Goal: Transaction & Acquisition: Book appointment/travel/reservation

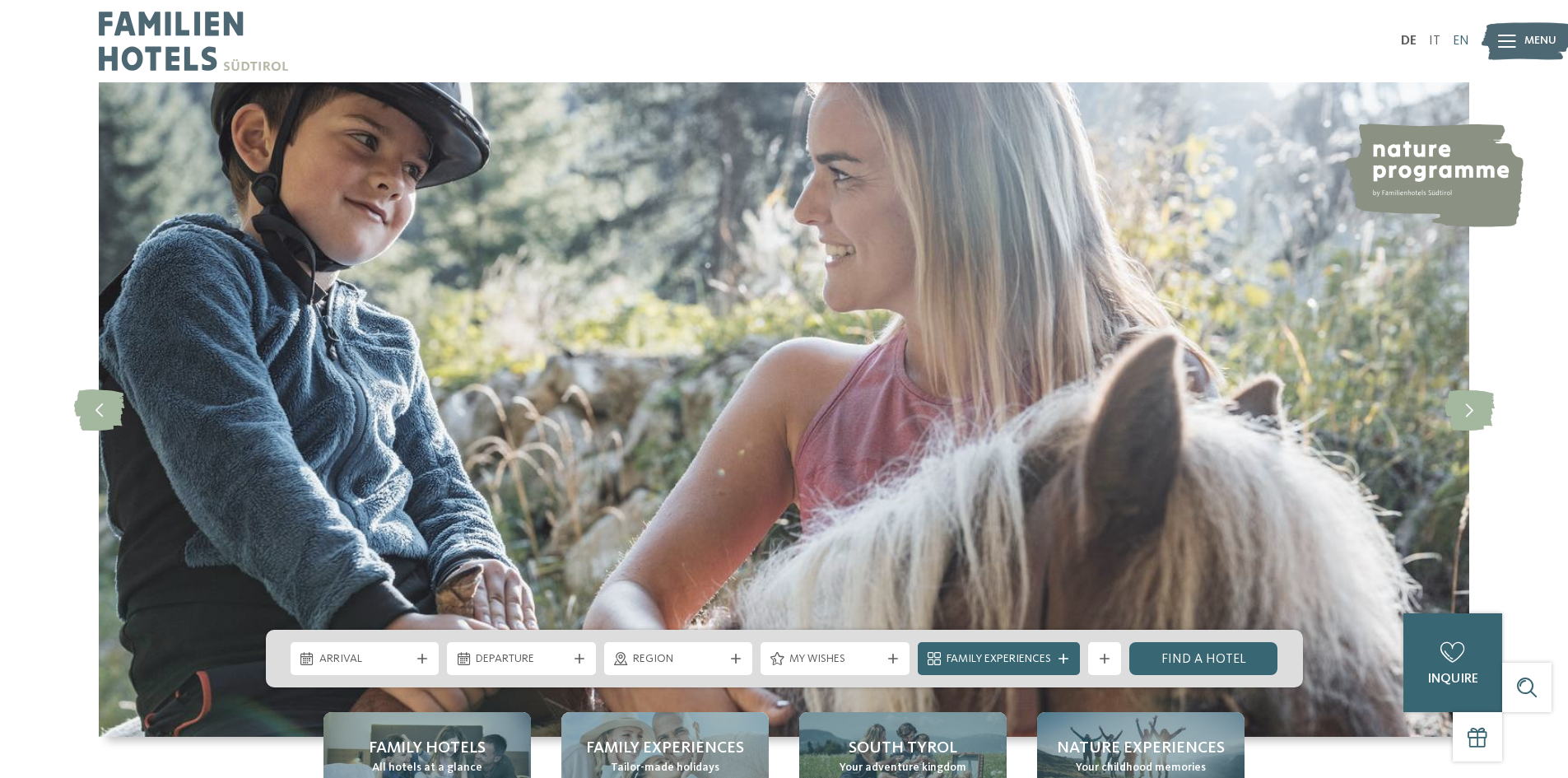
click at [1455, 36] on font "EN" at bounding box center [1461, 42] width 17 height 13
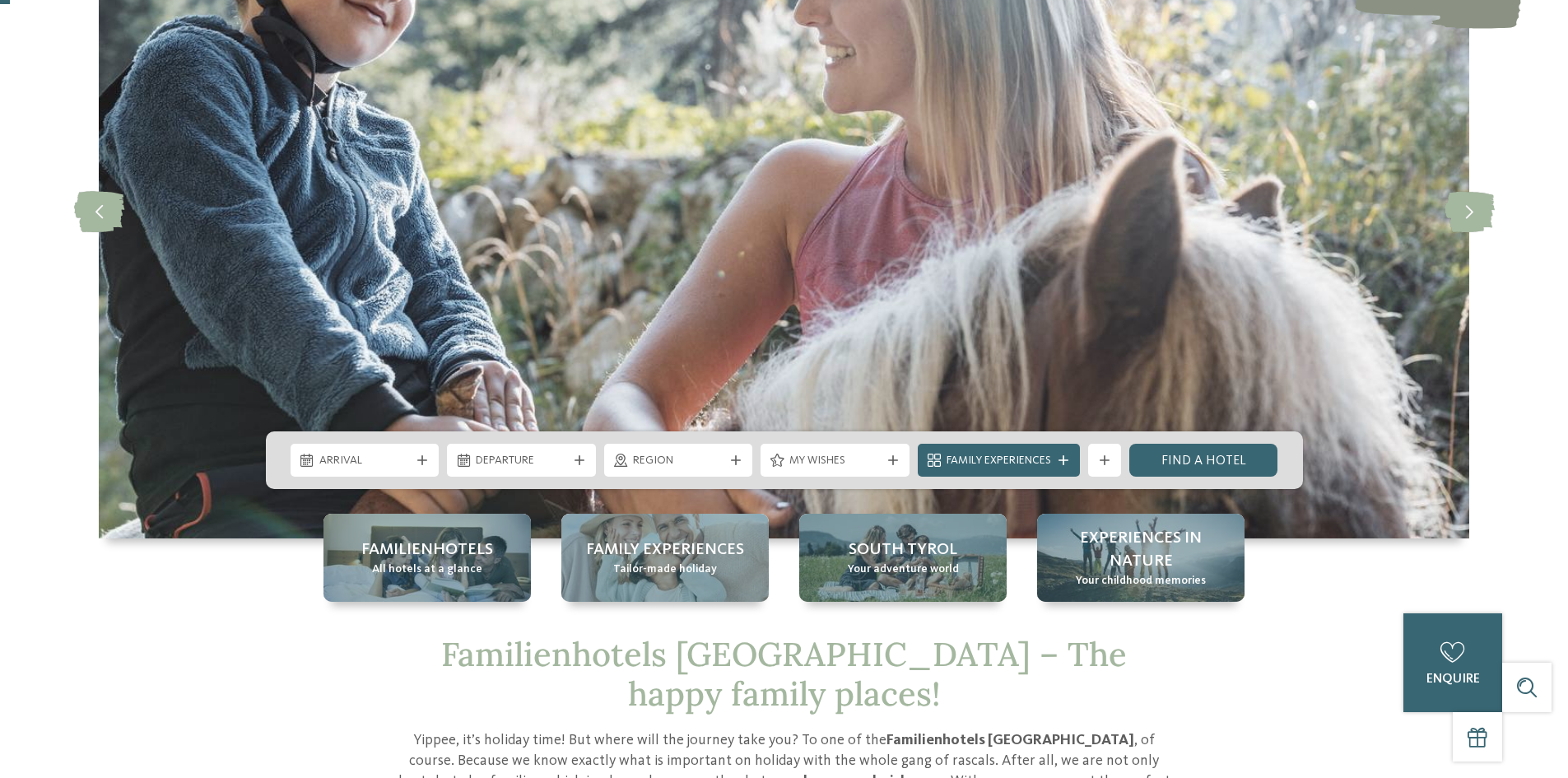
scroll to position [412, 0]
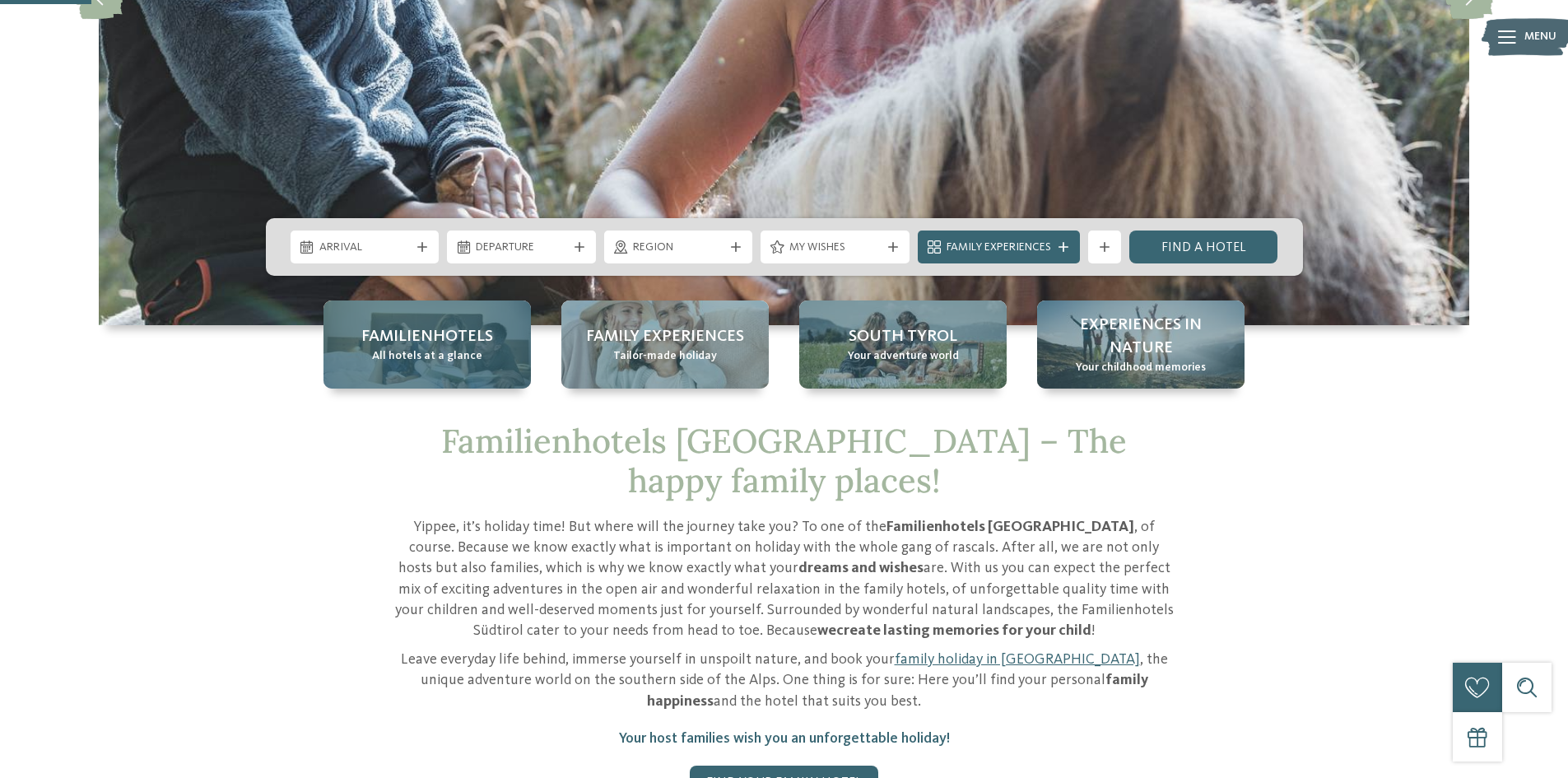
click at [482, 376] on div "Familienhotels All hotels at a glance" at bounding box center [427, 345] width 208 height 88
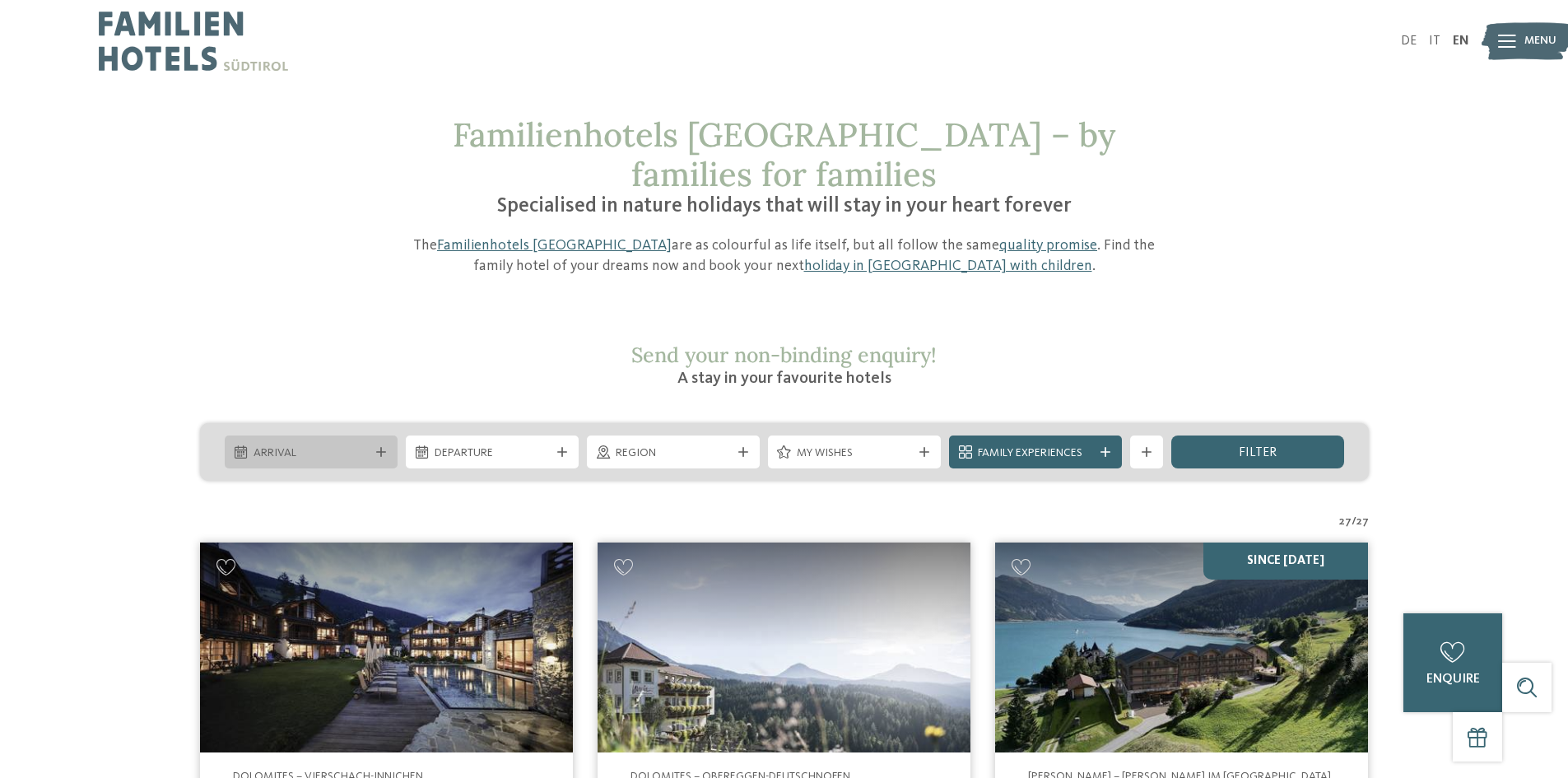
click at [389, 436] on div "Arrival" at bounding box center [311, 453] width 173 height 33
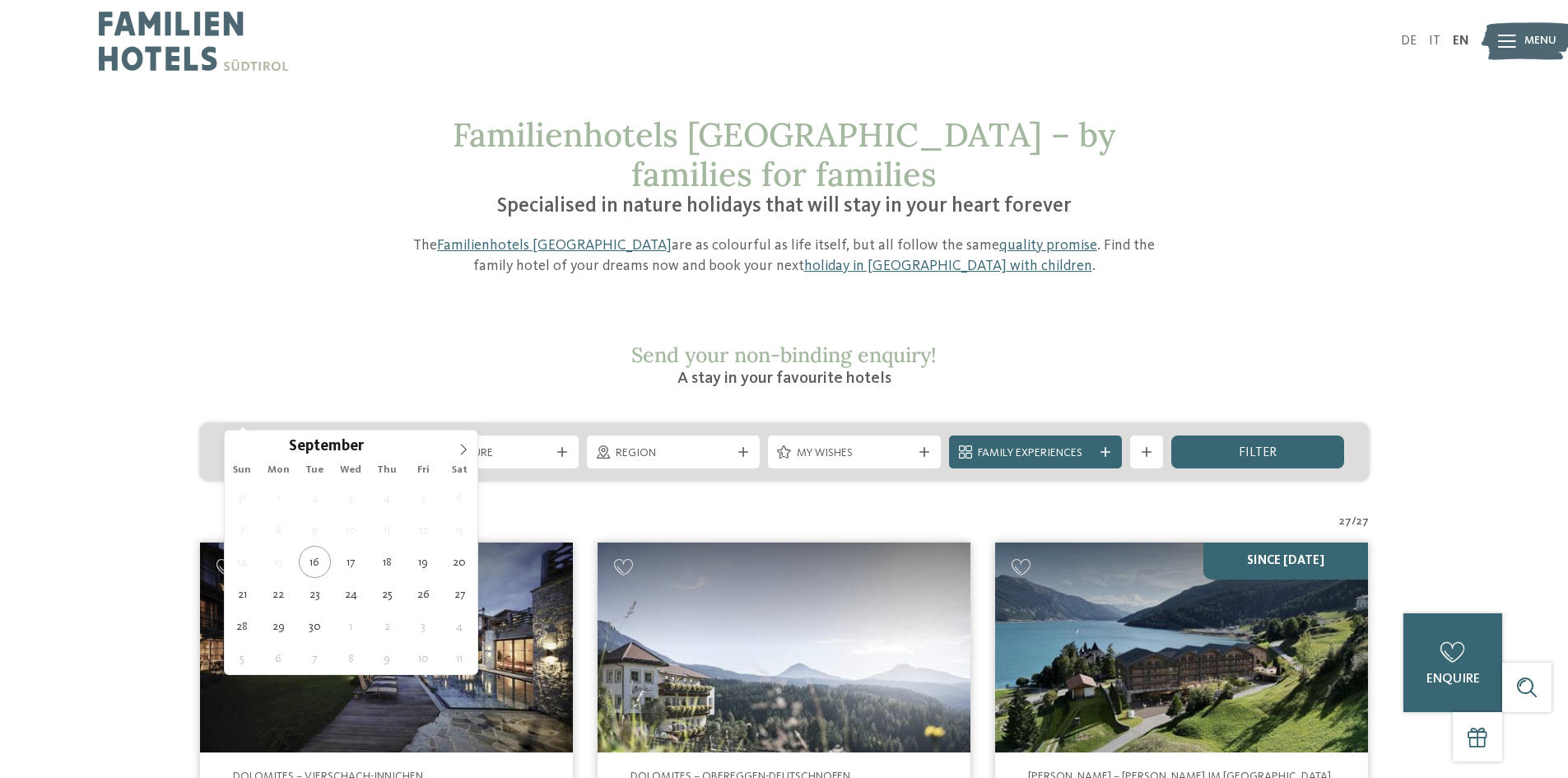
click at [468, 343] on h2 "Send your non-binding enquiry!" at bounding box center [784, 355] width 782 height 25
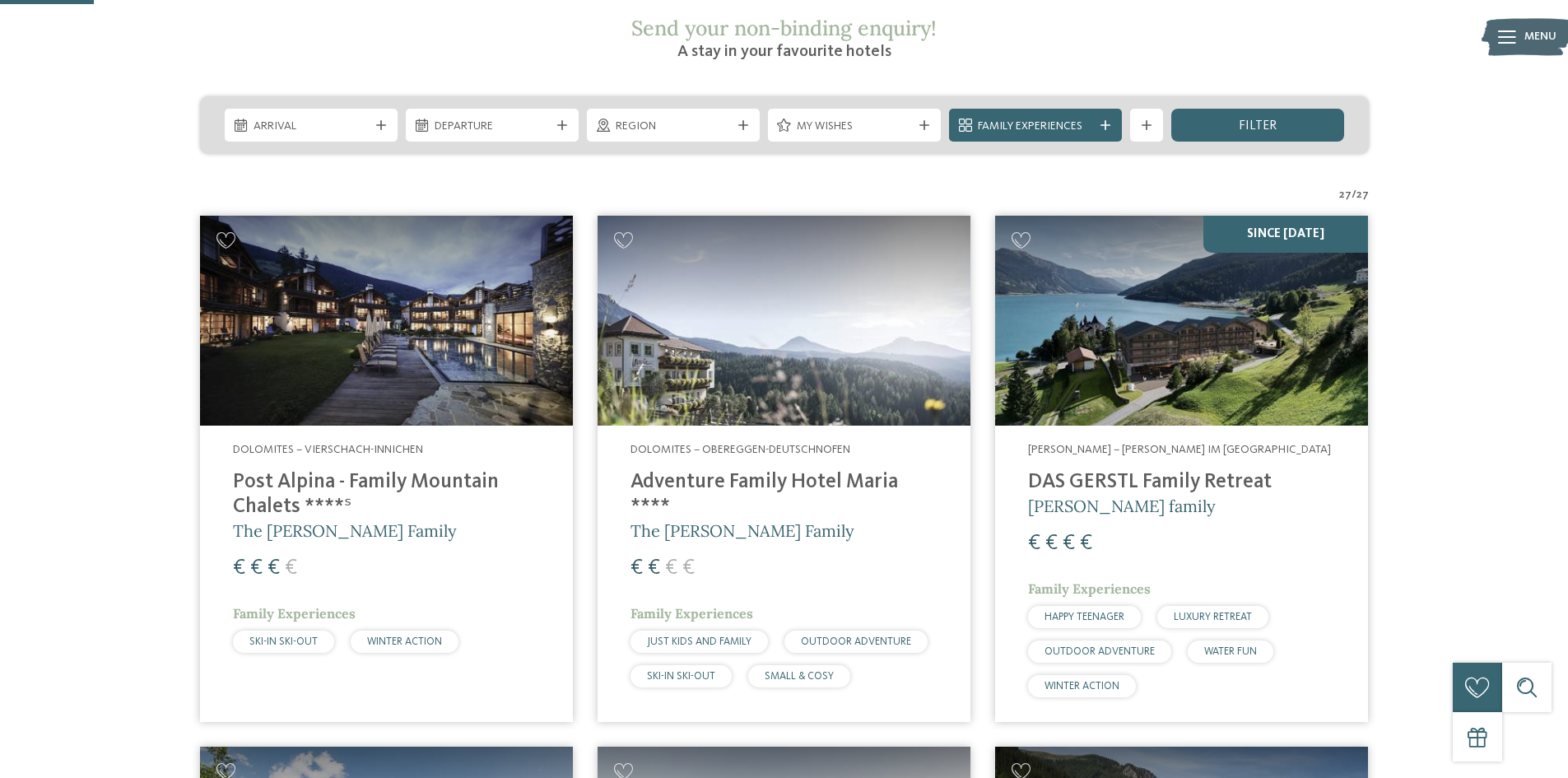
scroll to position [330, 0]
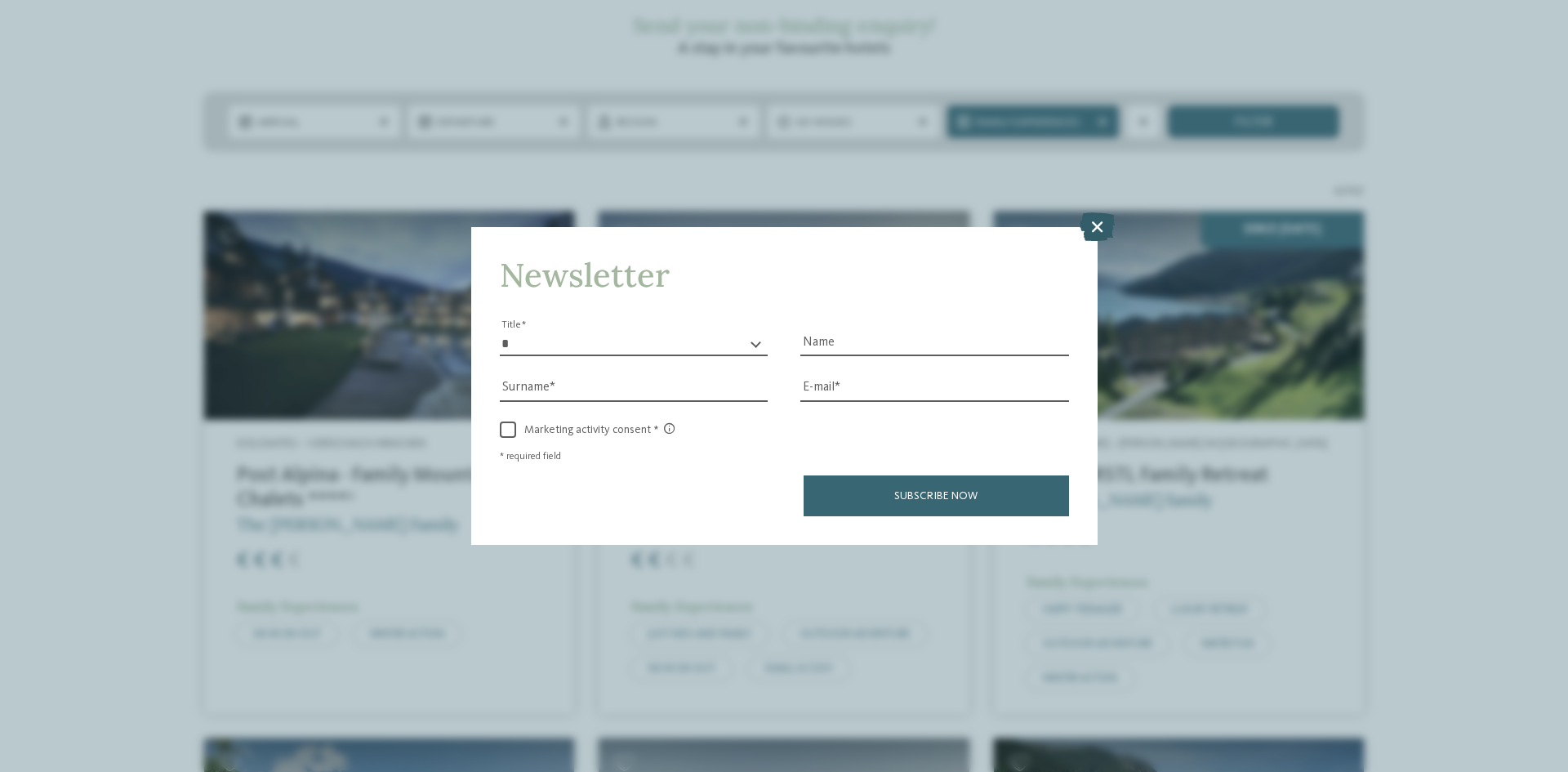
click at [1104, 230] on icon at bounding box center [1097, 227] width 35 height 29
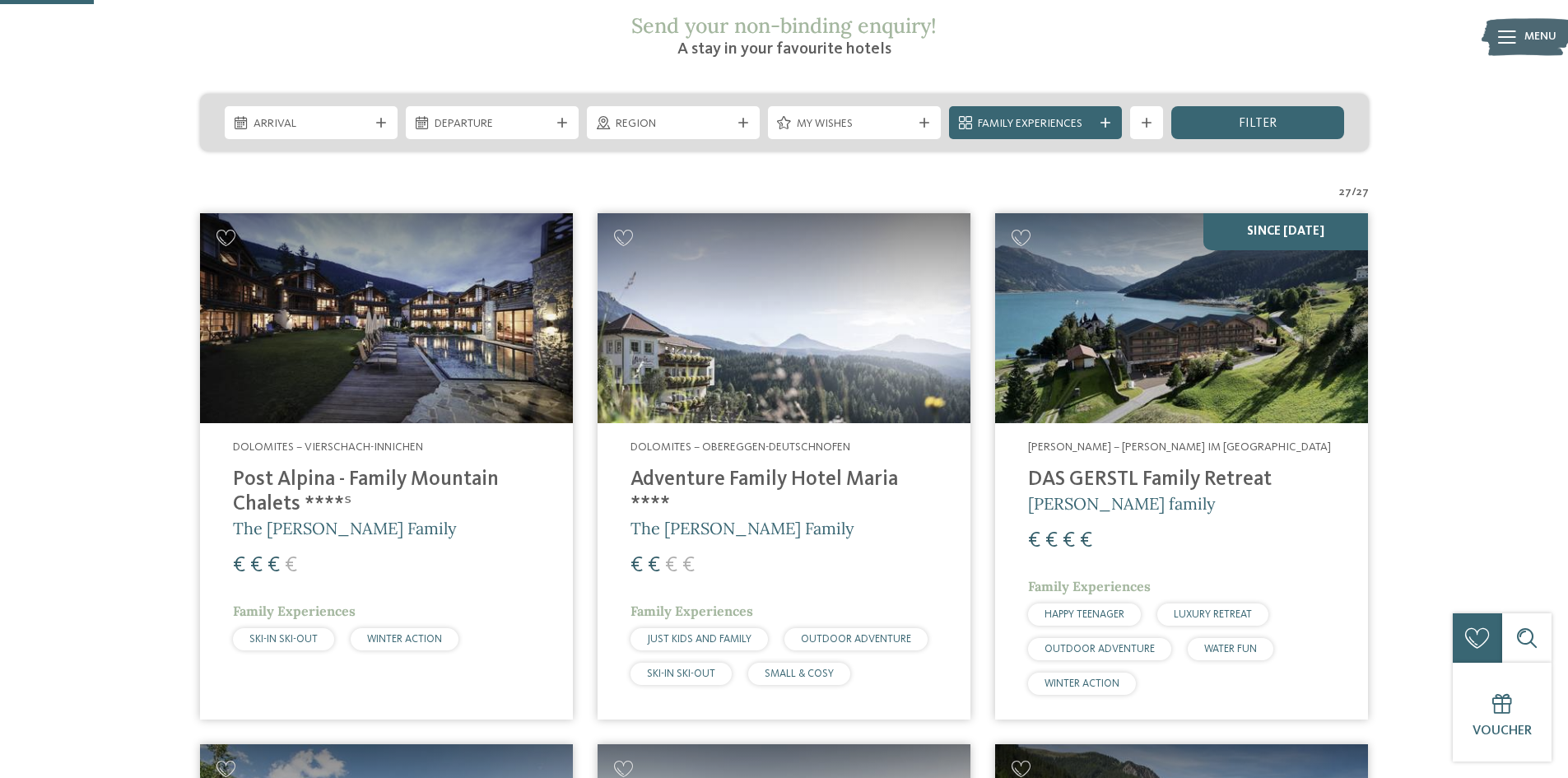
click at [365, 116] on span "Arrival" at bounding box center [310, 125] width 115 height 17
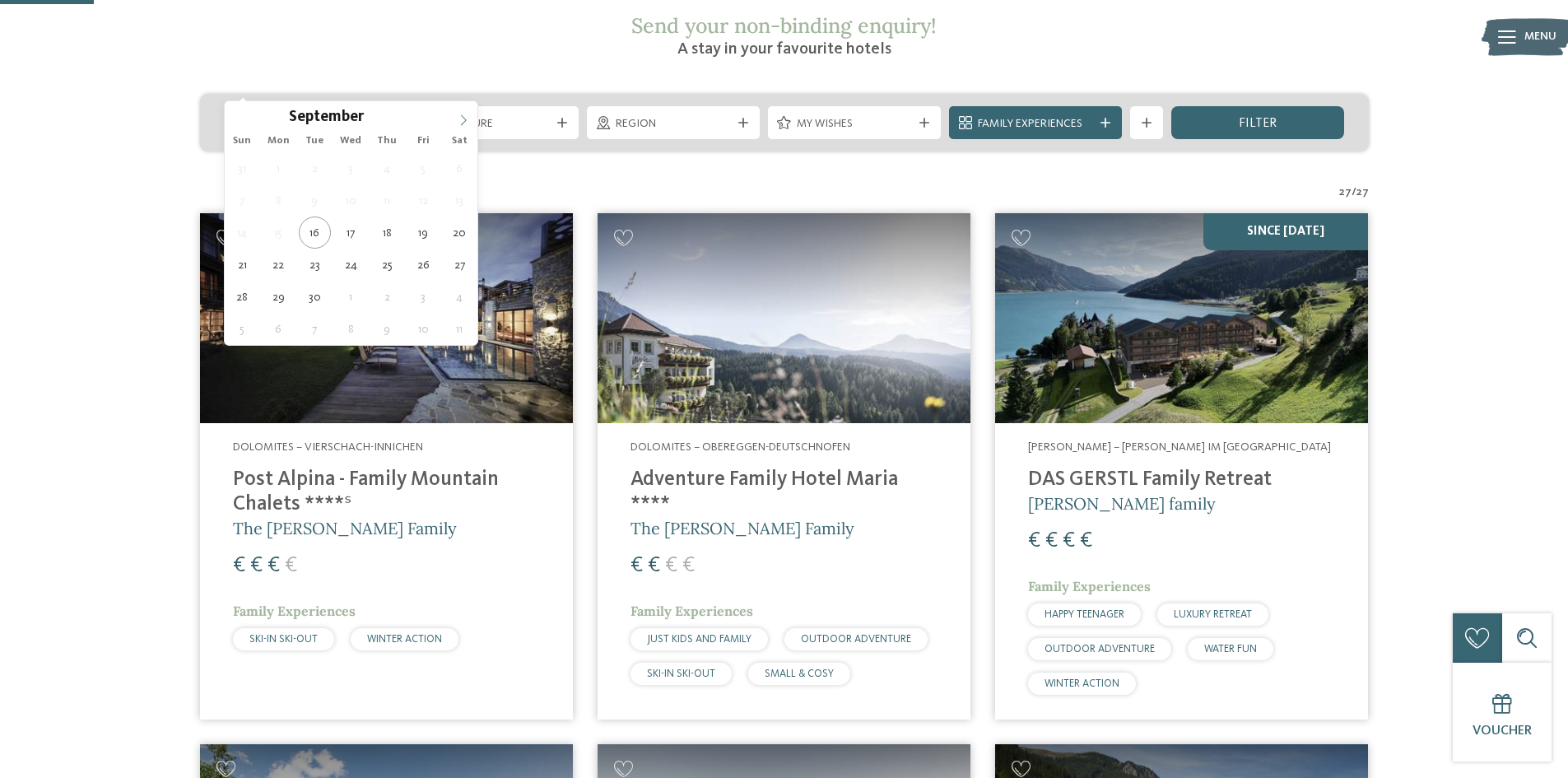
click at [461, 112] on span at bounding box center [463, 115] width 28 height 28
type div "[DATE]"
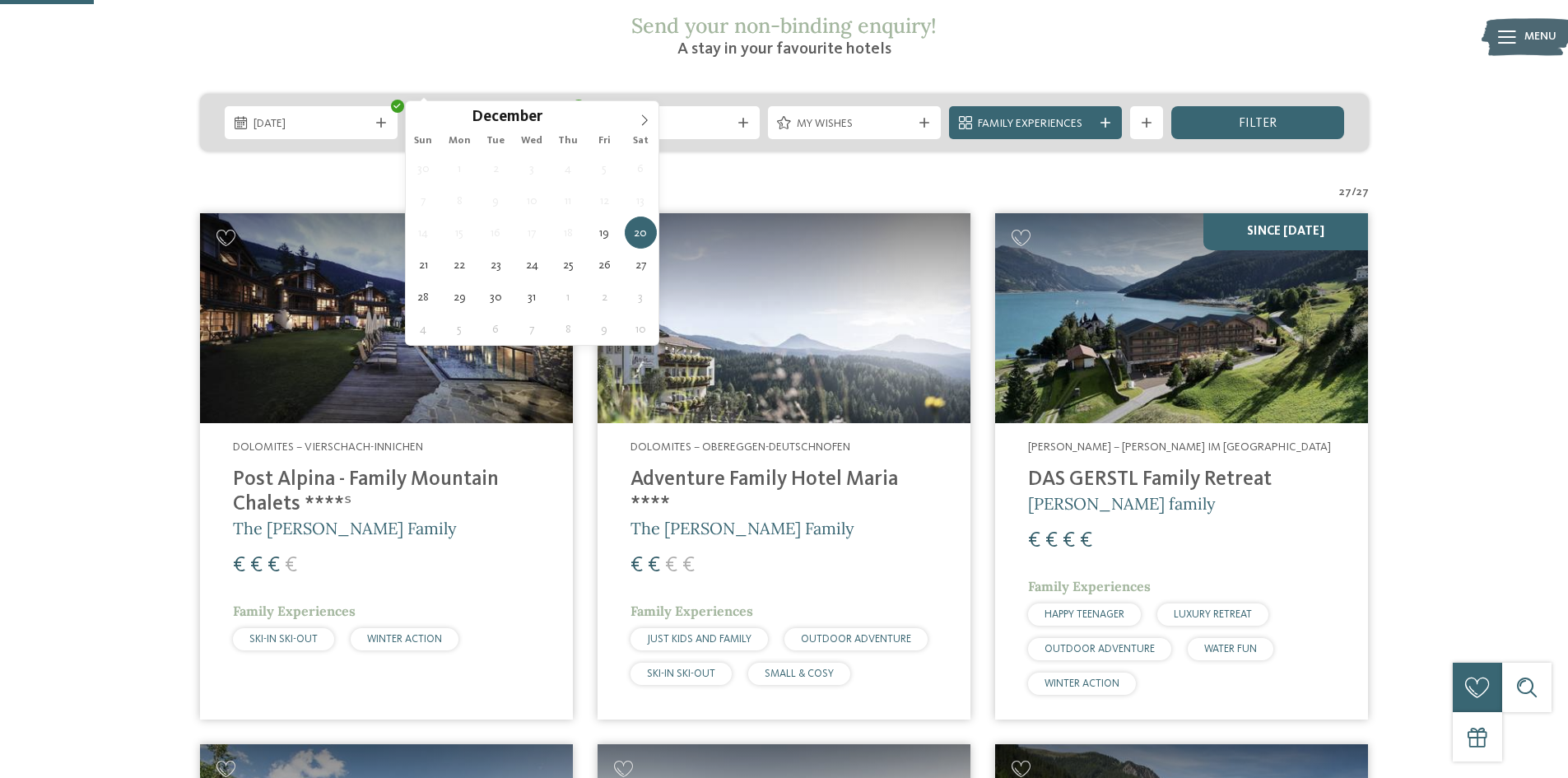
drag, startPoint x: 413, startPoint y: 227, endPoint x: 422, endPoint y: 207, distance: 21.9
type div "25.12.2025"
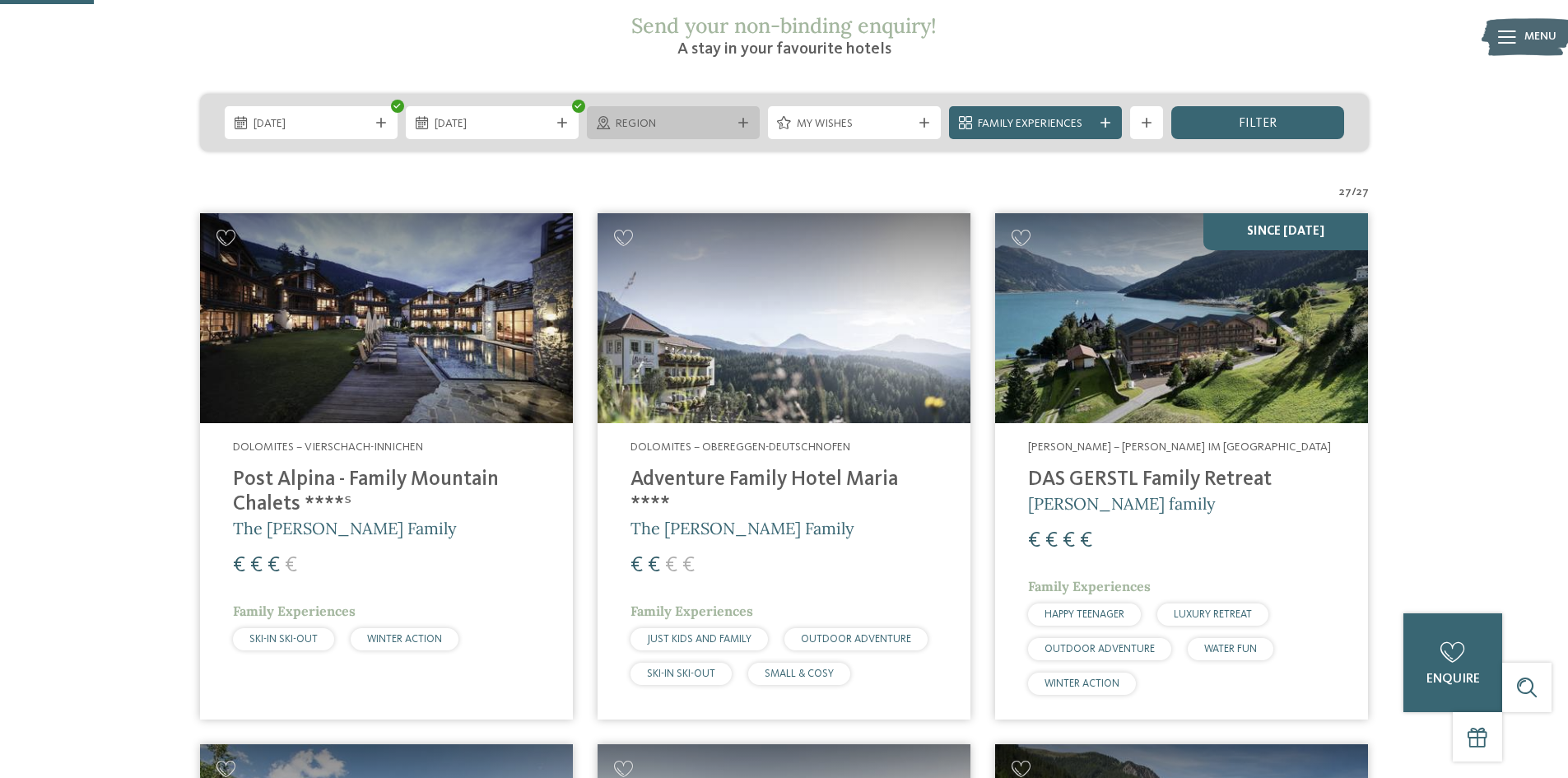
click at [706, 116] on span "Region" at bounding box center [673, 125] width 115 height 17
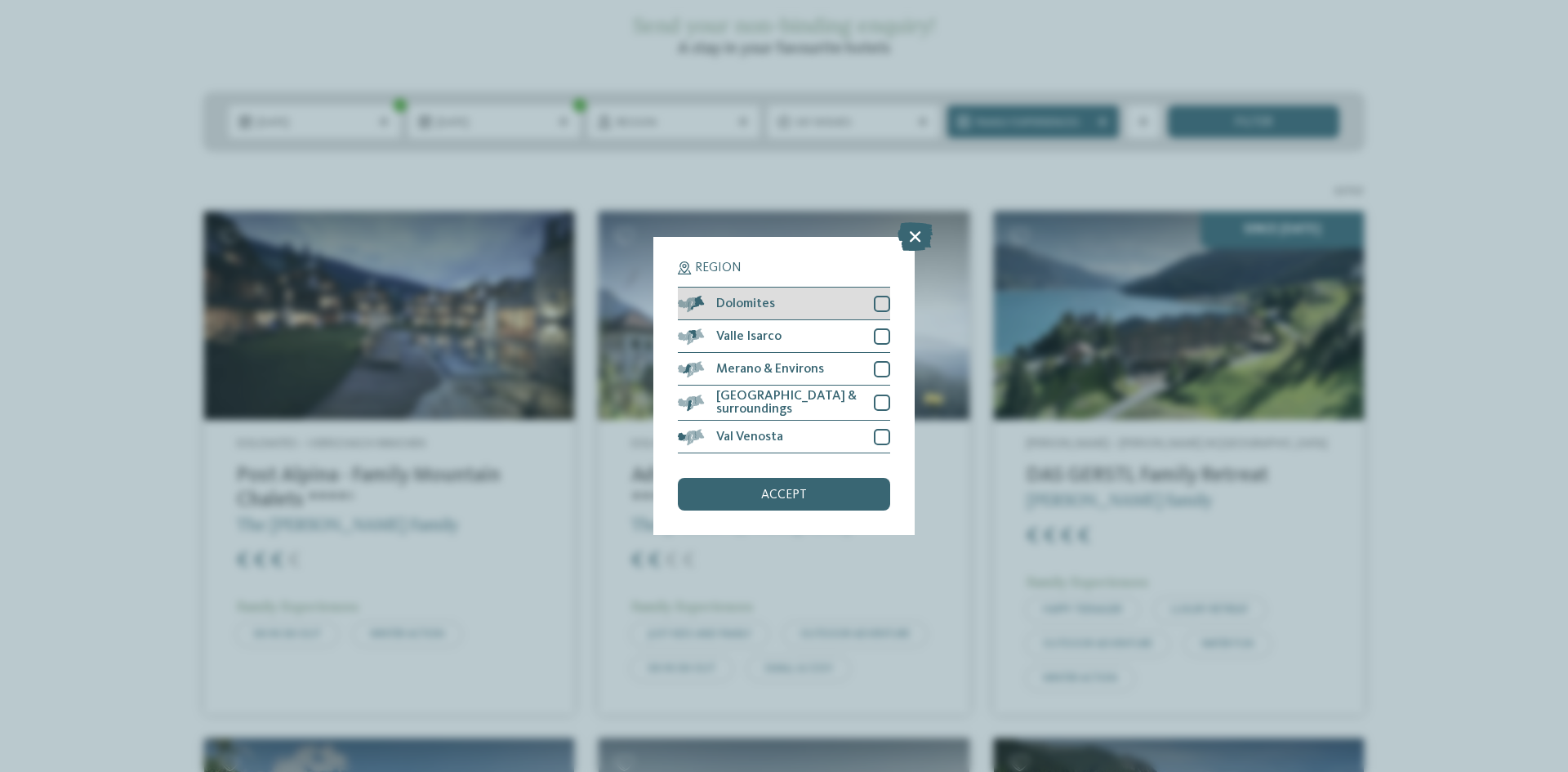
click at [878, 300] on div at bounding box center [882, 304] width 16 height 16
click at [883, 338] on div at bounding box center [882, 337] width 16 height 16
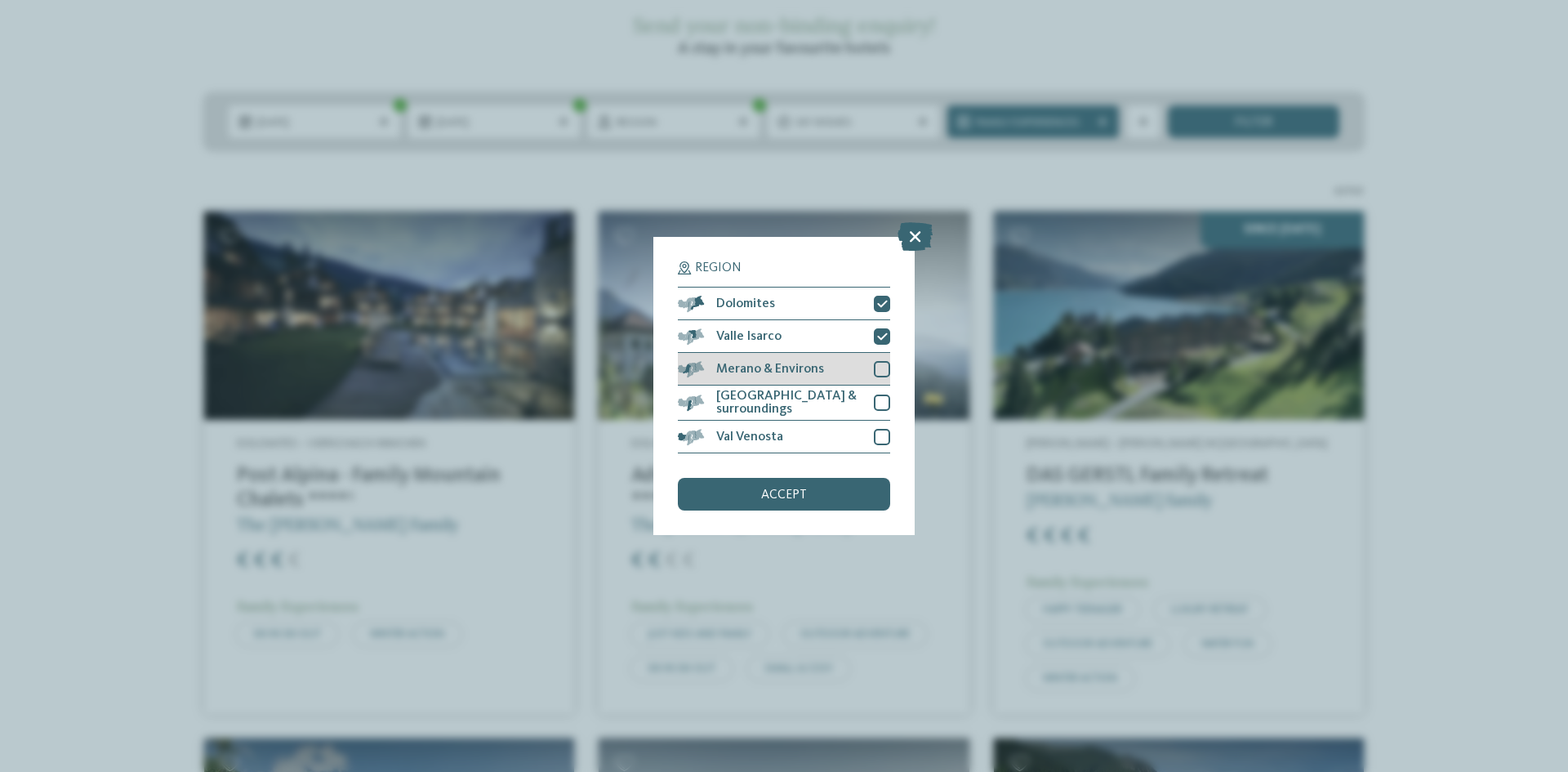
click at [878, 376] on div at bounding box center [882, 369] width 16 height 16
click at [882, 415] on div "[GEOGRAPHIC_DATA] & surroundings" at bounding box center [784, 403] width 212 height 35
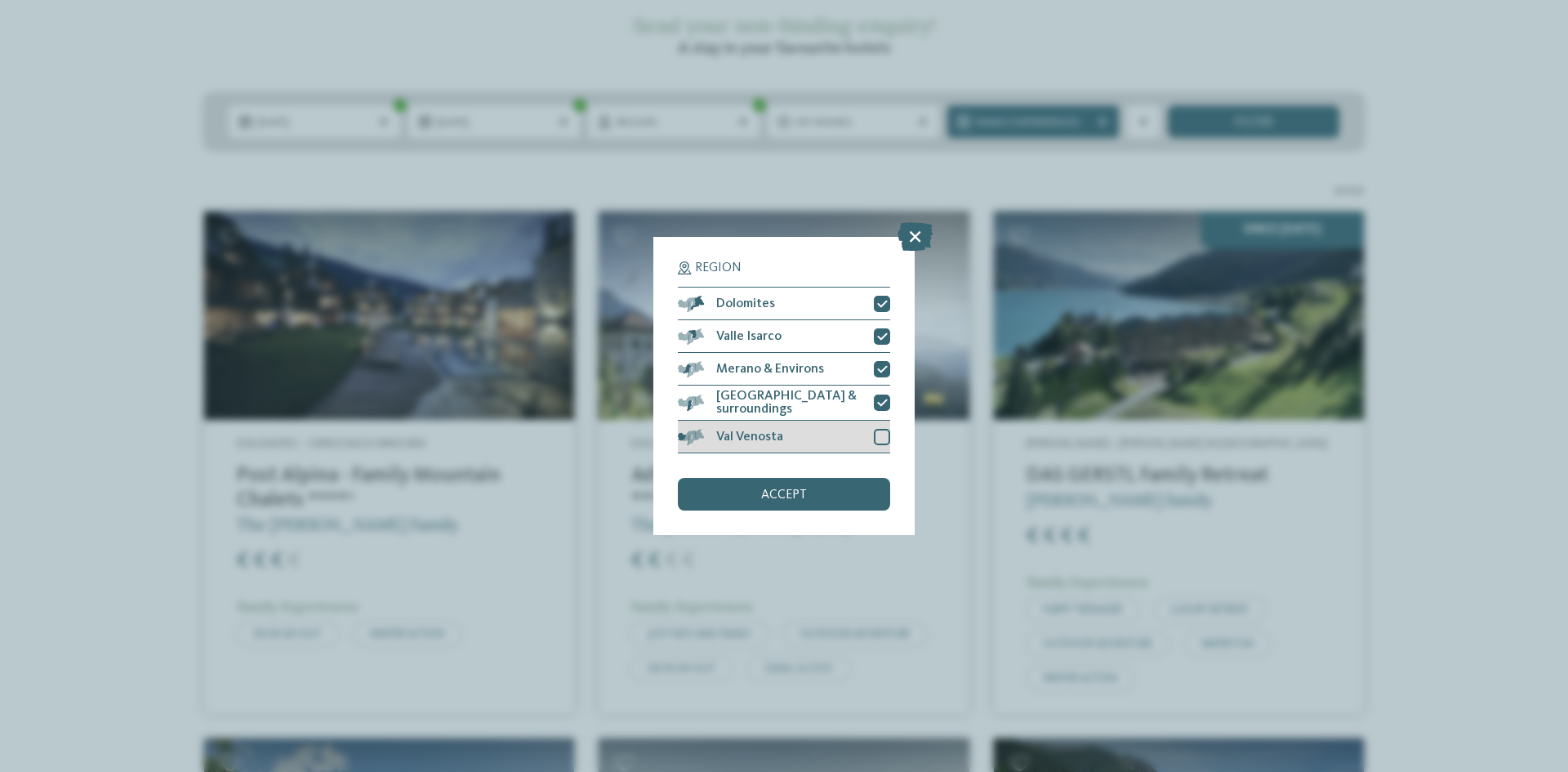
click at [880, 429] on div at bounding box center [882, 437] width 16 height 16
click at [843, 500] on div "accept" at bounding box center [784, 494] width 212 height 33
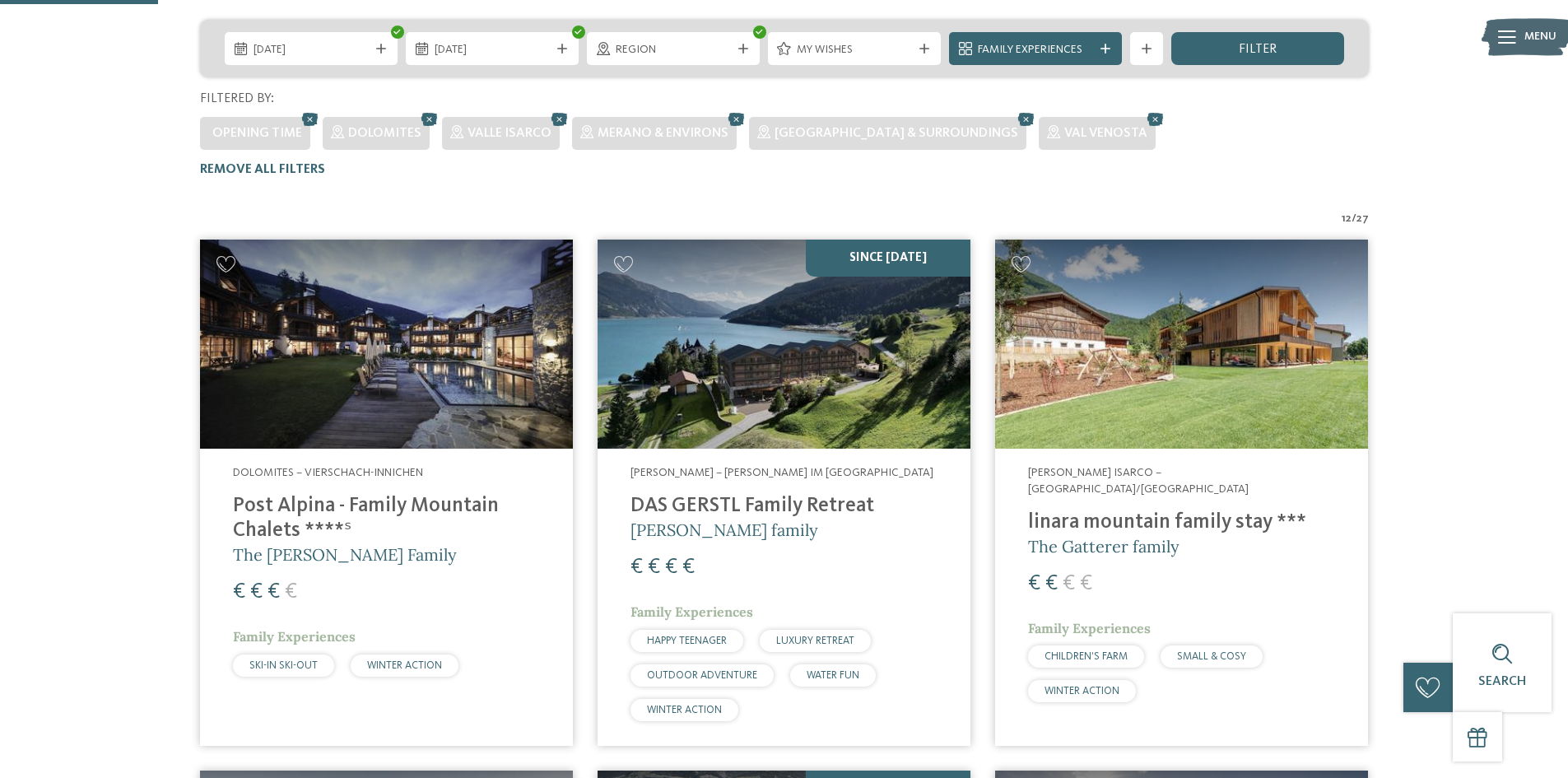
scroll to position [253, 0]
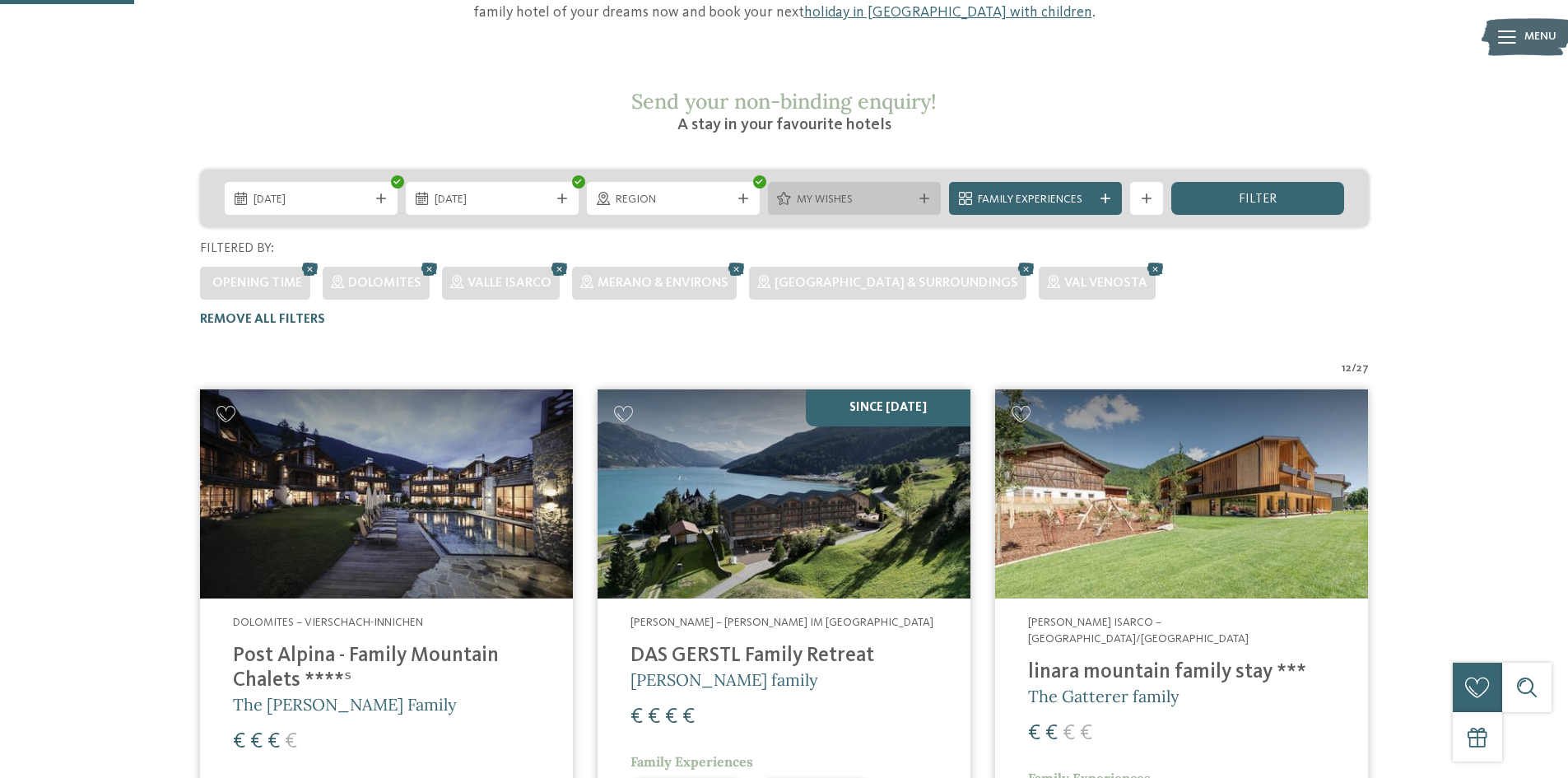
click at [892, 192] on span "My wishes" at bounding box center [854, 200] width 115 height 17
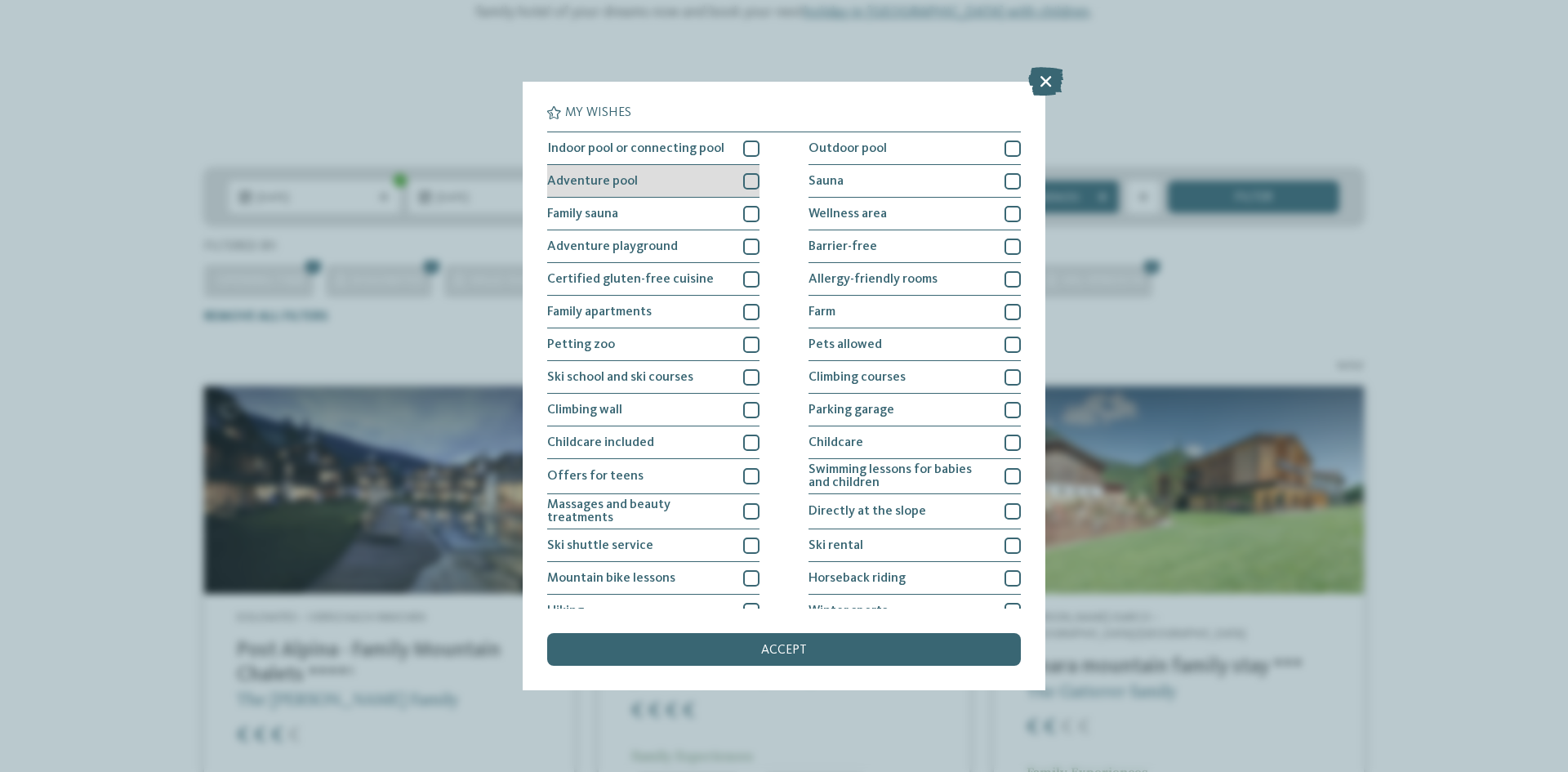
click at [749, 181] on div at bounding box center [751, 181] width 16 height 16
click at [725, 658] on div "accept" at bounding box center [783, 650] width 474 height 33
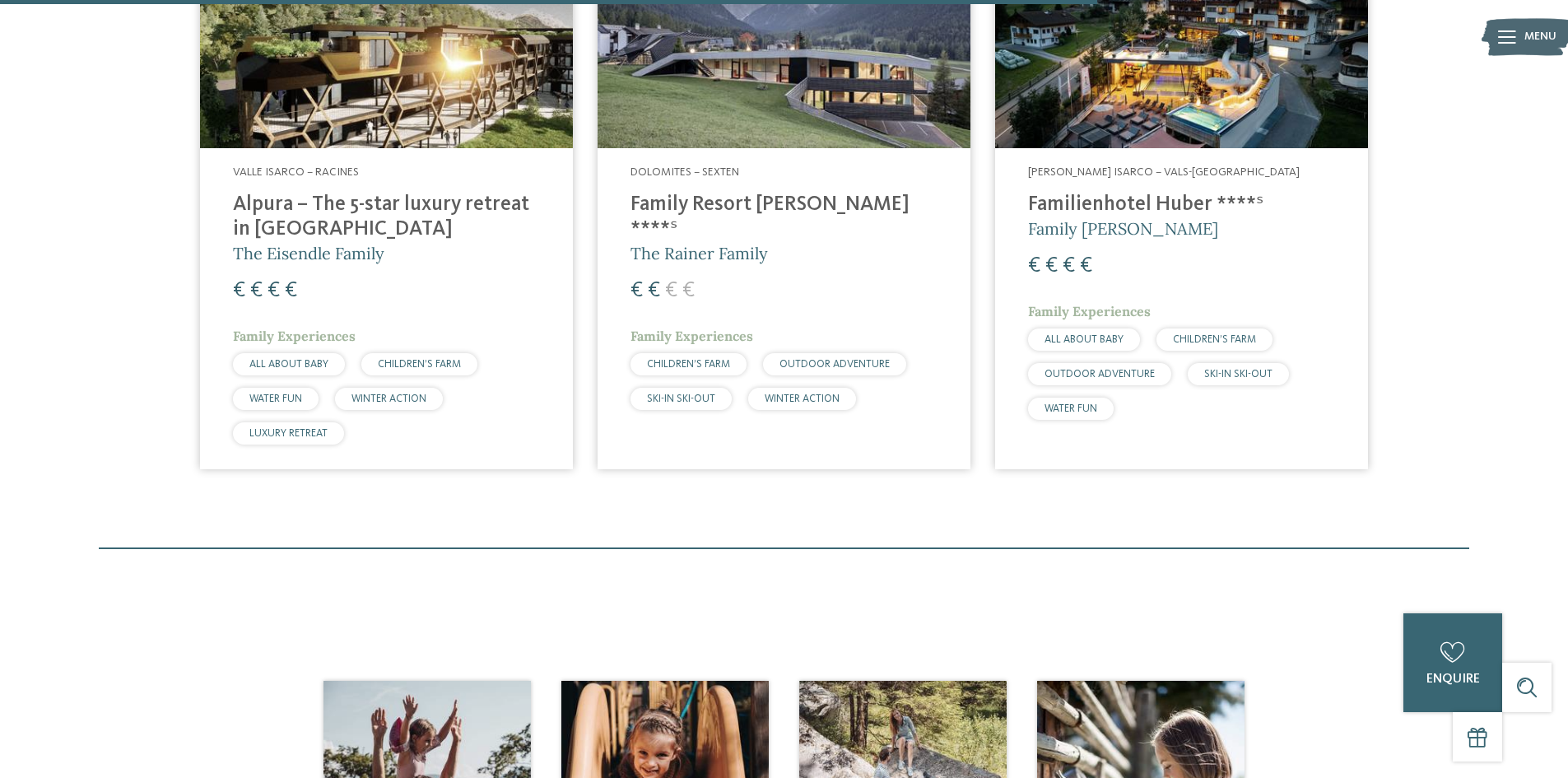
scroll to position [995, 0]
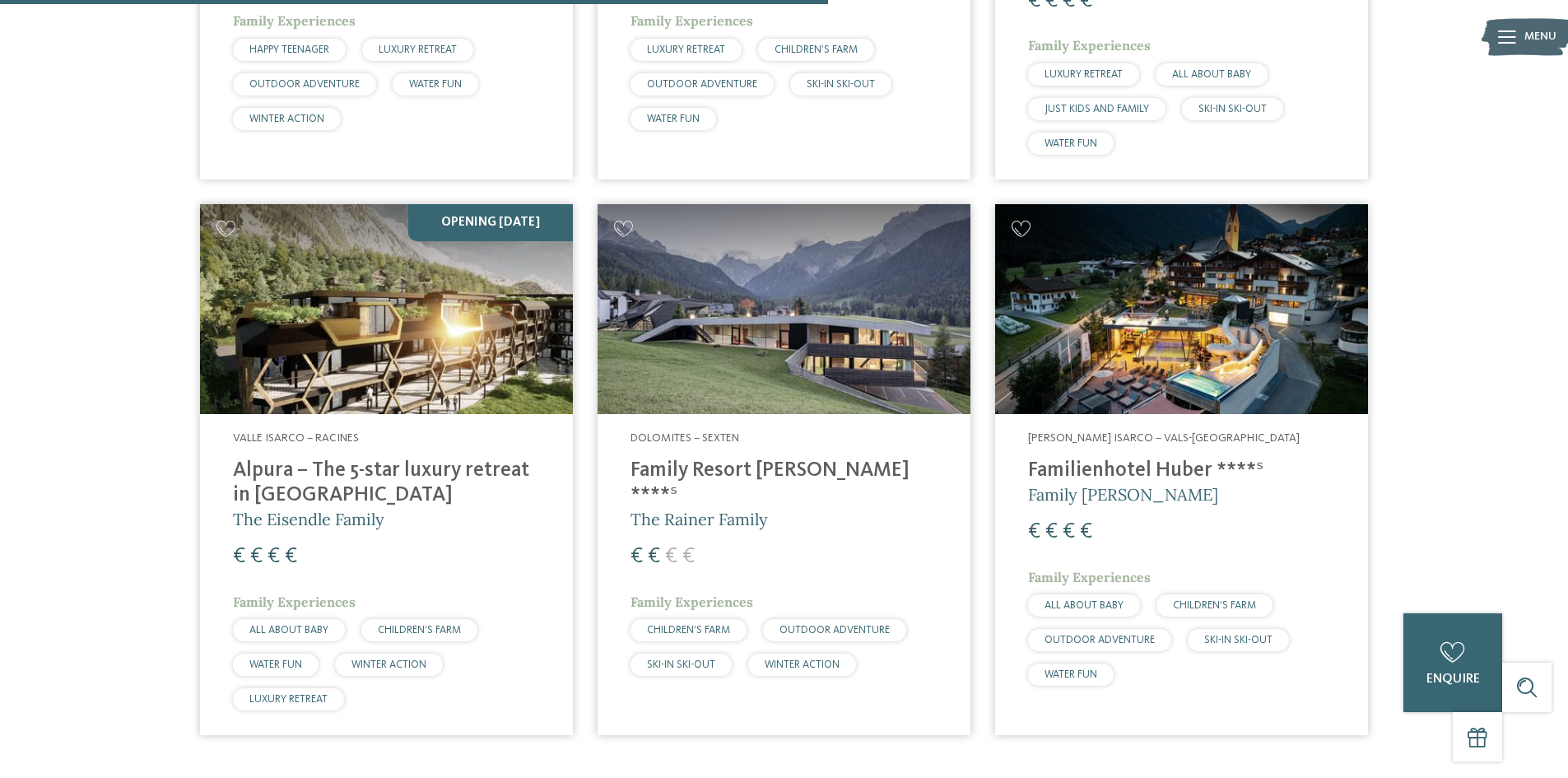
click at [675, 458] on h4 "Family Resort Rainer ****ˢ" at bounding box center [784, 483] width 307 height 50
click at [398, 237] on img at bounding box center [386, 309] width 373 height 210
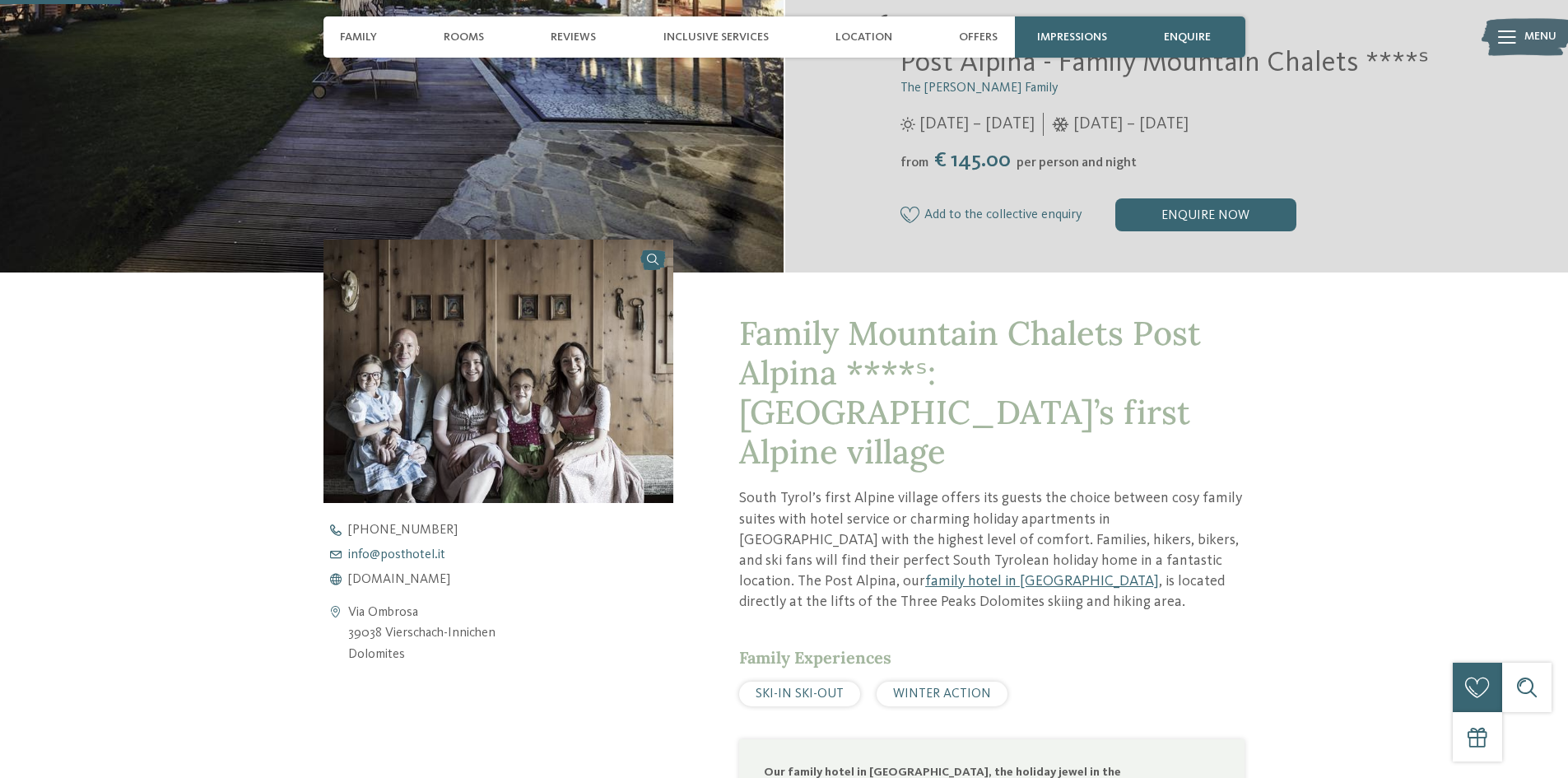
scroll to position [494, 0]
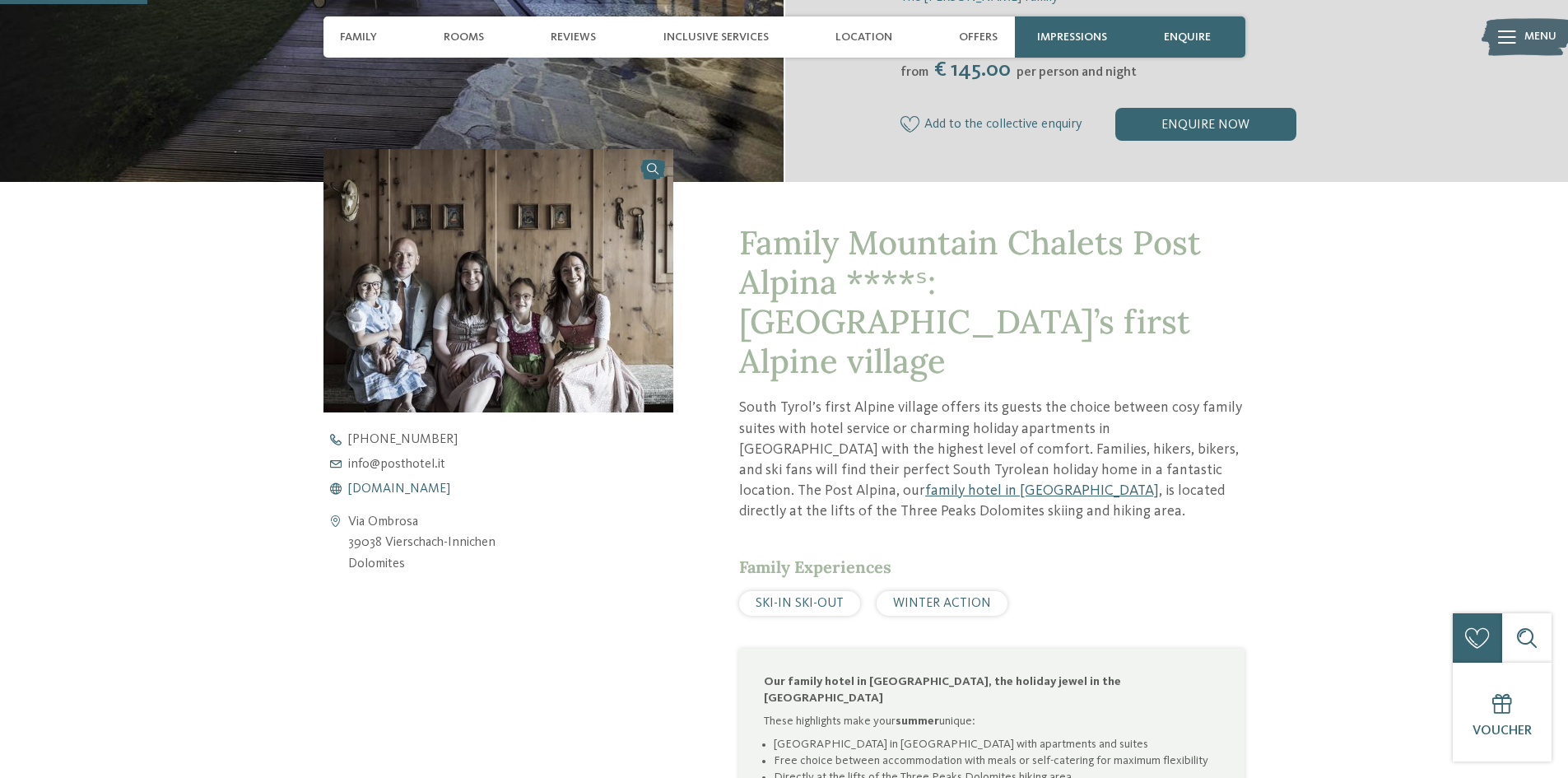
click at [399, 493] on span "[DOMAIN_NAME]" at bounding box center [398, 489] width 102 height 13
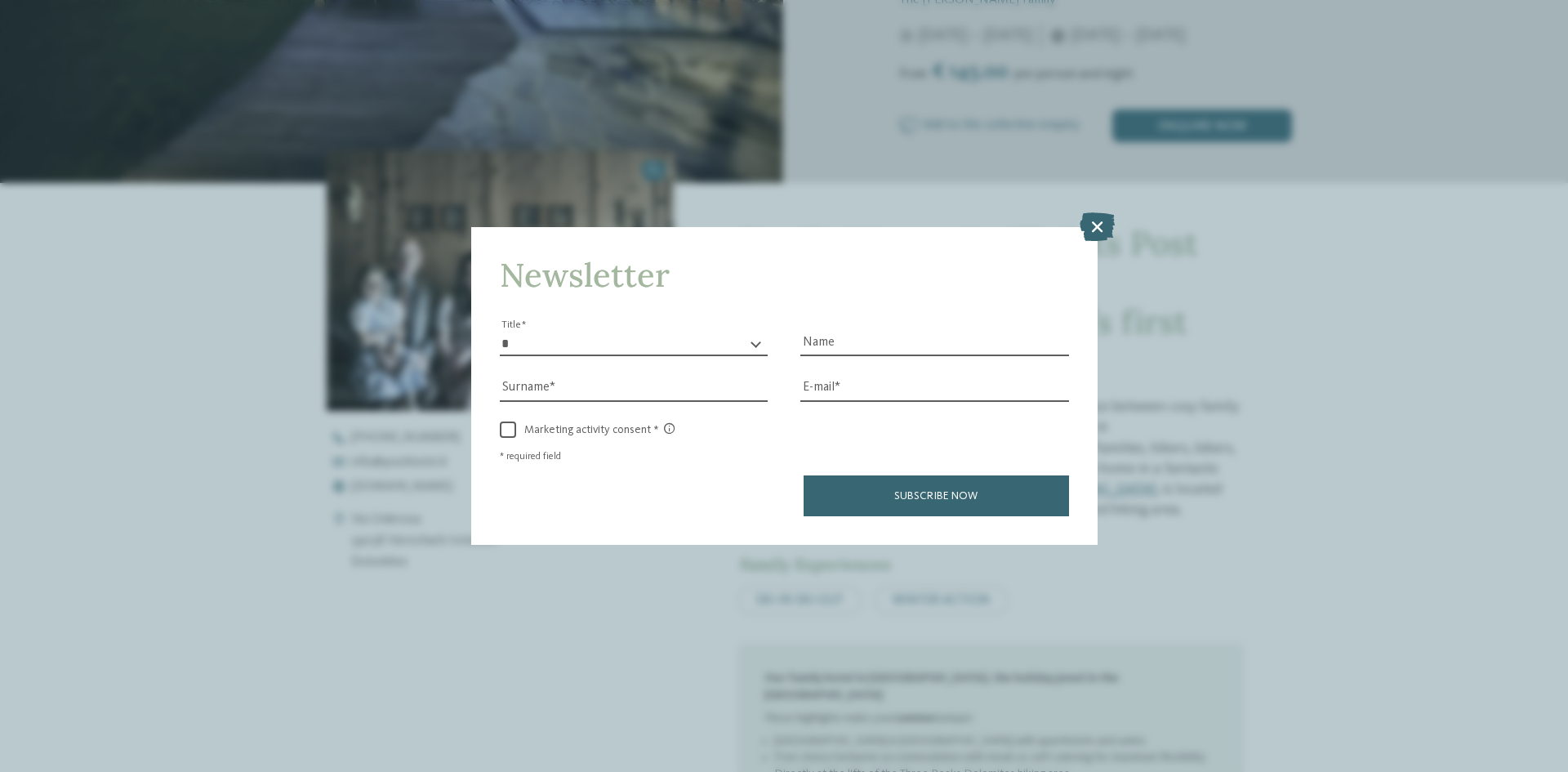
click at [1076, 221] on div "Newsletter * ** ** ****** ** Title Name Surname E-mail link link" at bounding box center [784, 386] width 1568 height 772
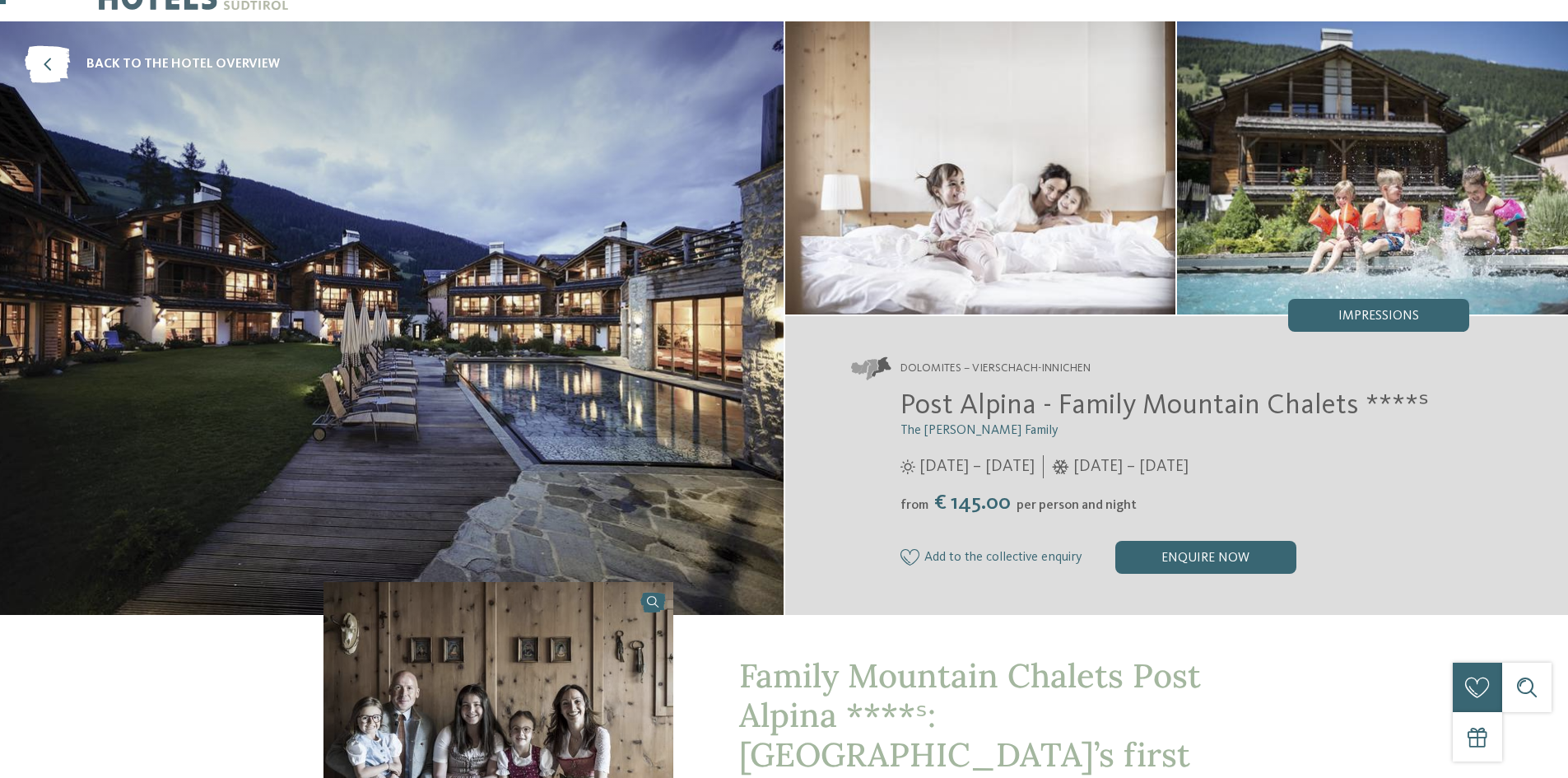
scroll to position [0, 0]
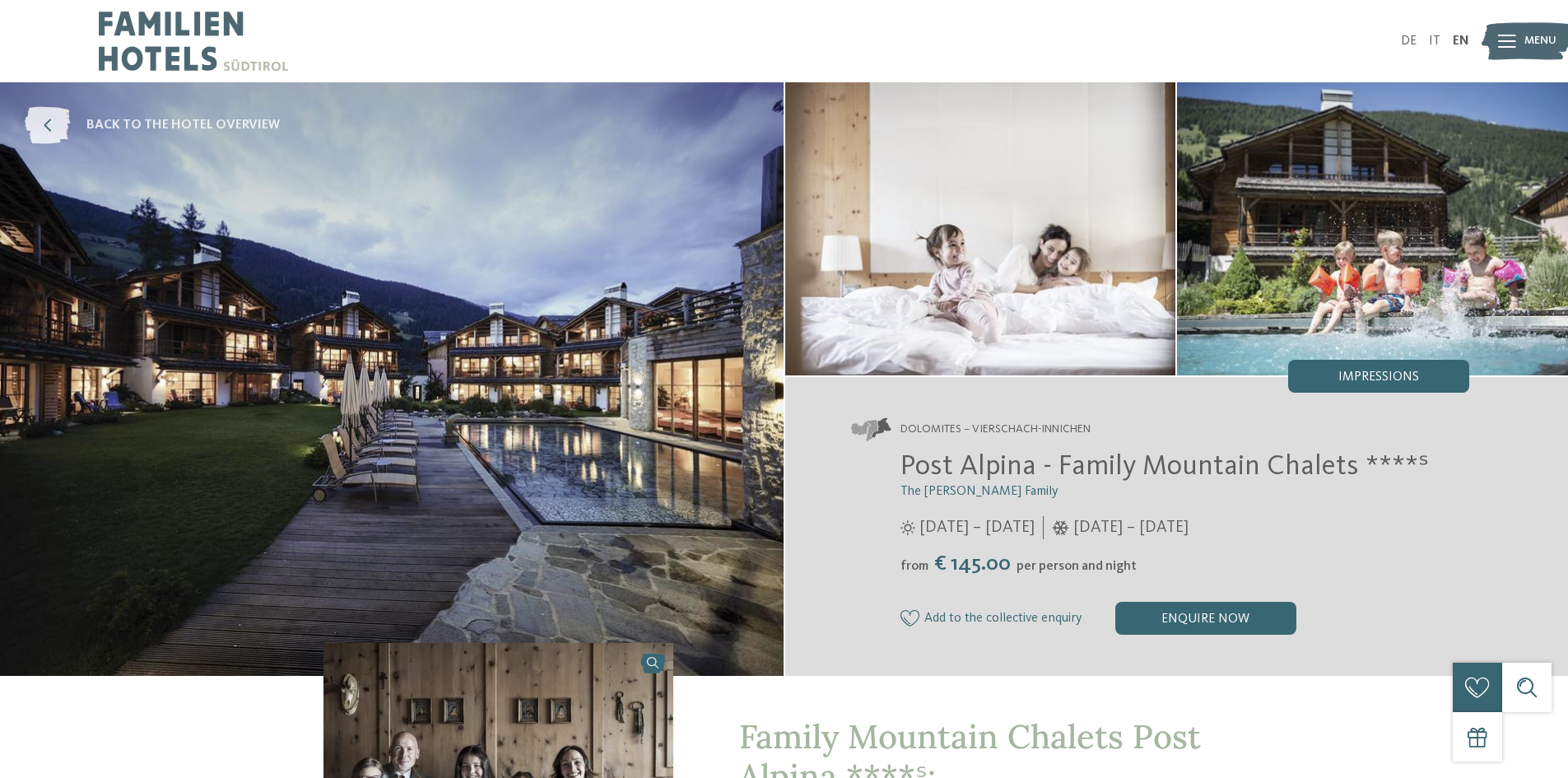
click at [56, 121] on icon at bounding box center [47, 125] width 46 height 37
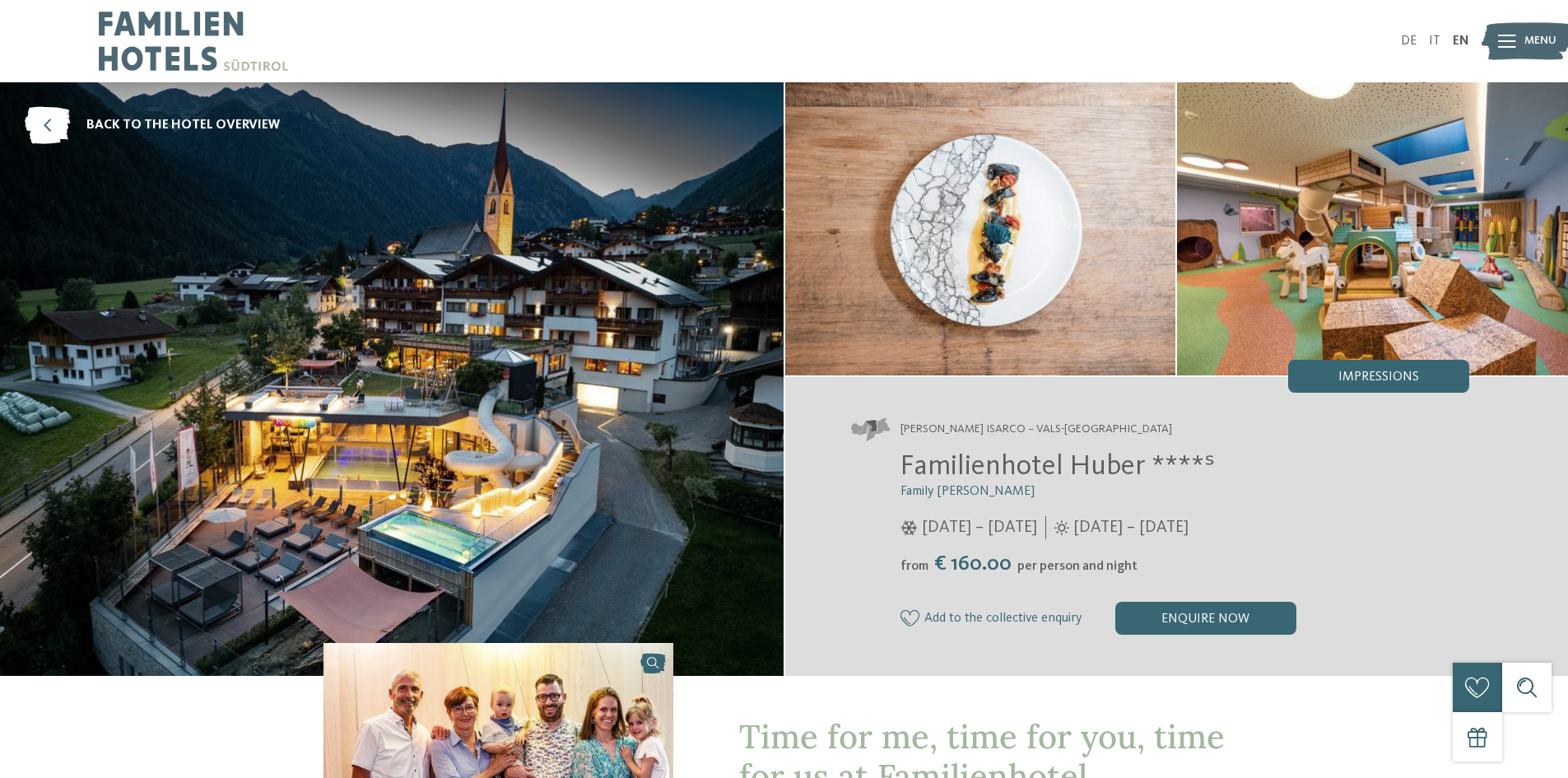
click at [1386, 295] on img at bounding box center [1372, 228] width 391 height 293
click at [1363, 375] on span "Impressions" at bounding box center [1378, 377] width 81 height 13
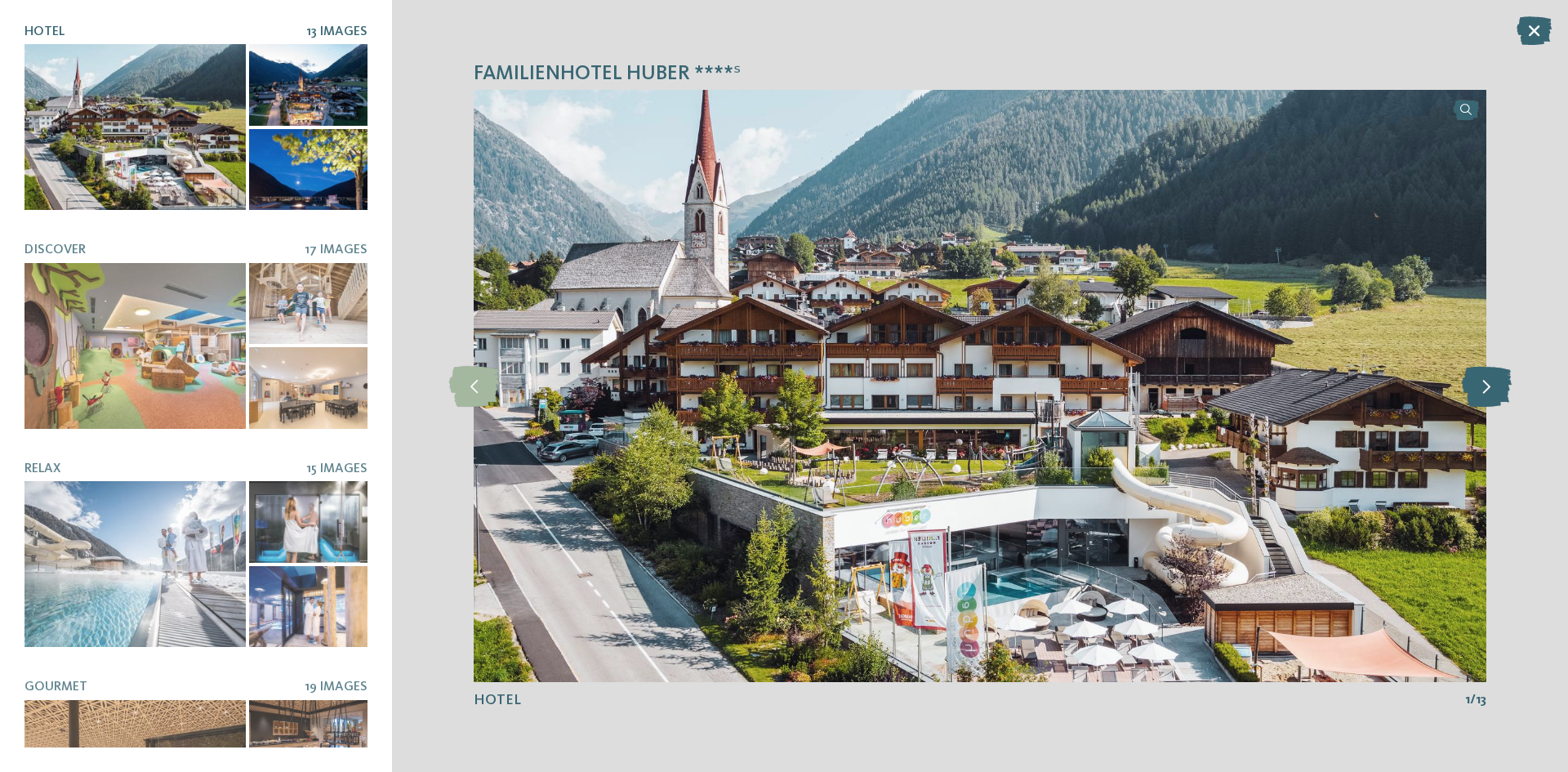
click at [1482, 389] on icon at bounding box center [1486, 386] width 49 height 41
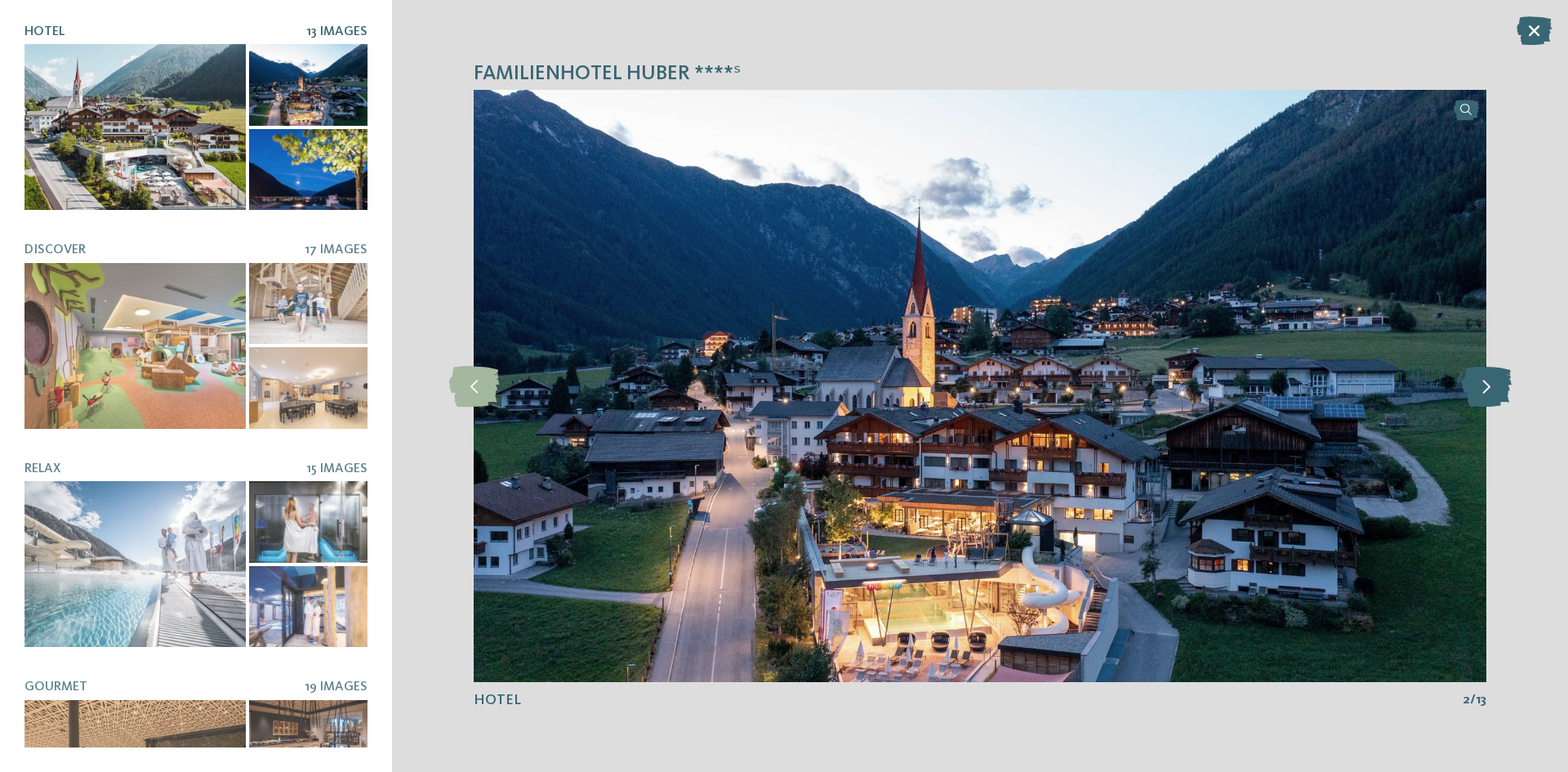
click at [1482, 384] on icon at bounding box center [1486, 386] width 49 height 41
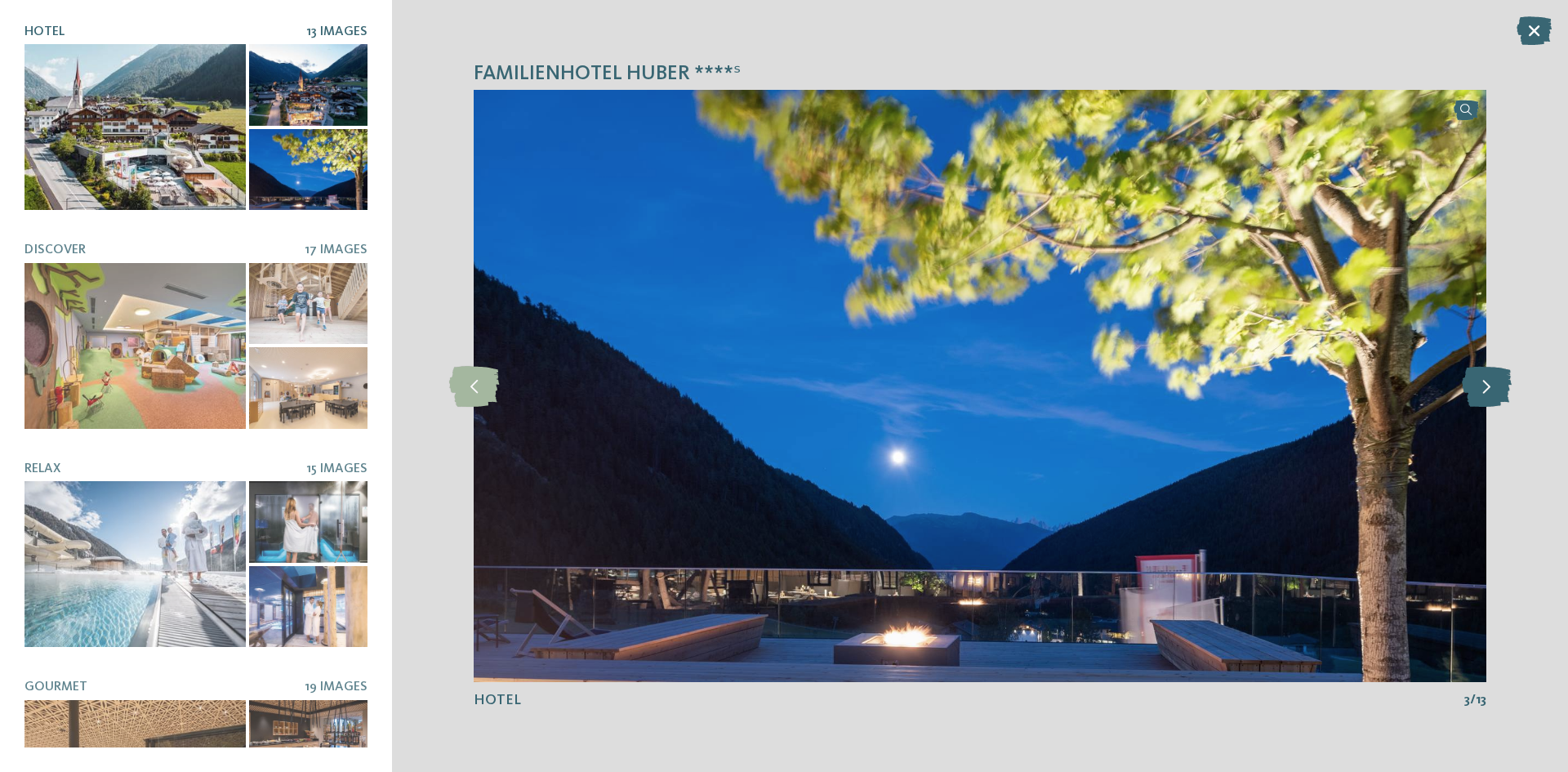
click at [1482, 384] on icon at bounding box center [1486, 386] width 49 height 41
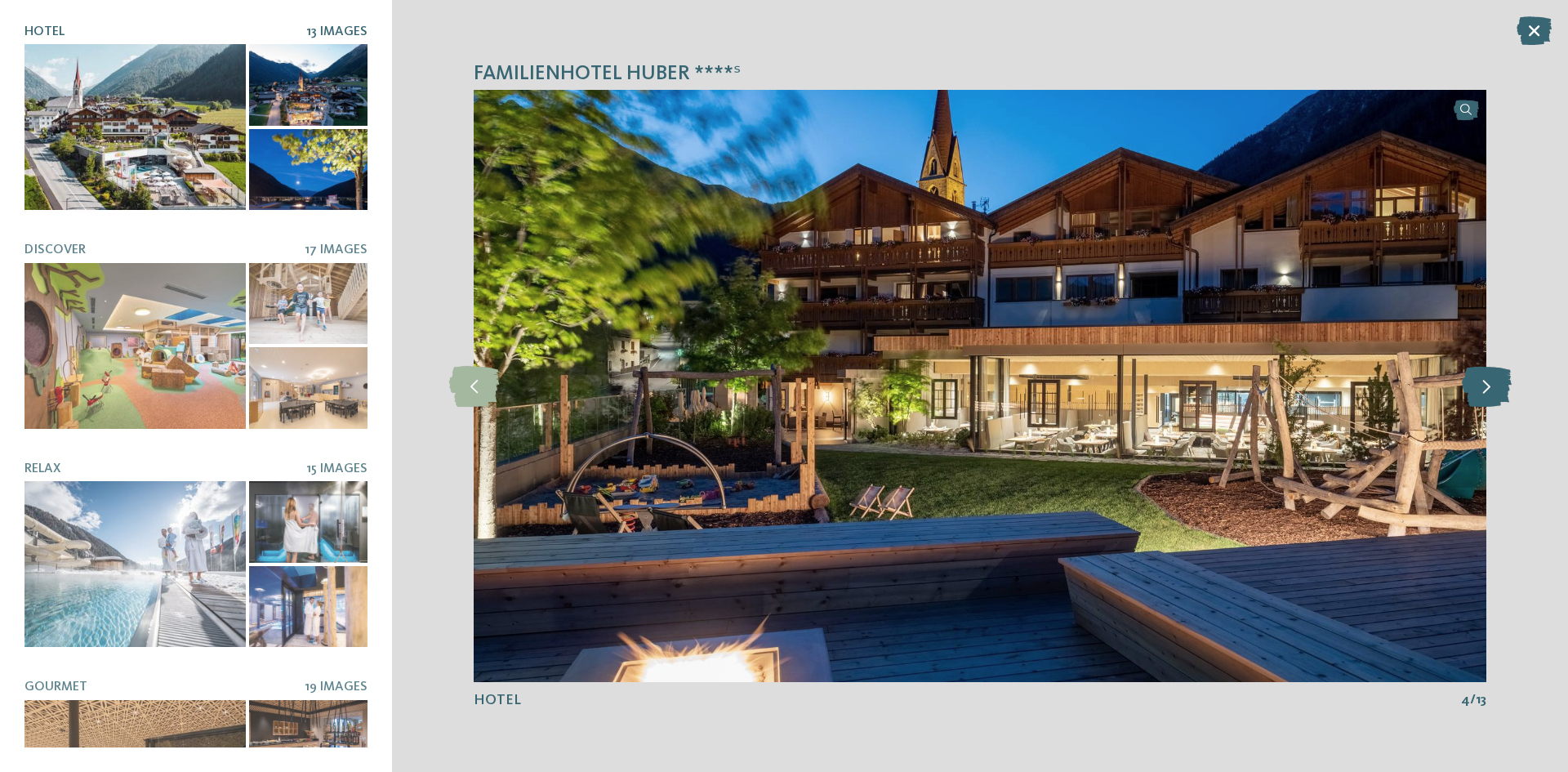
click at [1482, 384] on icon at bounding box center [1486, 386] width 49 height 41
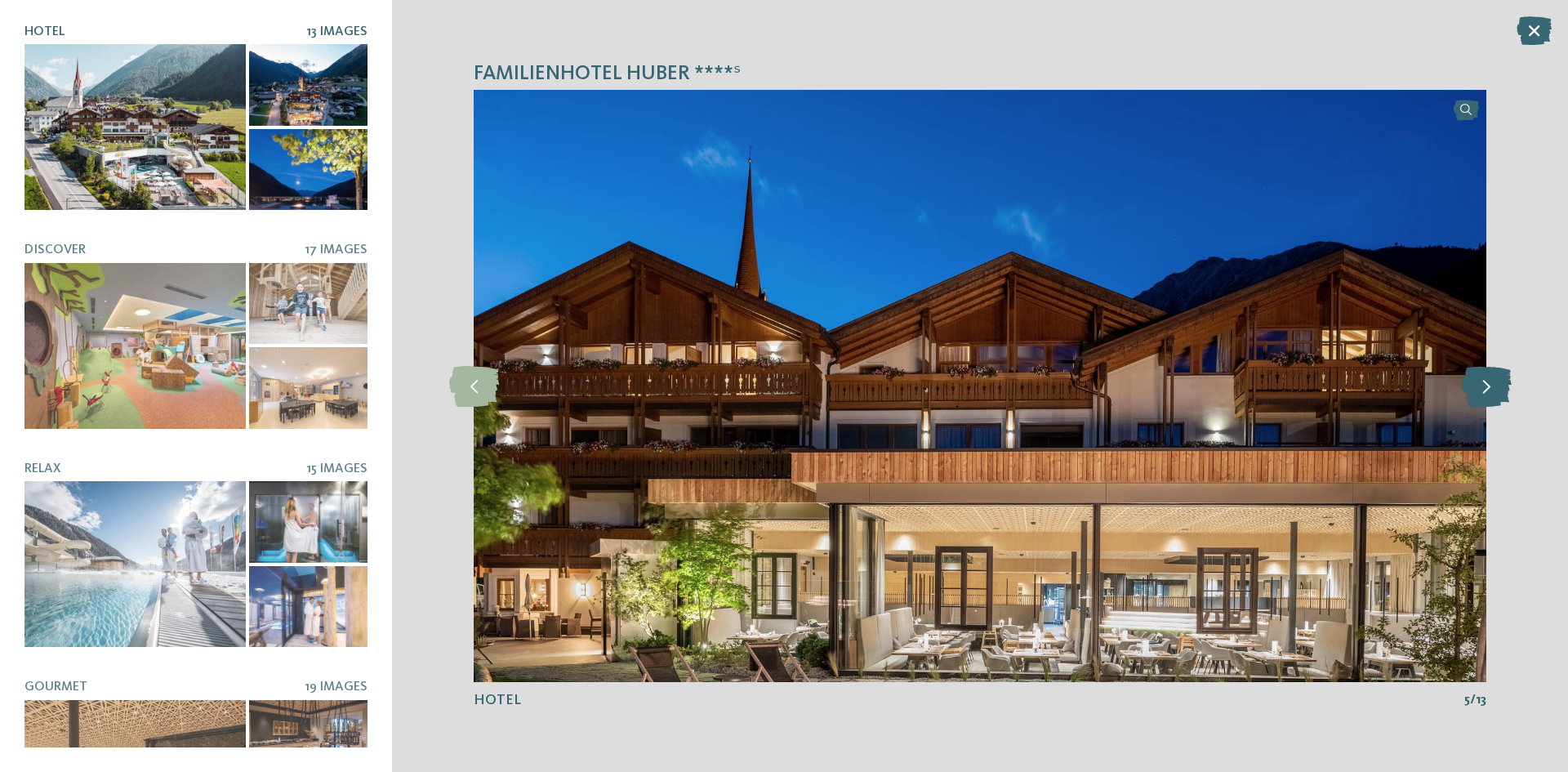
click at [1482, 384] on icon at bounding box center [1486, 386] width 49 height 41
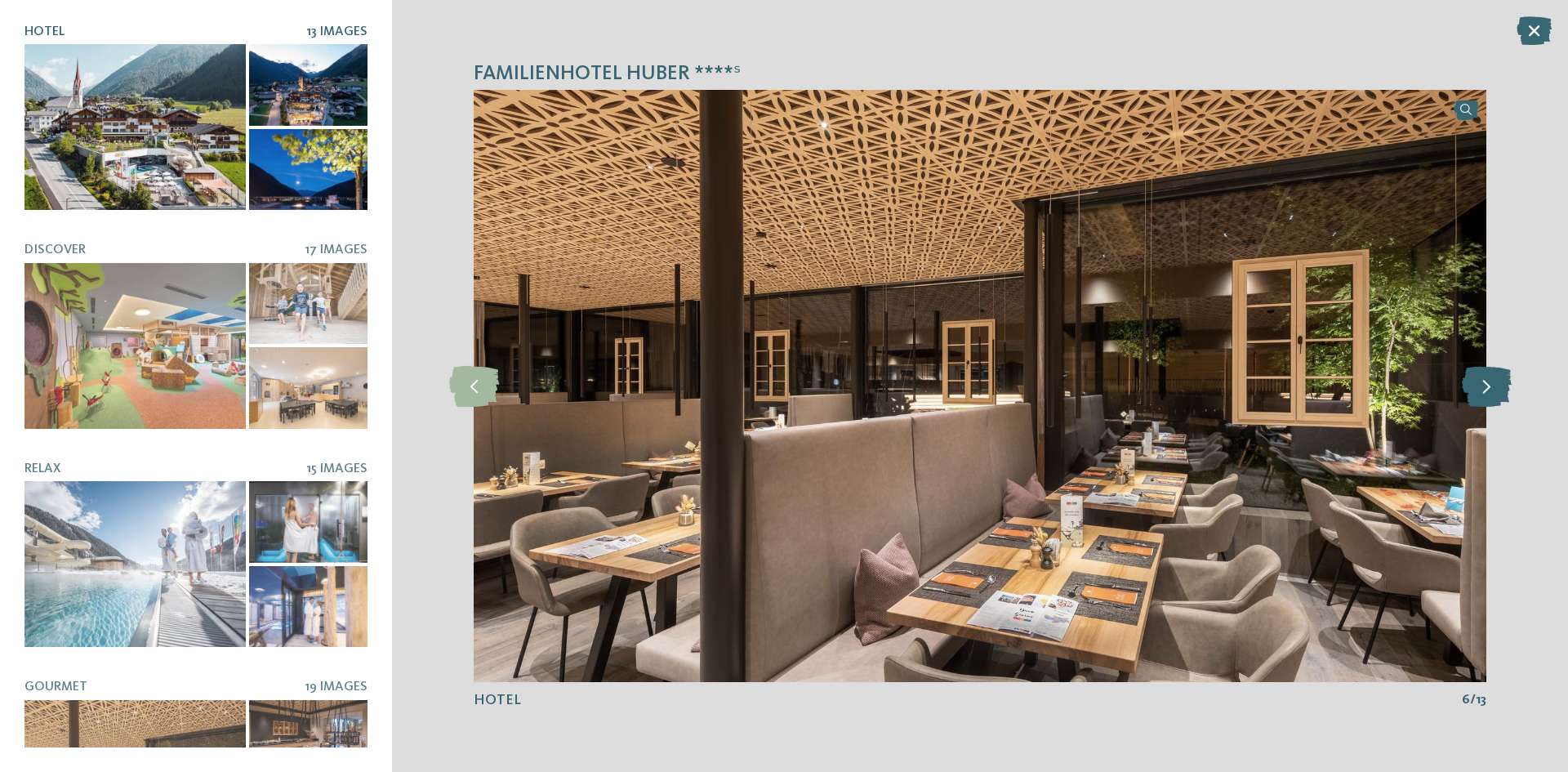
click at [1482, 384] on icon at bounding box center [1486, 386] width 49 height 41
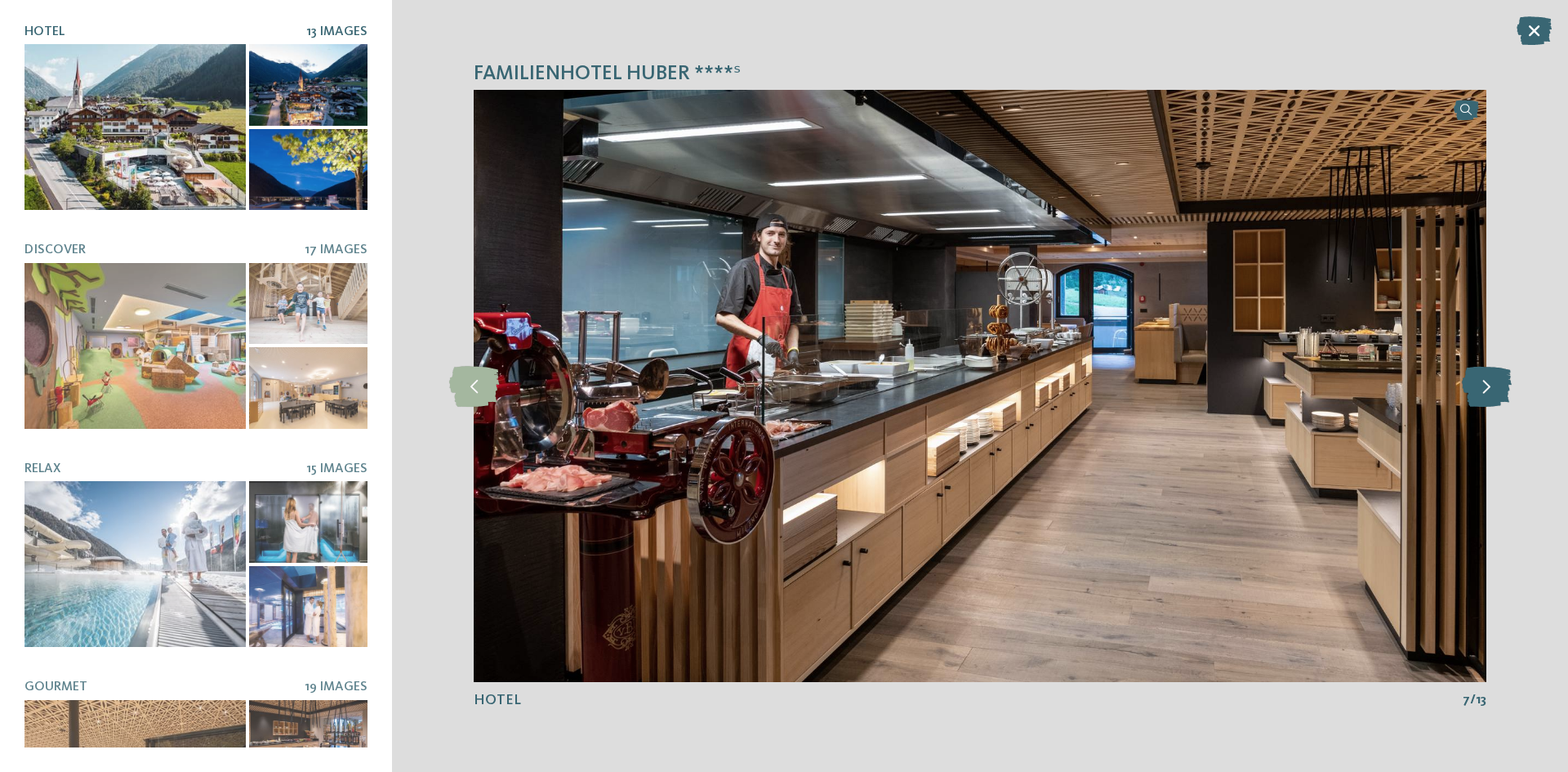
click at [1482, 384] on icon at bounding box center [1486, 386] width 49 height 41
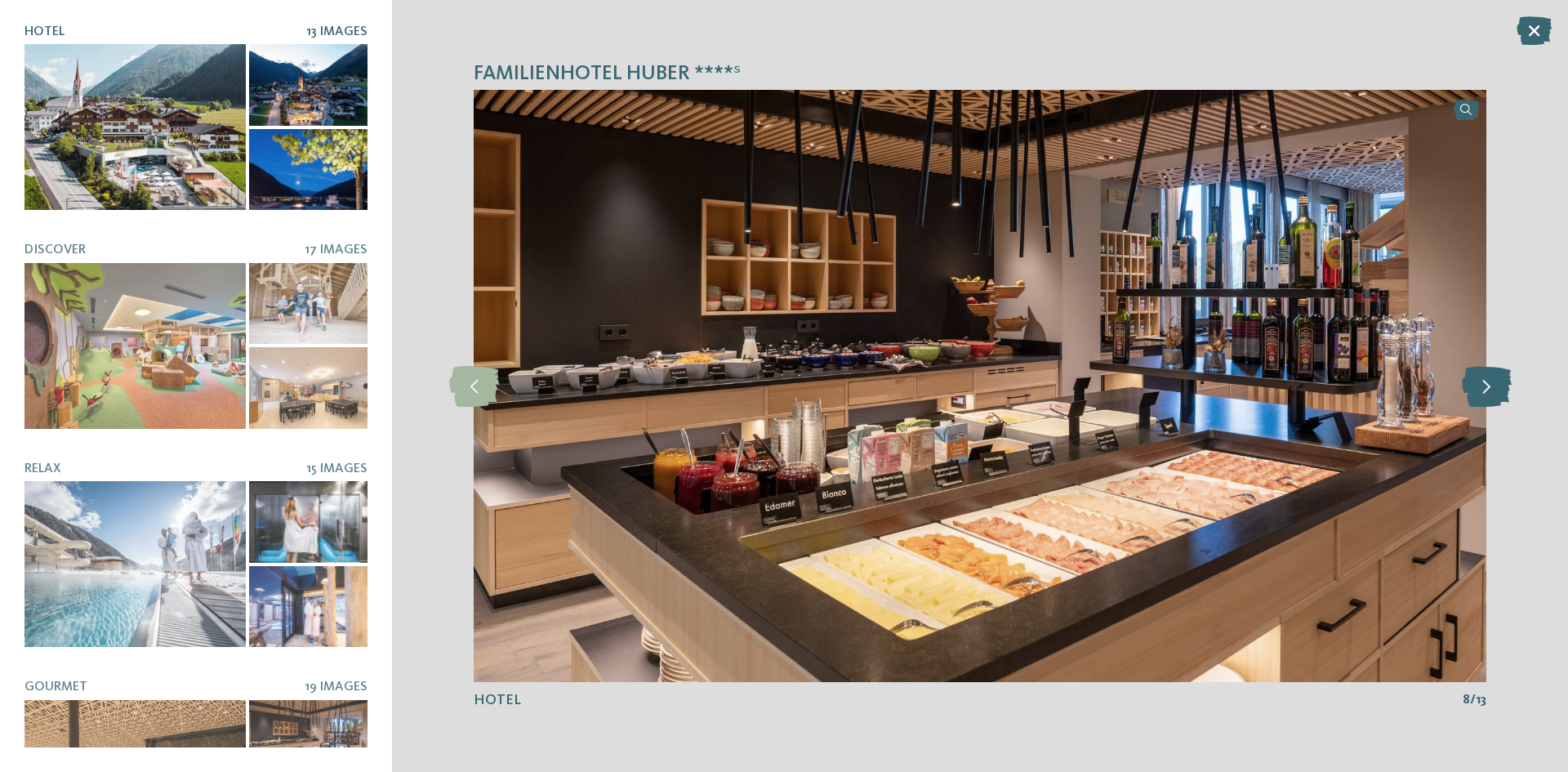
click at [1482, 384] on icon at bounding box center [1486, 386] width 49 height 41
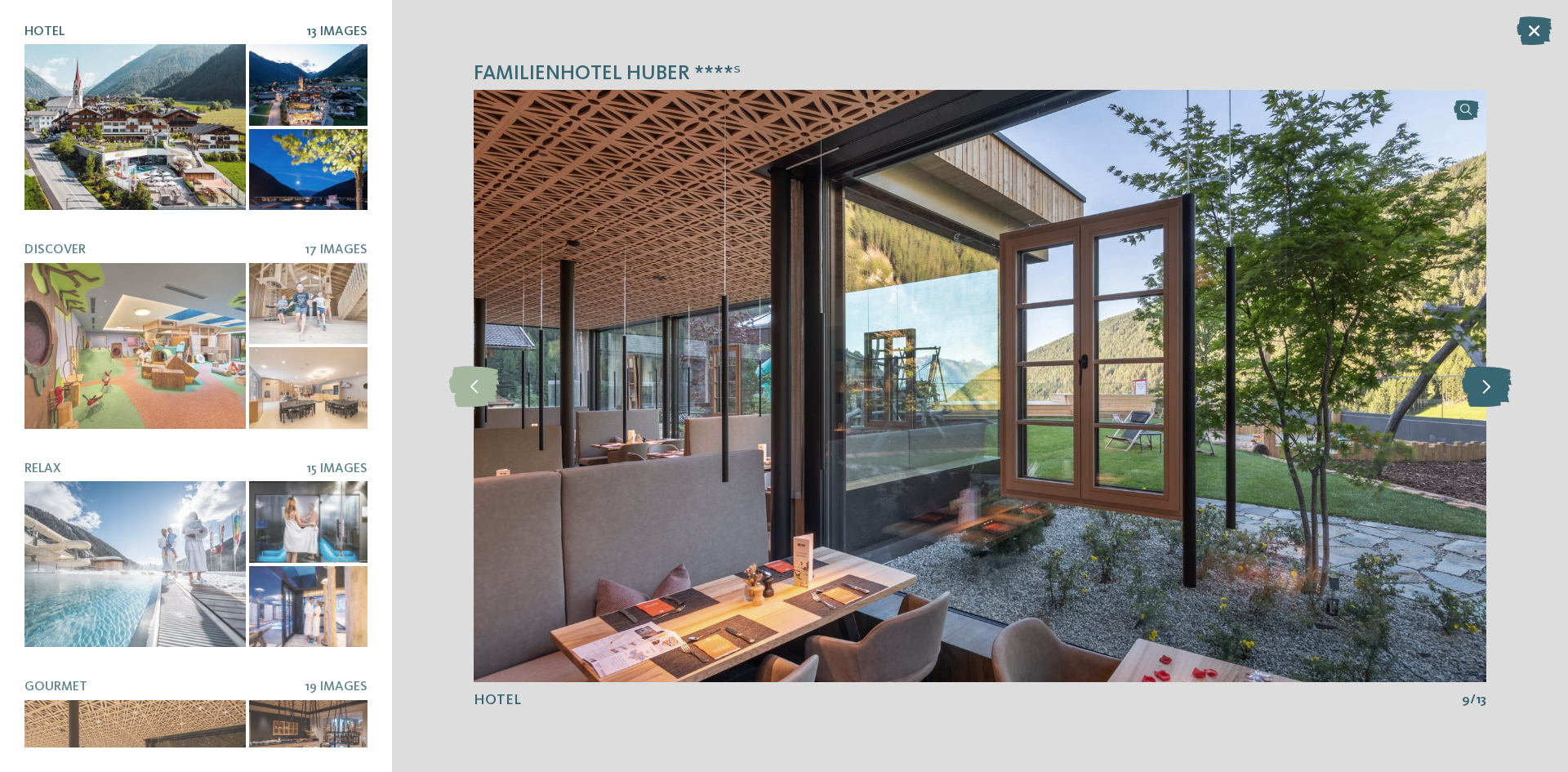
click at [1482, 384] on icon at bounding box center [1486, 386] width 49 height 41
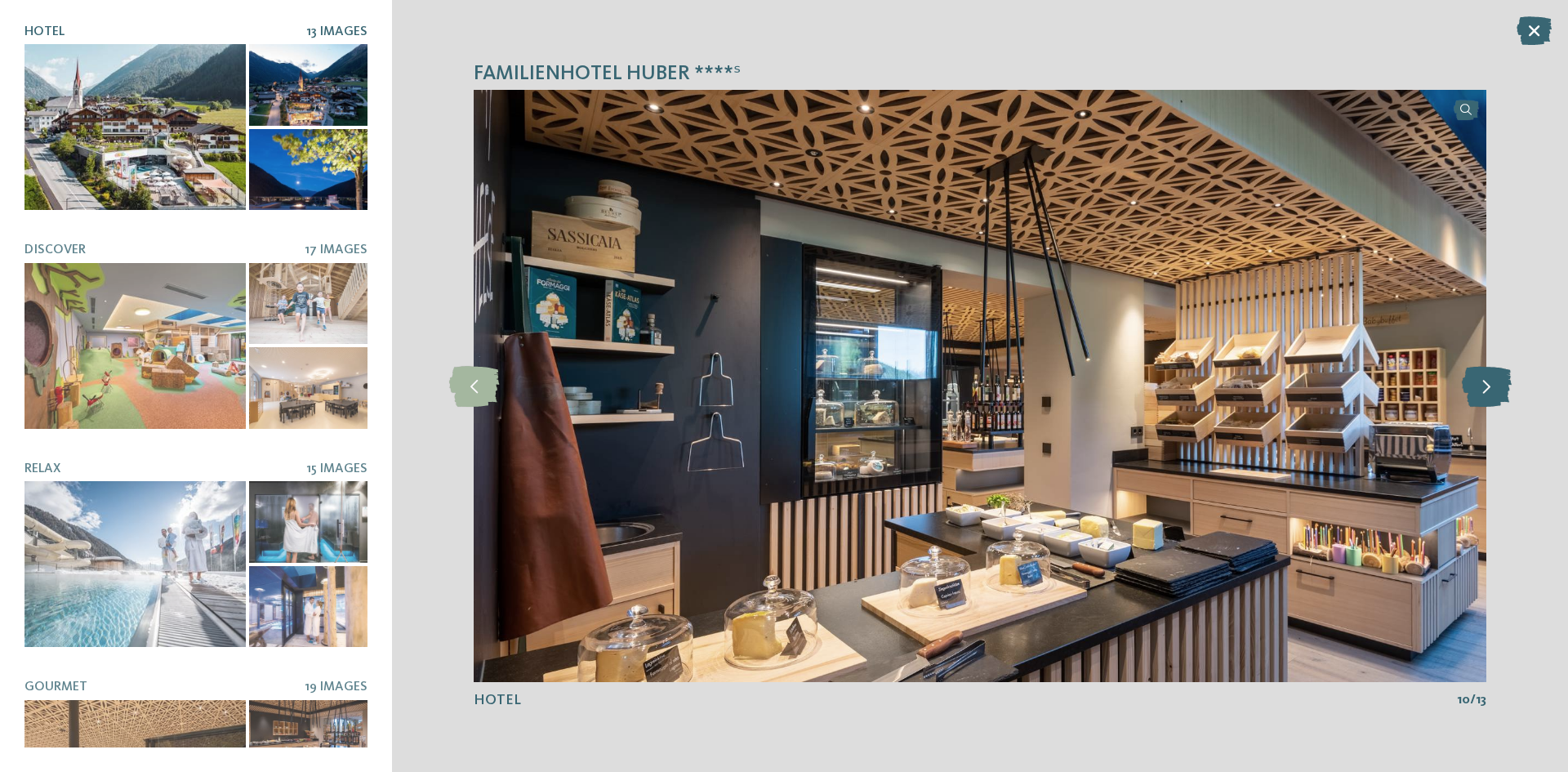
click at [1482, 384] on icon at bounding box center [1486, 386] width 49 height 41
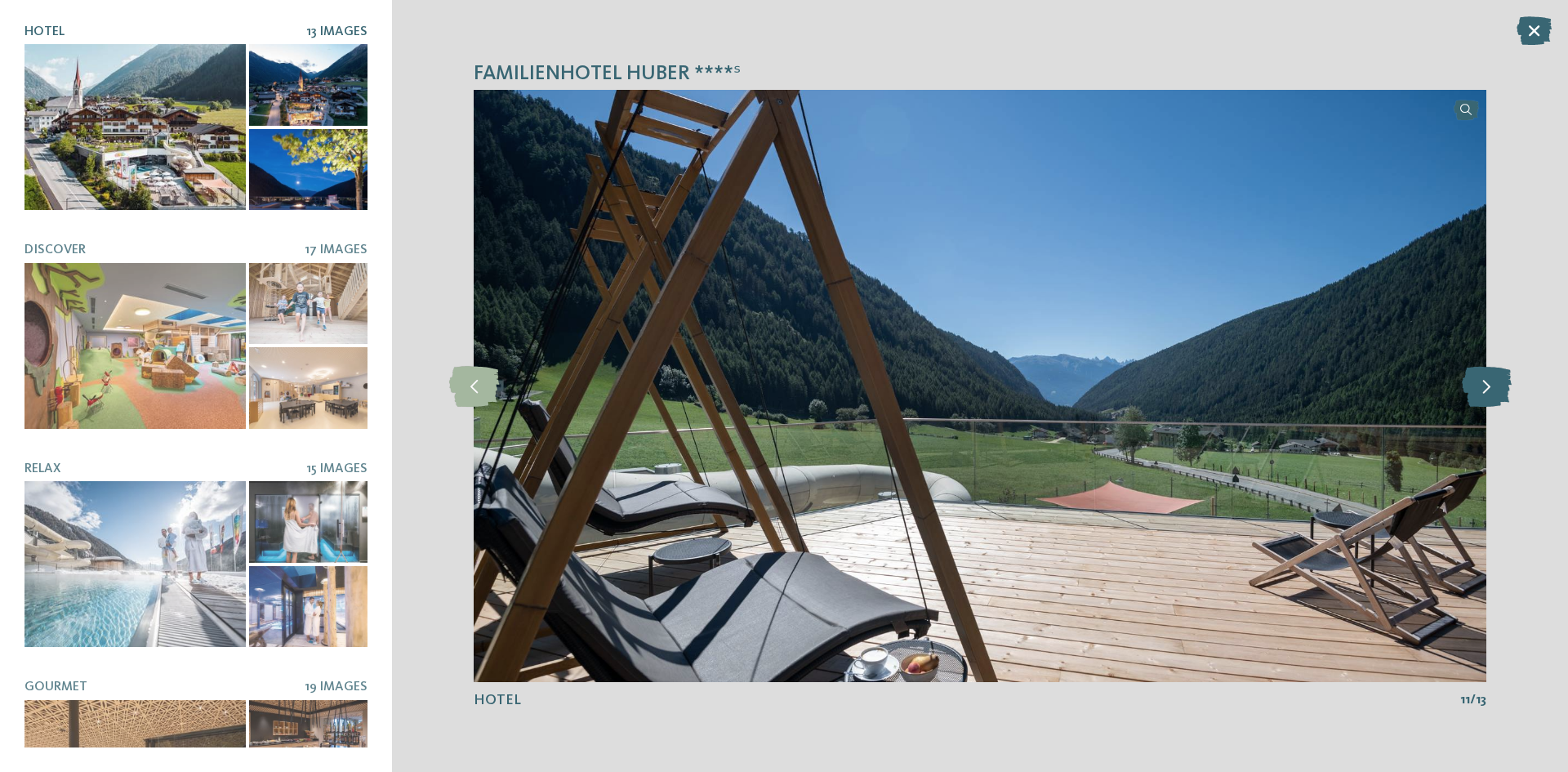
click at [1482, 384] on icon at bounding box center [1486, 386] width 49 height 41
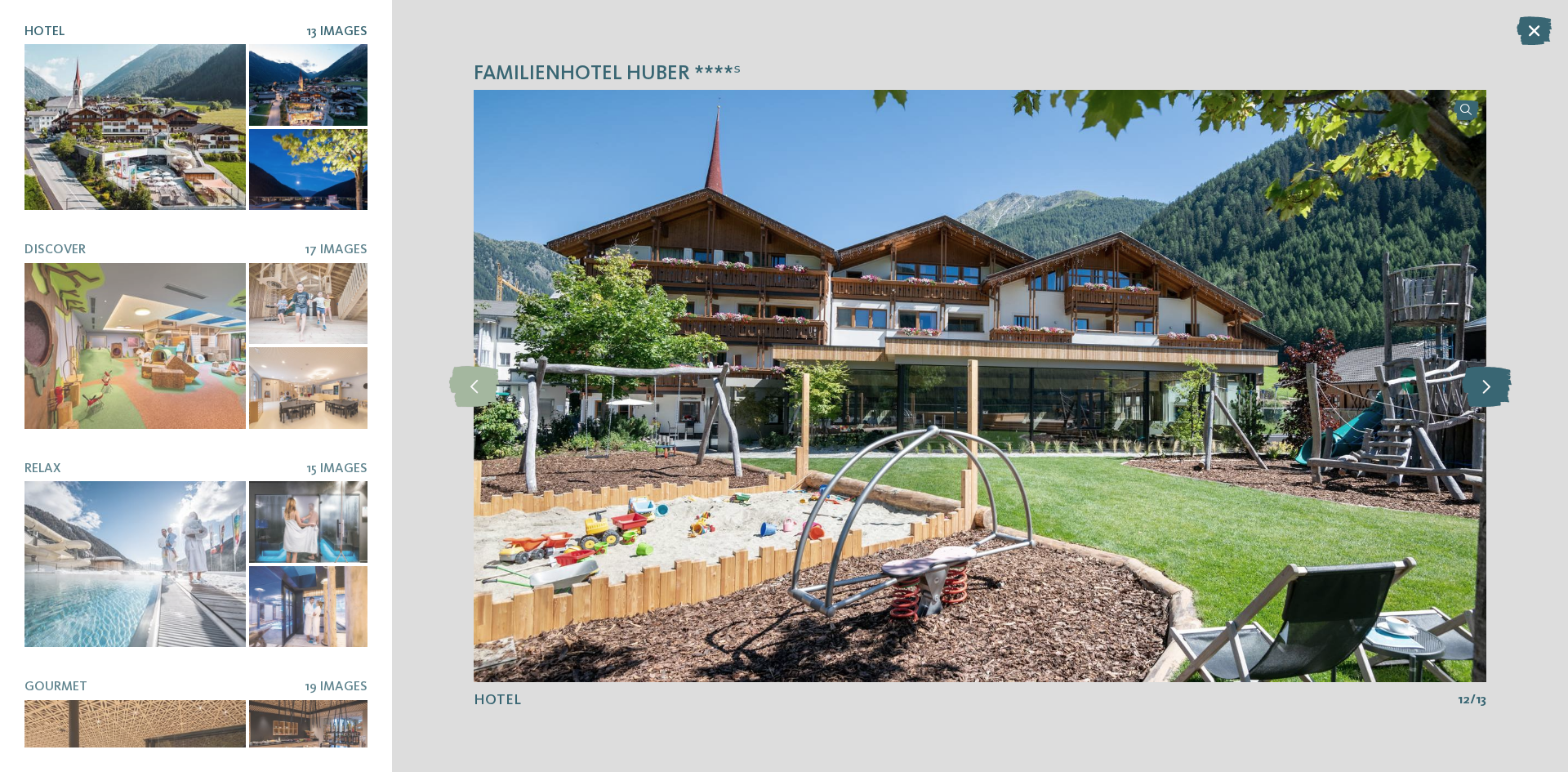
click at [1482, 384] on icon at bounding box center [1486, 386] width 49 height 41
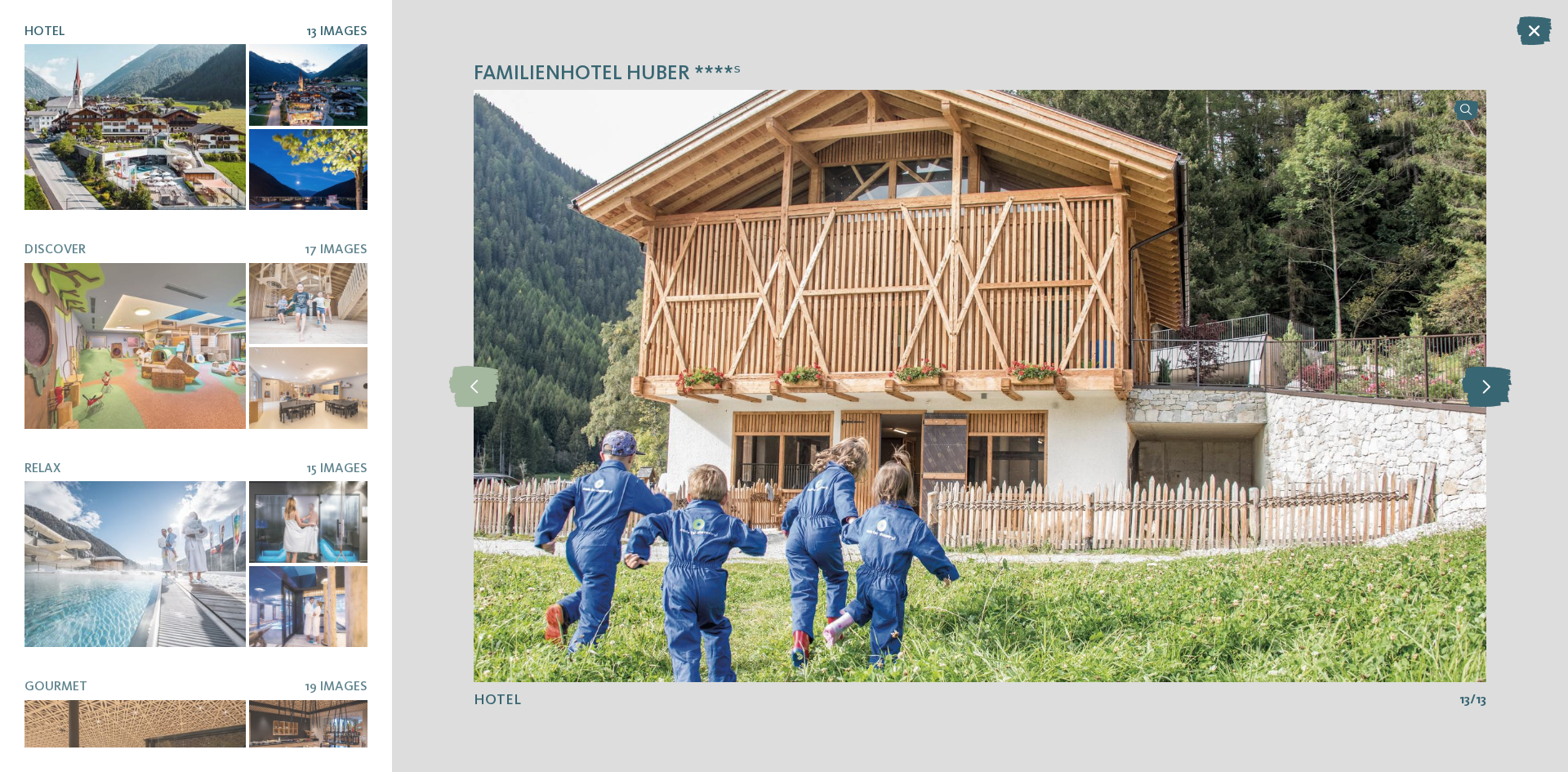
click at [1482, 384] on icon at bounding box center [1486, 386] width 49 height 41
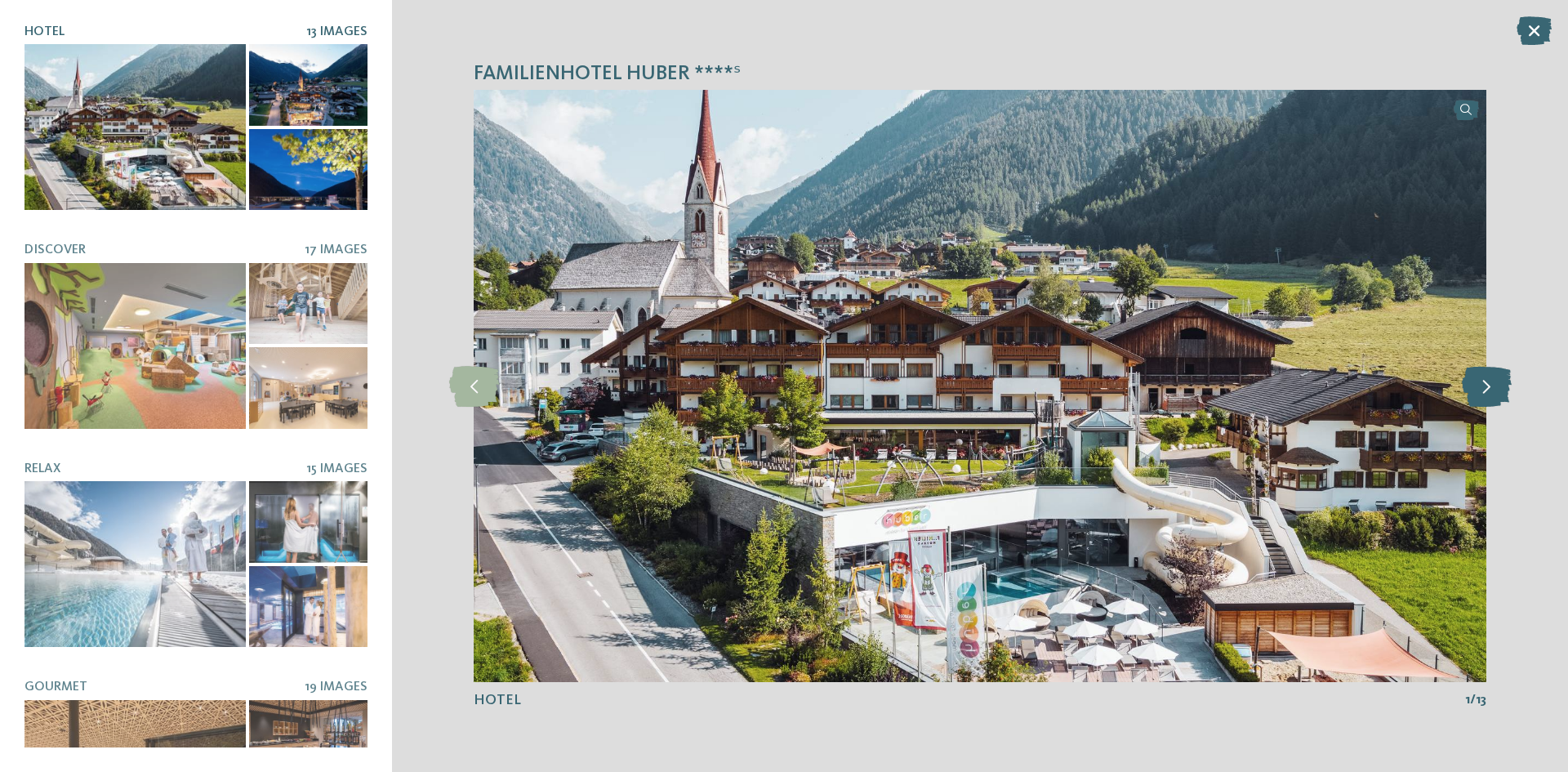
click at [1482, 384] on icon at bounding box center [1486, 386] width 49 height 41
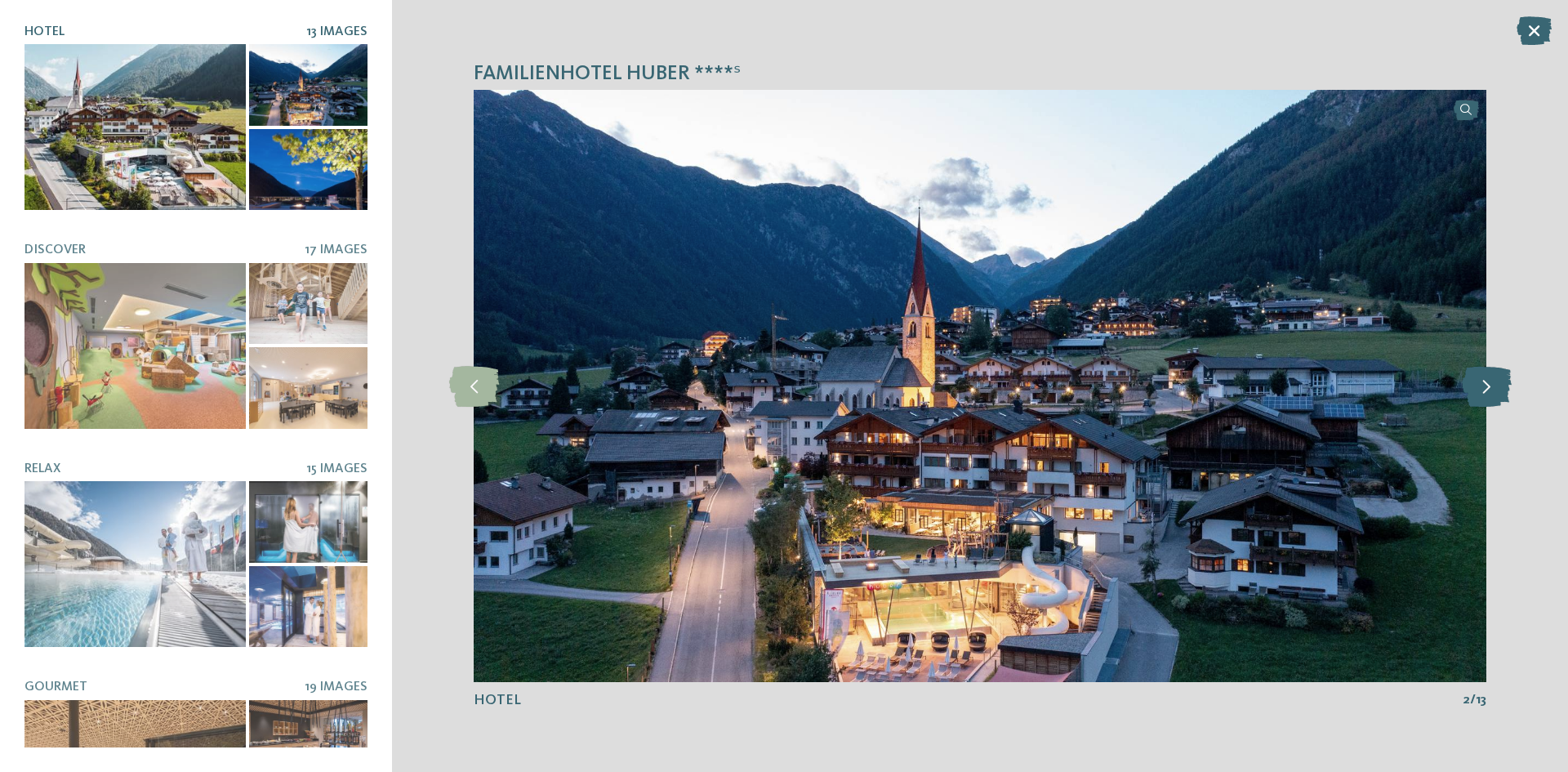
click at [1483, 381] on icon at bounding box center [1486, 386] width 49 height 41
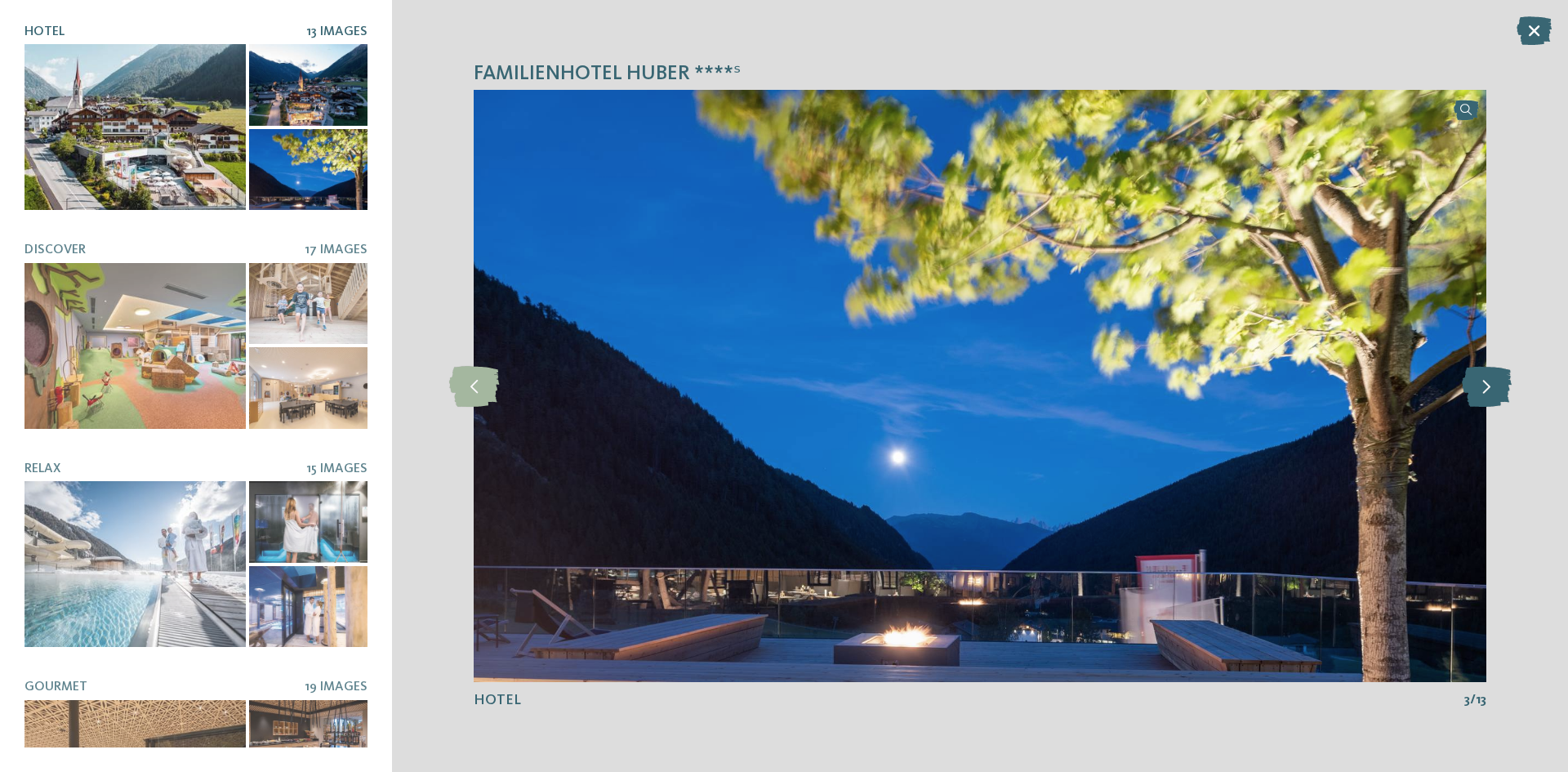
click at [1483, 381] on icon at bounding box center [1486, 386] width 49 height 41
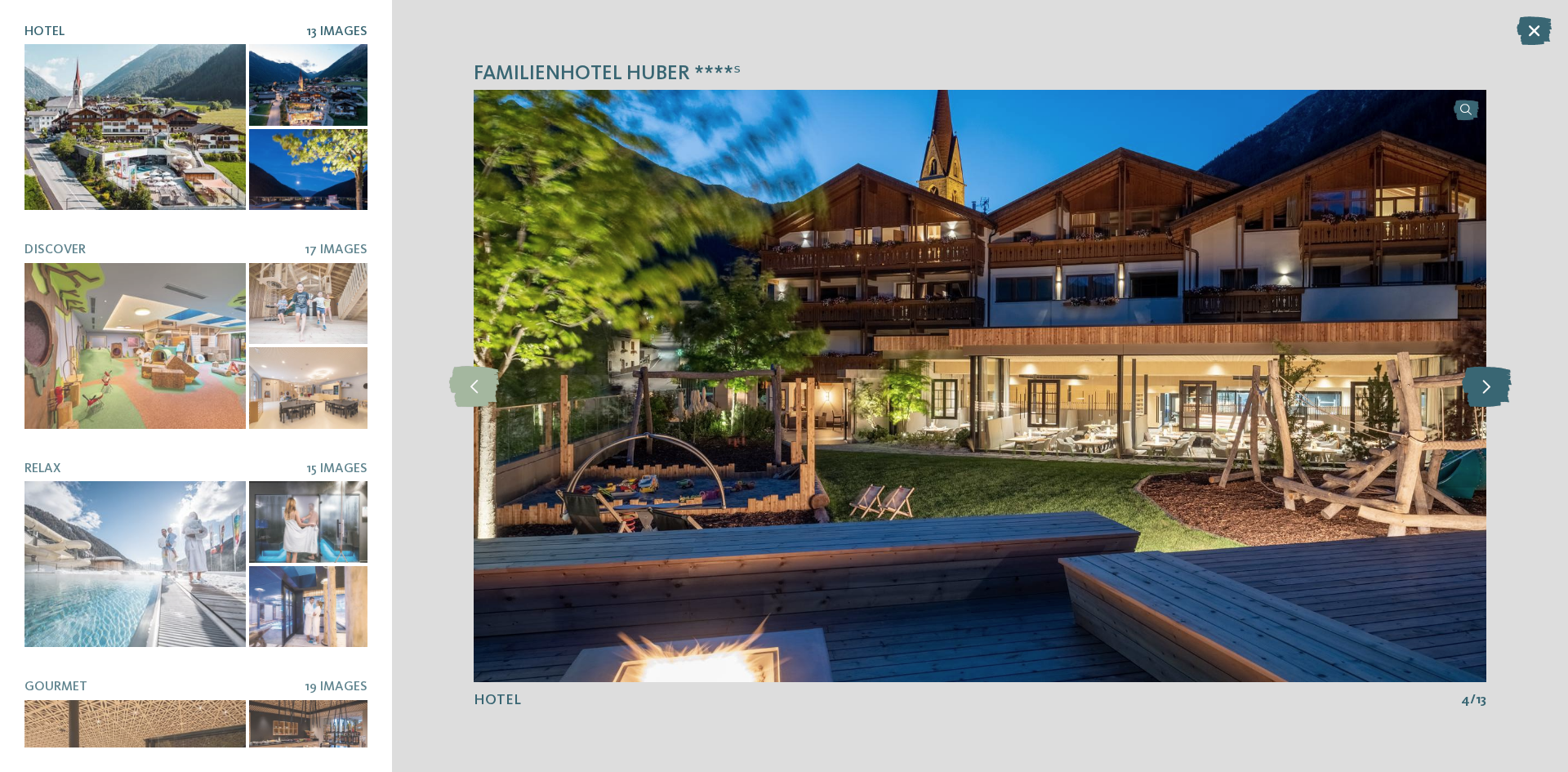
click at [1483, 381] on icon at bounding box center [1486, 386] width 49 height 41
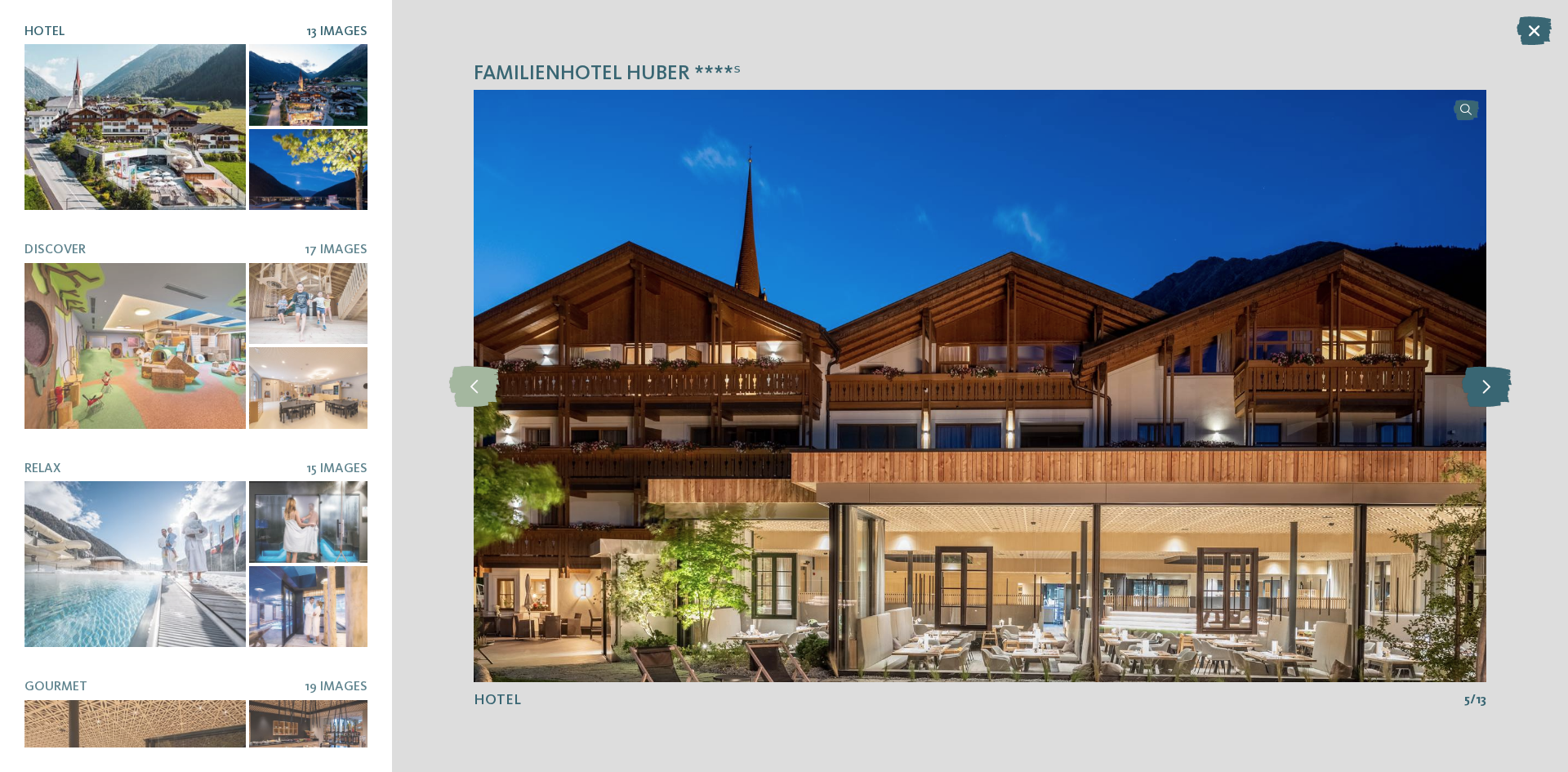
click at [1483, 381] on icon at bounding box center [1486, 386] width 49 height 41
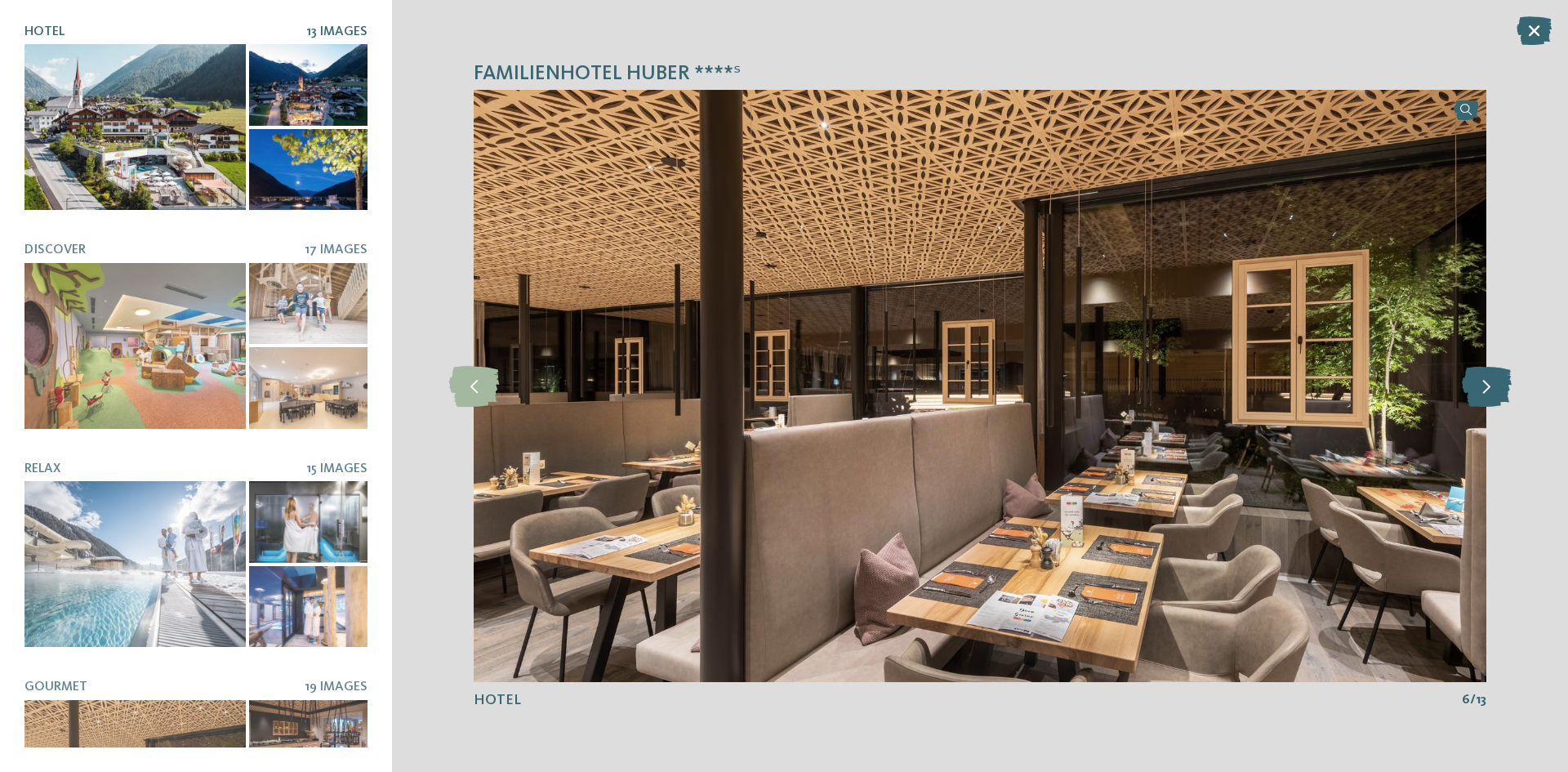
click at [1483, 381] on icon at bounding box center [1486, 386] width 49 height 41
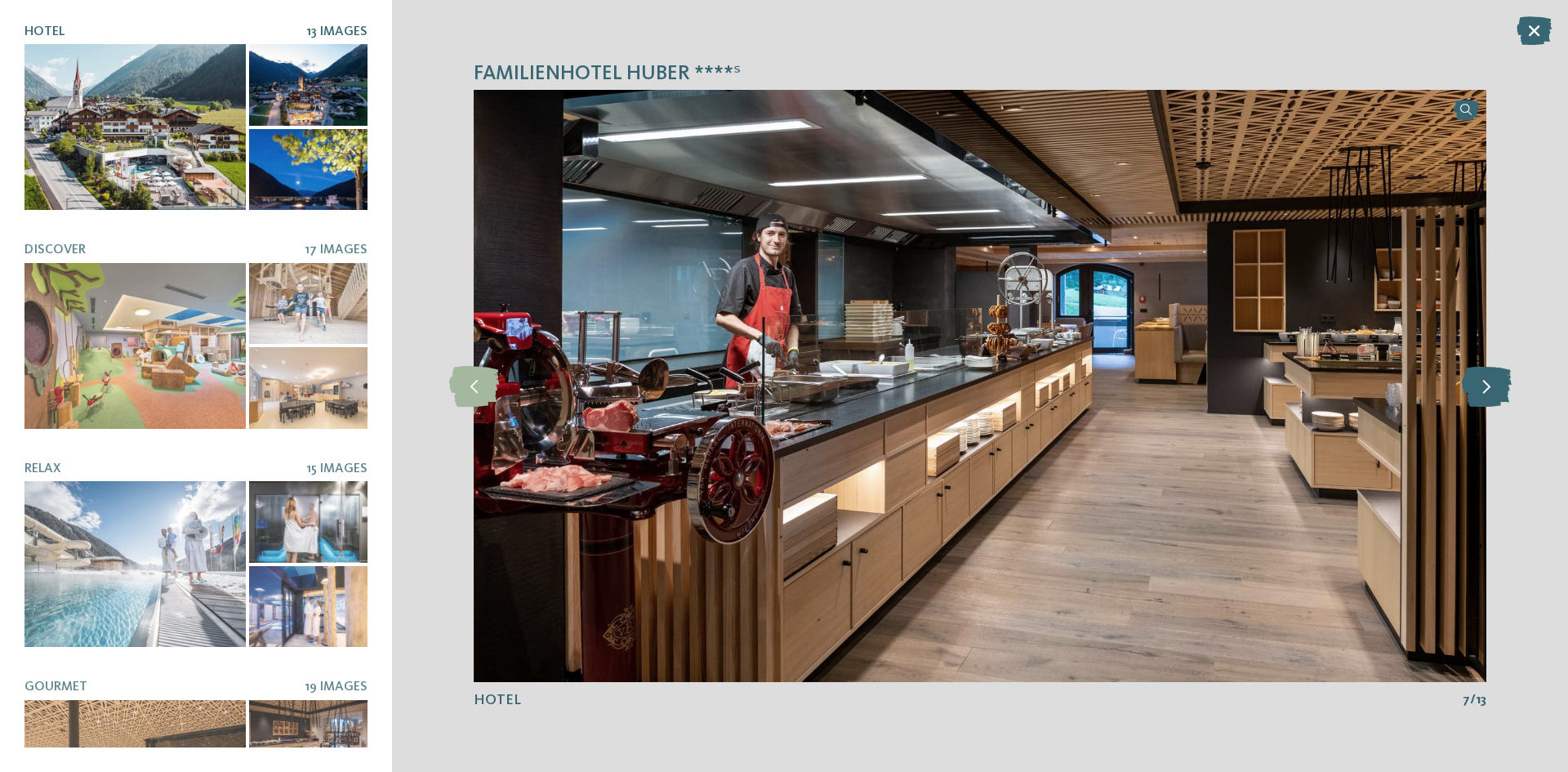
click at [1480, 381] on icon at bounding box center [1486, 386] width 49 height 41
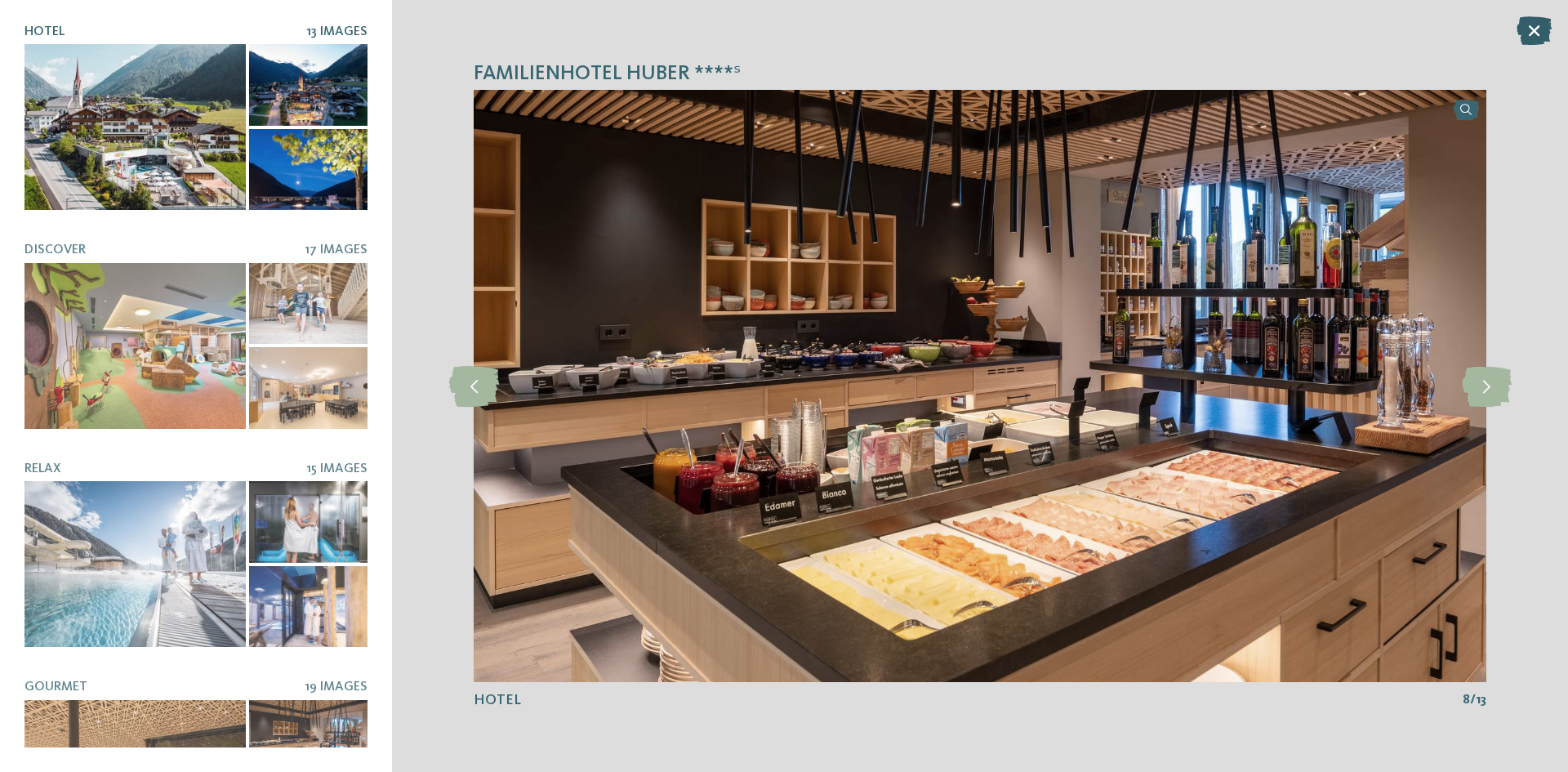
click at [1522, 39] on icon at bounding box center [1534, 30] width 35 height 29
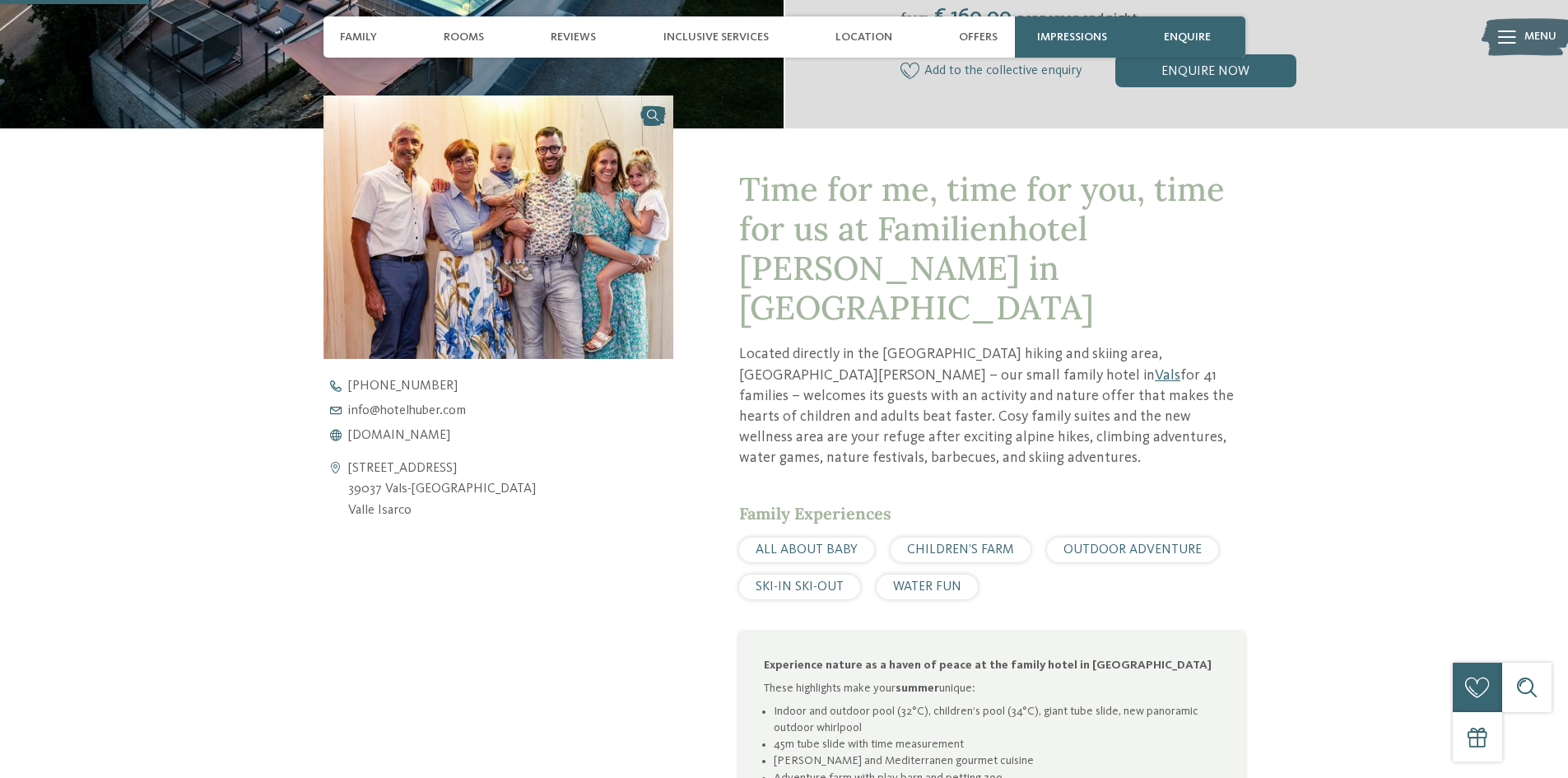
scroll to position [741, 0]
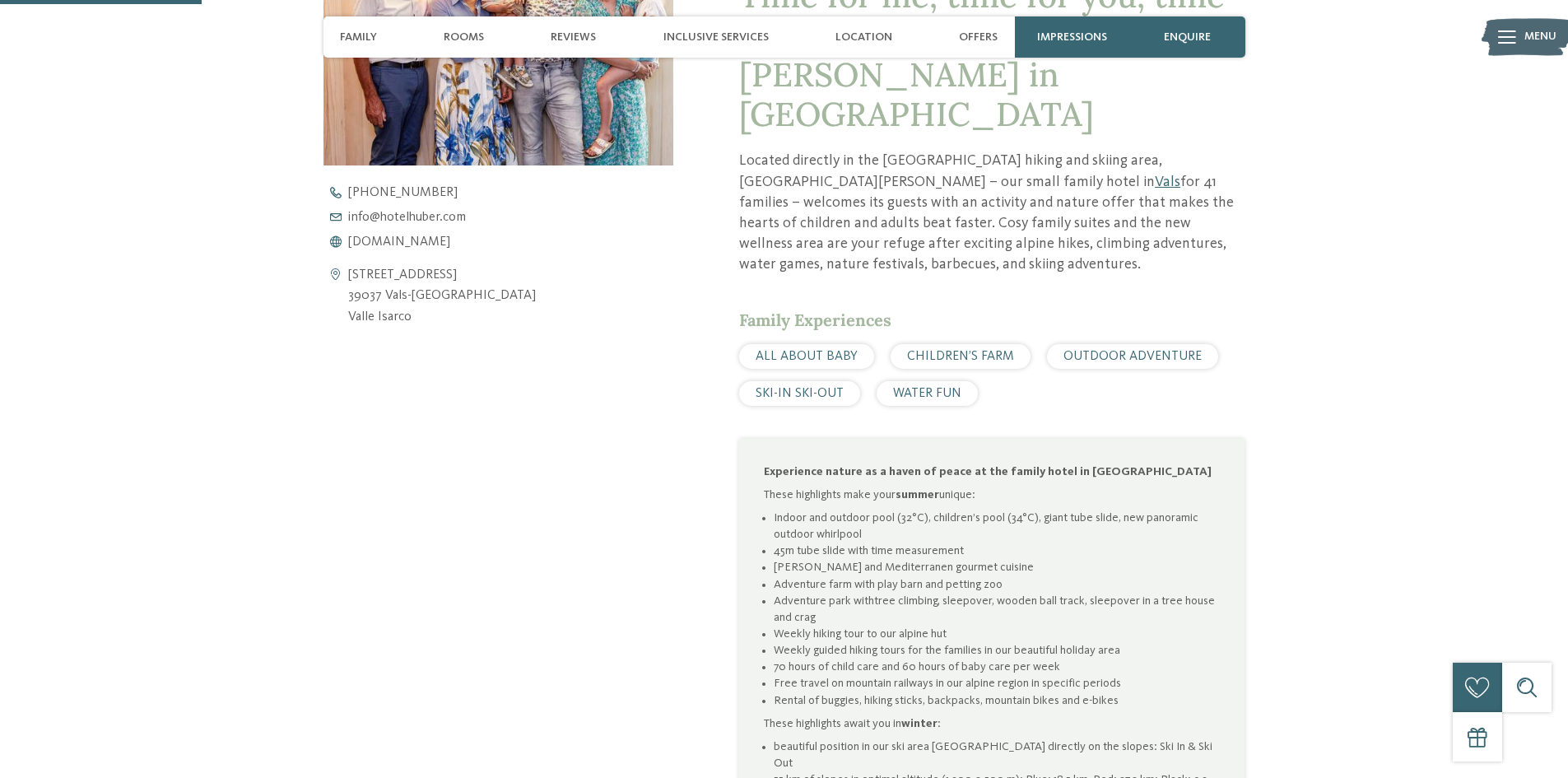
click at [441, 248] on div "Via della Chiesa 4 39037 Vals-Mühlbach Valle Isarco +39 0472 547 186 info@ no-s…" at bounding box center [499, 257] width 350 height 143
click at [437, 246] on span "www.hotelhuber.com" at bounding box center [398, 242] width 102 height 13
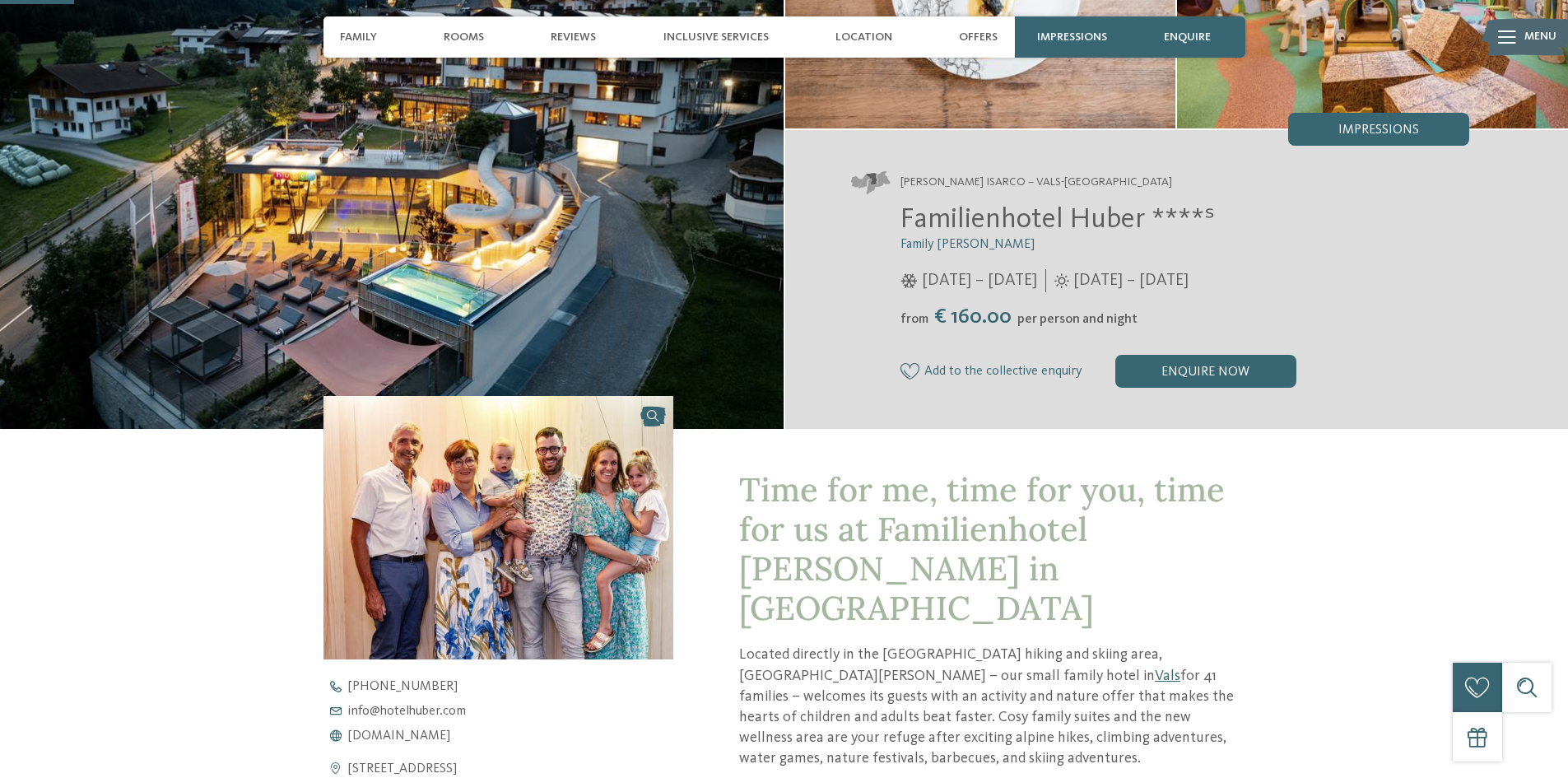
scroll to position [494, 0]
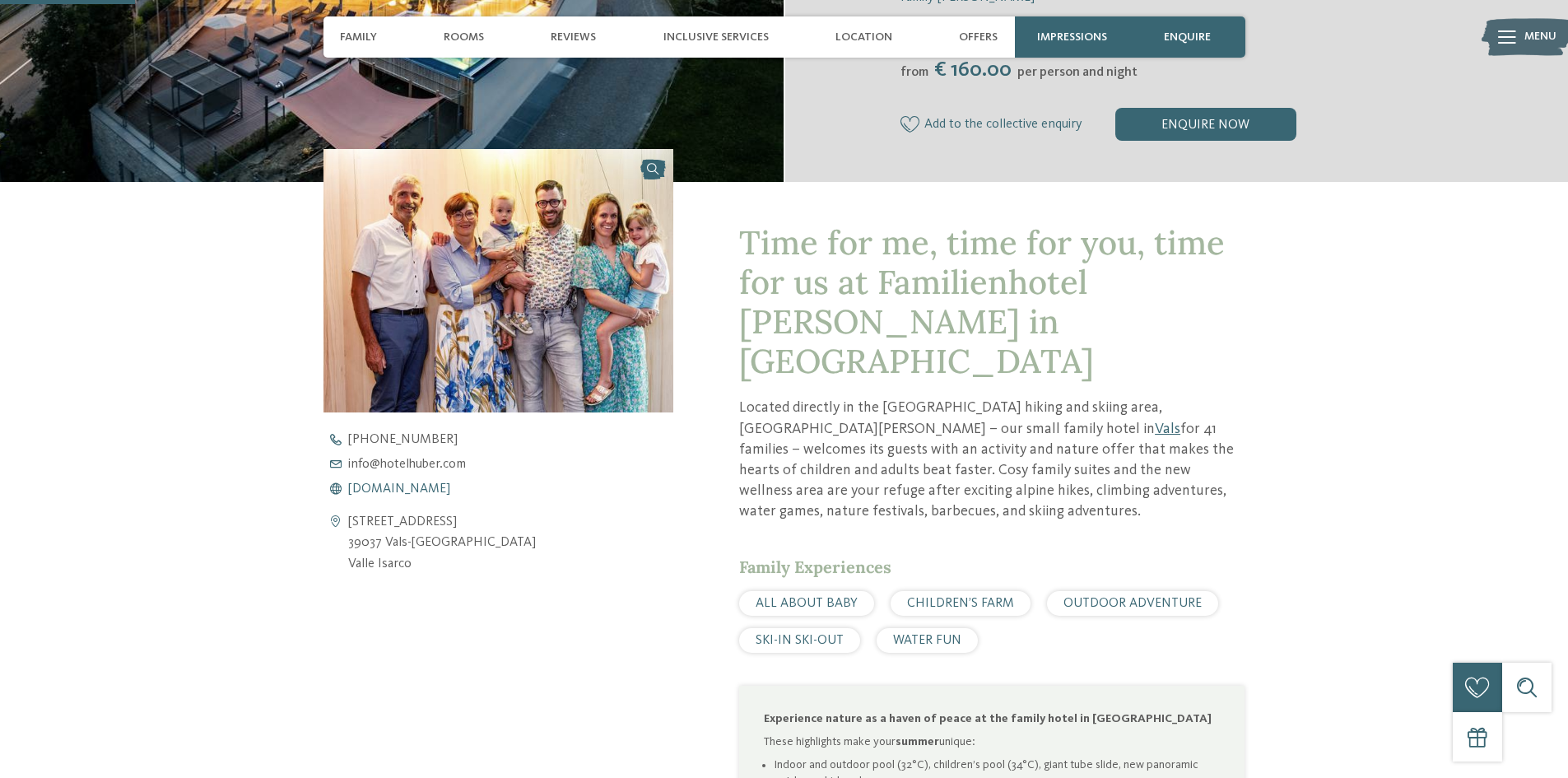
click at [467, 491] on link "www.hotelhuber.com" at bounding box center [513, 489] width 379 height 13
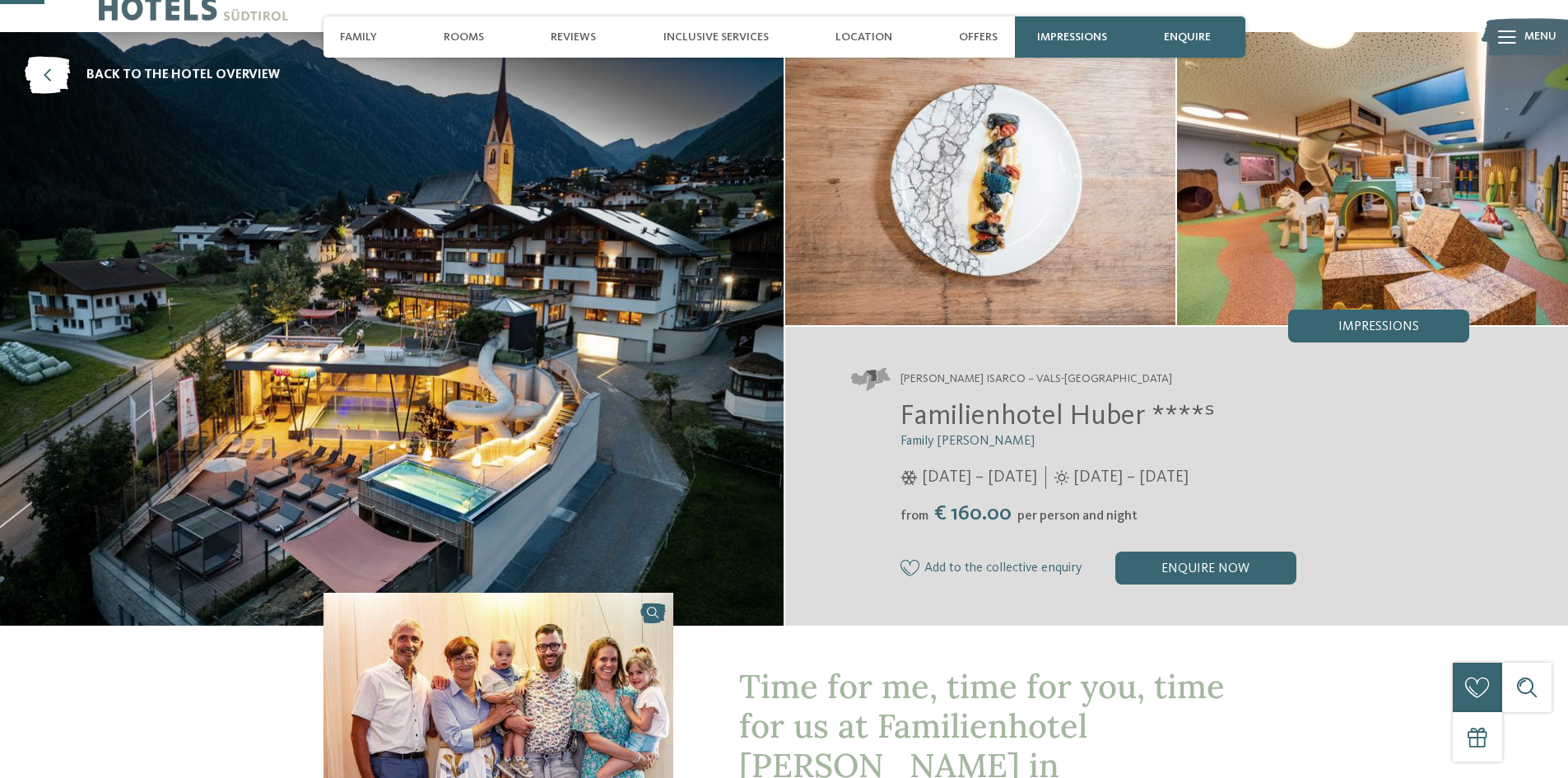
scroll to position [0, 0]
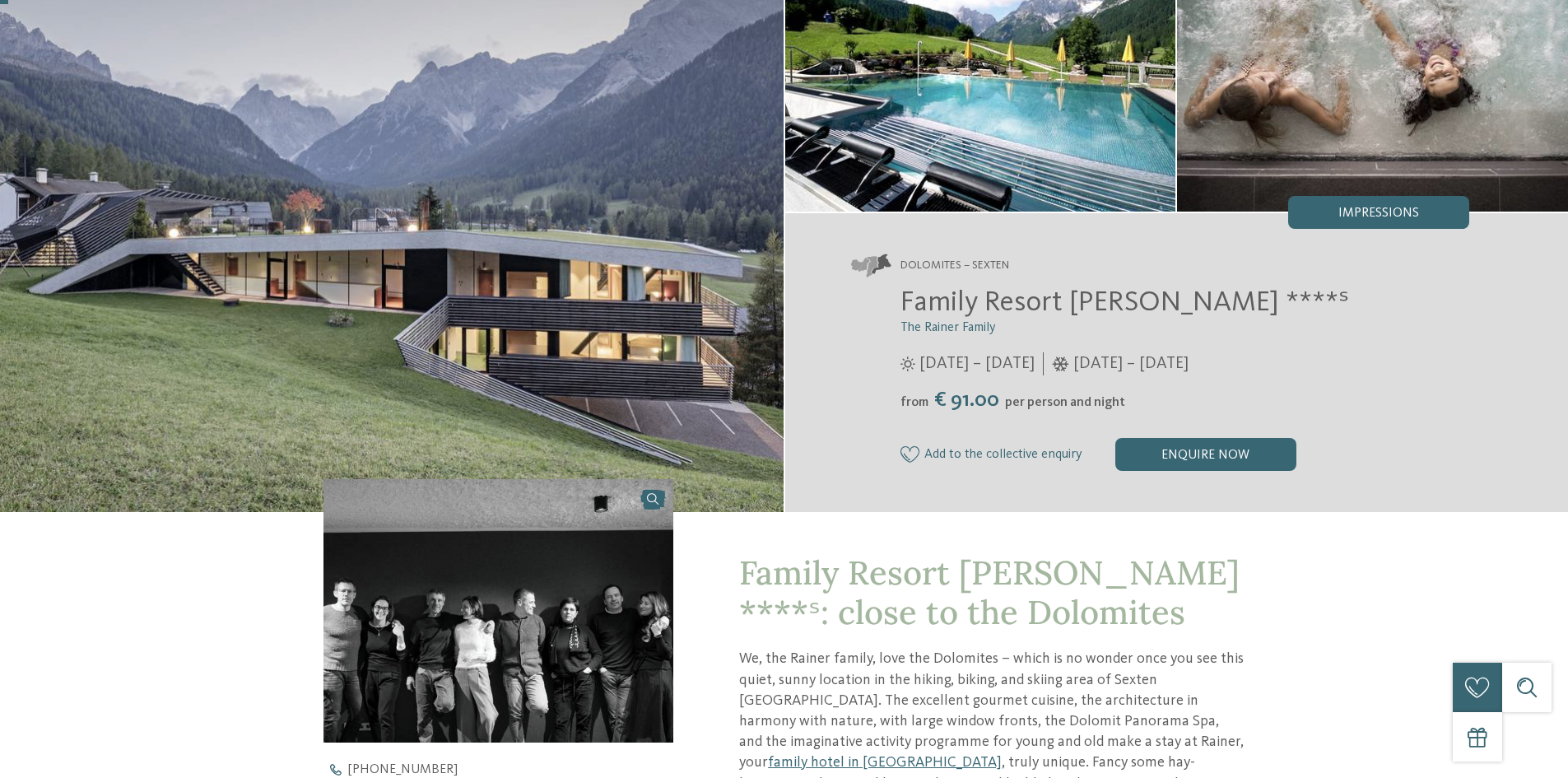
scroll to position [412, 0]
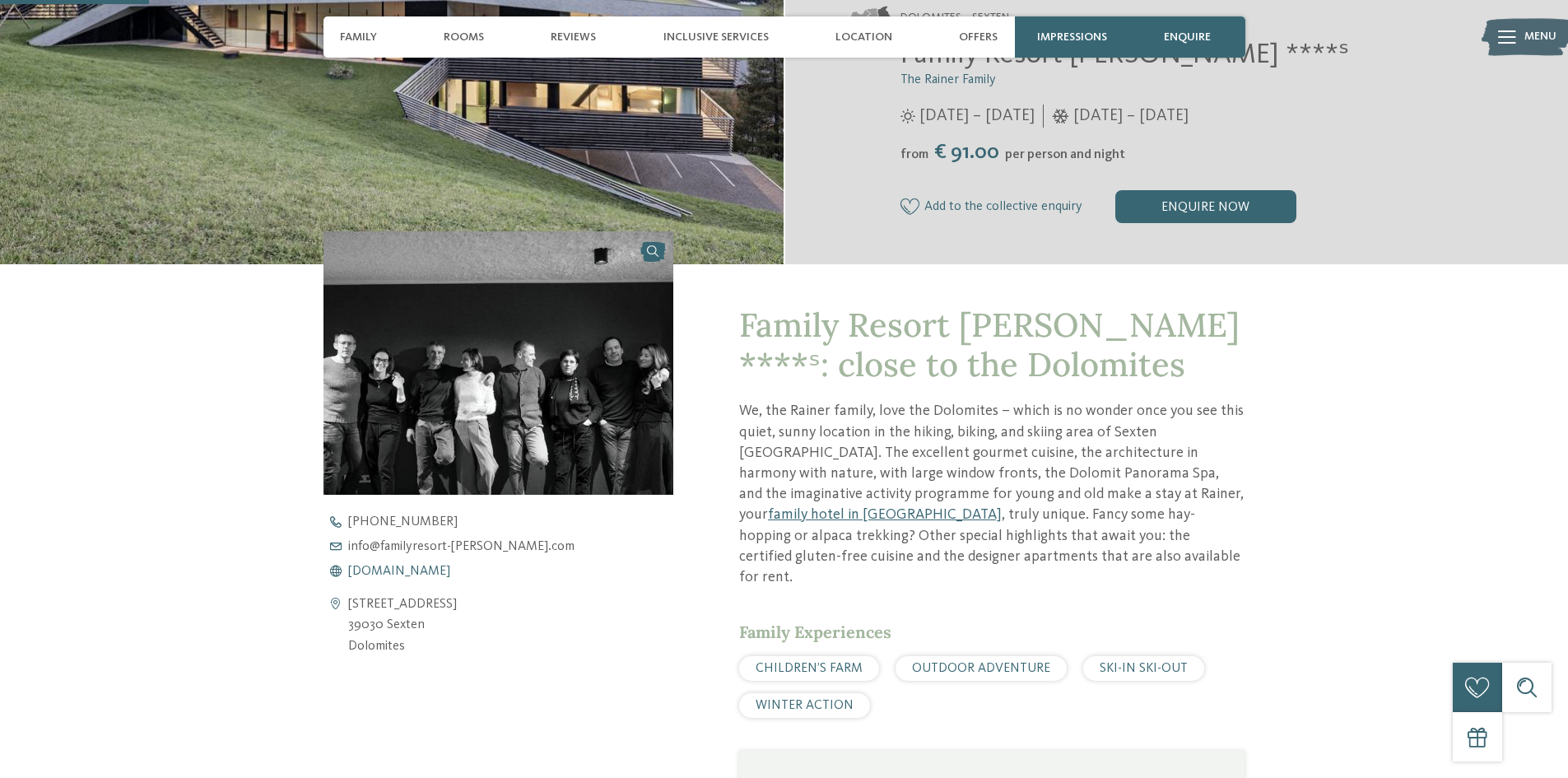
click at [450, 567] on span "www.familyresort-rainer.com" at bounding box center [398, 571] width 102 height 13
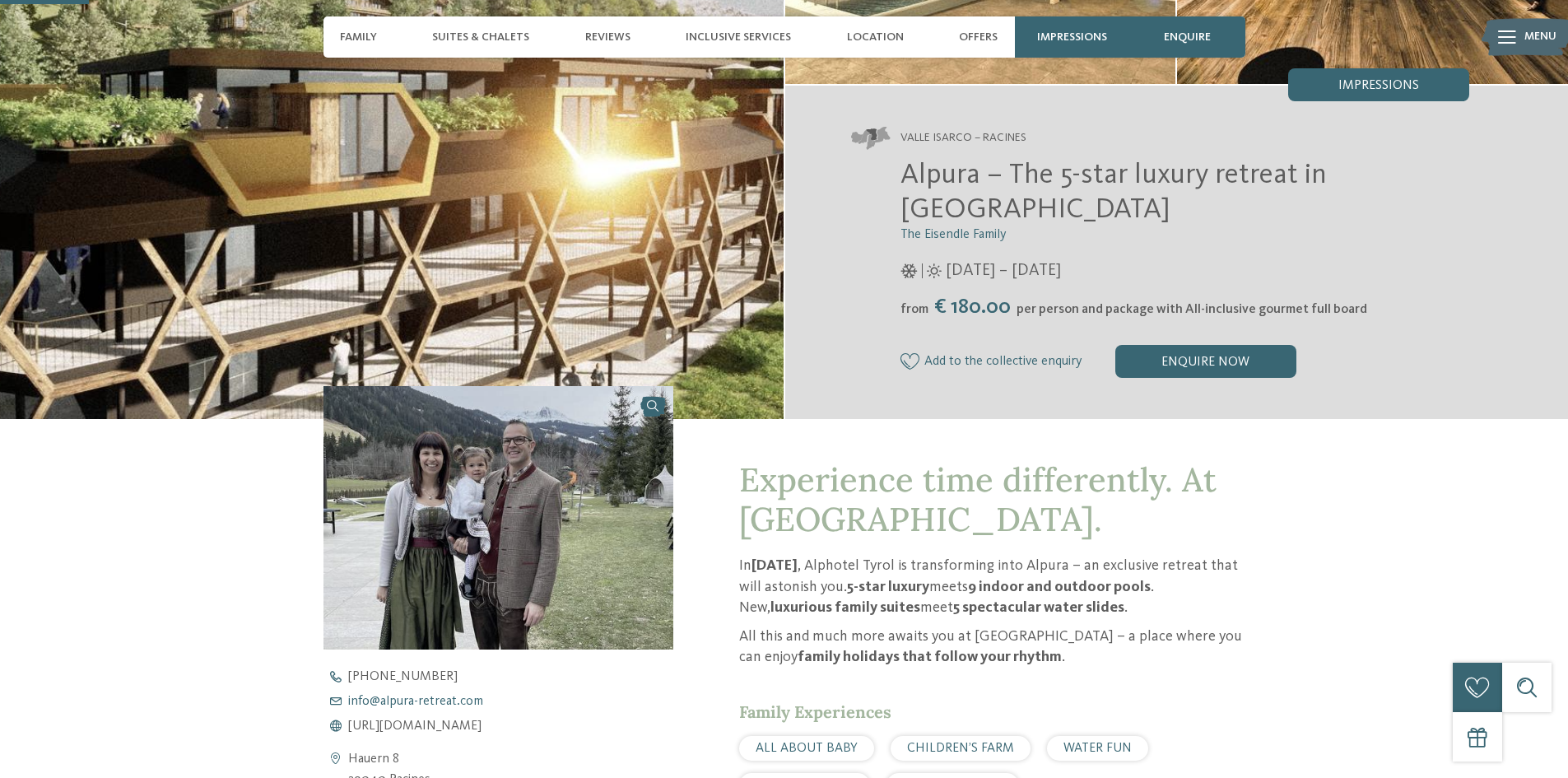
scroll to position [412, 0]
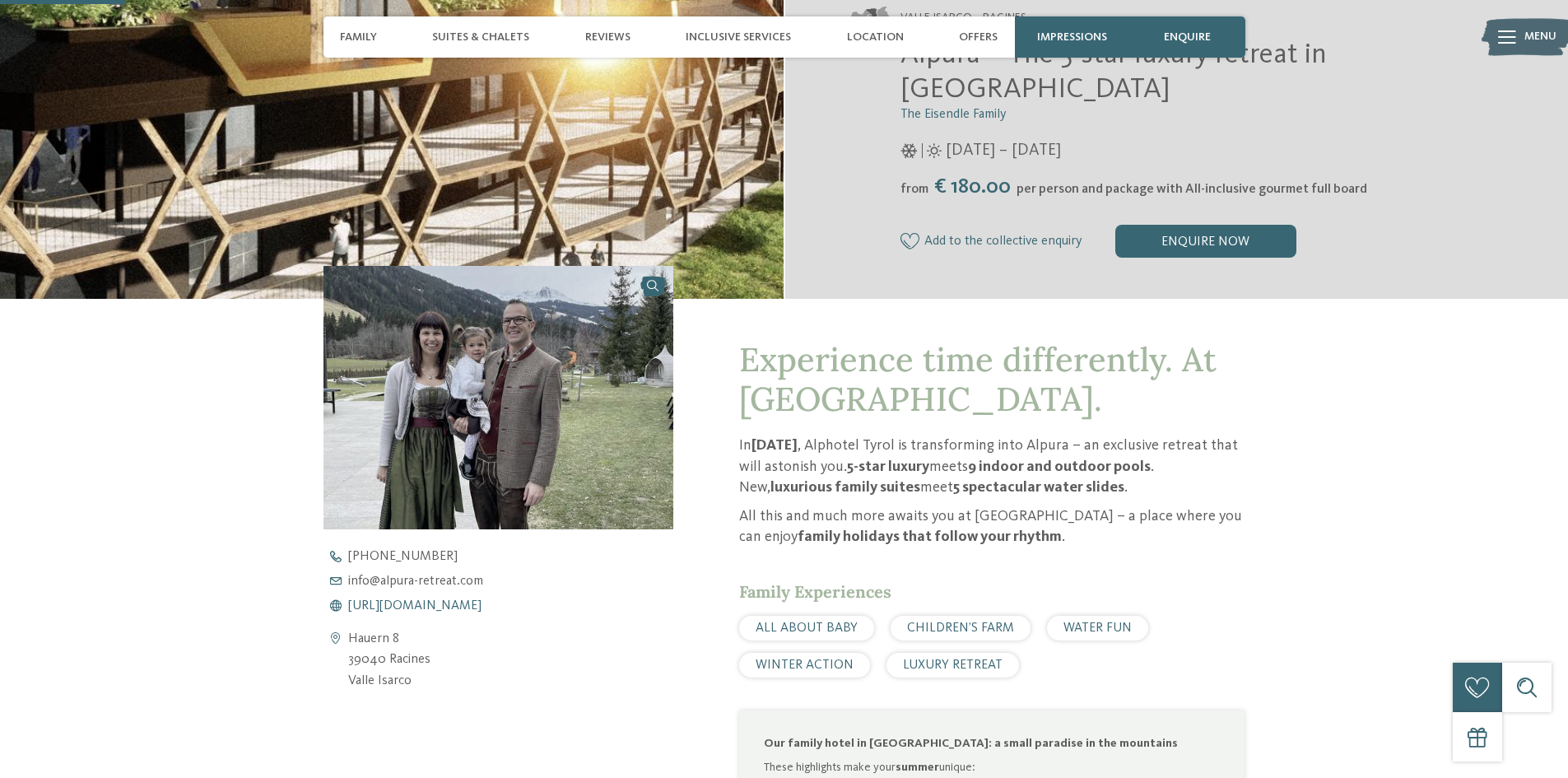
click at [459, 599] on span "https://www.alpura-retreat.com/en" at bounding box center [414, 606] width 134 height 13
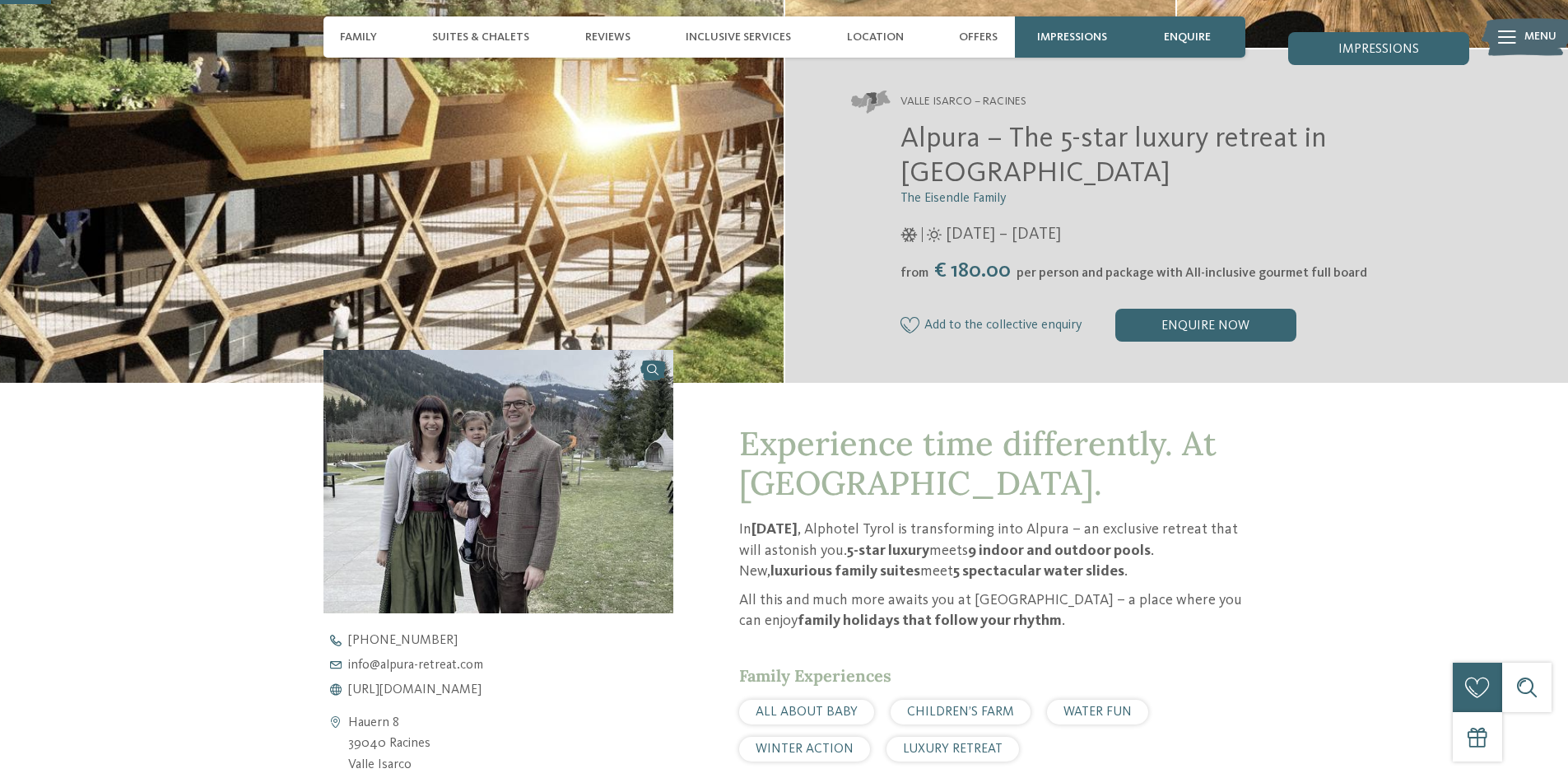
scroll to position [330, 0]
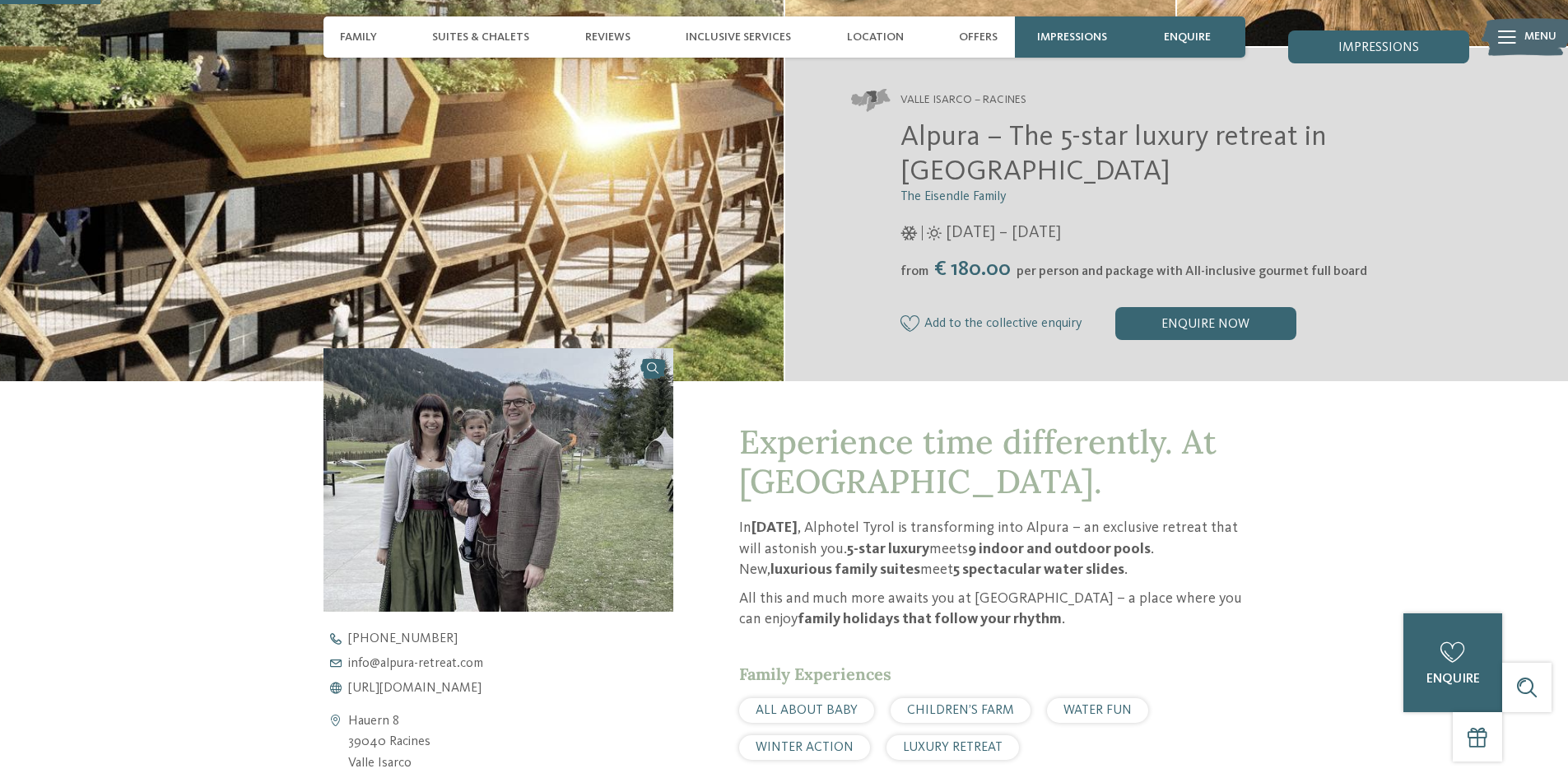
click at [555, 409] on img at bounding box center [499, 479] width 350 height 262
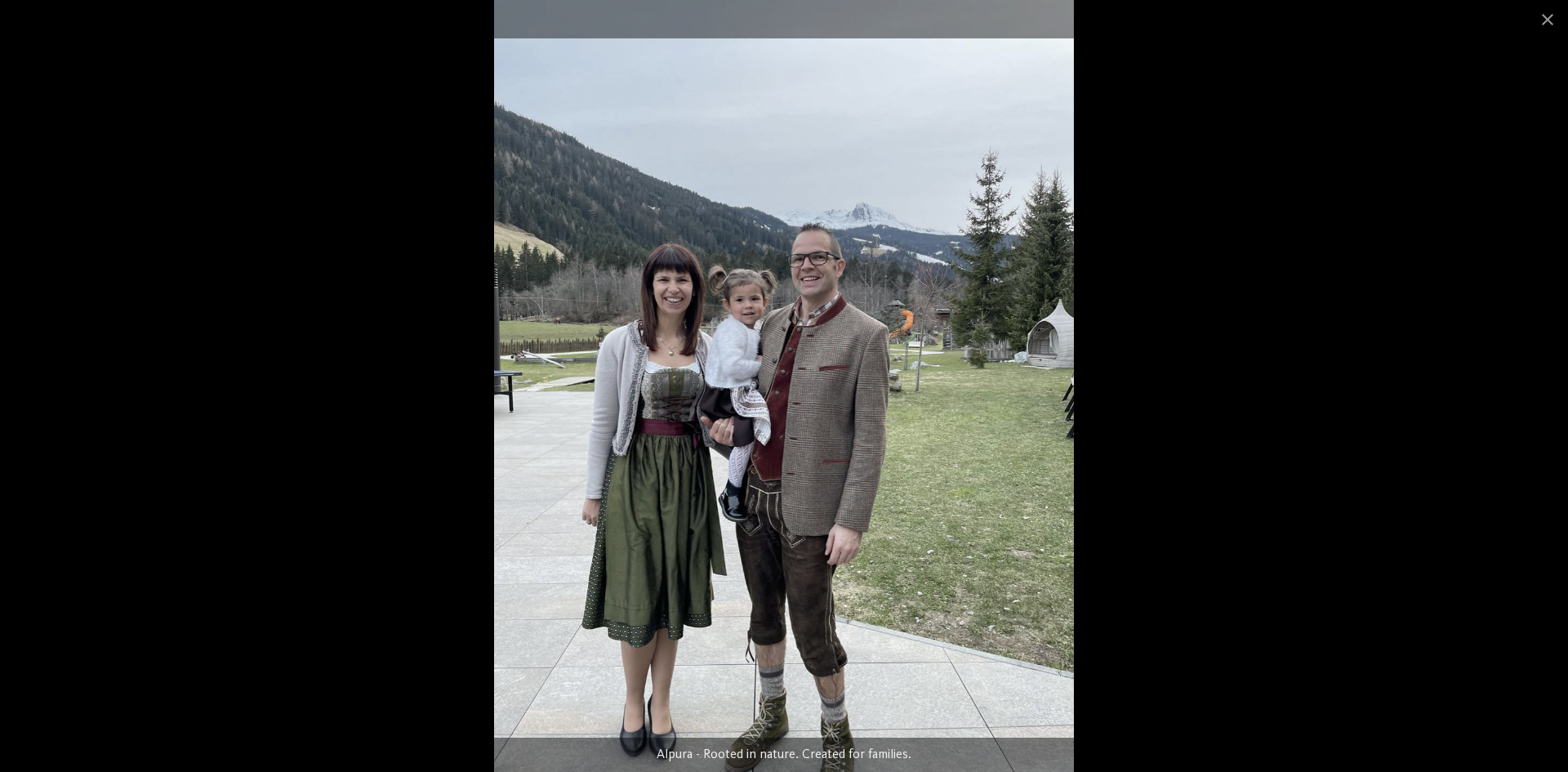
click at [1204, 332] on div at bounding box center [784, 386] width 1568 height 772
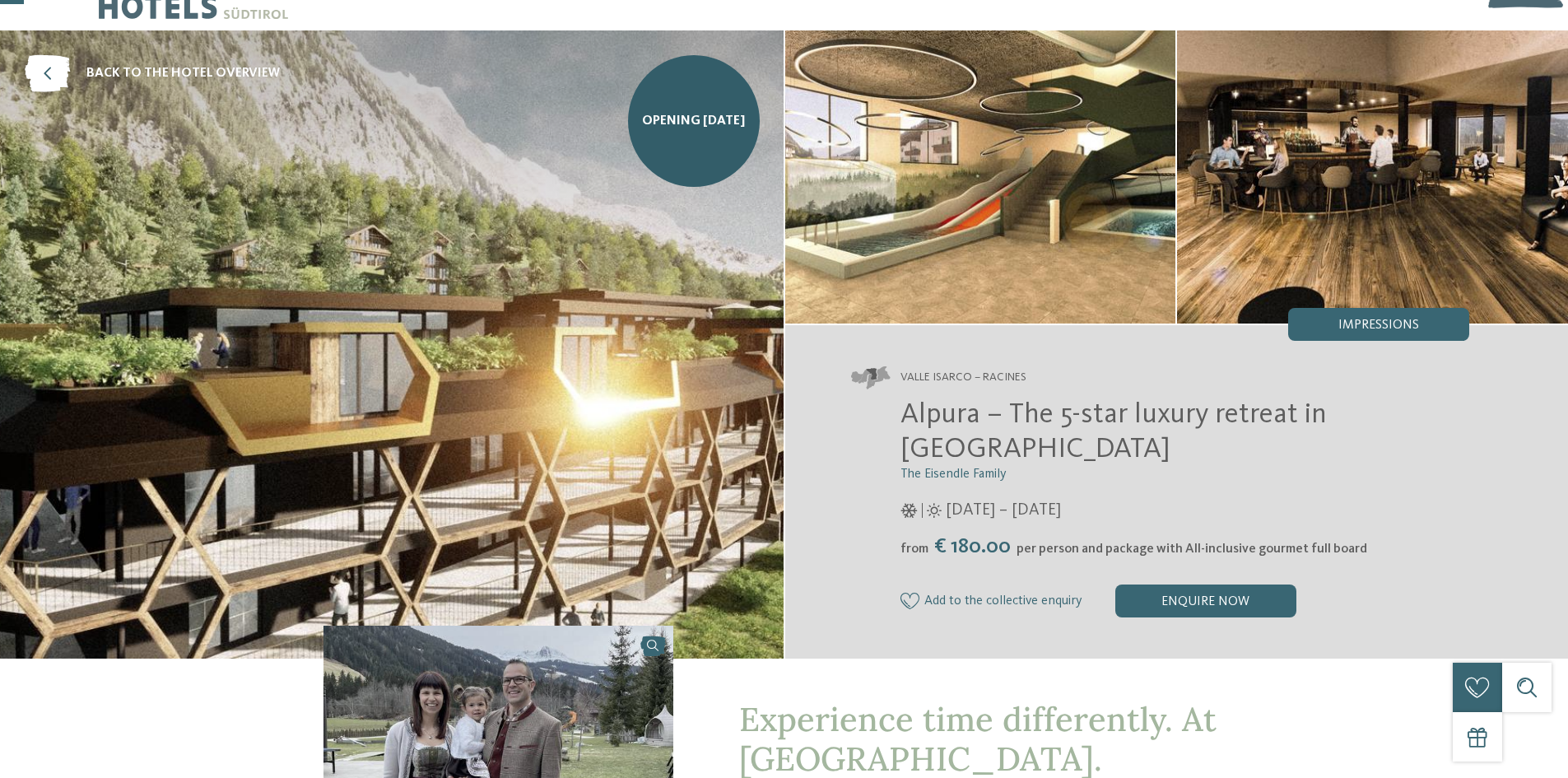
scroll to position [0, 0]
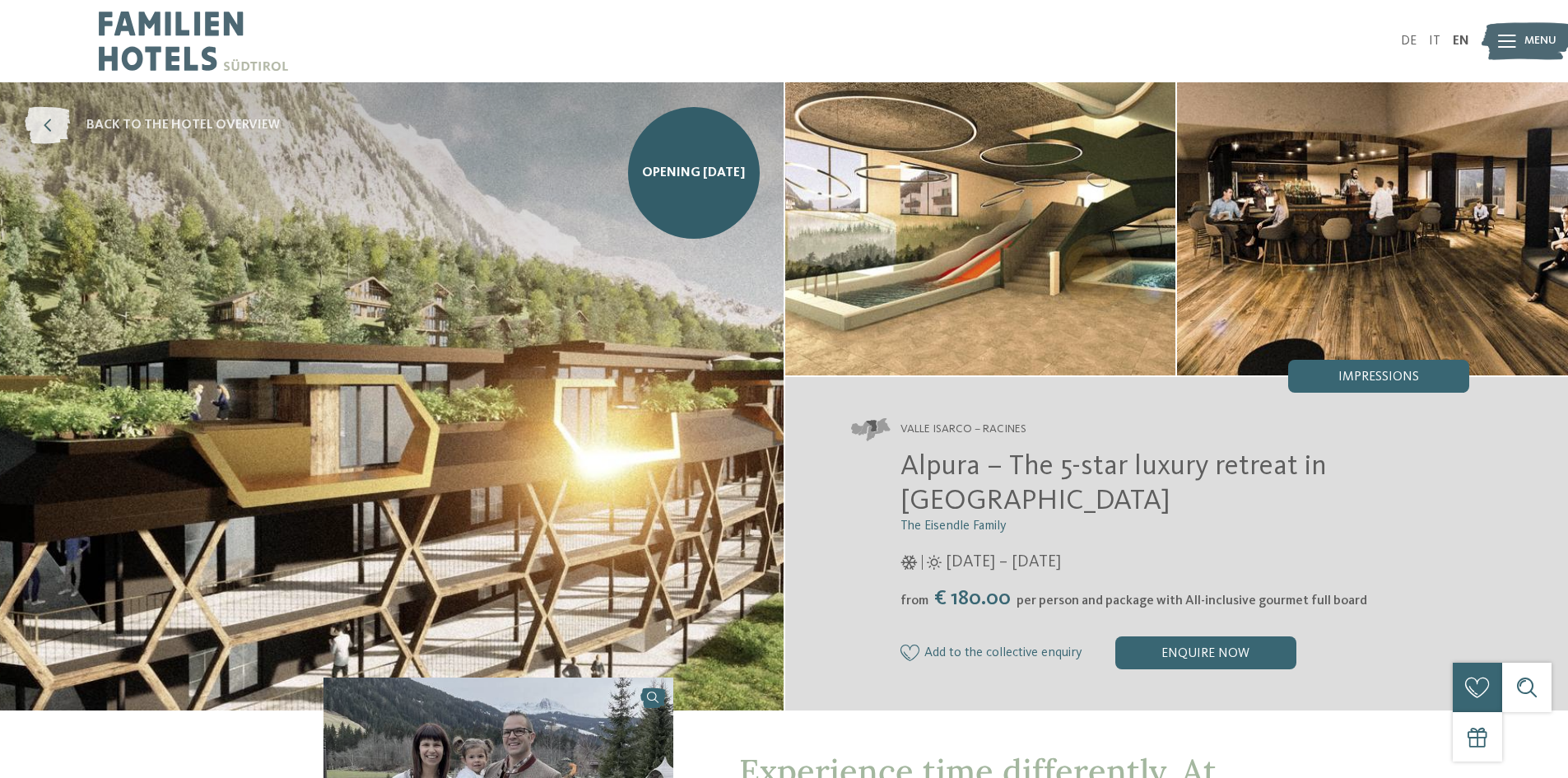
click at [35, 122] on icon at bounding box center [47, 125] width 46 height 37
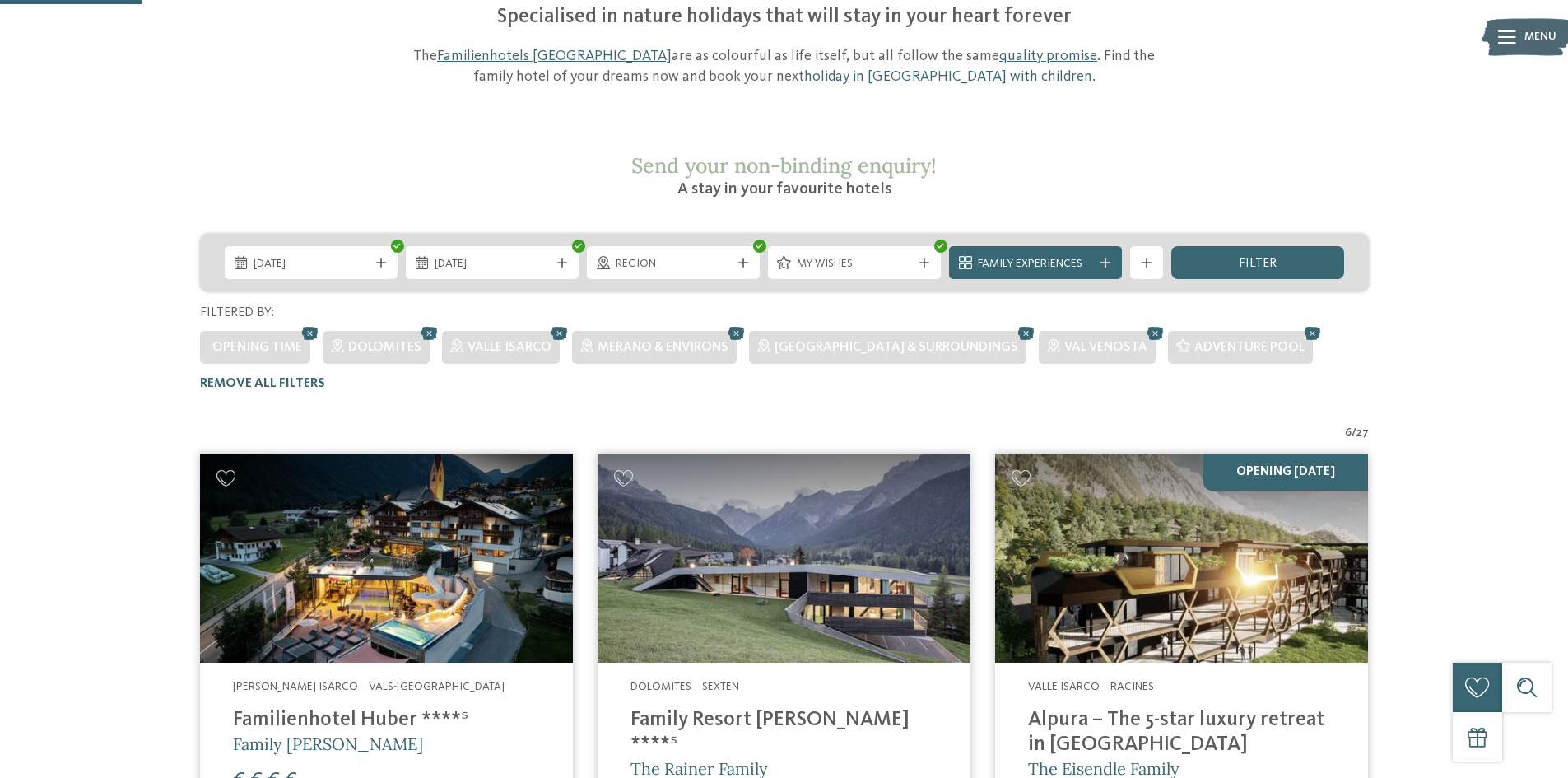
scroll to position [171, 0]
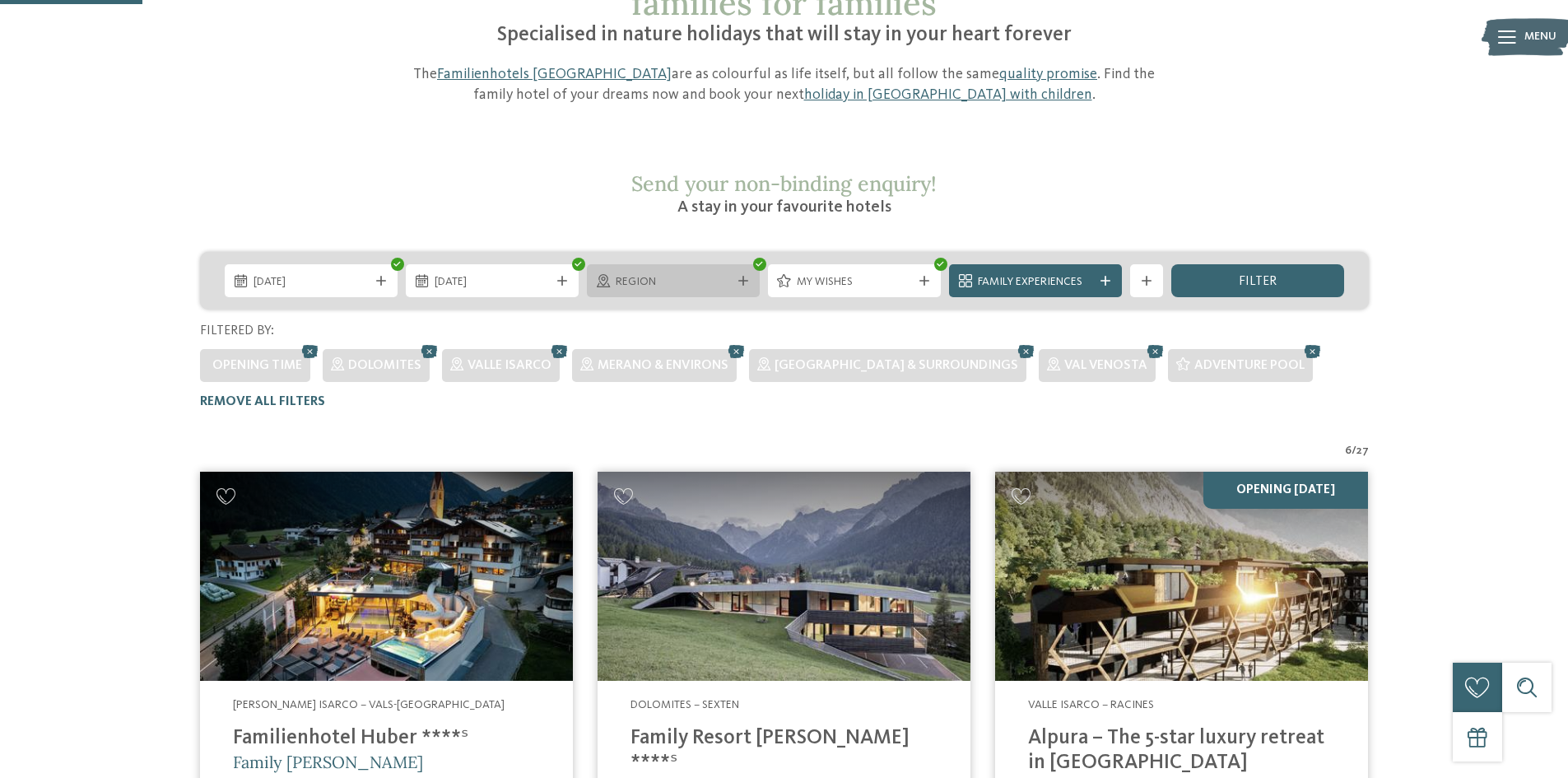
click at [652, 264] on div "Region" at bounding box center [673, 281] width 173 height 33
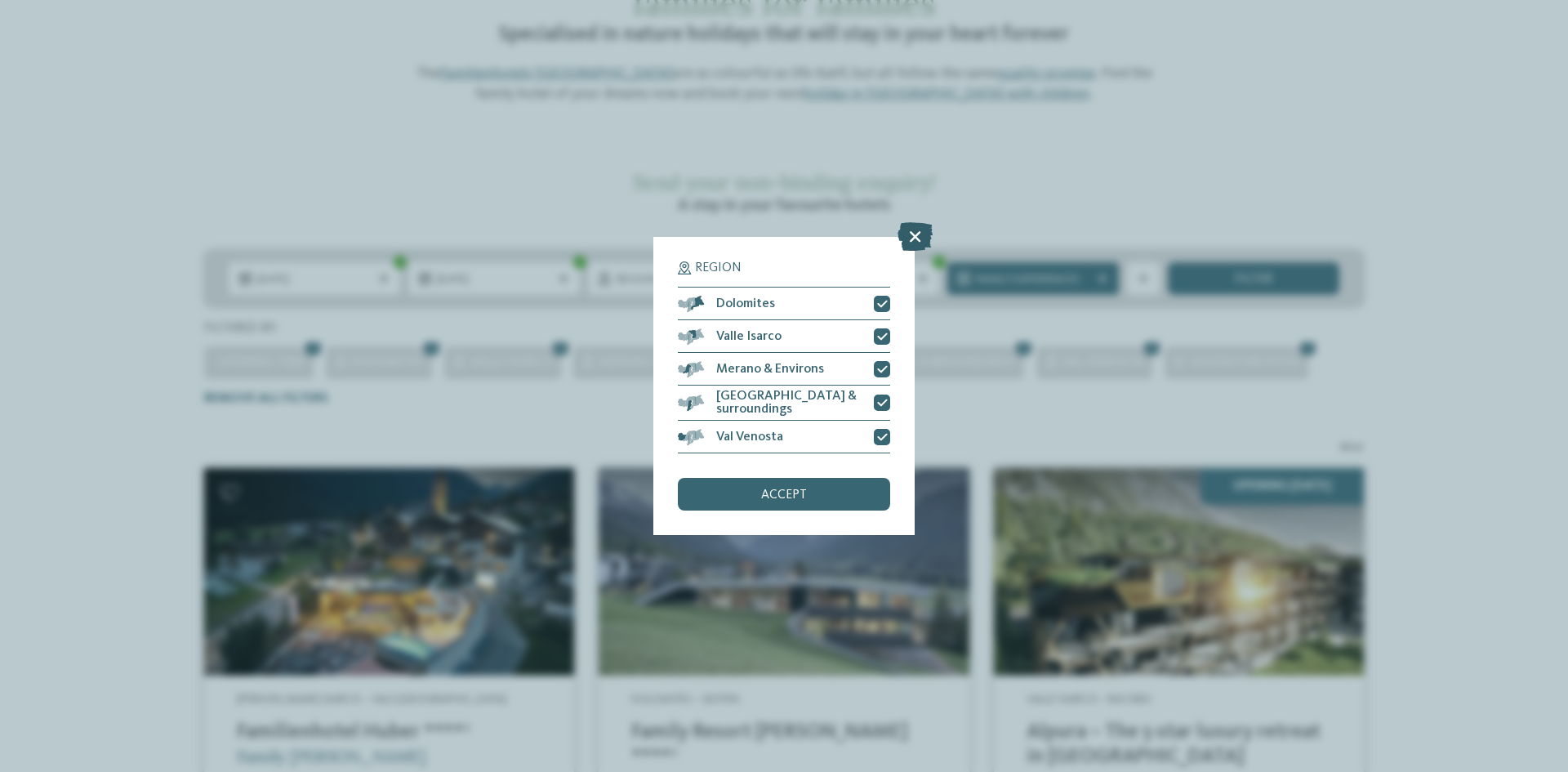
click at [912, 239] on icon at bounding box center [915, 236] width 35 height 29
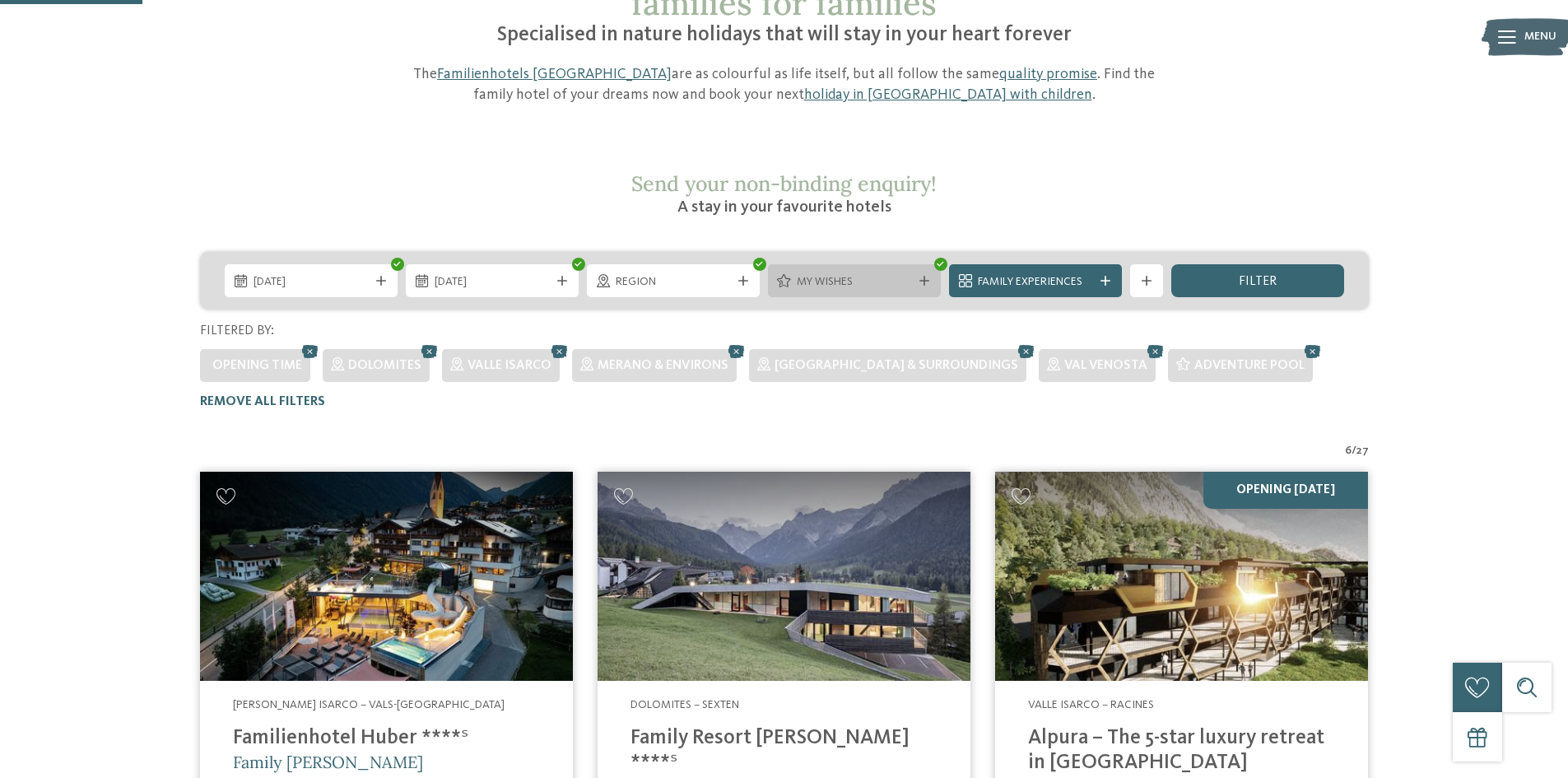
click at [891, 274] on span "My wishes" at bounding box center [854, 282] width 115 height 17
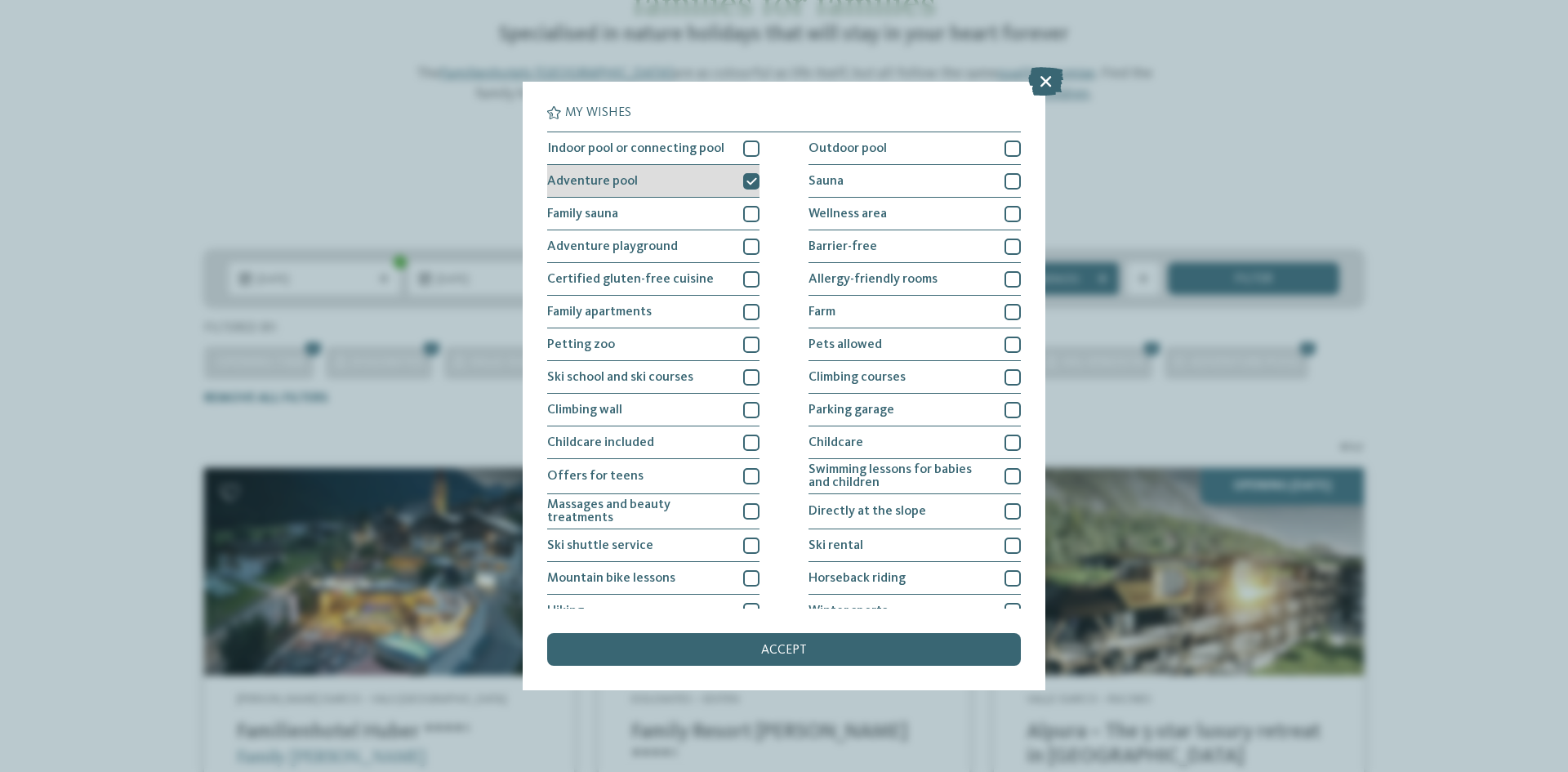
click at [753, 181] on div at bounding box center [751, 181] width 16 height 16
click at [749, 243] on div at bounding box center [751, 247] width 16 height 16
click at [782, 641] on div "accept" at bounding box center [783, 650] width 474 height 33
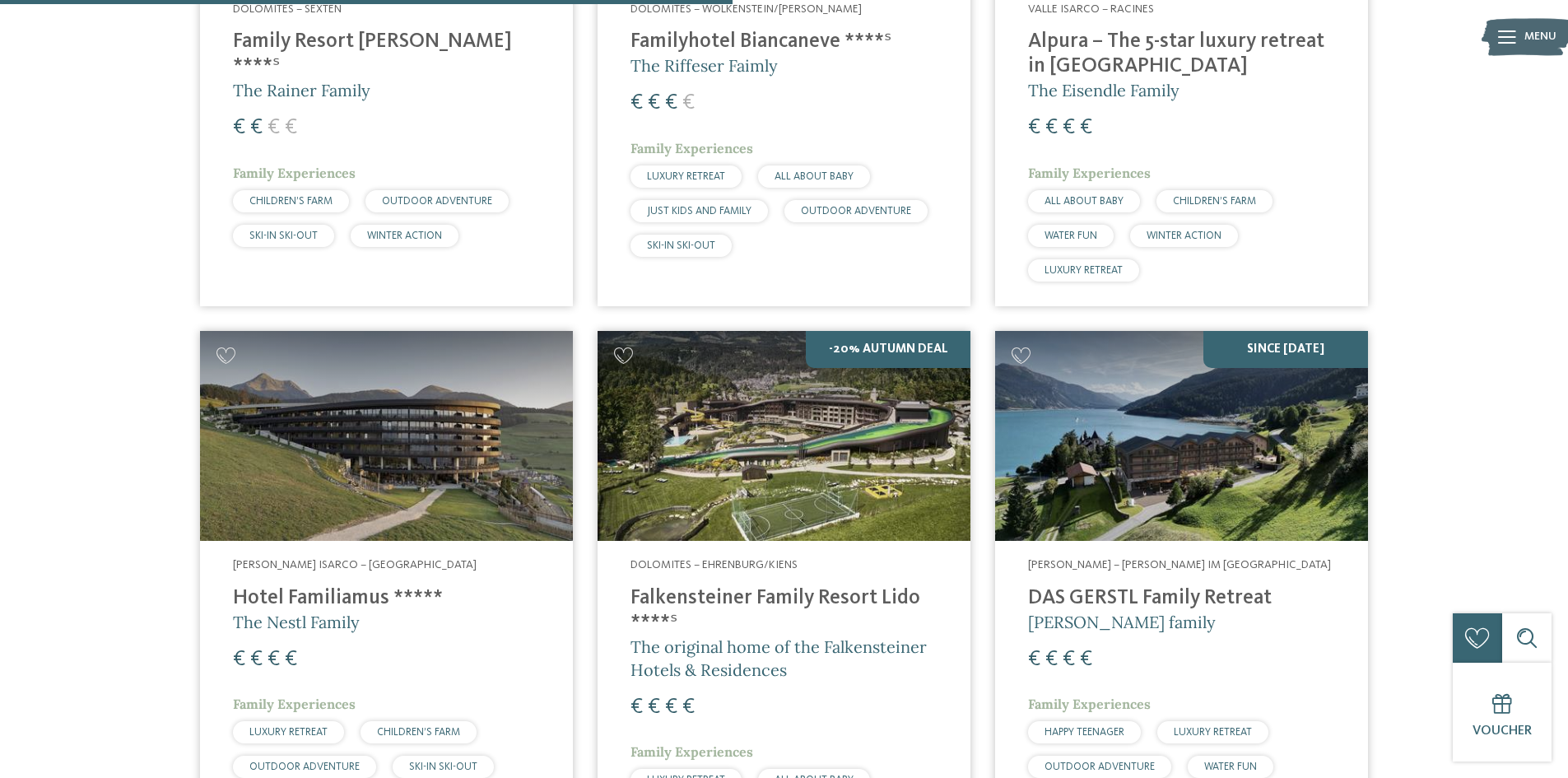
scroll to position [1489, 0]
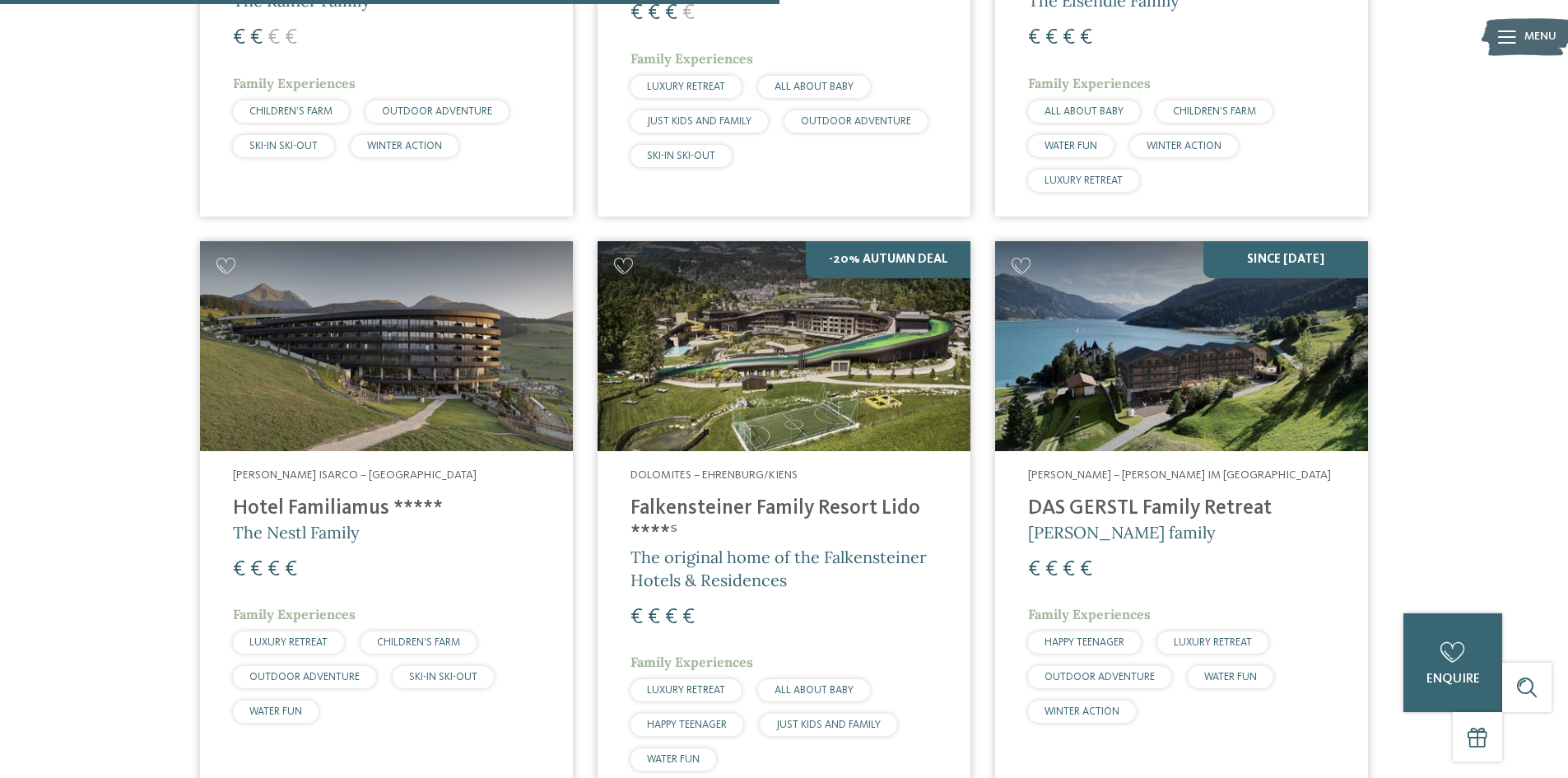
click at [863, 497] on h4 "Falkensteiner Family Resort Lido ****ˢ" at bounding box center [784, 521] width 307 height 50
click at [732, 546] on span "The original home of the Falkensteiner Hotels & Residences" at bounding box center [779, 568] width 296 height 44
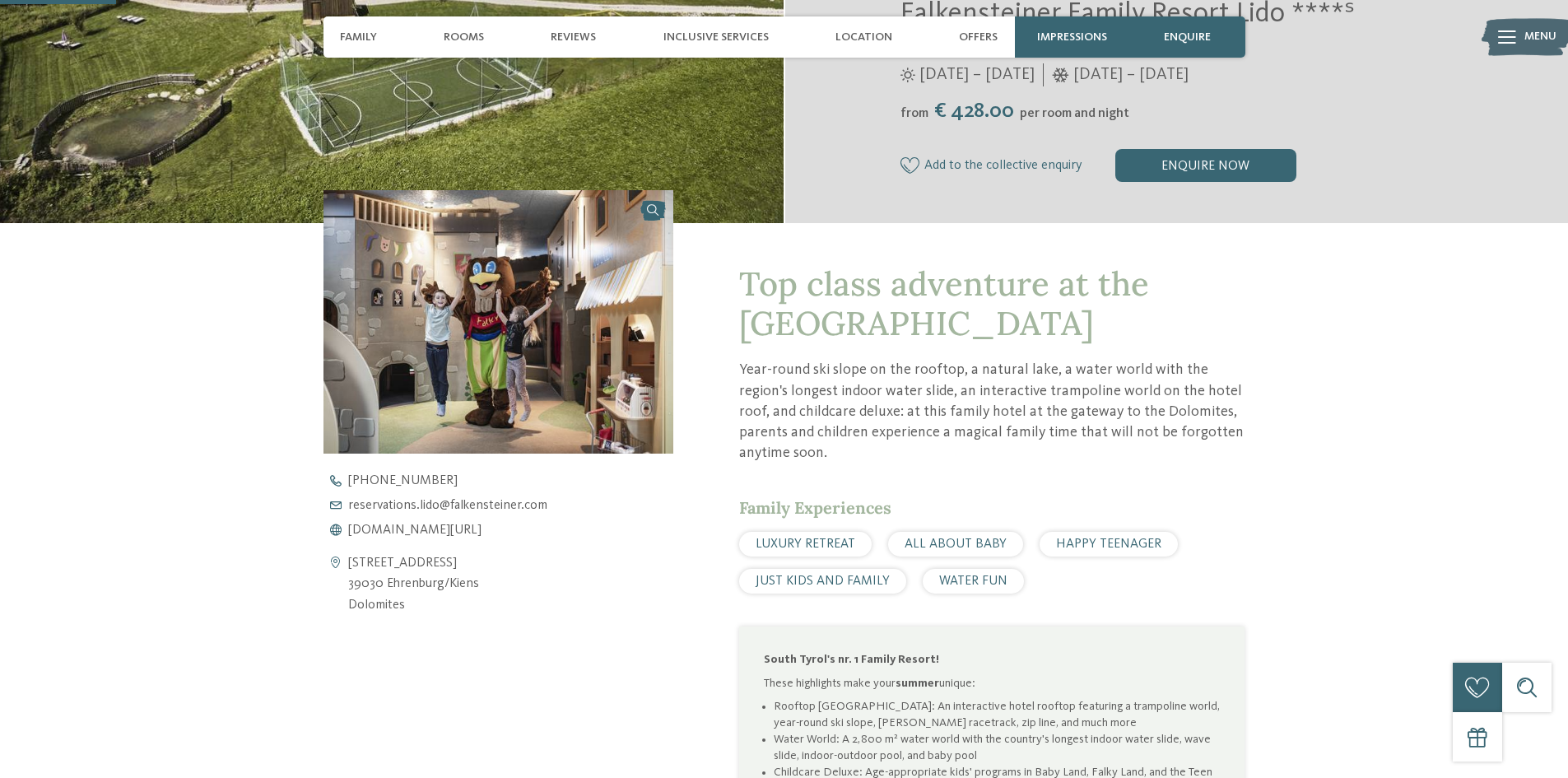
scroll to position [576, 0]
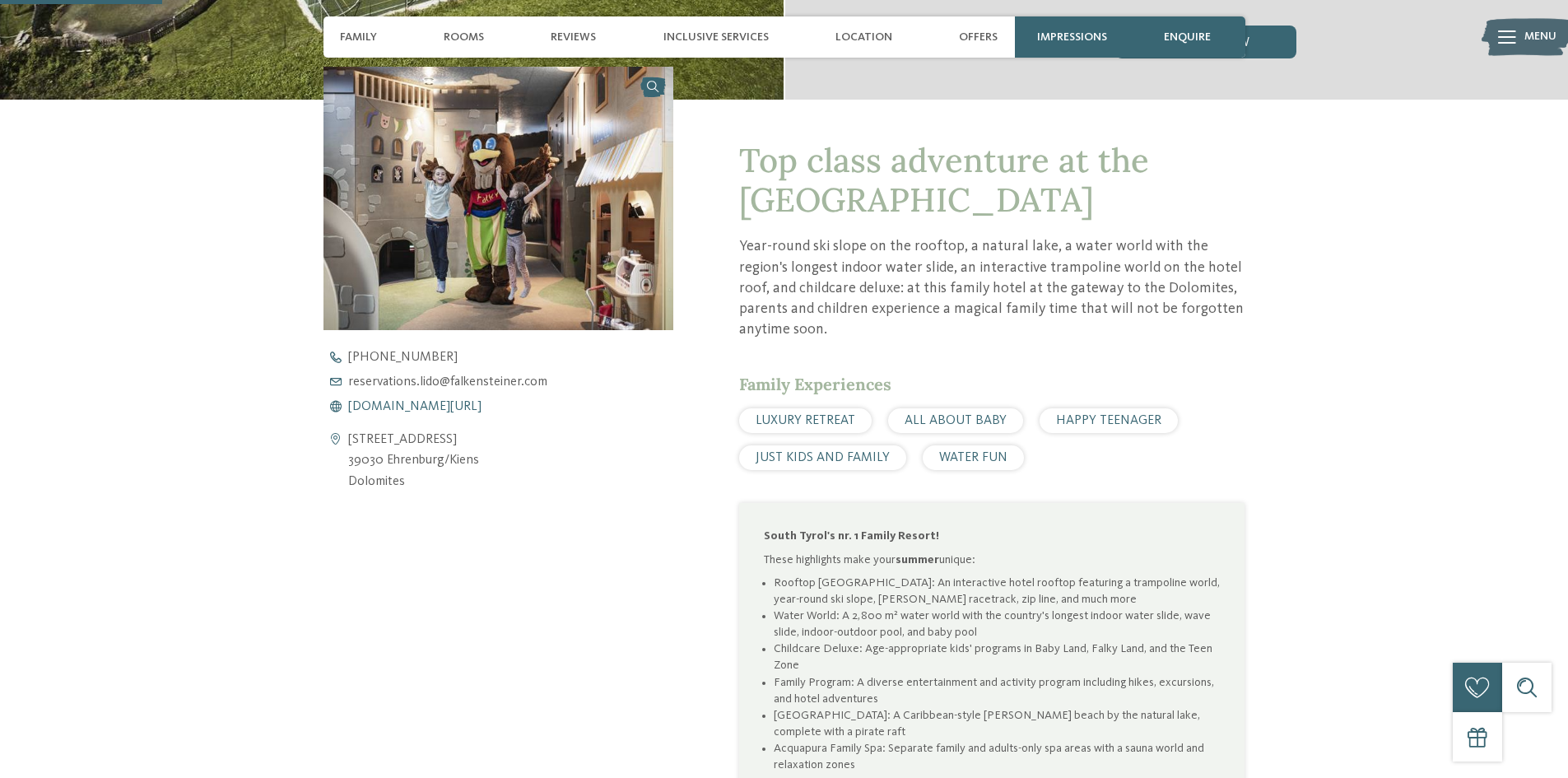
click at [410, 405] on span "www.falkensteiner.com/en/family-resort-lido" at bounding box center [414, 407] width 134 height 13
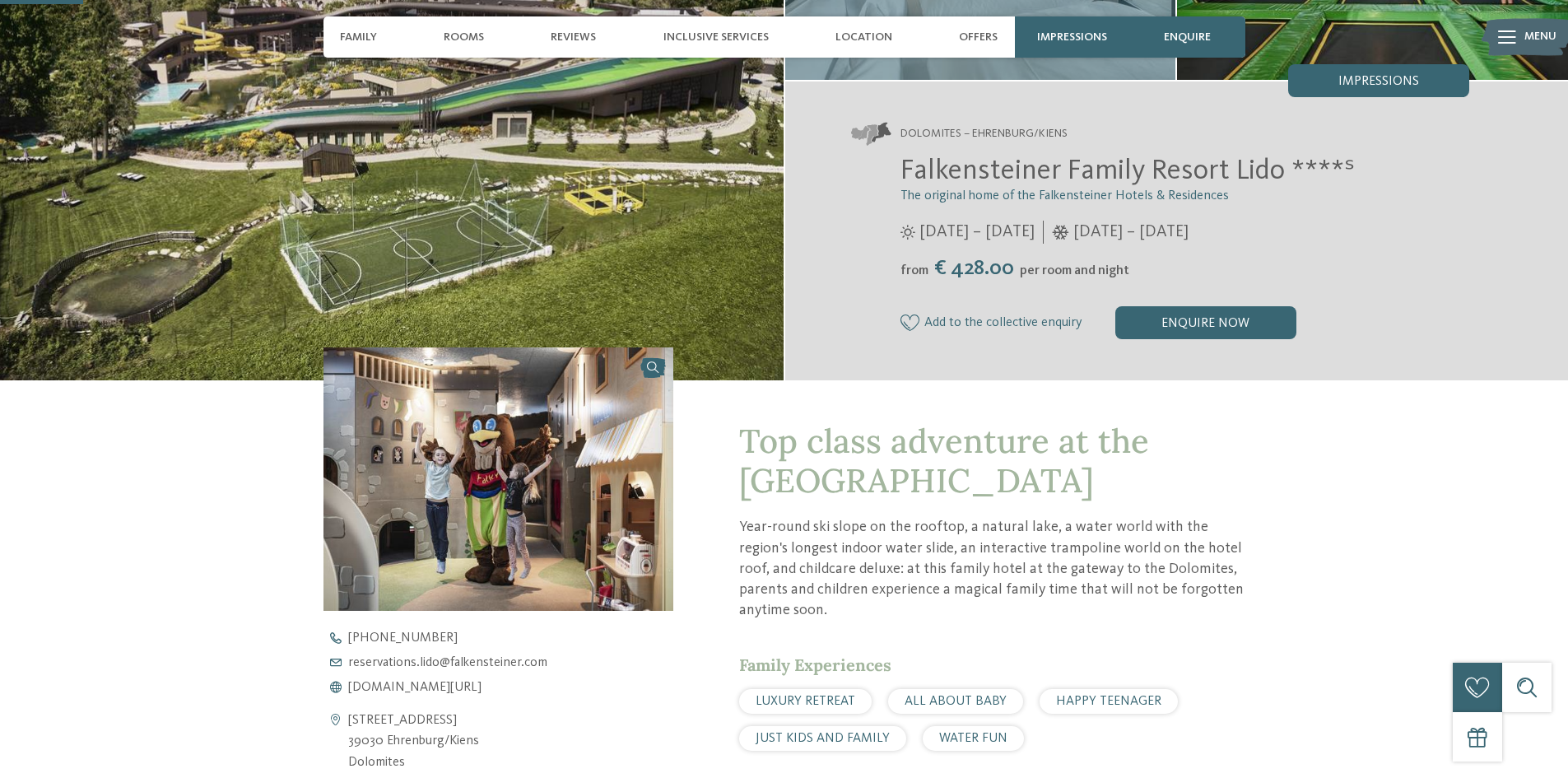
scroll to position [494, 0]
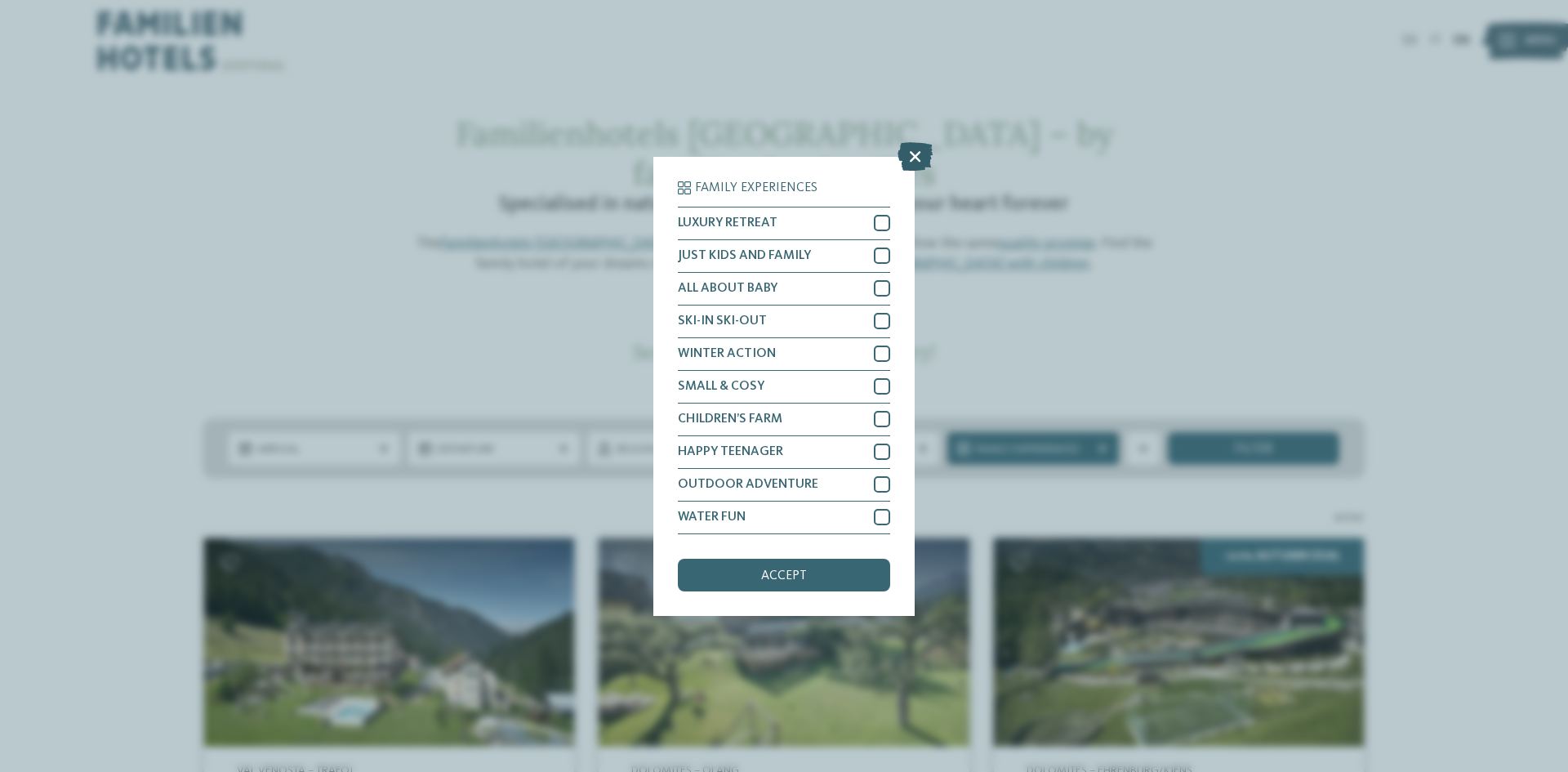
click at [901, 156] on icon at bounding box center [915, 156] width 35 height 29
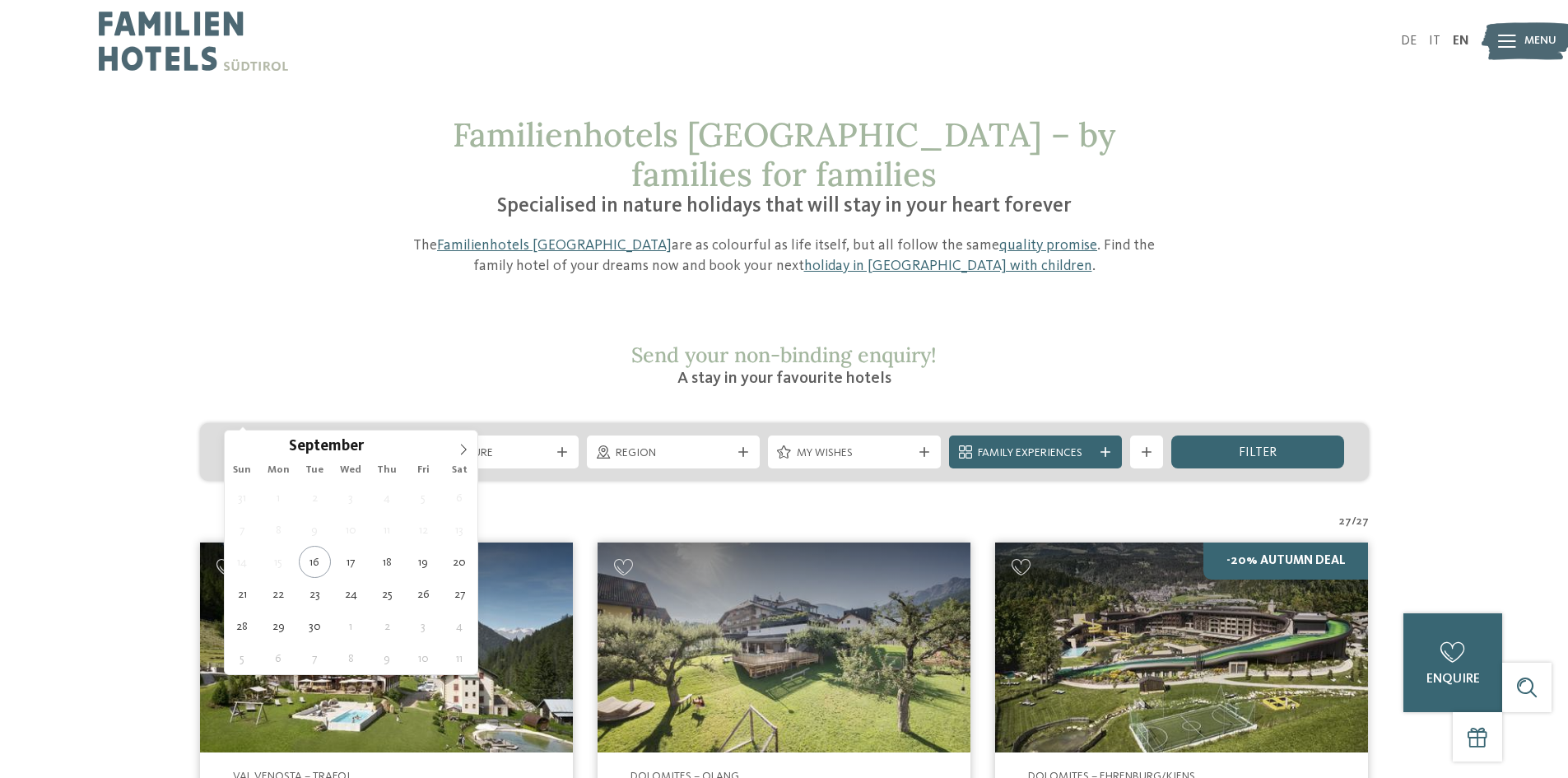
click at [332, 445] on span "Arrival" at bounding box center [310, 453] width 115 height 17
click at [463, 442] on span at bounding box center [463, 445] width 28 height 28
click at [464, 442] on span at bounding box center [463, 445] width 28 height 28
type div "[DATE]"
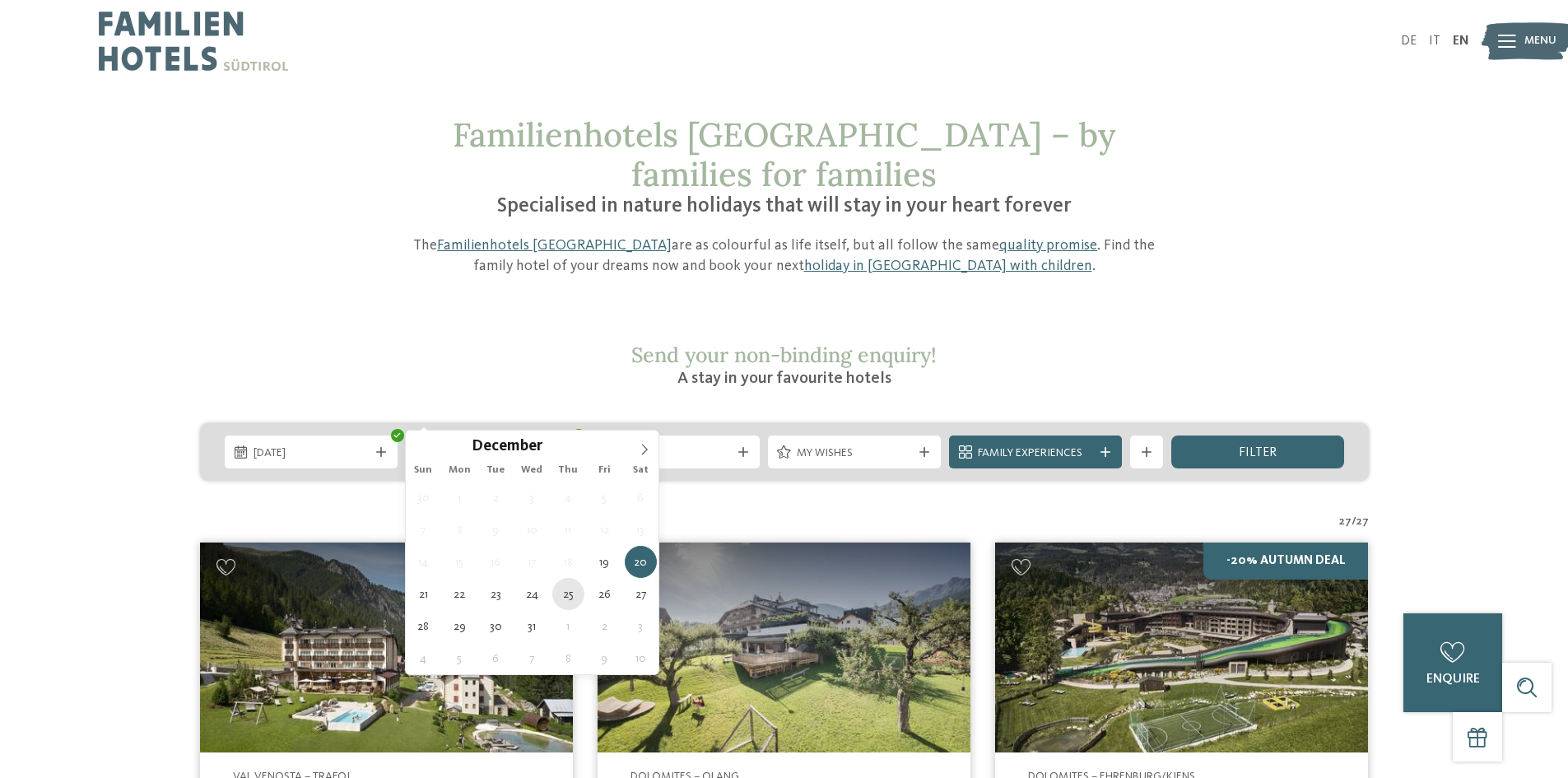
type div "[DATE]"
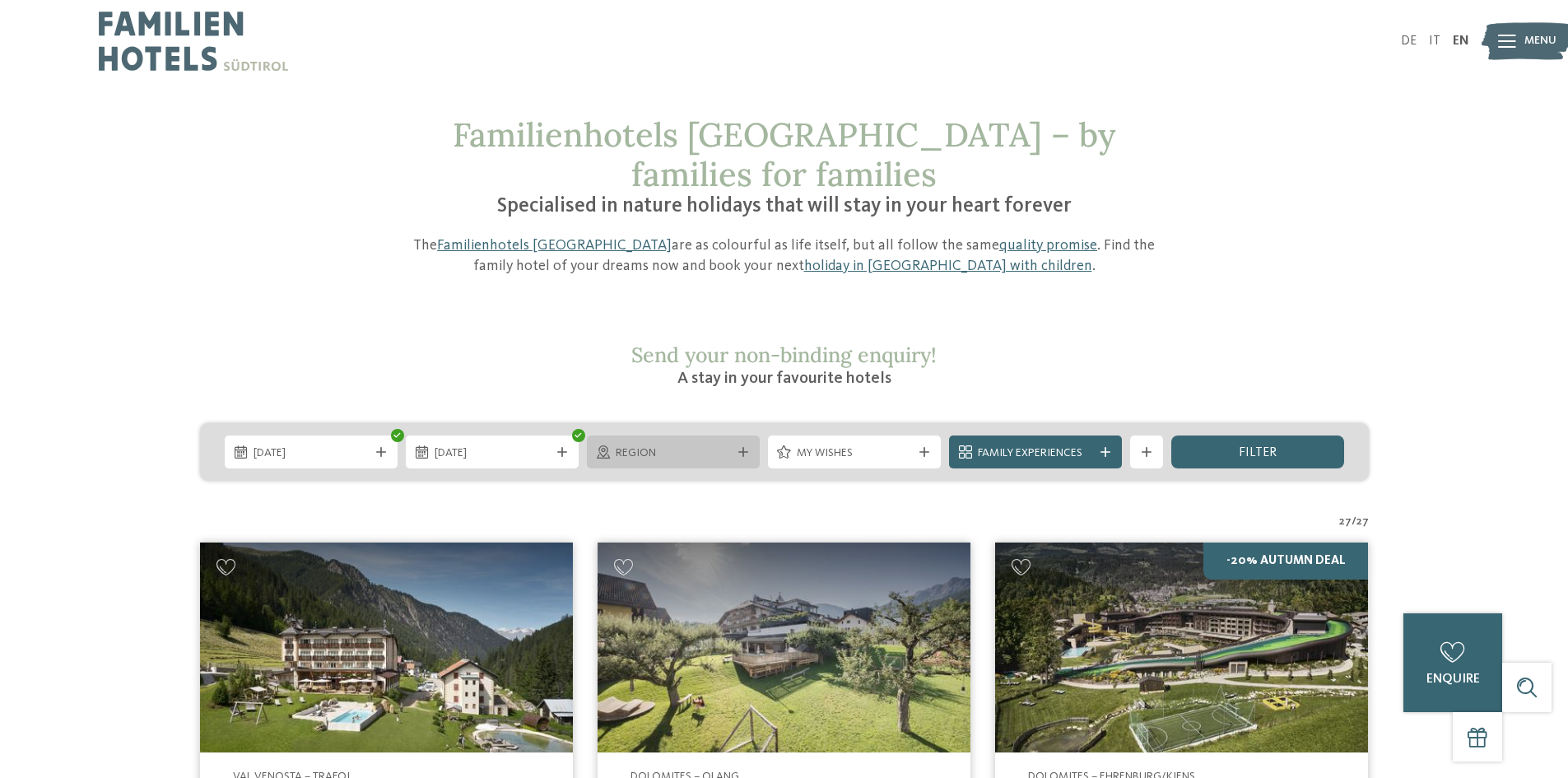
click at [673, 436] on div "Region" at bounding box center [673, 453] width 173 height 33
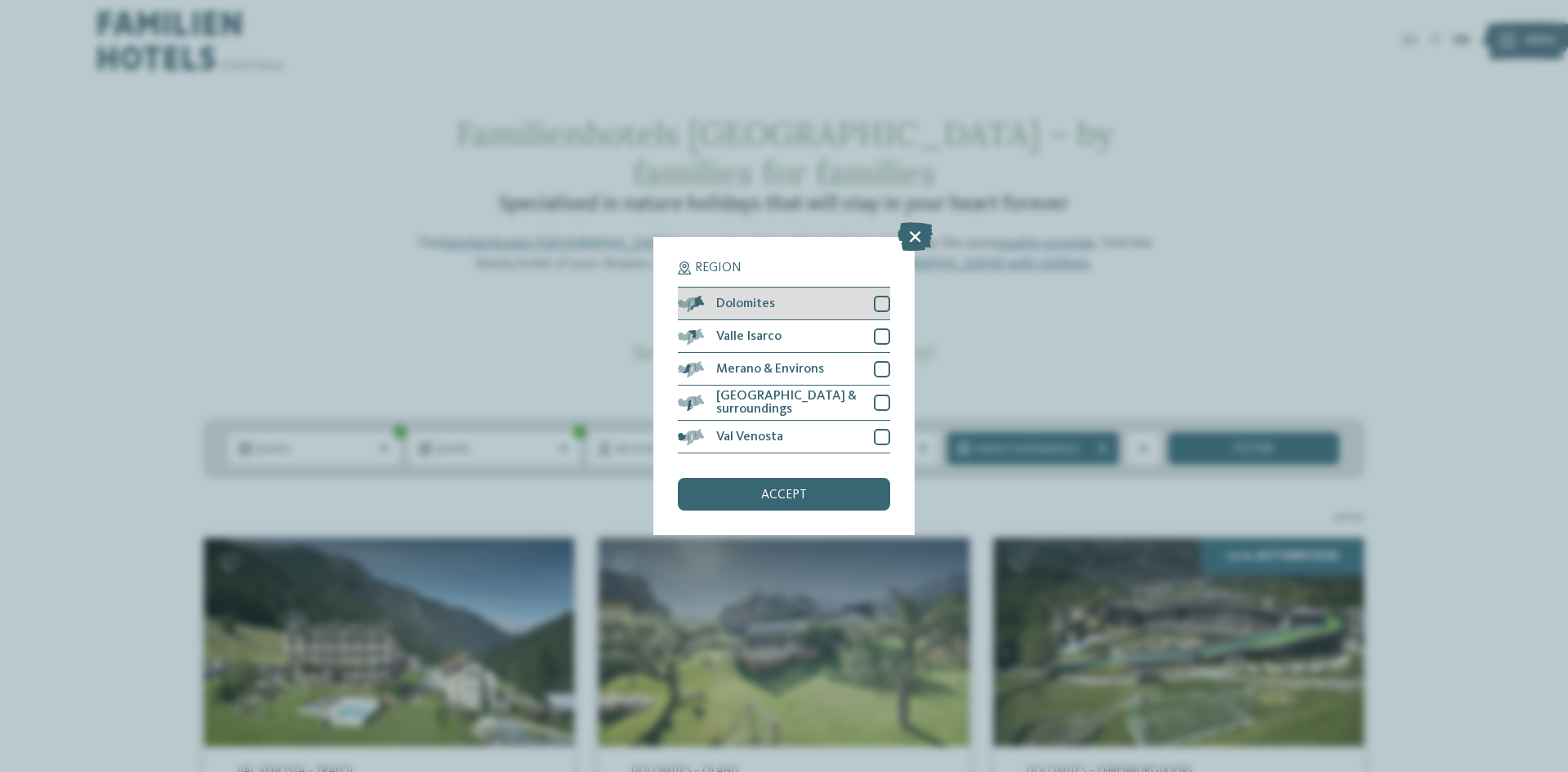
click at [881, 303] on div at bounding box center [882, 304] width 16 height 16
click at [885, 333] on div at bounding box center [882, 337] width 16 height 16
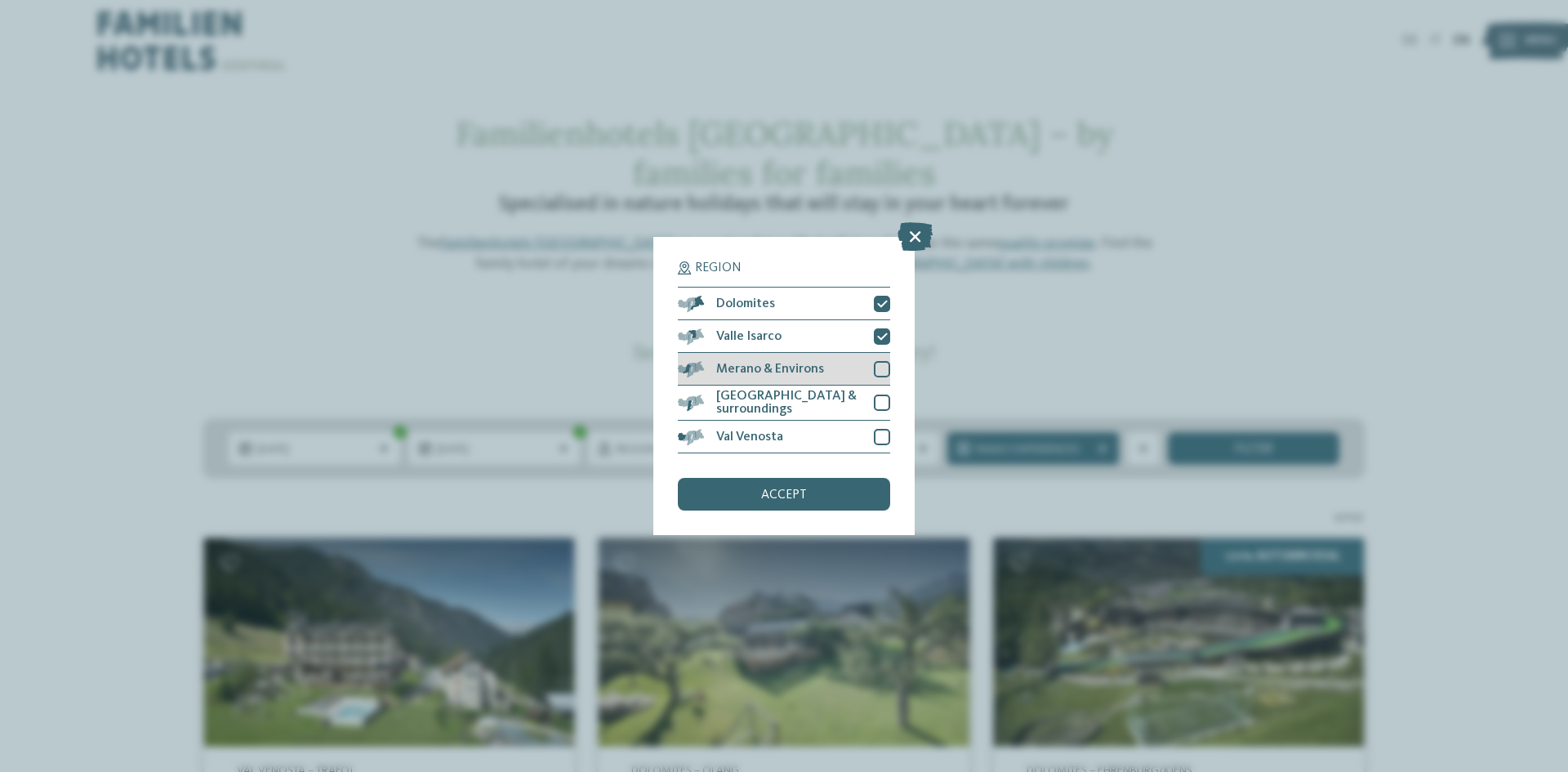
click at [883, 367] on div at bounding box center [882, 369] width 16 height 16
click at [884, 397] on div at bounding box center [882, 403] width 16 height 16
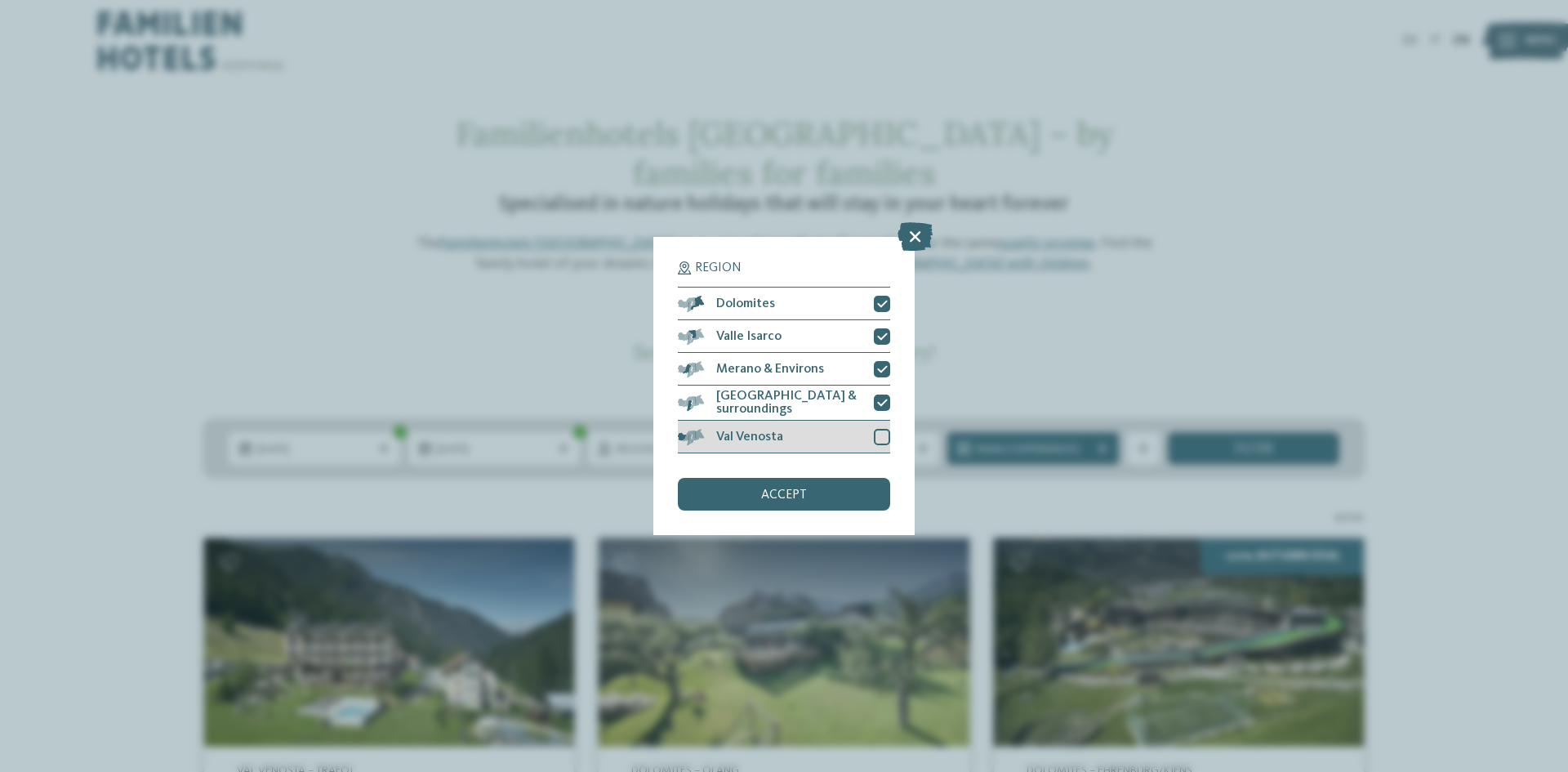
click at [884, 438] on div at bounding box center [882, 437] width 16 height 16
click at [841, 494] on div "accept" at bounding box center [784, 494] width 212 height 33
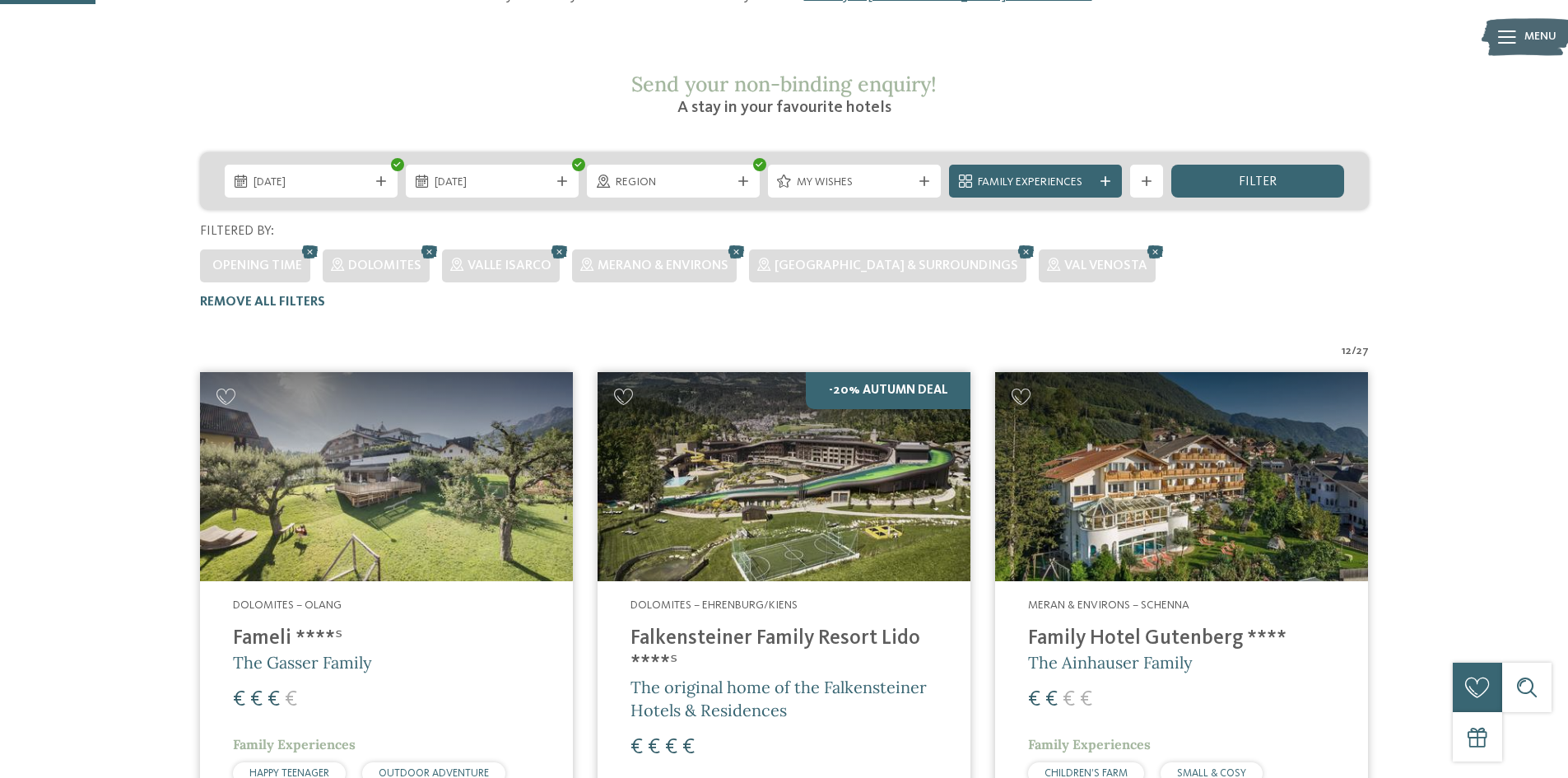
scroll to position [171, 0]
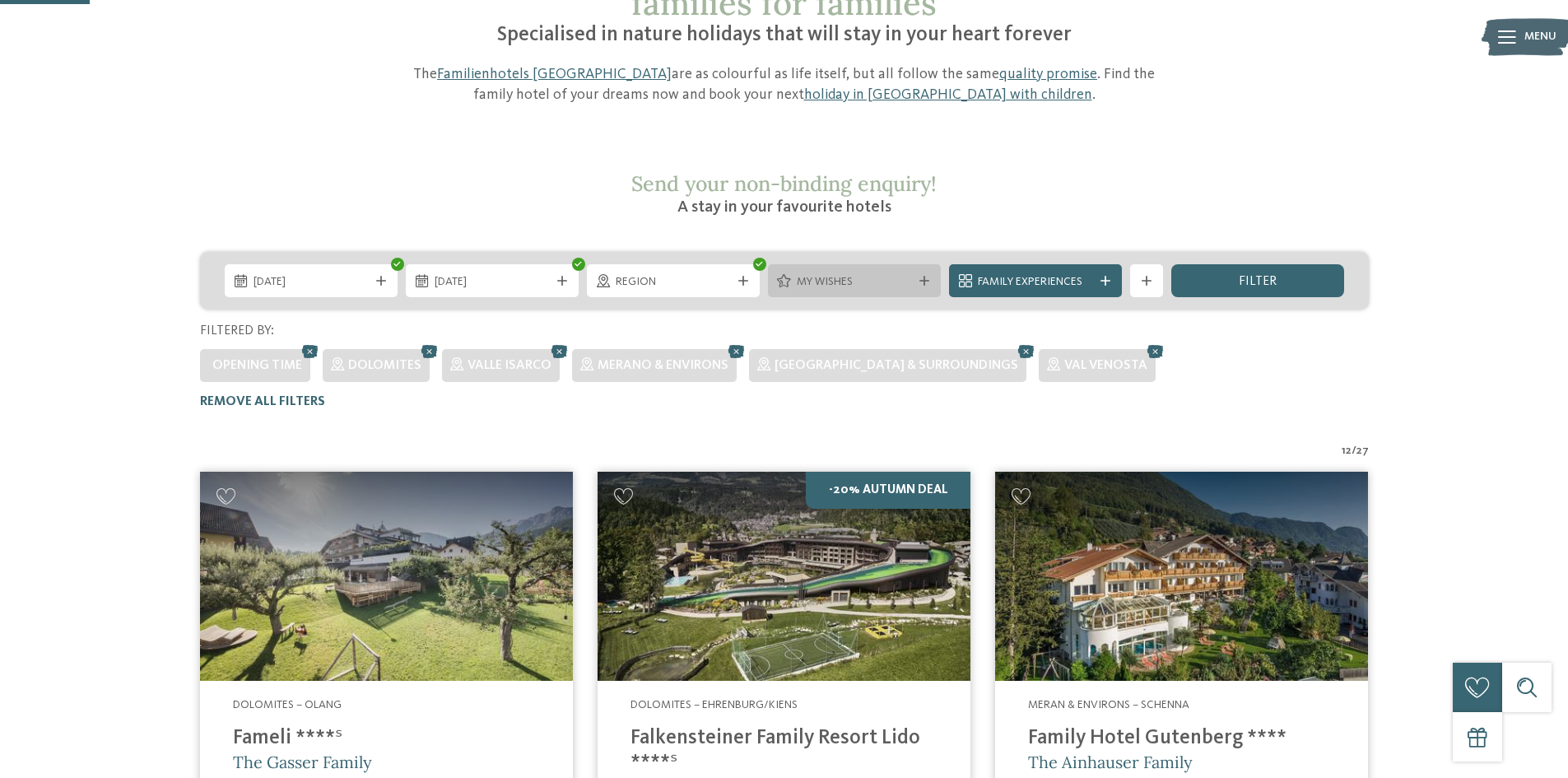
click at [924, 276] on icon at bounding box center [925, 281] width 10 height 10
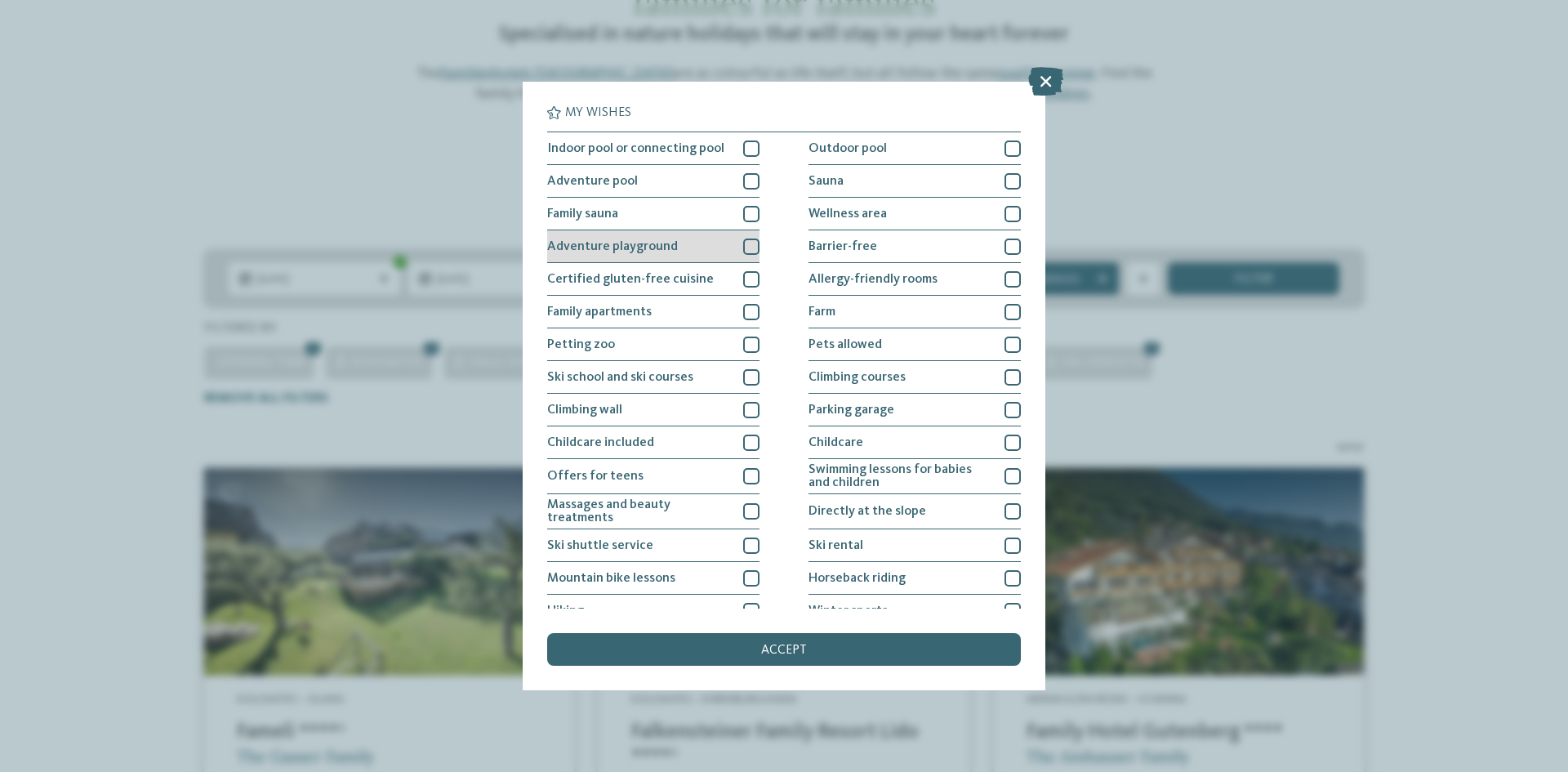
click at [743, 246] on div at bounding box center [751, 247] width 16 height 16
click at [732, 643] on div "accept" at bounding box center [783, 650] width 474 height 33
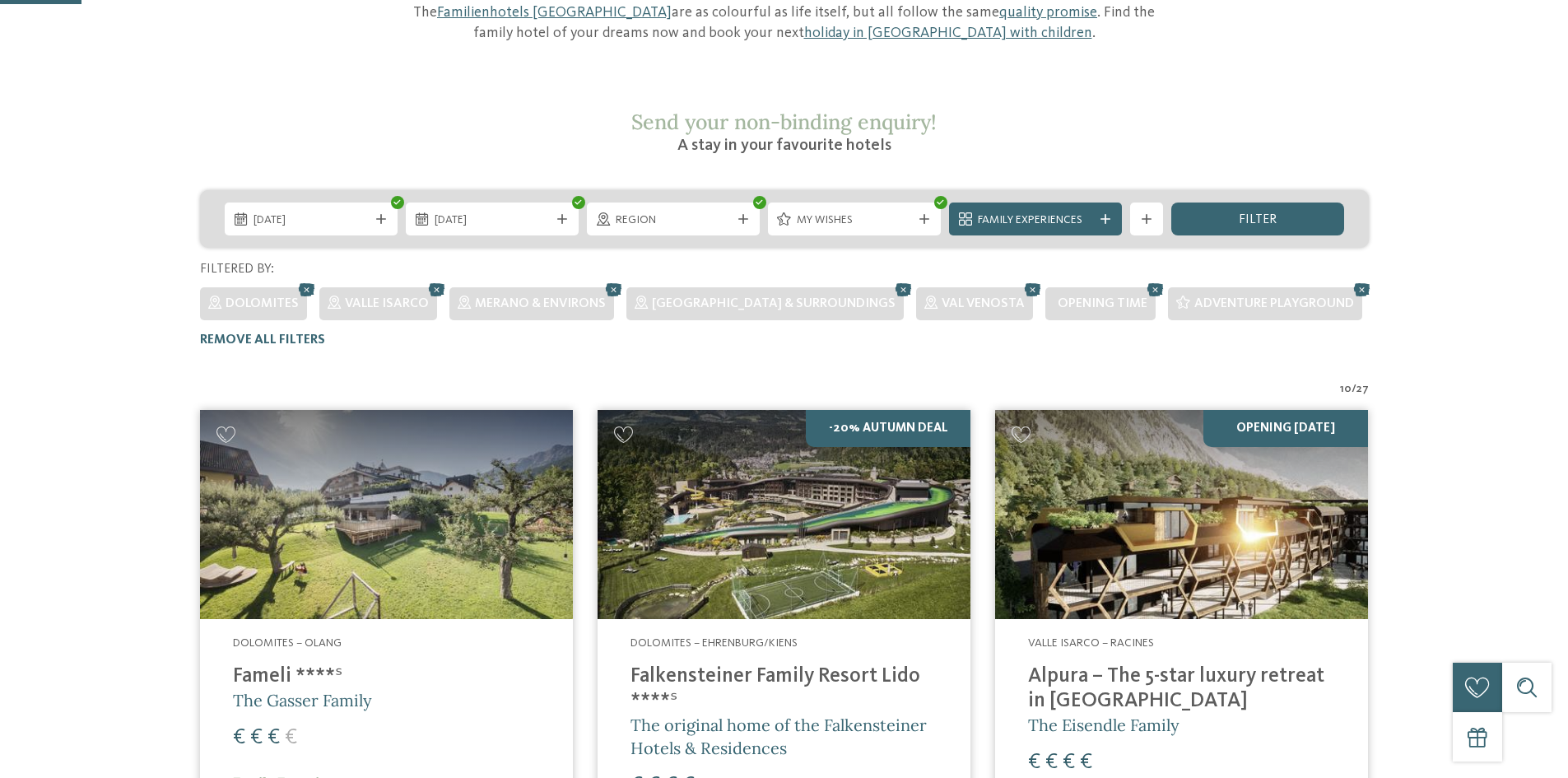
scroll to position [253, 0]
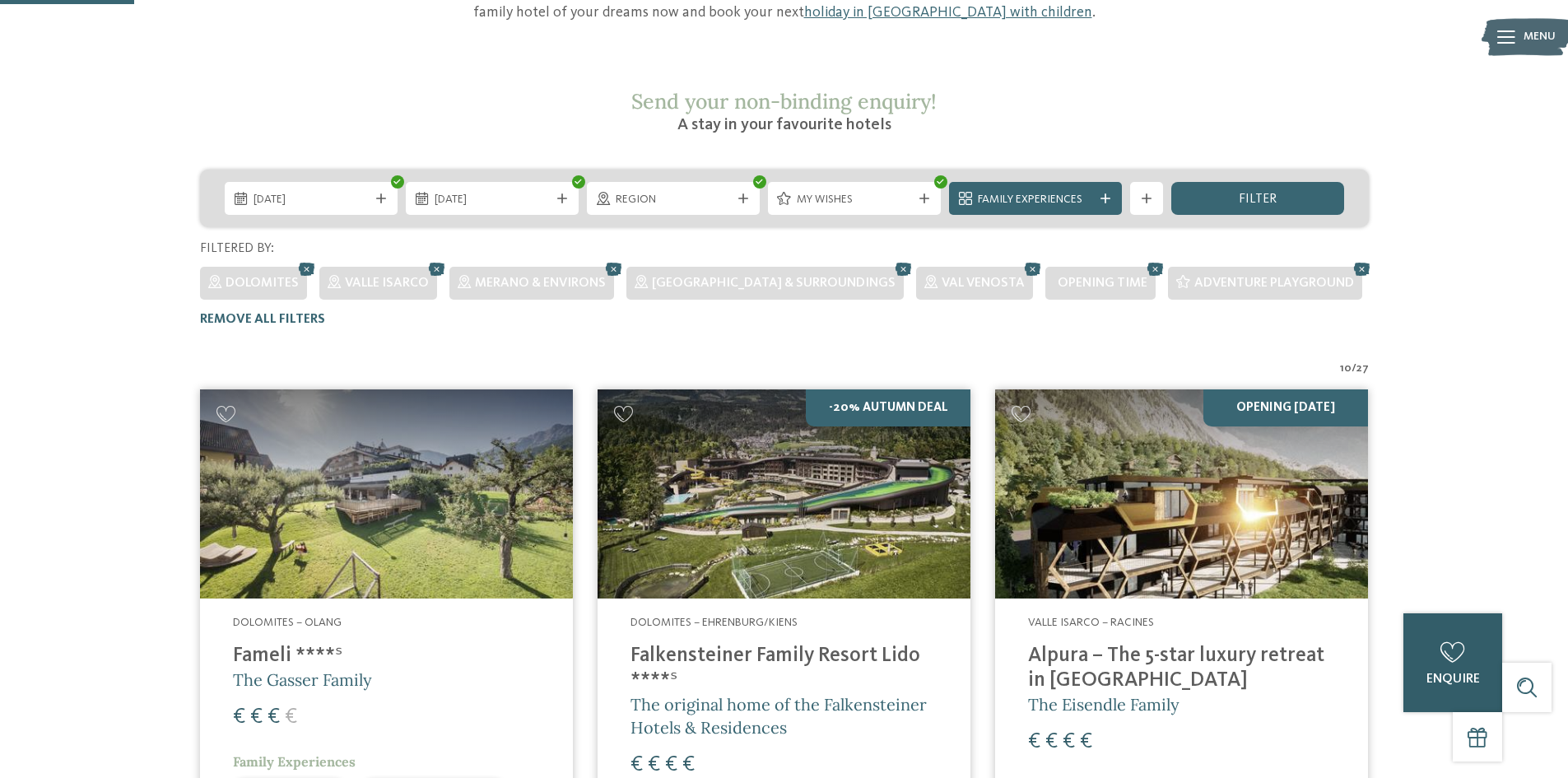
click at [1465, 636] on div "0" at bounding box center [1453, 653] width 33 height 33
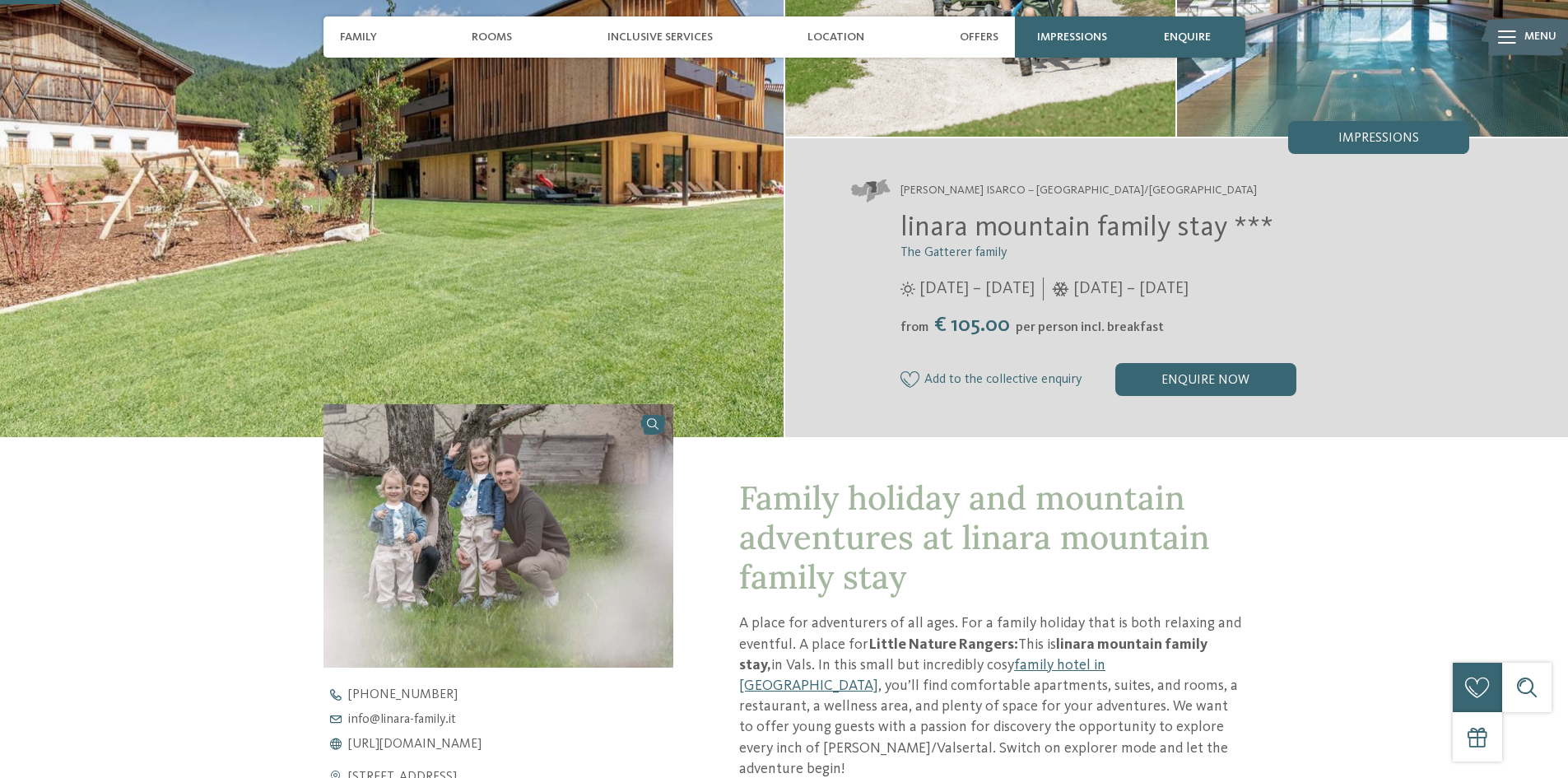
scroll to position [330, 0]
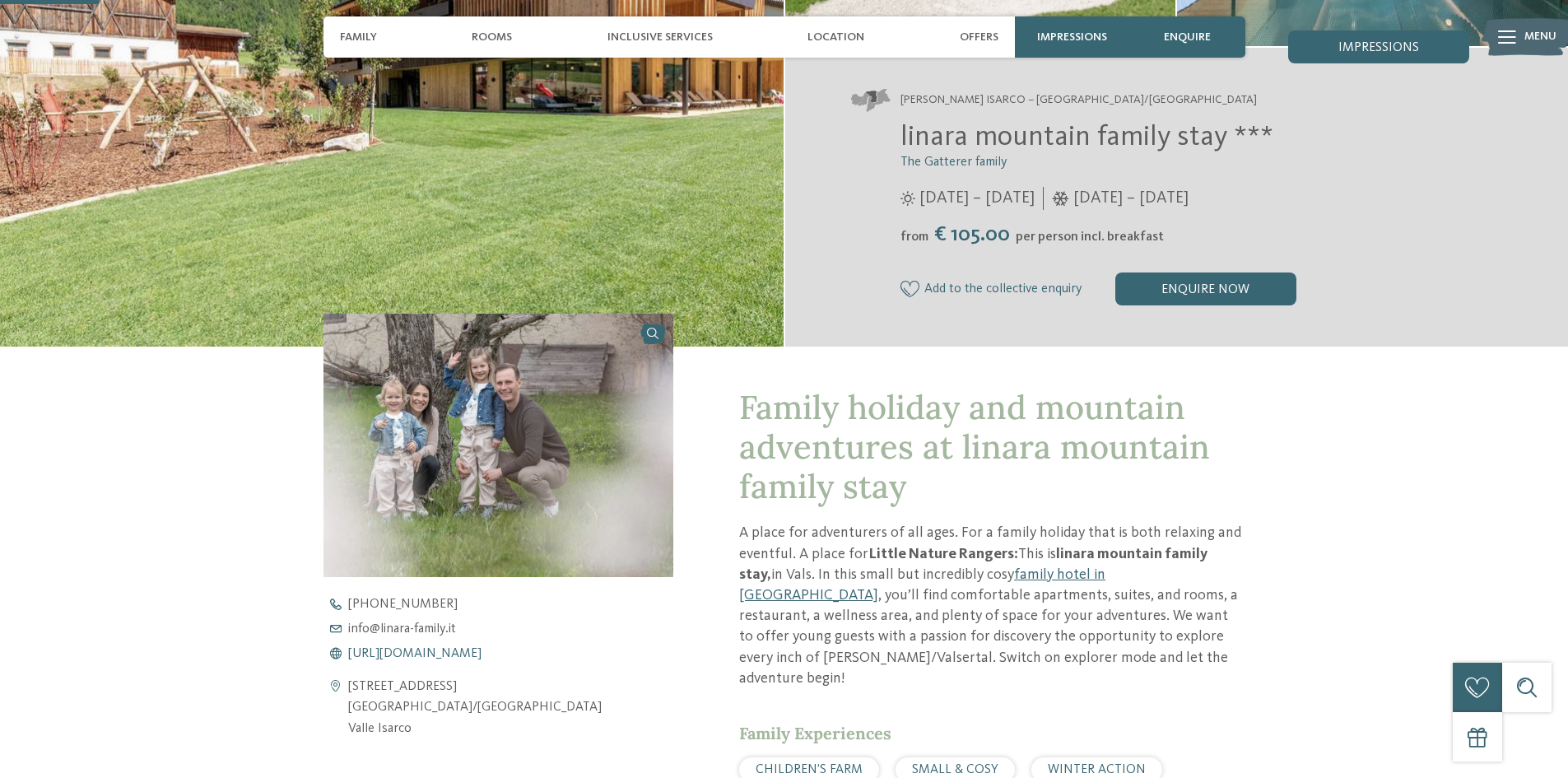
click at [445, 658] on span "[URL][DOMAIN_NAME]" at bounding box center [414, 653] width 134 height 13
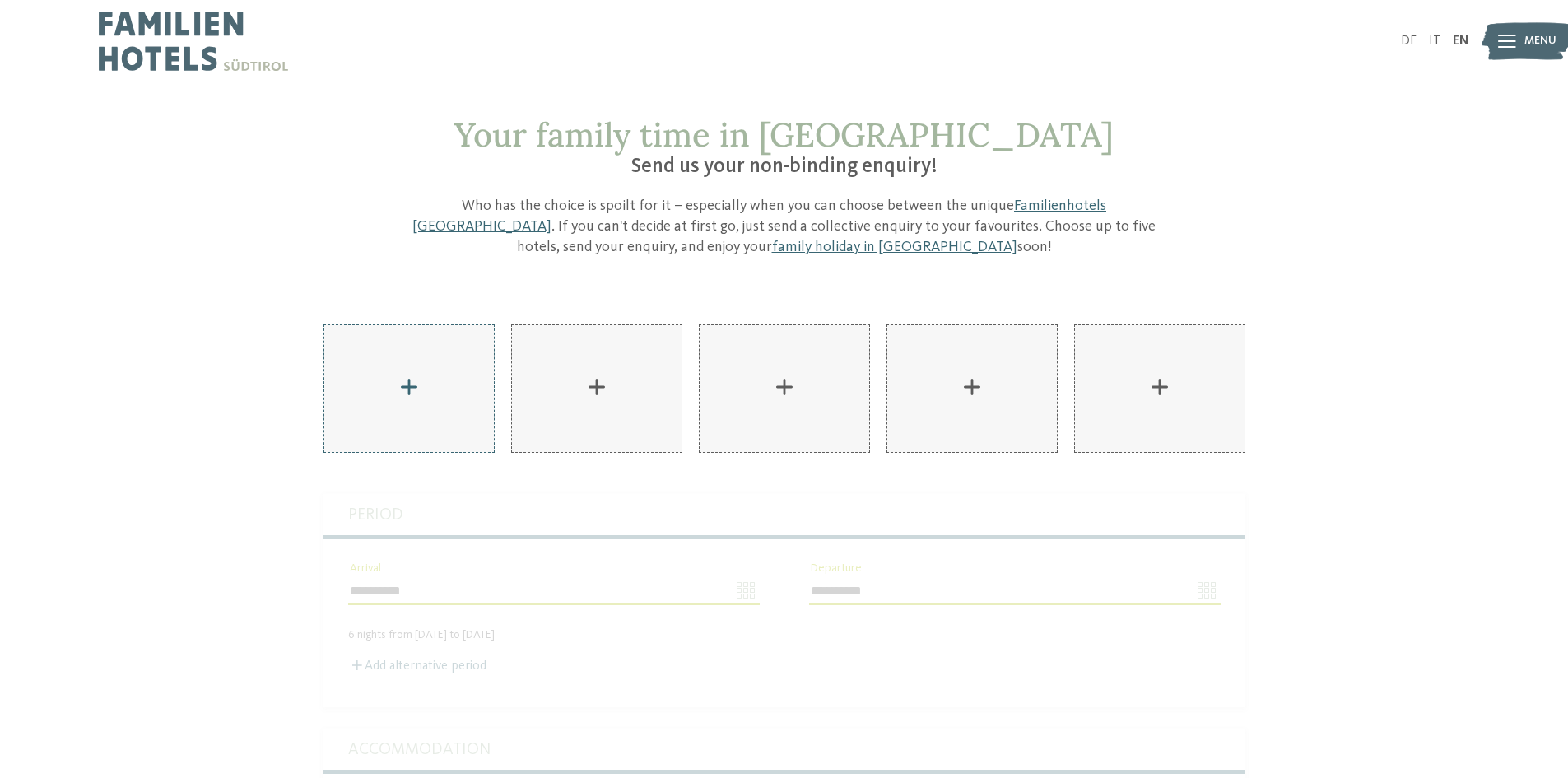
click at [432, 371] on div "AKI Family Resort PLOSE Add" at bounding box center [409, 389] width 169 height 127
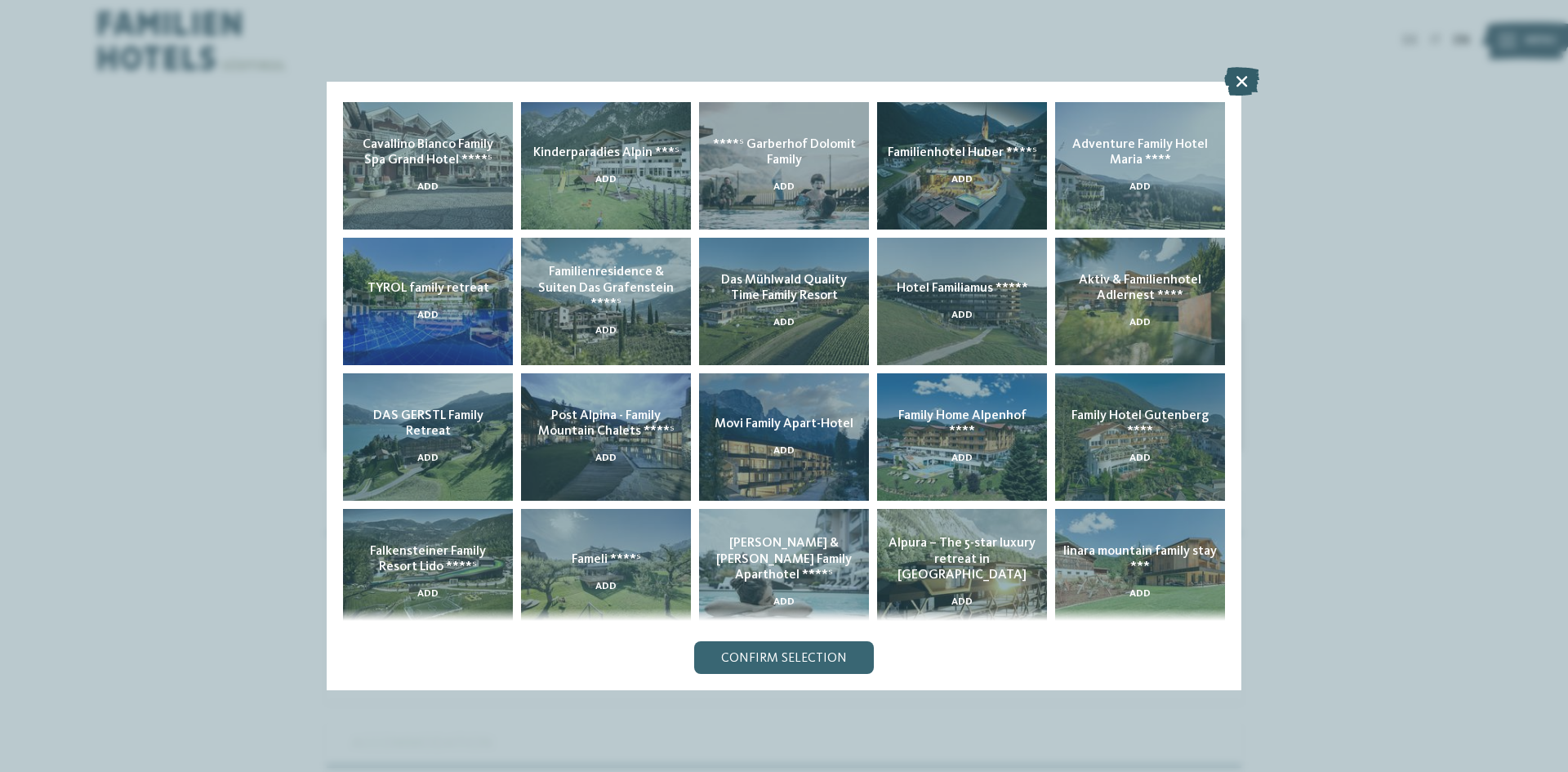
click at [1248, 90] on icon at bounding box center [1242, 81] width 35 height 29
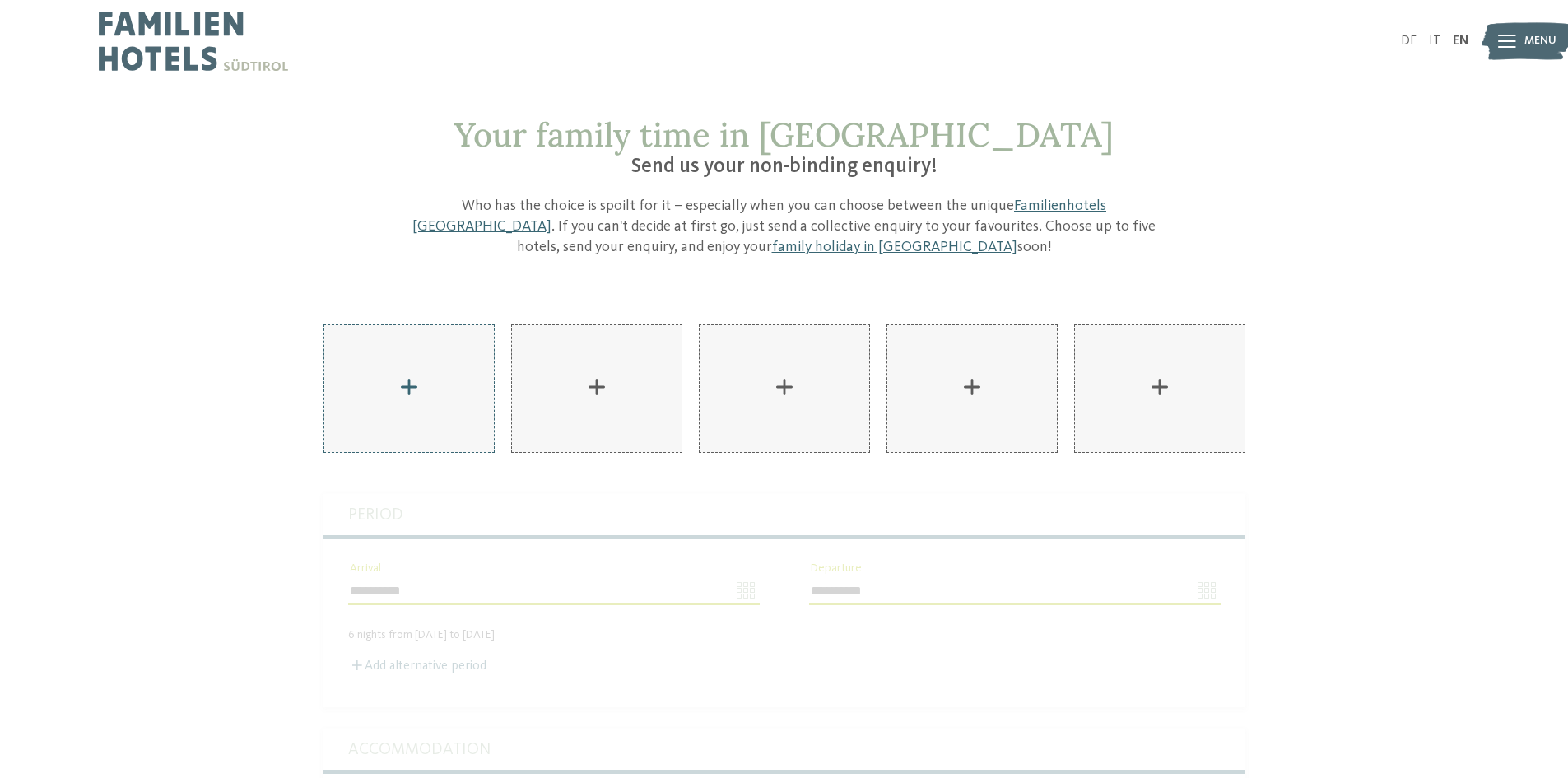
click at [452, 354] on div "AKI Family Resort PLOSE Add" at bounding box center [409, 389] width 169 height 127
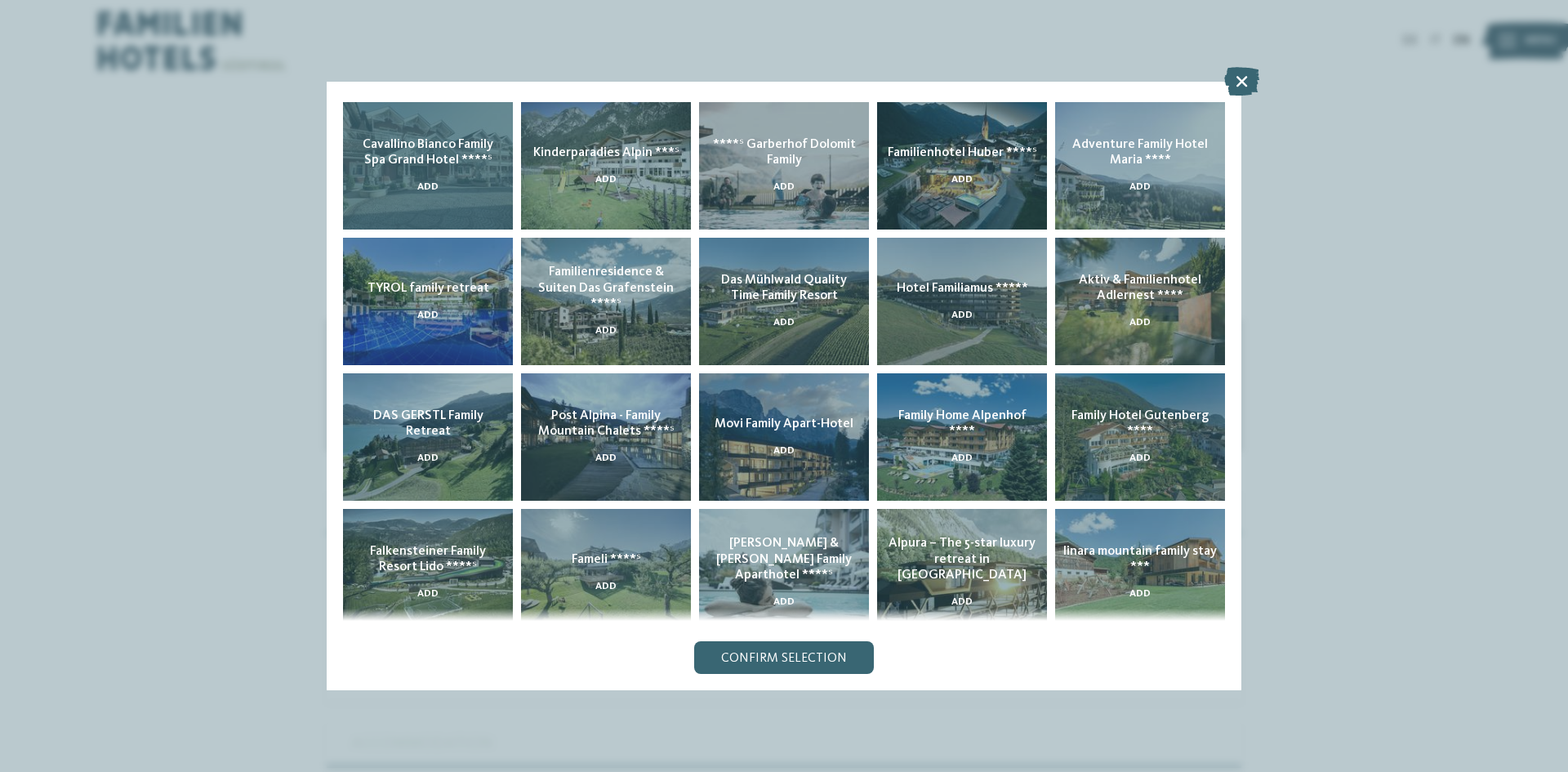
click at [436, 166] on span "Cavallino Bianco Family Spa Grand Hotel ****ˢ" at bounding box center [427, 152] width 131 height 29
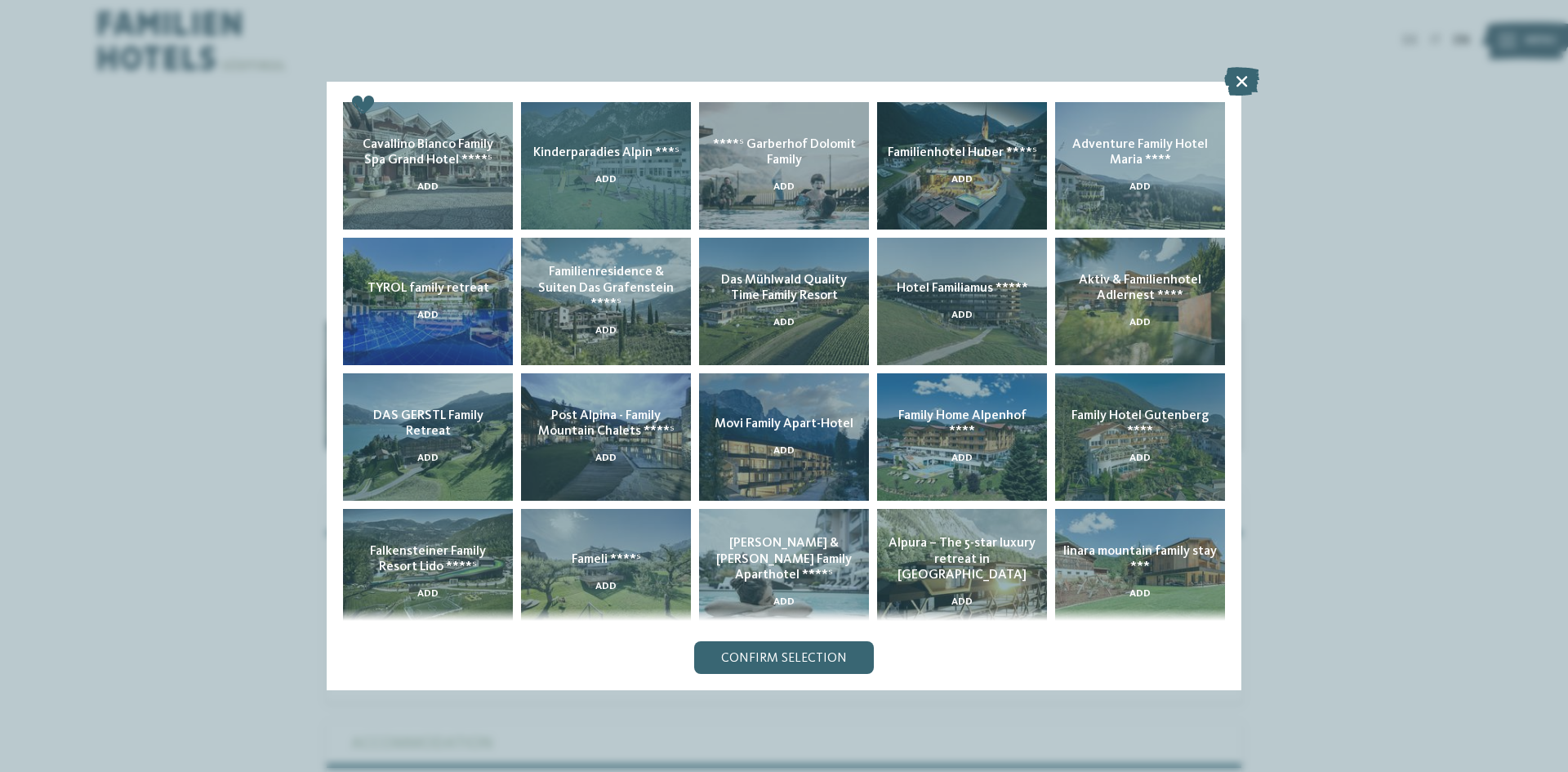
click at [607, 188] on div "Kinderparadies Alpin ***ˢ Add" at bounding box center [606, 166] width 170 height 128
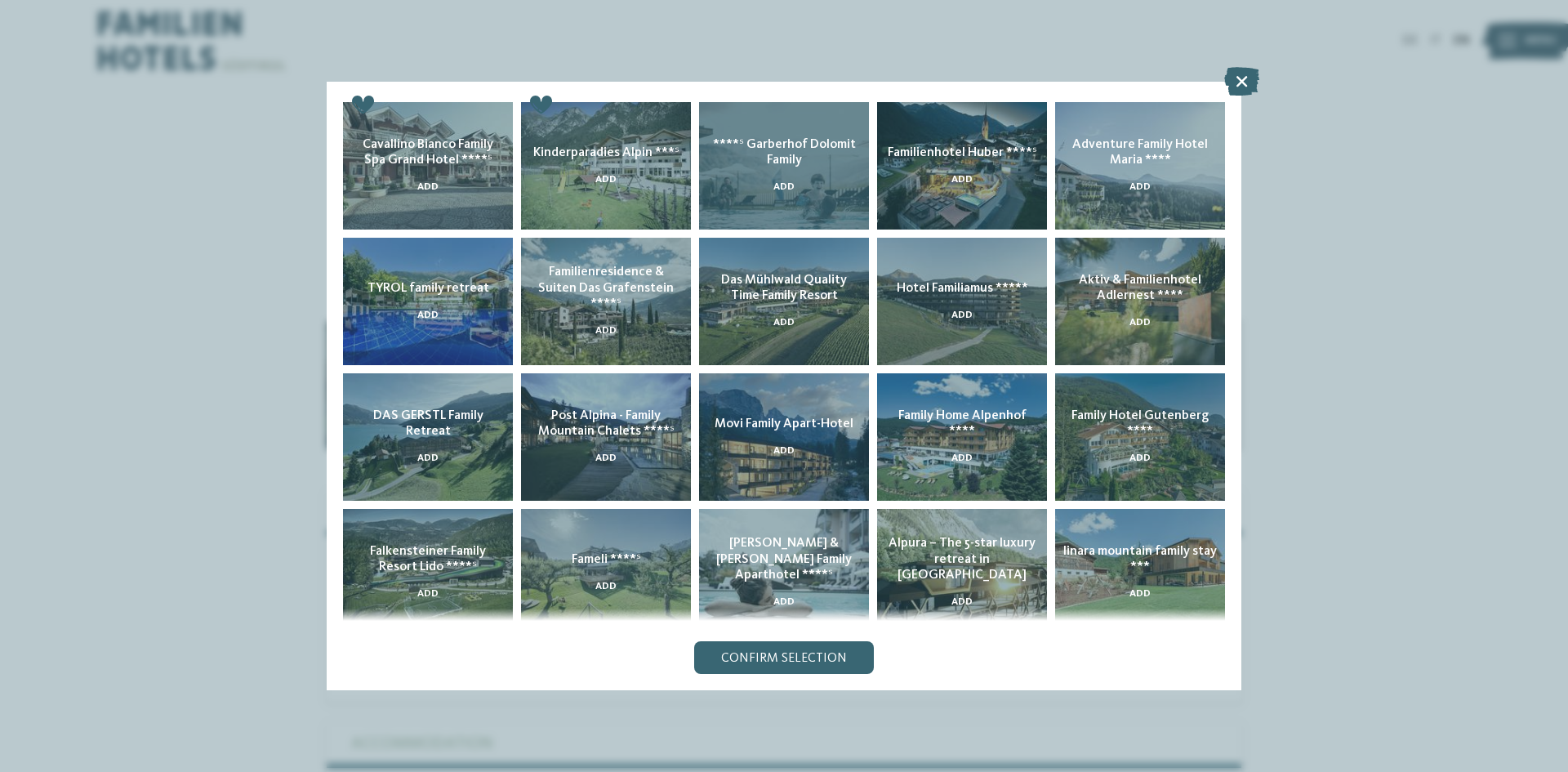
click at [775, 176] on div "****ˢ Garberhof Dolomit Family Add" at bounding box center [784, 166] width 170 height 128
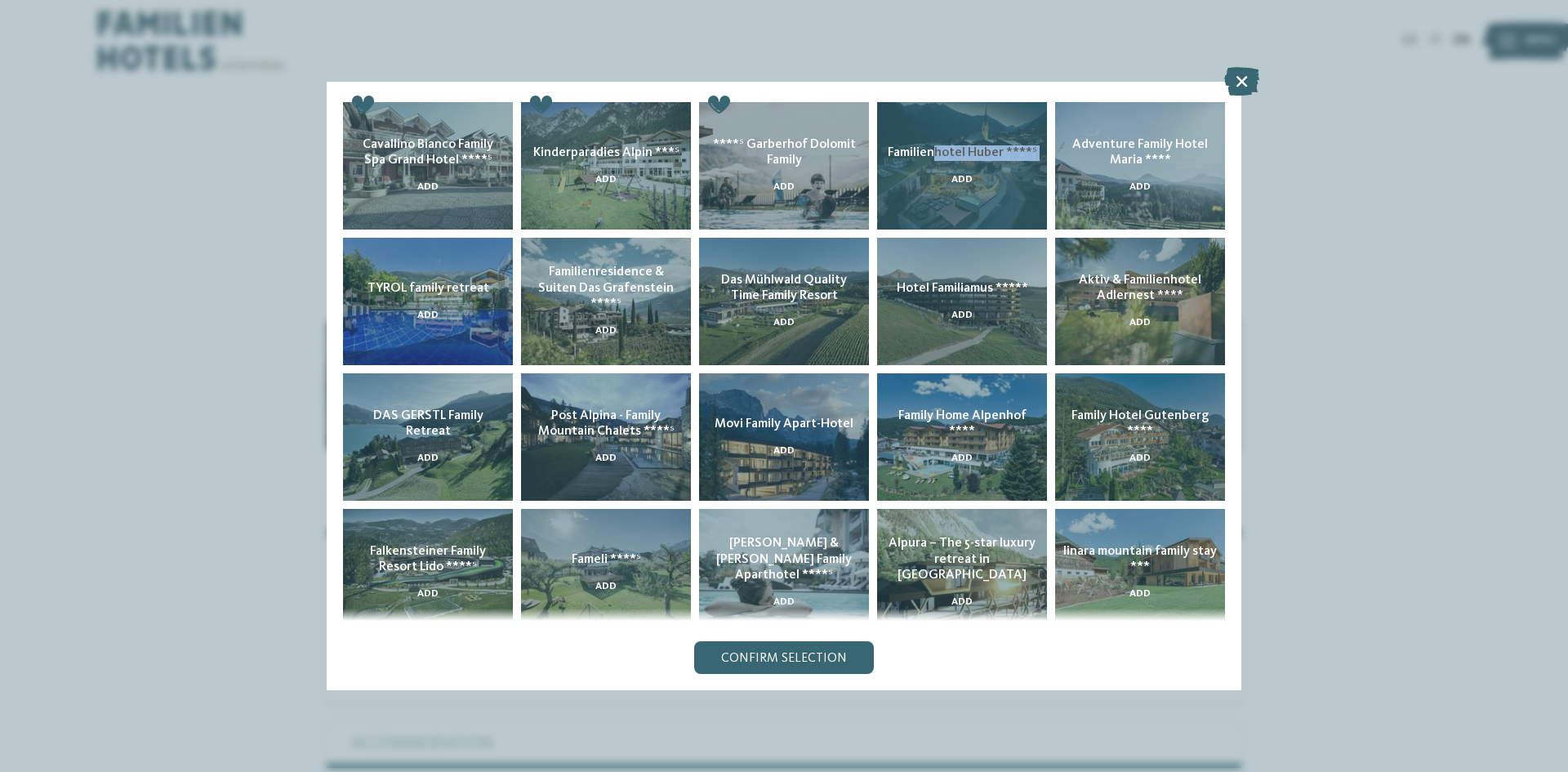
click at [938, 172] on div "Familienhotel [PERSON_NAME] ****ˢ Add" at bounding box center [962, 166] width 170 height 128
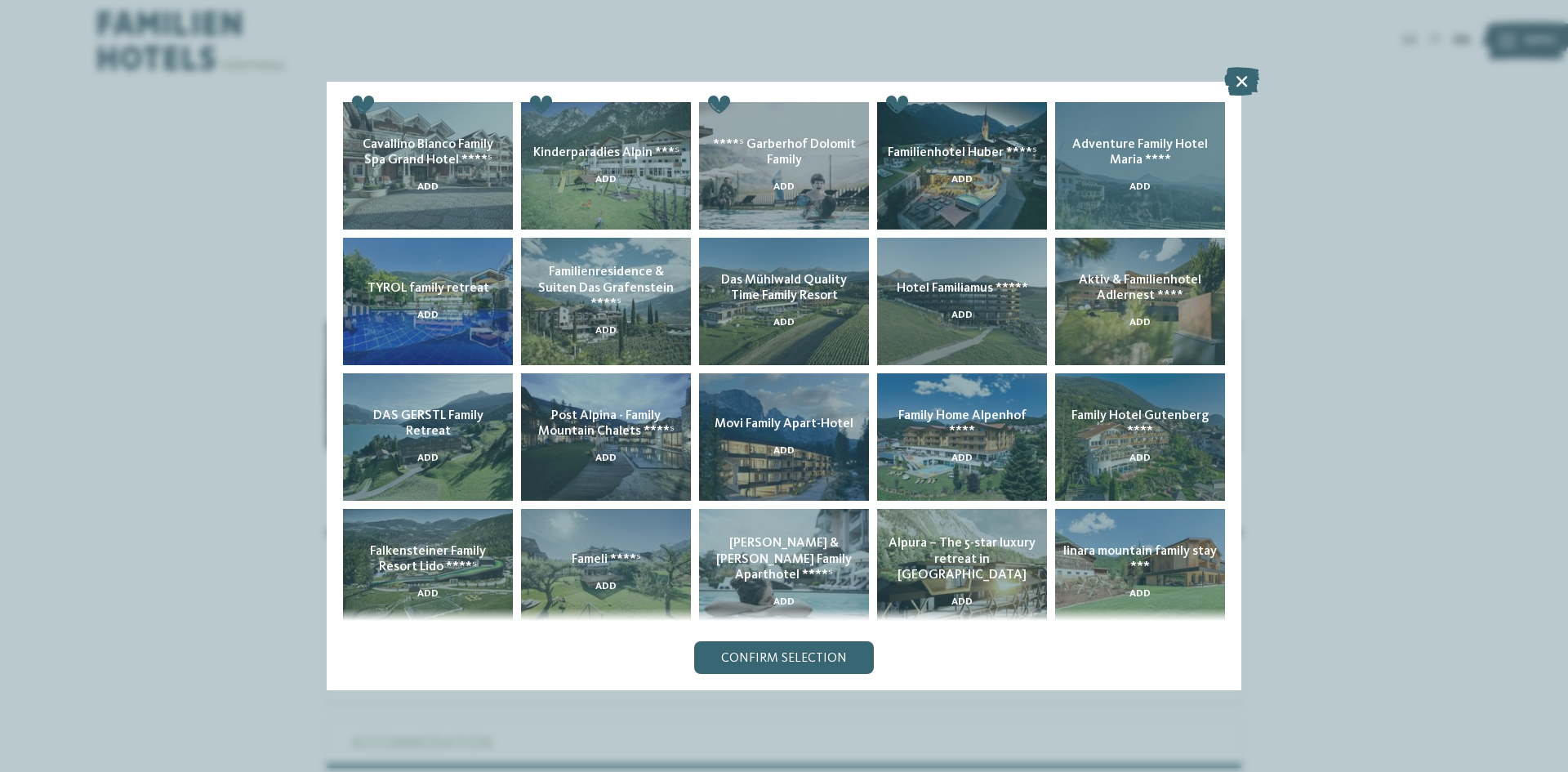
click at [1100, 162] on h5 "Adventure Family Hotel Maria ****" at bounding box center [1140, 153] width 153 height 31
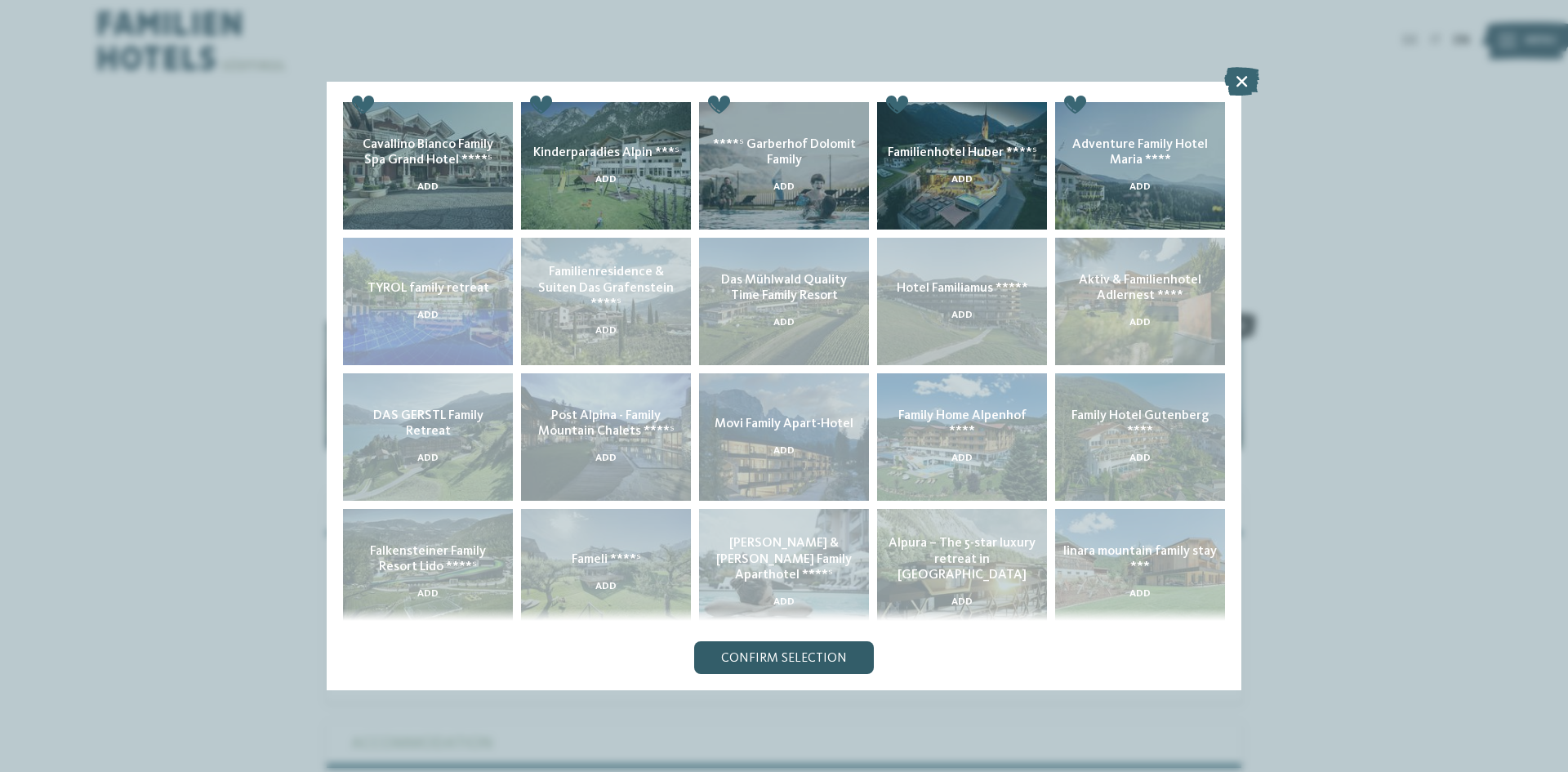
drag, startPoint x: 812, startPoint y: 678, endPoint x: 819, endPoint y: 660, distance: 19.3
click at [812, 676] on div "Add" at bounding box center [784, 386] width 915 height 609
click at [820, 657] on span "Confirm selection" at bounding box center [784, 658] width 126 height 13
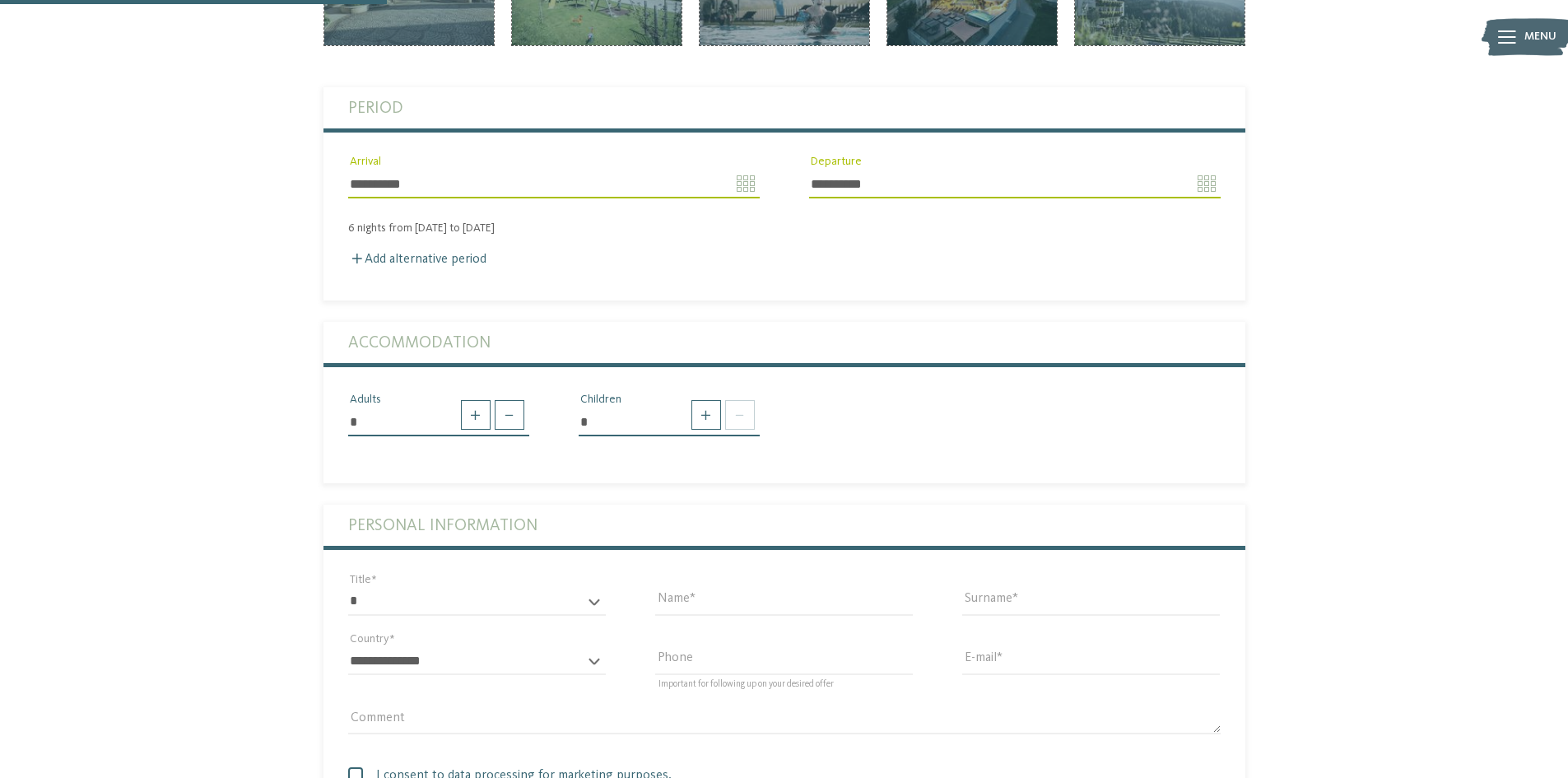
scroll to position [412, 0]
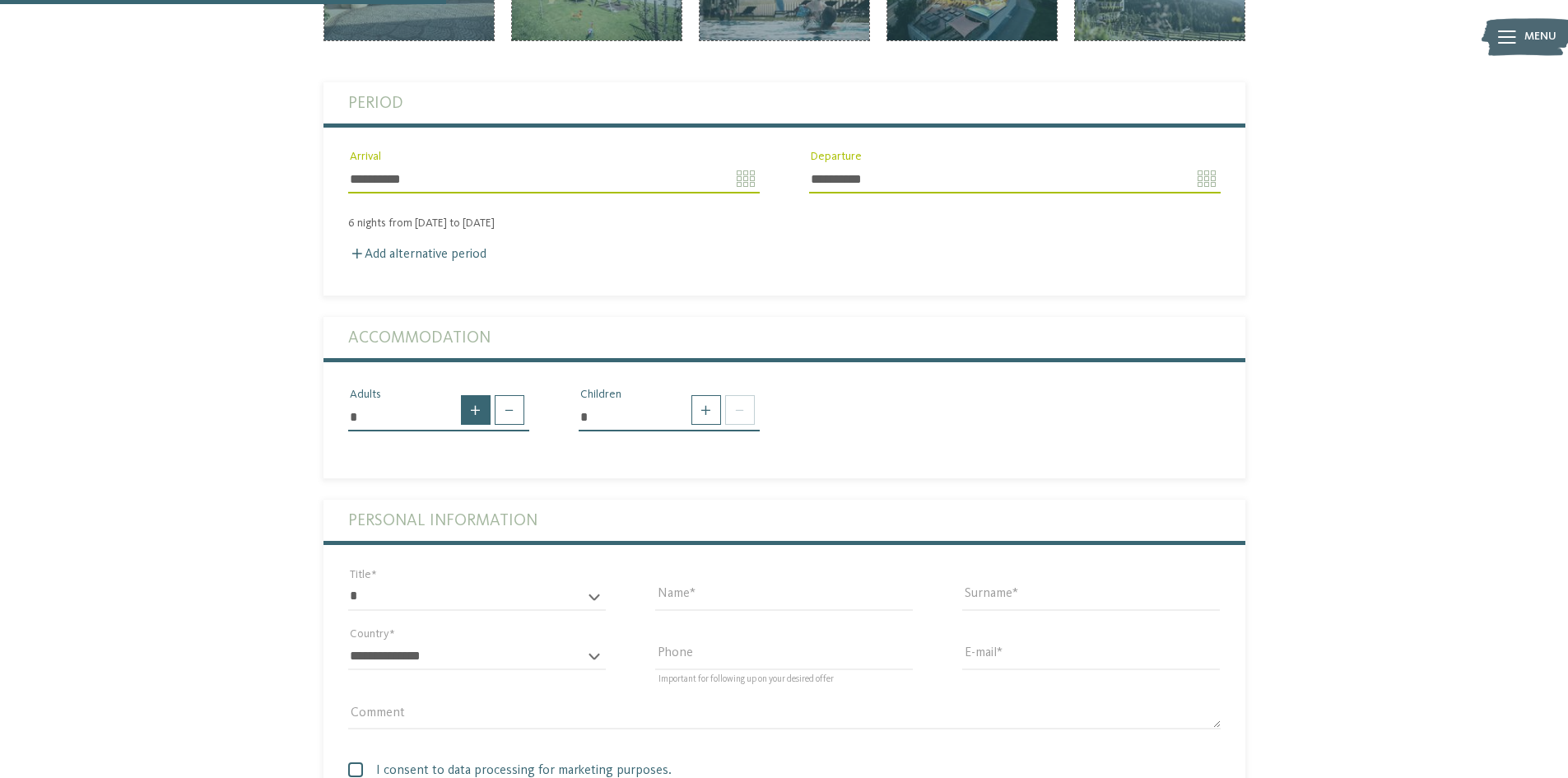
click at [474, 411] on span at bounding box center [476, 410] width 30 height 30
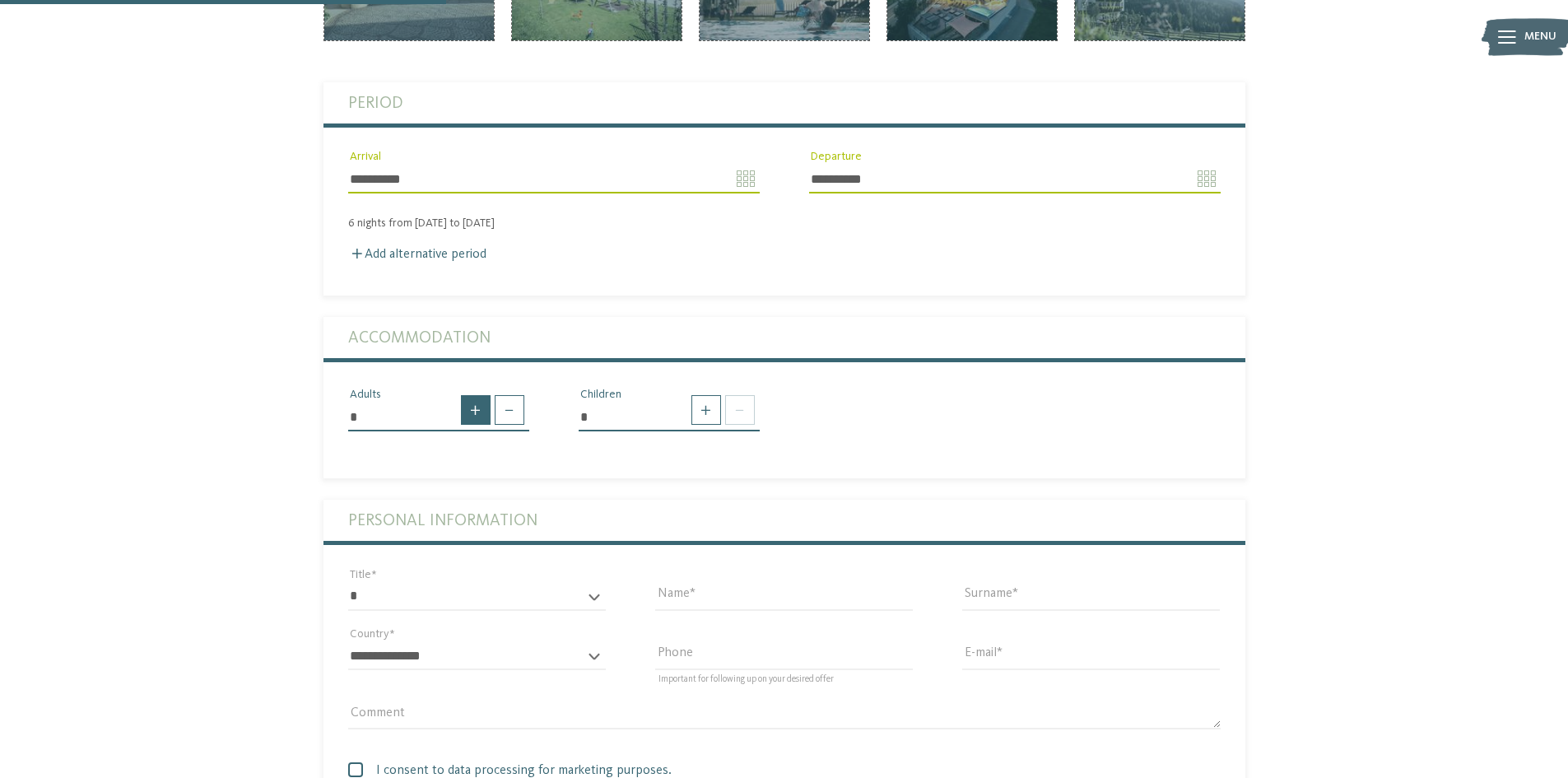
click at [474, 411] on span at bounding box center [476, 410] width 30 height 30
type input "*"
click at [702, 405] on span at bounding box center [706, 410] width 30 height 30
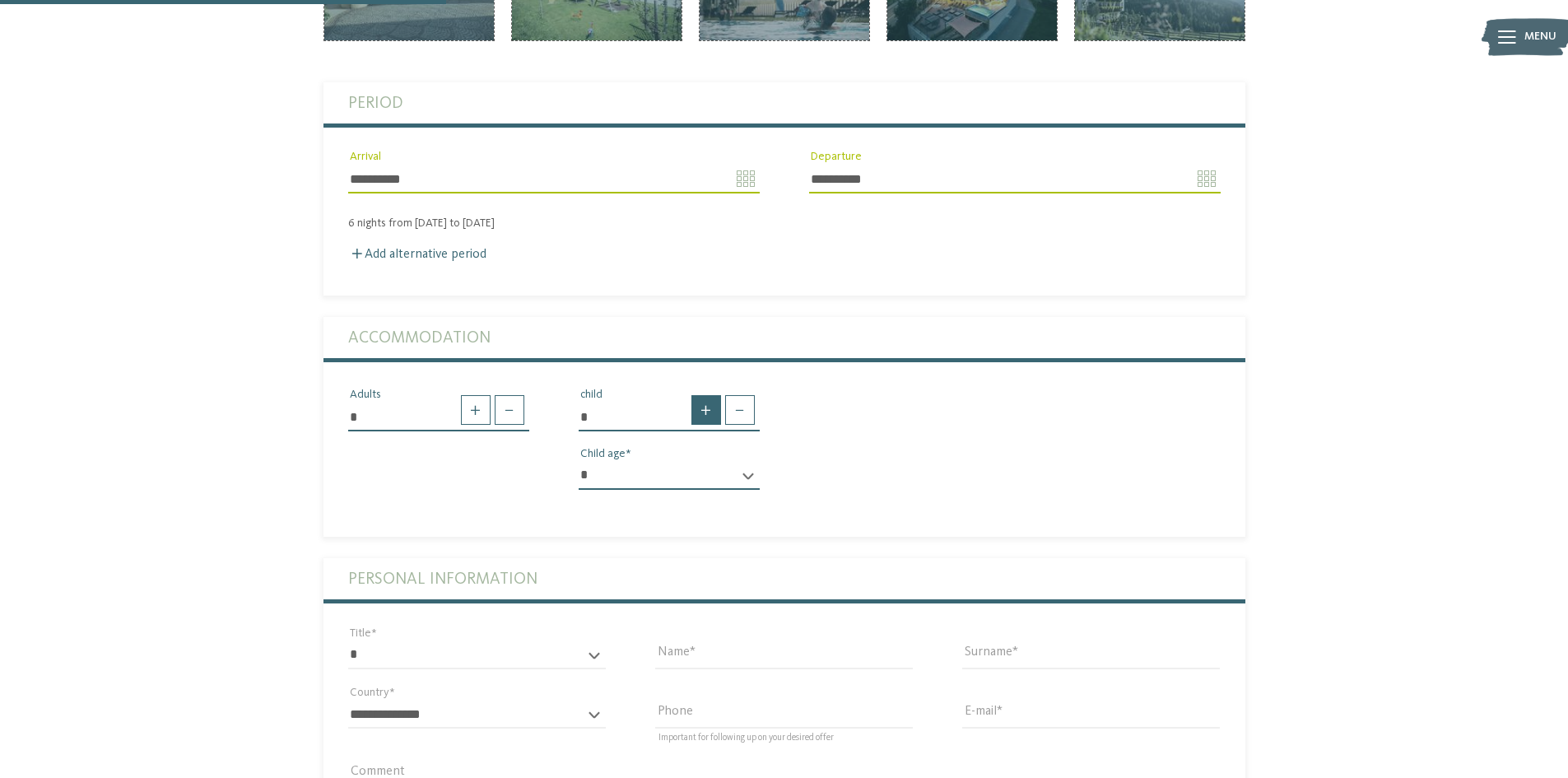
click at [702, 405] on span at bounding box center [706, 410] width 30 height 30
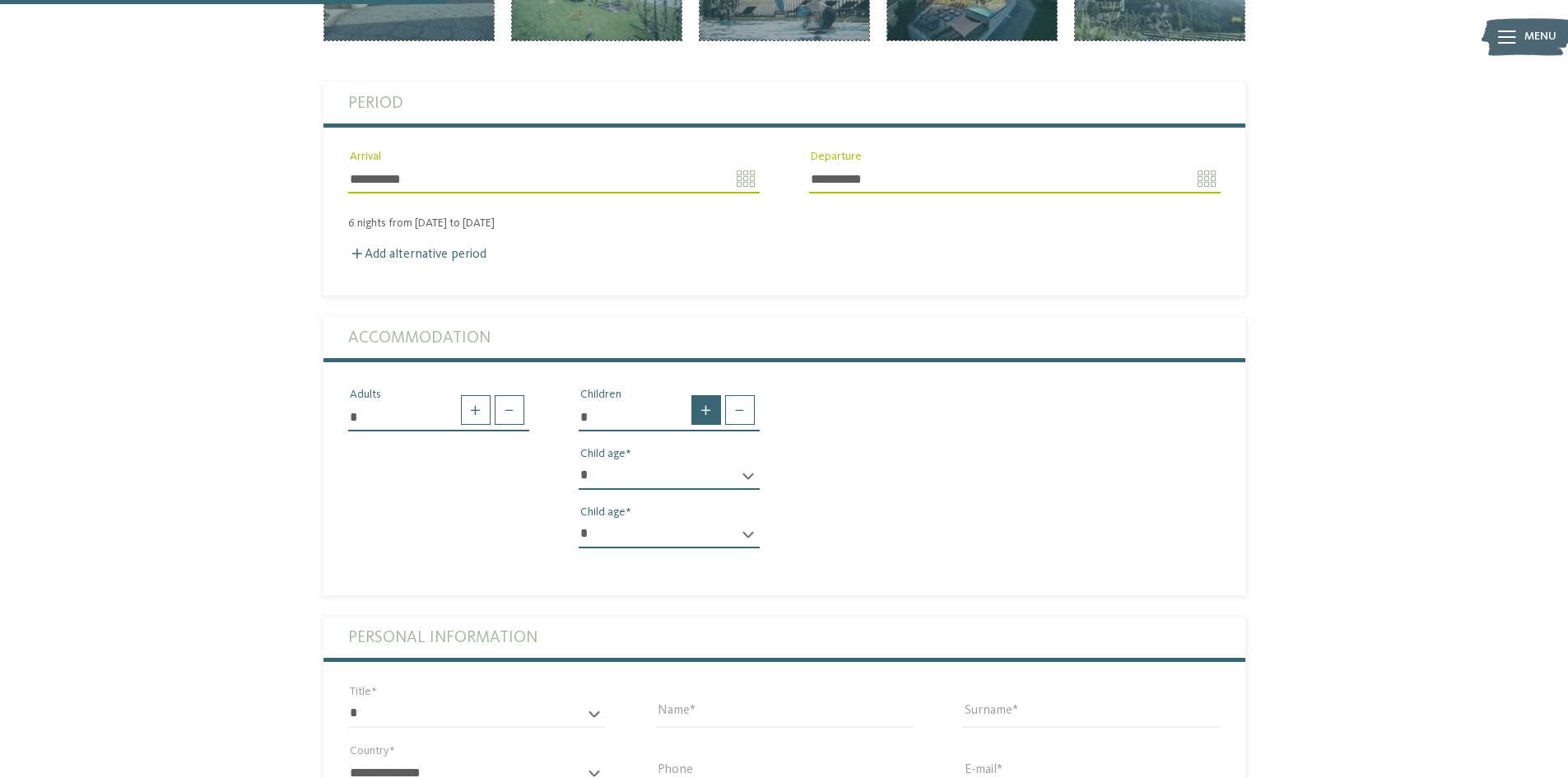
click at [702, 405] on span at bounding box center [706, 410] width 30 height 30
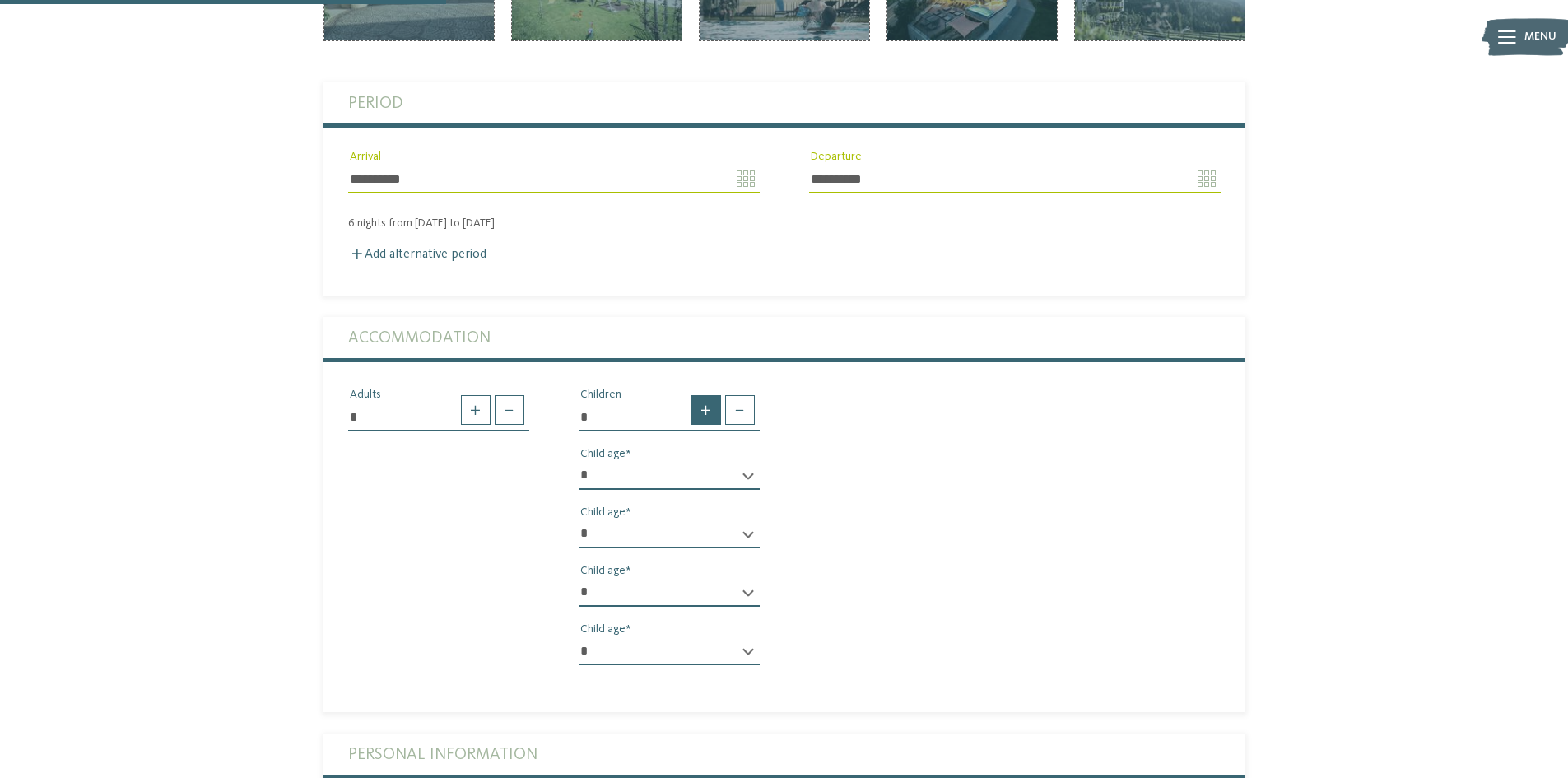
click at [702, 405] on span at bounding box center [706, 410] width 30 height 30
type input "*"
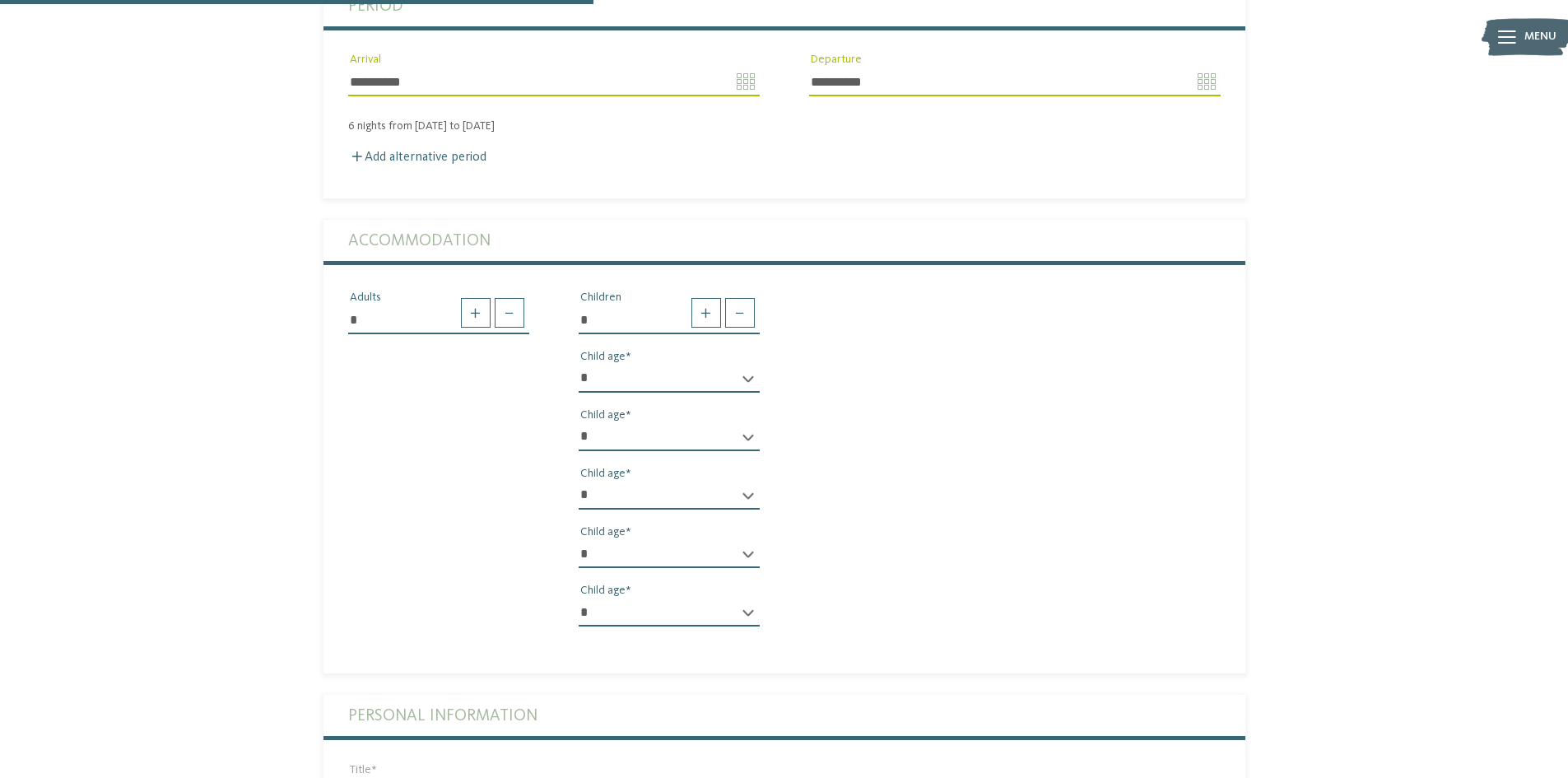
scroll to position [658, 0]
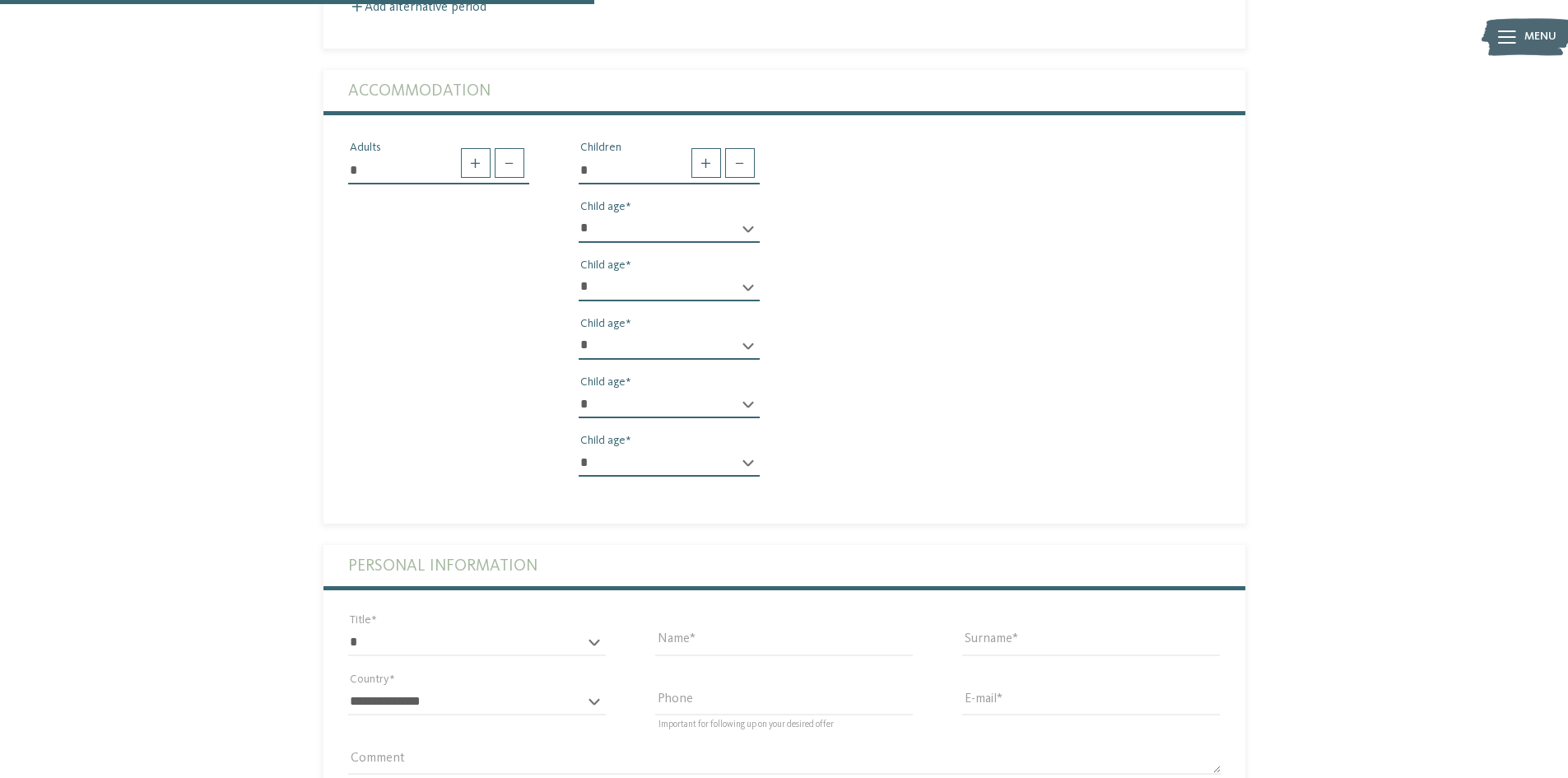
click at [753, 230] on select "* * * * * * * * * * * ** ** ** ** ** ** ** **" at bounding box center [669, 229] width 181 height 28
select select "*"
click at [579, 215] on select "* * * * * * * * * * * ** ** ** ** ** ** ** **" at bounding box center [669, 229] width 181 height 28
click at [648, 273] on select "* * * * * * * * * * * ** ** ** ** ** ** ** **" at bounding box center [669, 287] width 181 height 28
select select "*"
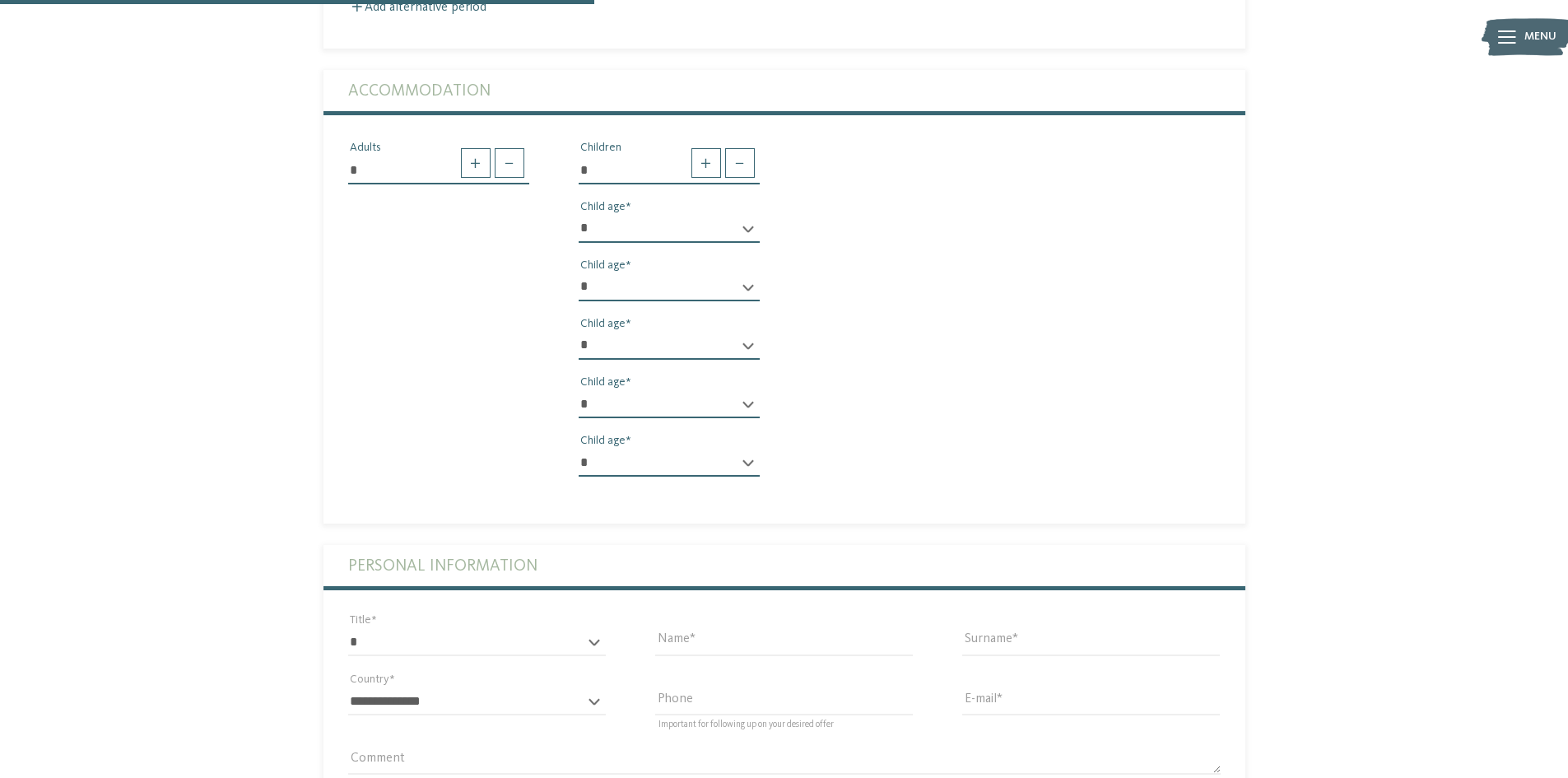
click at [579, 273] on select "* * * * * * * * * * * ** ** ** ** ** ** ** **" at bounding box center [669, 287] width 181 height 28
click at [633, 345] on select "* * * * * * * * * * * ** ** ** ** ** ** ** **" at bounding box center [669, 346] width 181 height 28
select select "*"
click at [579, 332] on select "* * * * * * * * * * * ** ** ** ** ** ** ** **" at bounding box center [669, 346] width 181 height 28
click at [644, 399] on select "* * * * * * * * * * * ** ** ** ** ** ** ** **" at bounding box center [669, 404] width 181 height 28
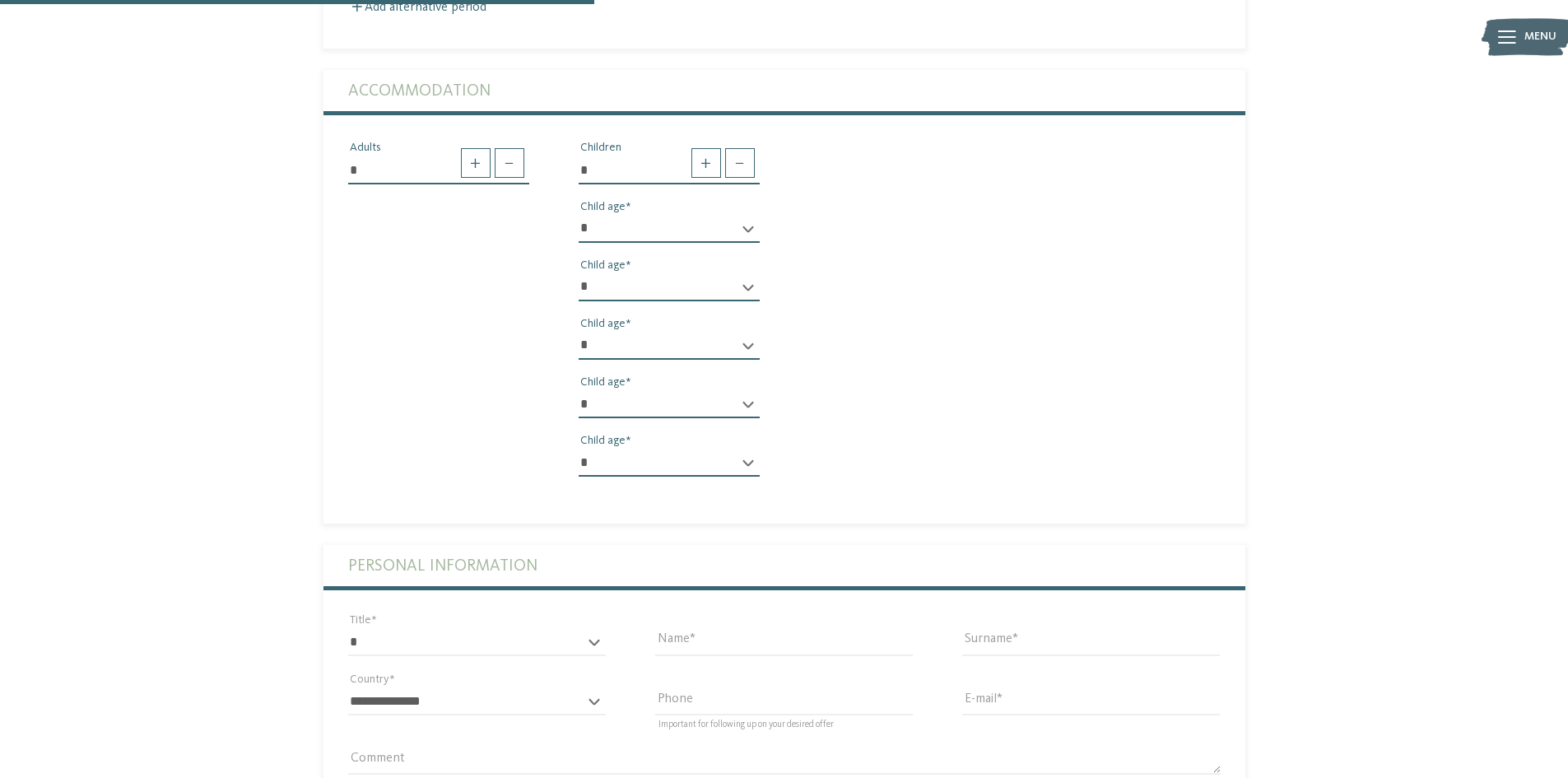
select select "*"
click at [579, 390] on select "* * * * * * * * * * * ** ** ** ** ** ** ** **" at bounding box center [669, 404] width 181 height 28
click at [714, 163] on span at bounding box center [706, 164] width 30 height 30
type input "*"
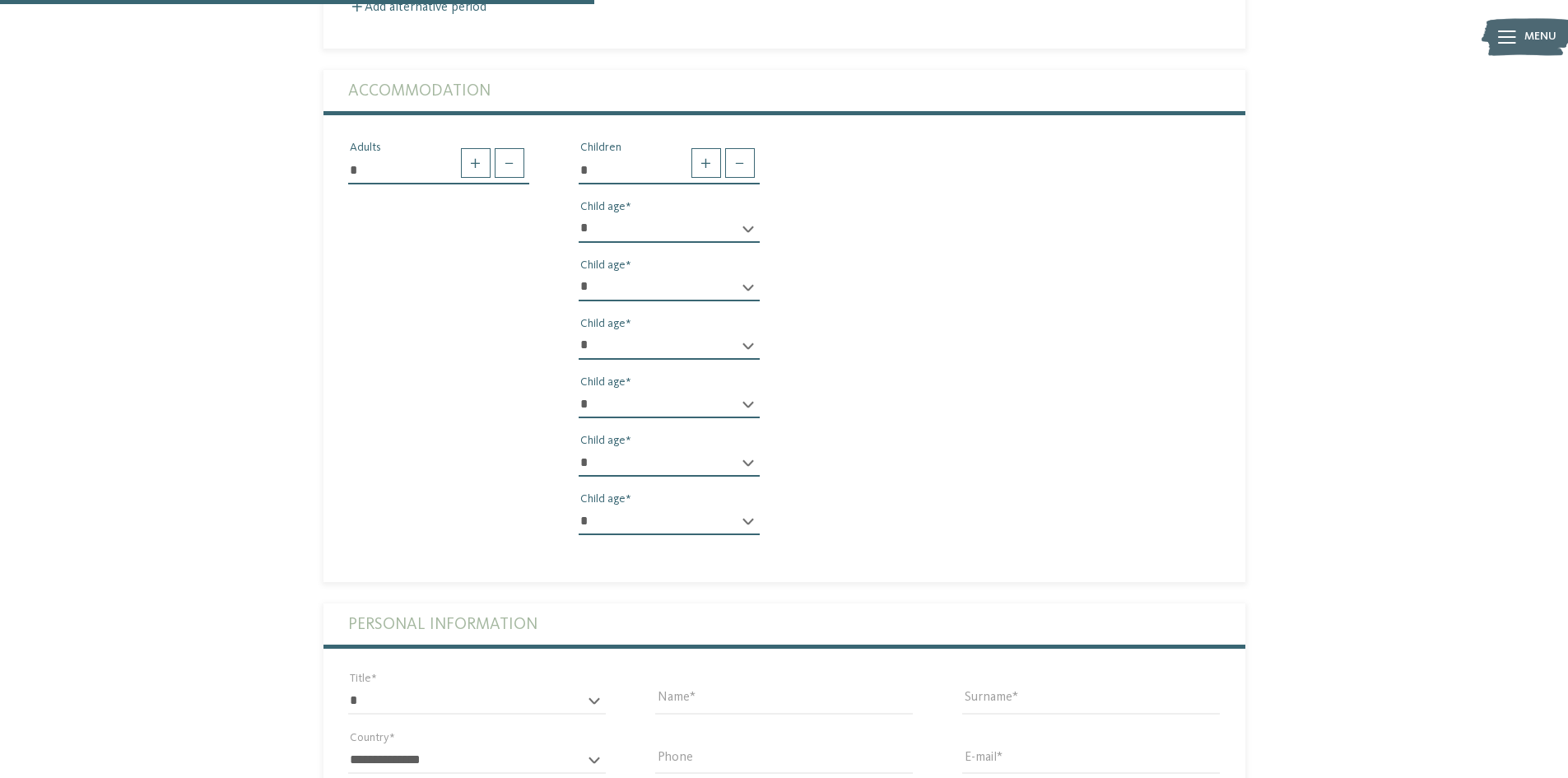
click at [647, 453] on select "* * * * * * * * * * * ** ** ** ** ** ** ** **" at bounding box center [669, 462] width 181 height 28
select select "**"
click at [579, 448] on select "* * * * * * * * * * * ** ** ** ** ** ** ** **" at bounding box center [669, 462] width 181 height 28
click at [618, 516] on select "* * * * * * * * * * * ** ** ** ** ** ** ** **" at bounding box center [669, 521] width 181 height 28
select select "**"
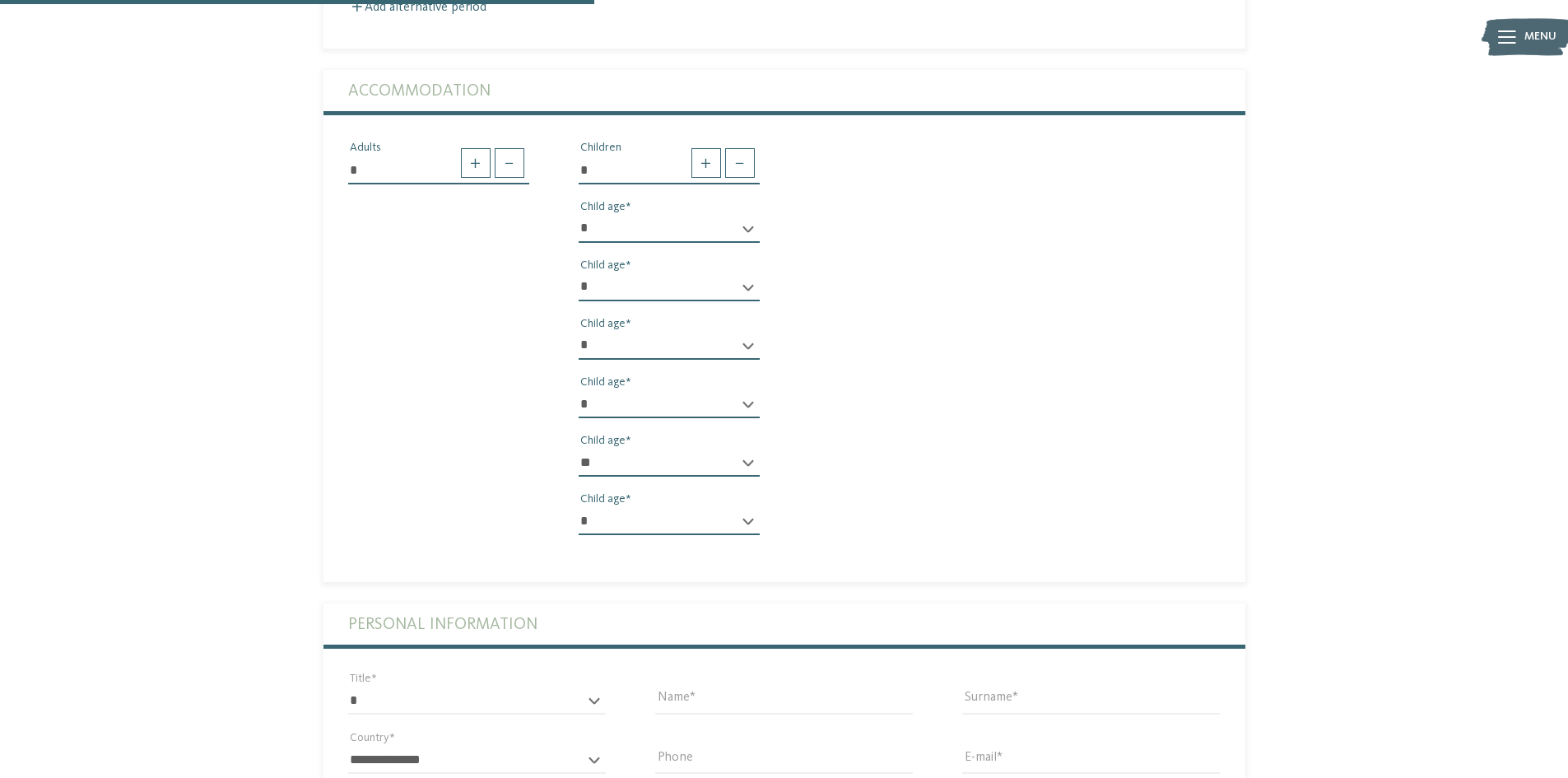
click at [579, 507] on select "* * * * * * * * * * * ** ** ** ** ** ** ** **" at bounding box center [669, 521] width 181 height 28
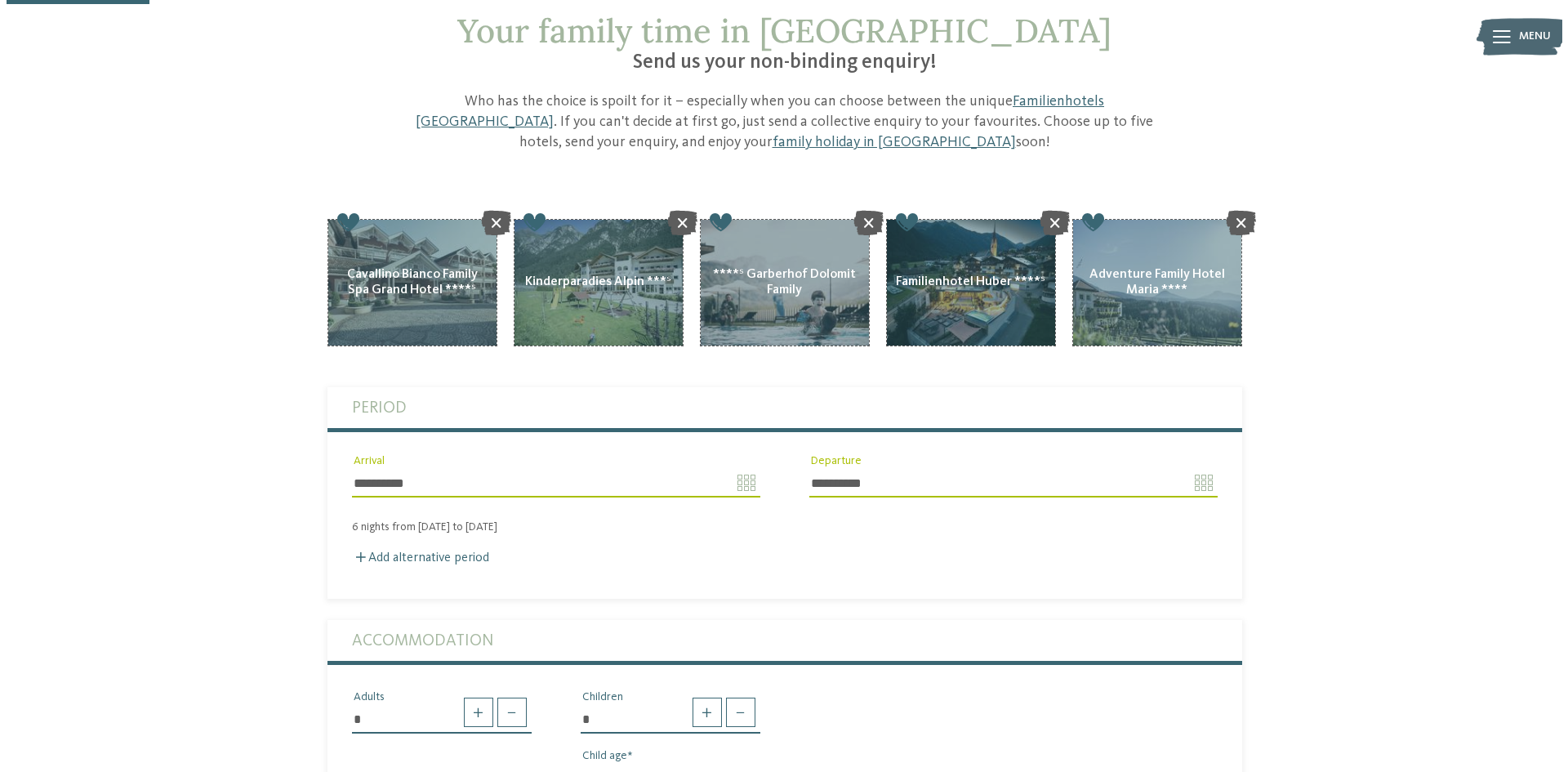
scroll to position [0, 0]
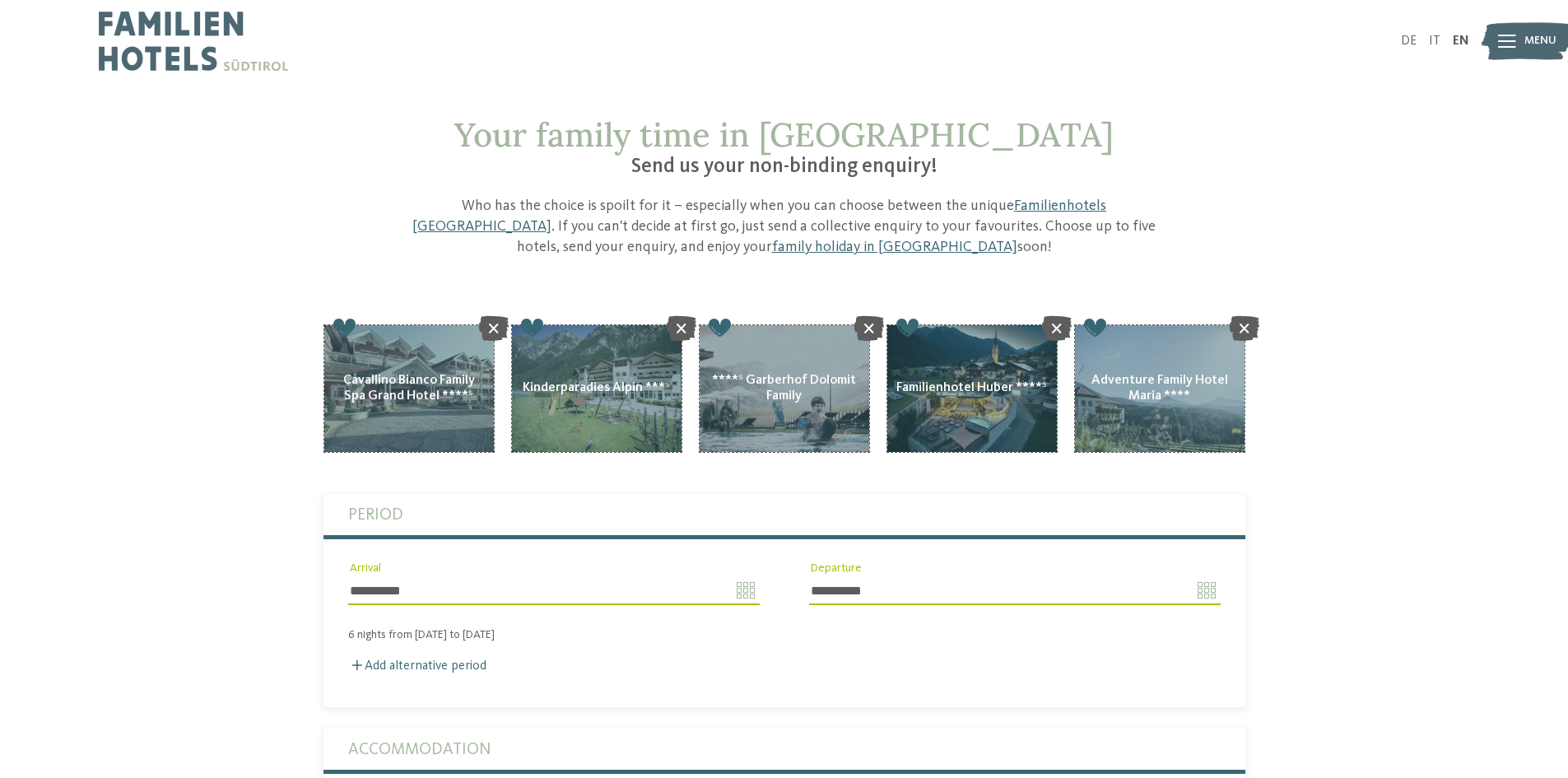
click at [465, 345] on div "AKI Family Resort PLOSE Add Add Add" at bounding box center [409, 389] width 171 height 129
click at [490, 330] on icon at bounding box center [493, 328] width 31 height 25
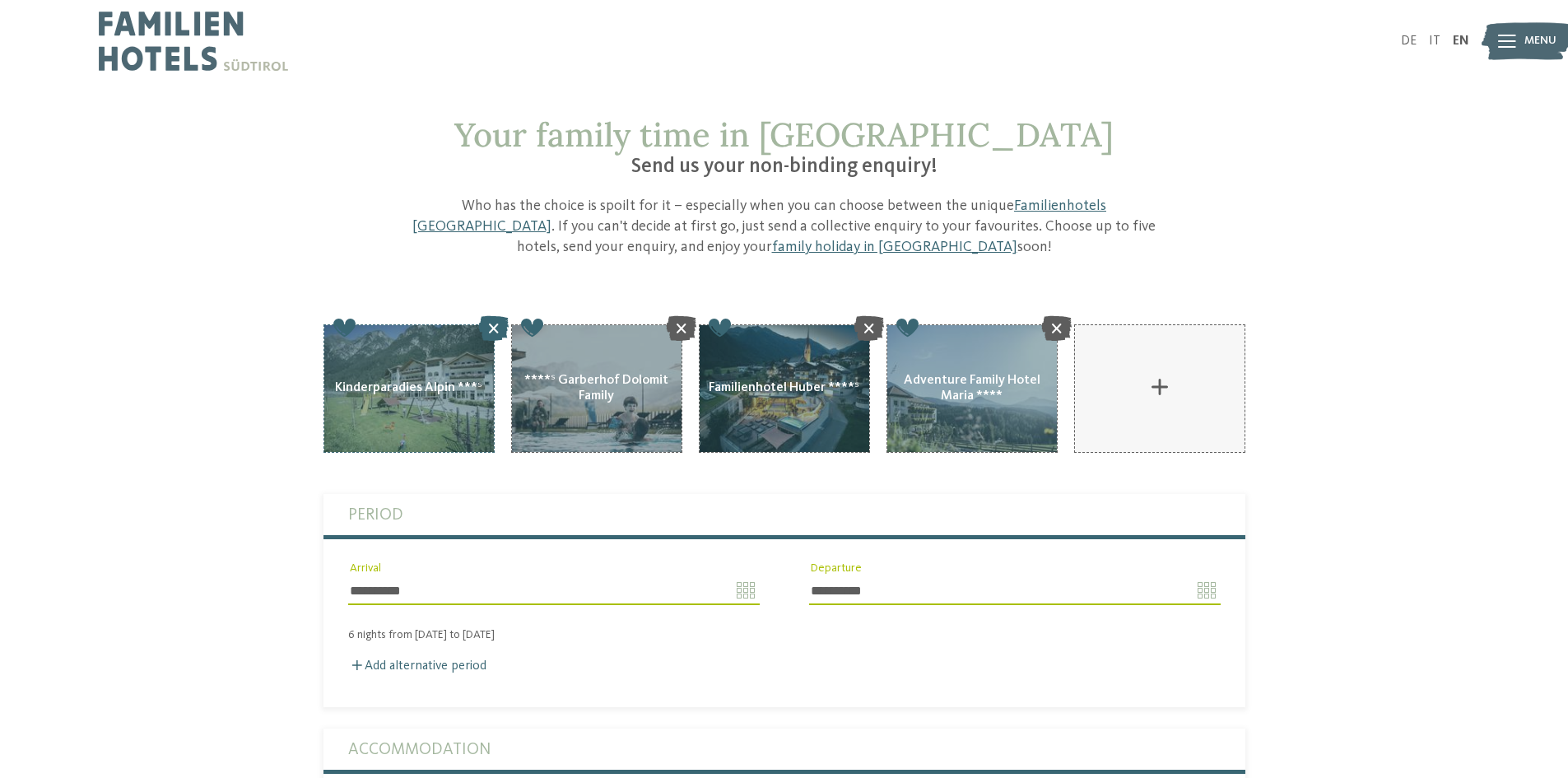
click at [491, 330] on icon at bounding box center [493, 328] width 31 height 25
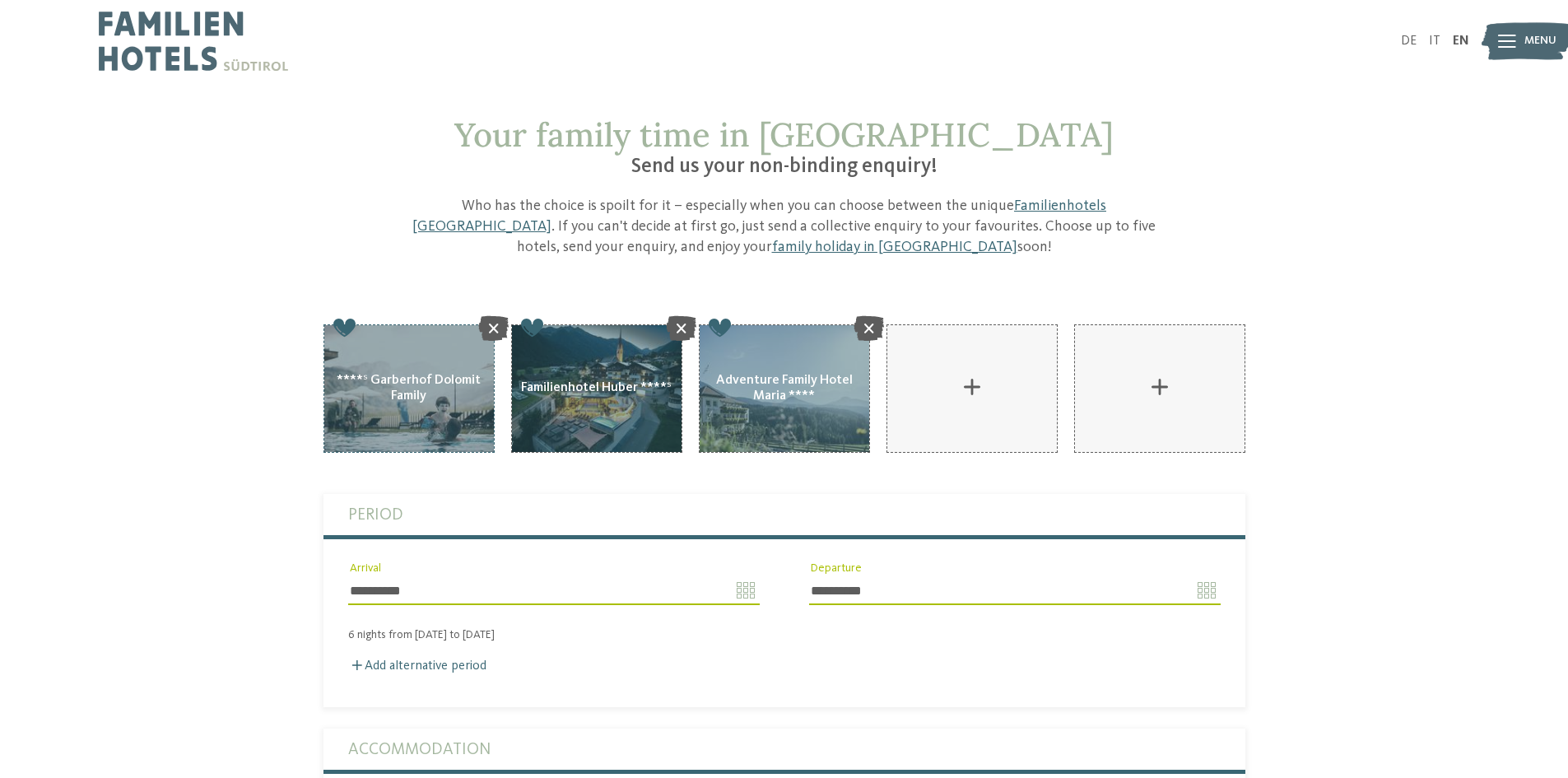
click at [491, 330] on icon at bounding box center [493, 328] width 31 height 25
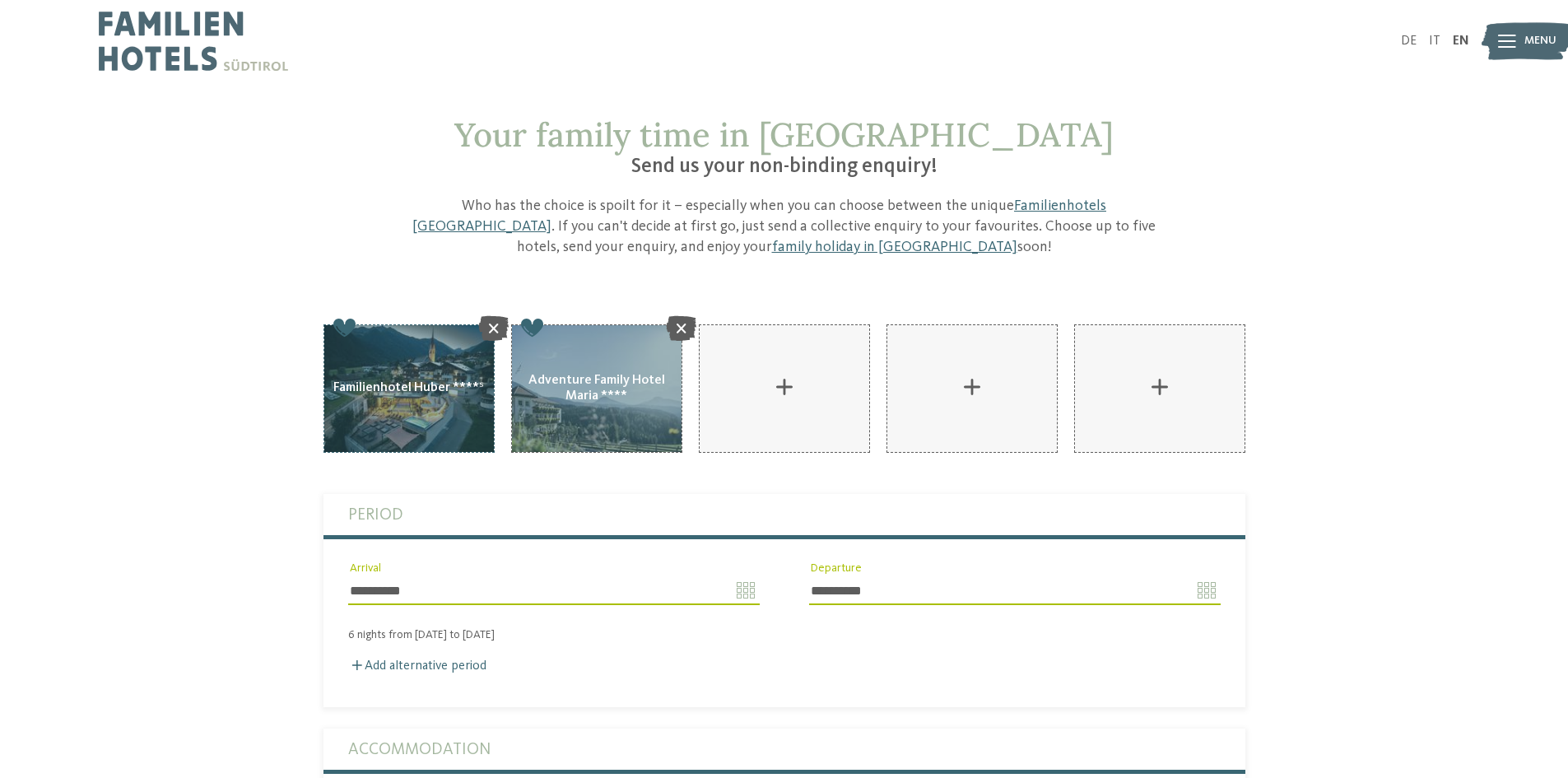
click at [491, 330] on icon at bounding box center [493, 328] width 31 height 25
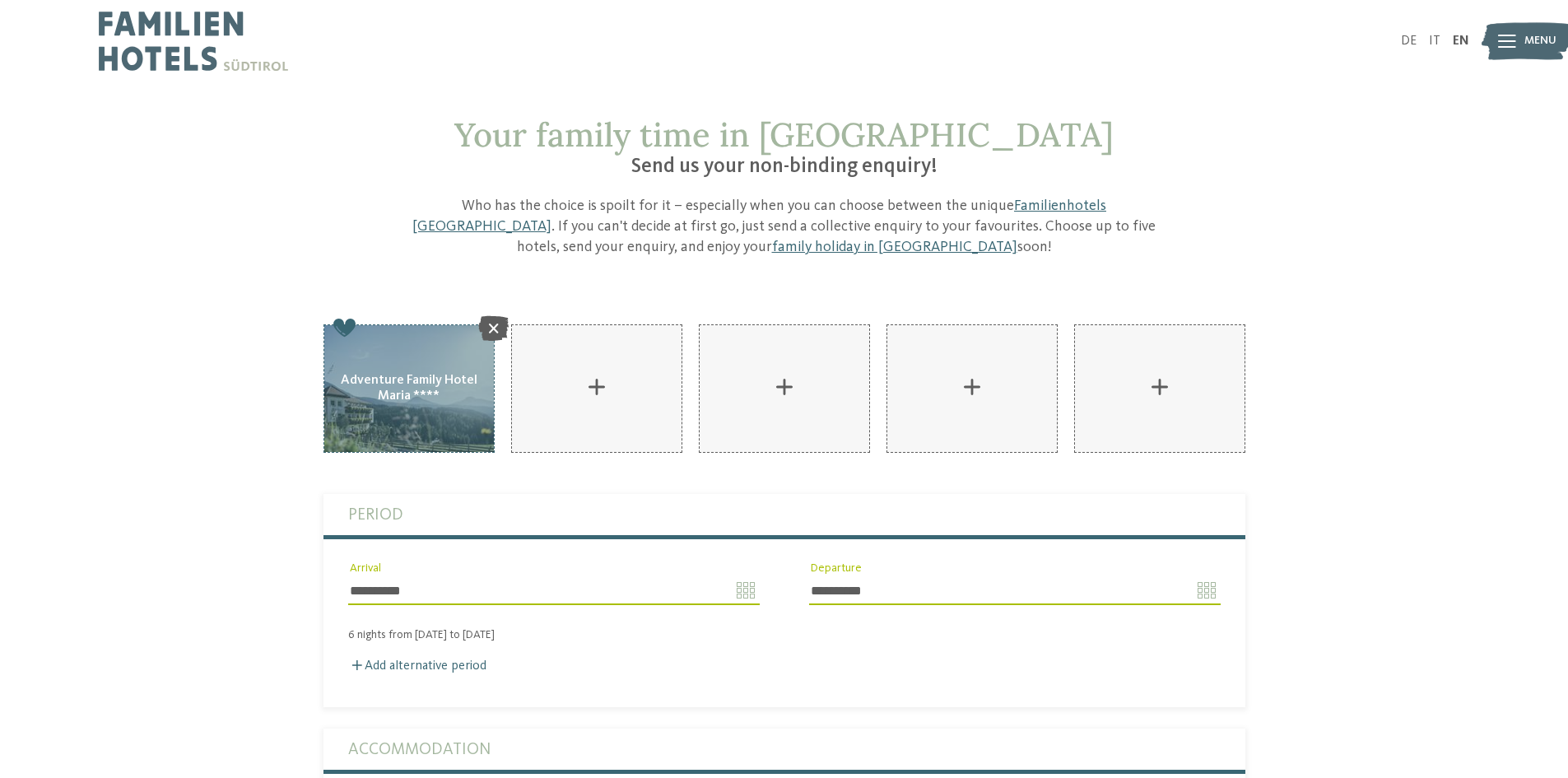
click at [491, 330] on icon at bounding box center [493, 328] width 31 height 25
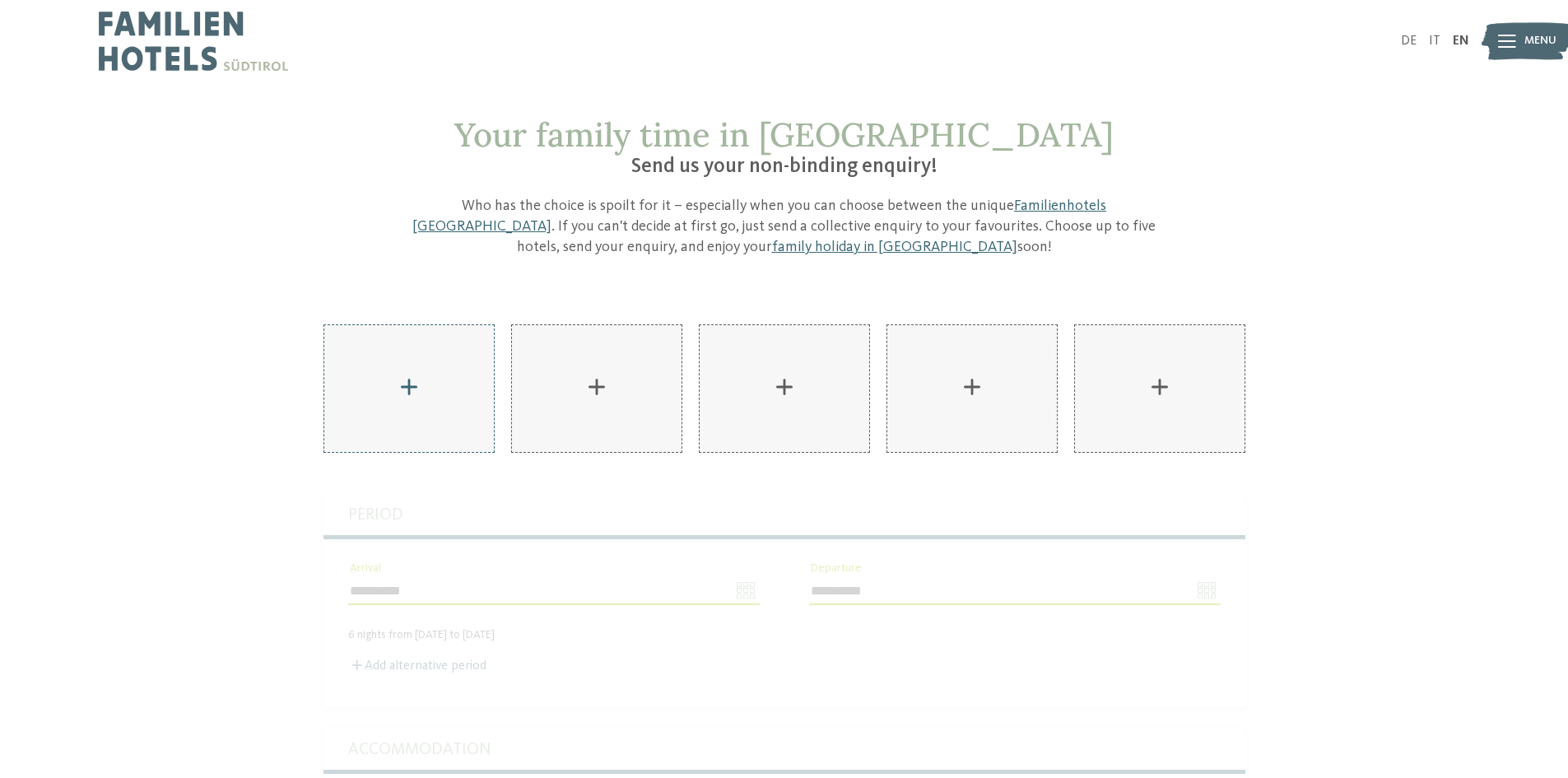
click at [443, 363] on div "AKI Family Resort PLOSE Add" at bounding box center [409, 389] width 169 height 127
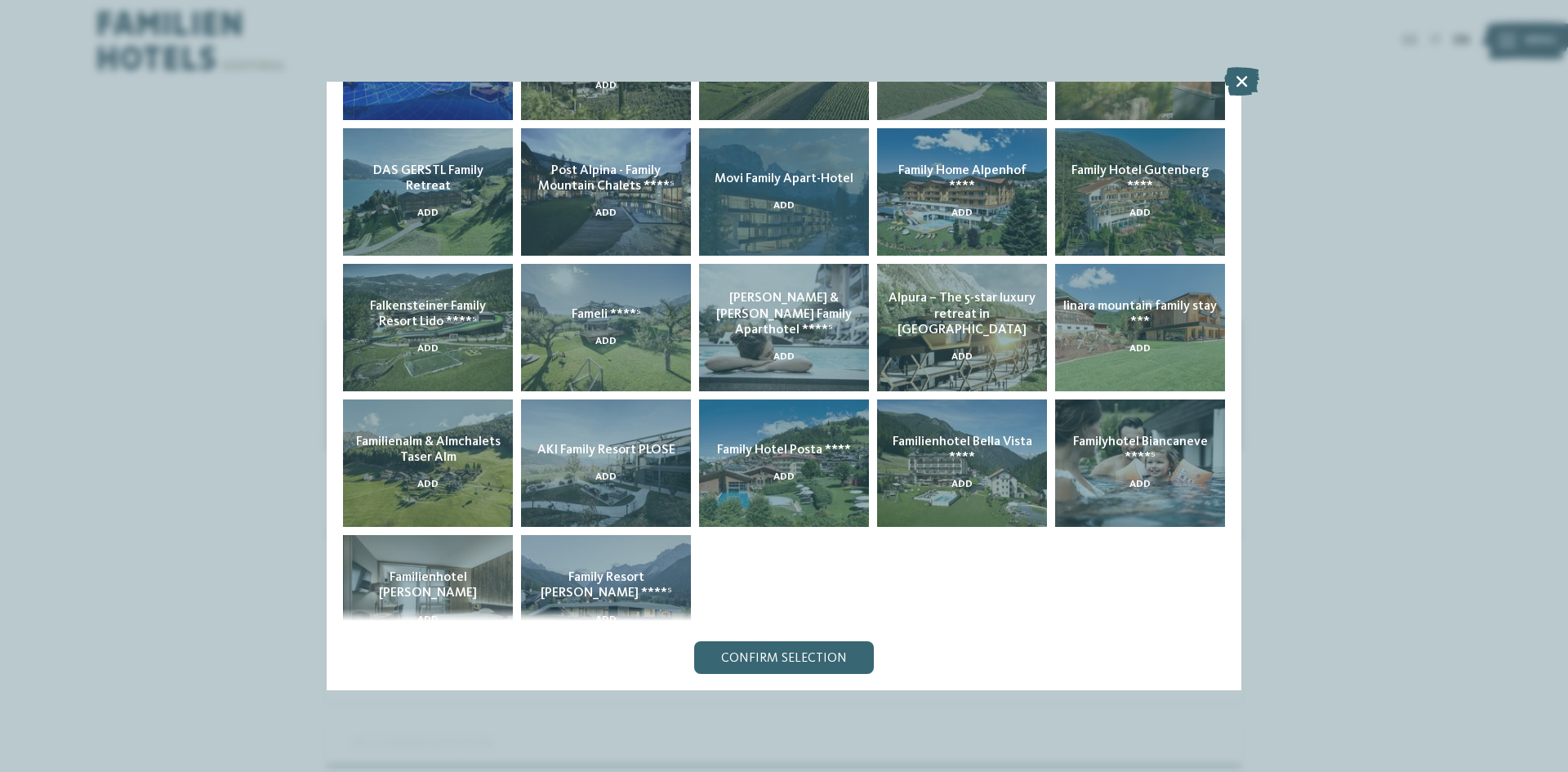
scroll to position [296, 0]
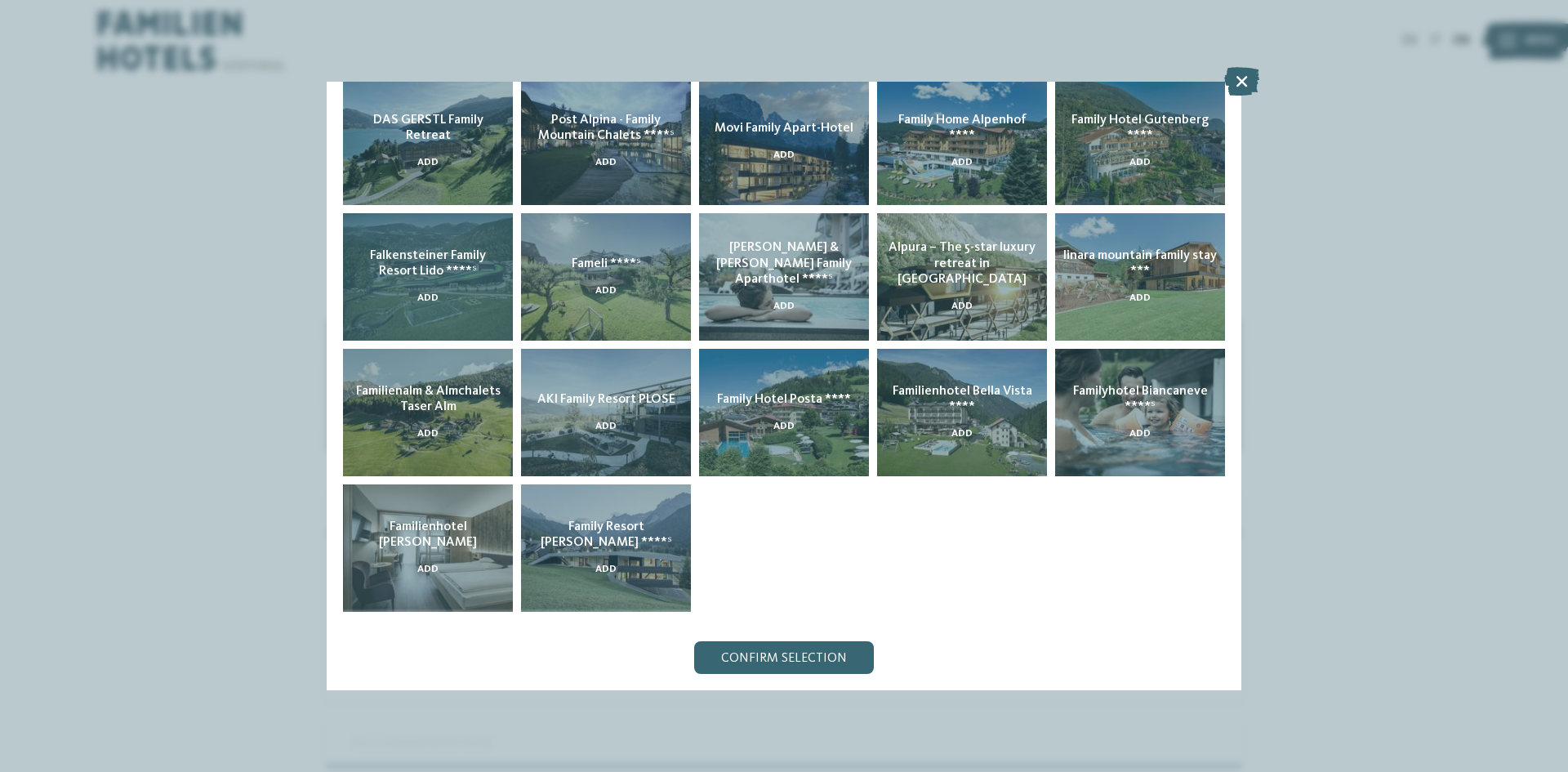
click at [450, 264] on span "Falkensteiner Family Resort Lido ****ˢ" at bounding box center [427, 263] width 116 height 29
click at [414, 270] on span "Falkensteiner Family Resort Lido ****ˢ" at bounding box center [427, 263] width 116 height 29
click at [445, 250] on span "Falkensteiner Family Resort Lido ****ˢ" at bounding box center [427, 263] width 116 height 29
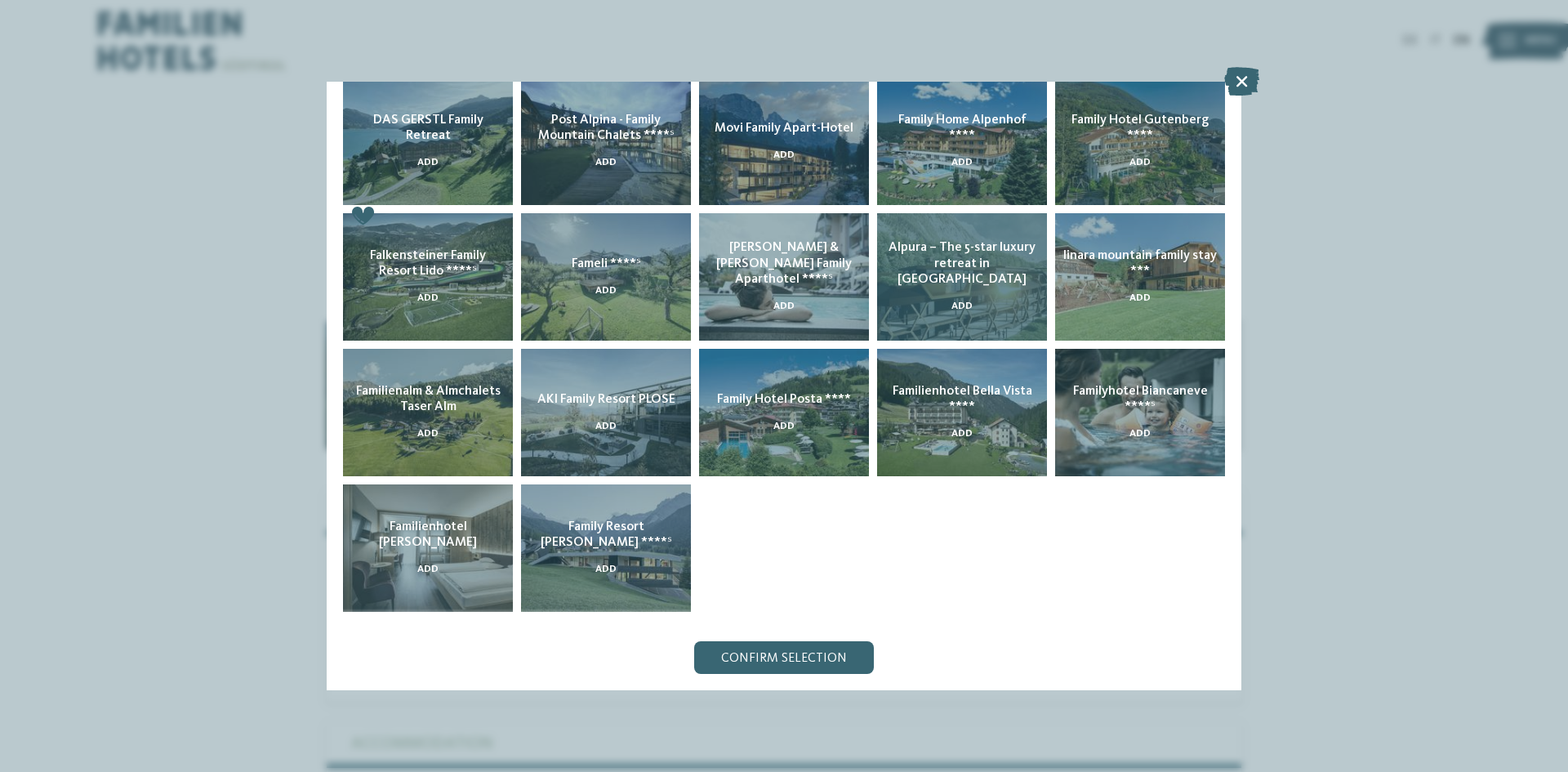
click at [974, 263] on span "Alpura – The 5-star luxury retreat in South Tyrol" at bounding box center [962, 264] width 147 height 44
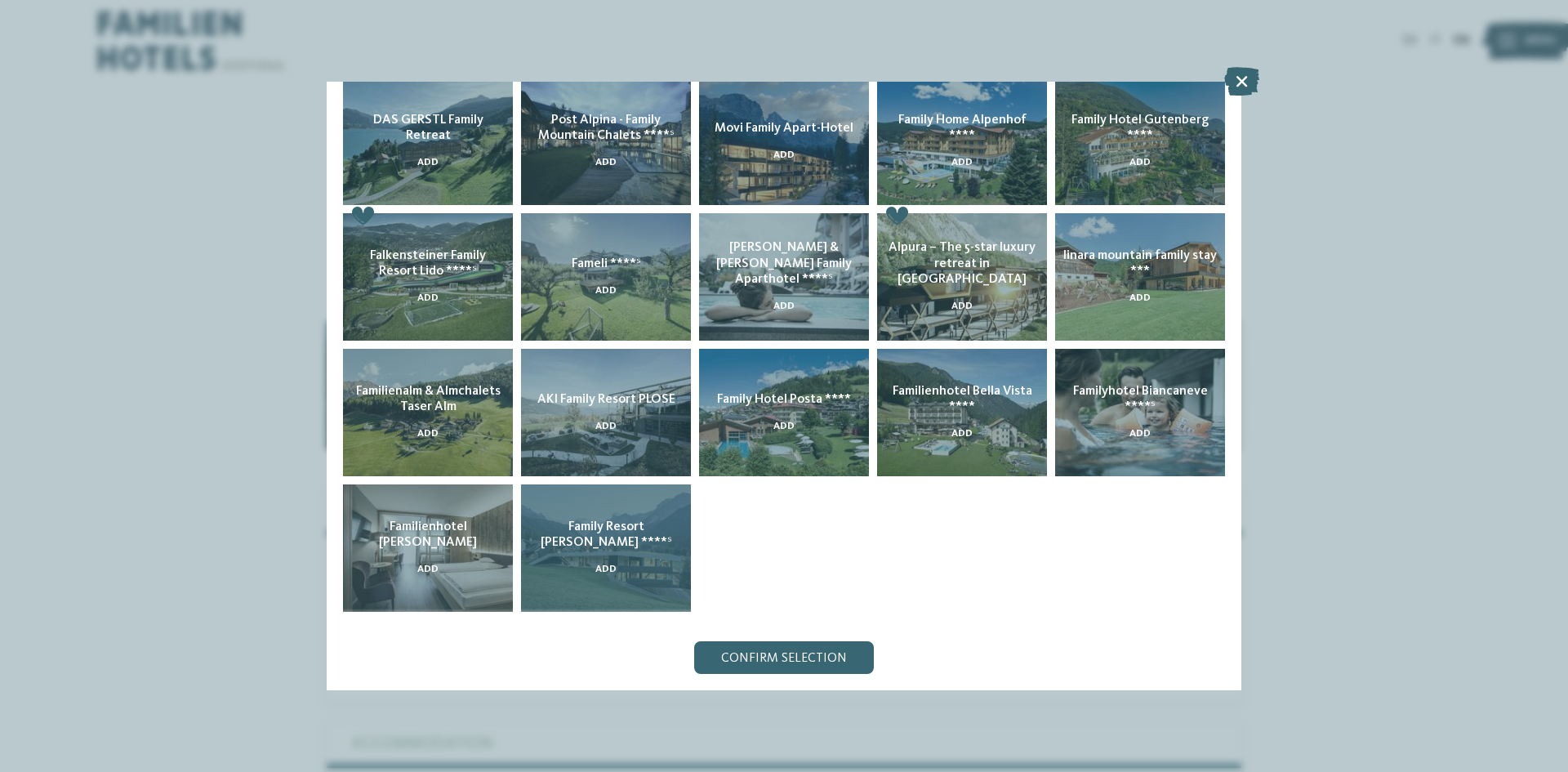
click at [595, 564] on span "Add" at bounding box center [606, 569] width 21 height 10
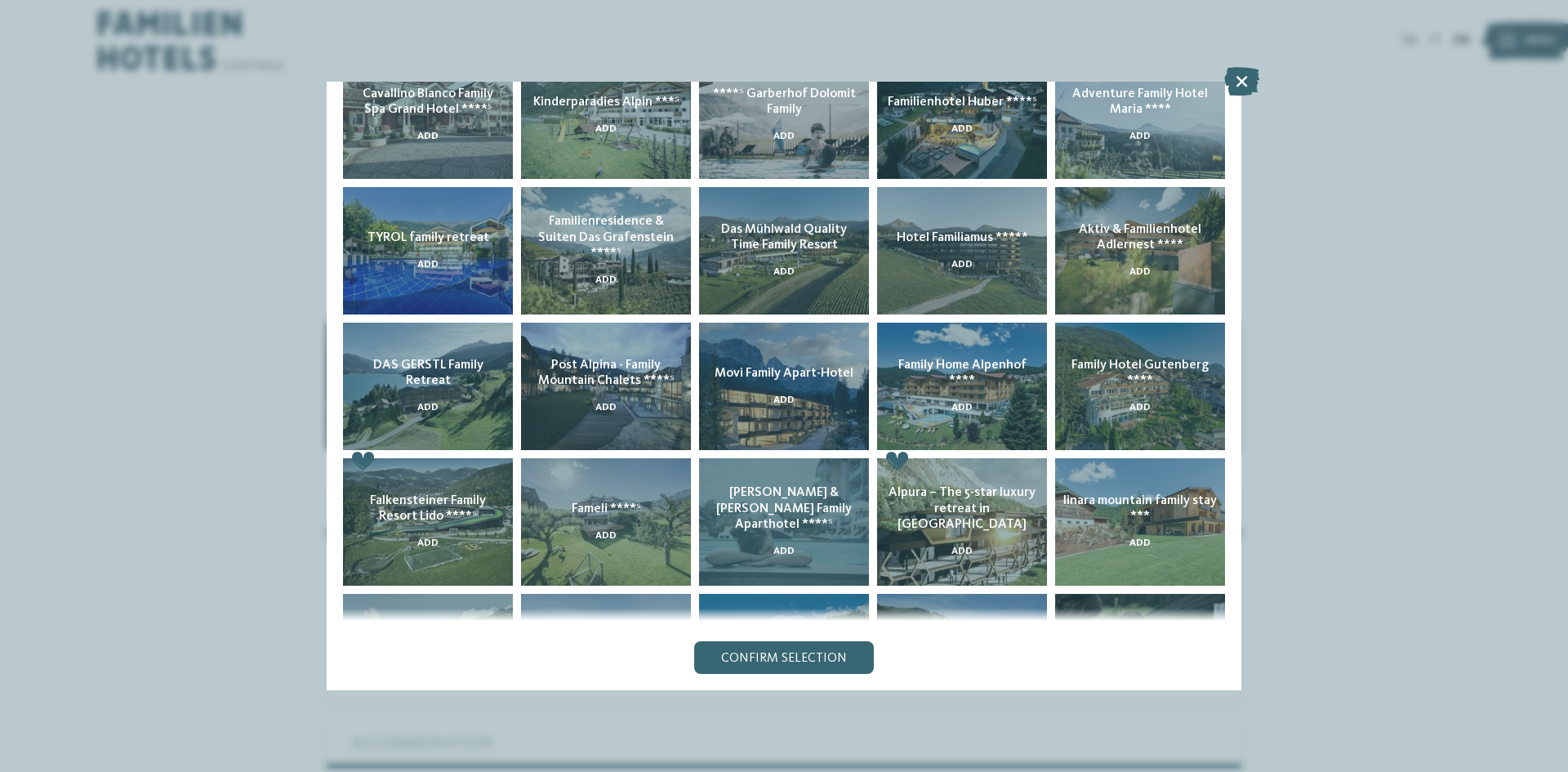
scroll to position [0, 0]
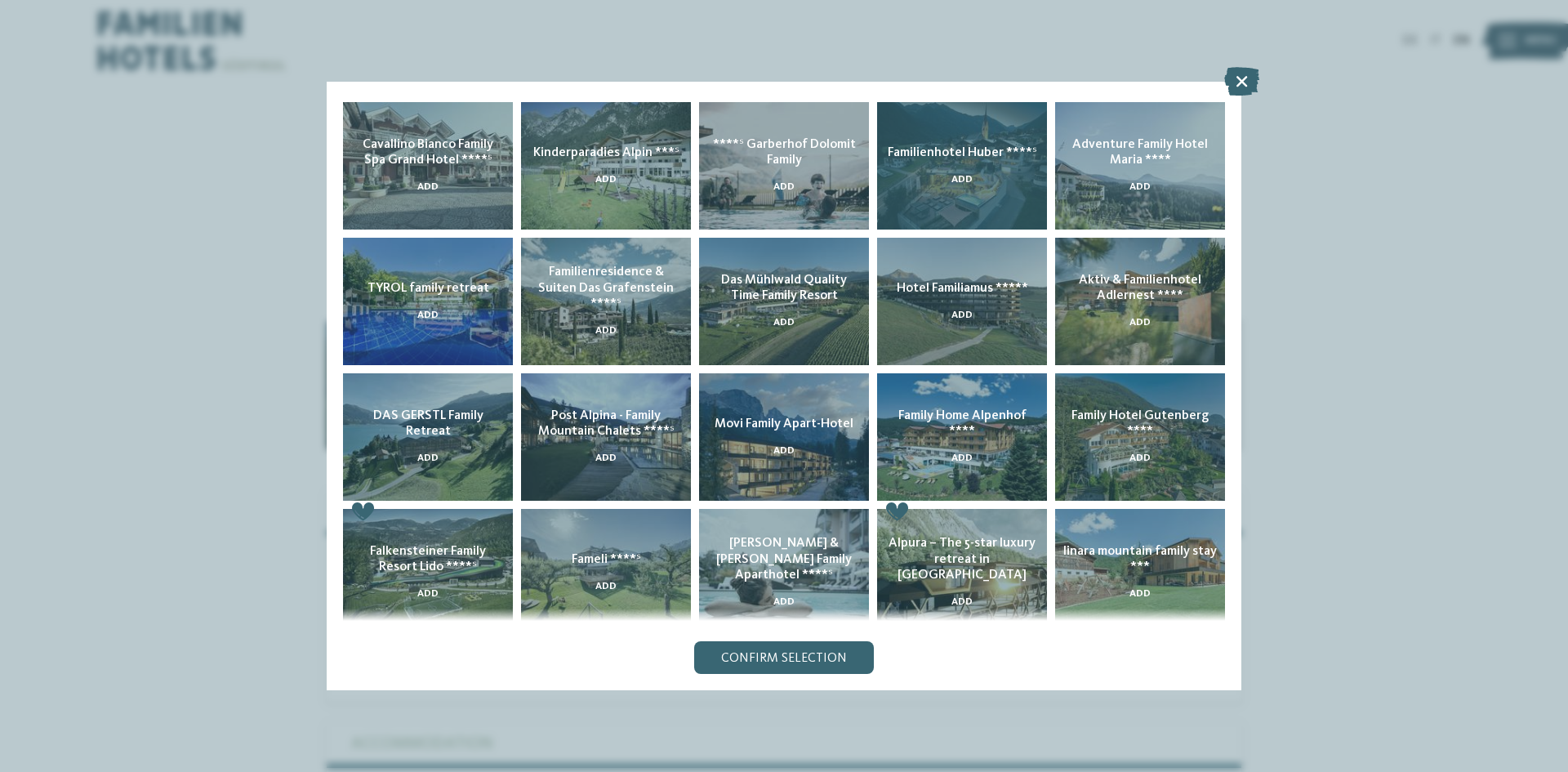
click at [964, 200] on div "Familienhotel Huber ****ˢ Add" at bounding box center [962, 166] width 170 height 128
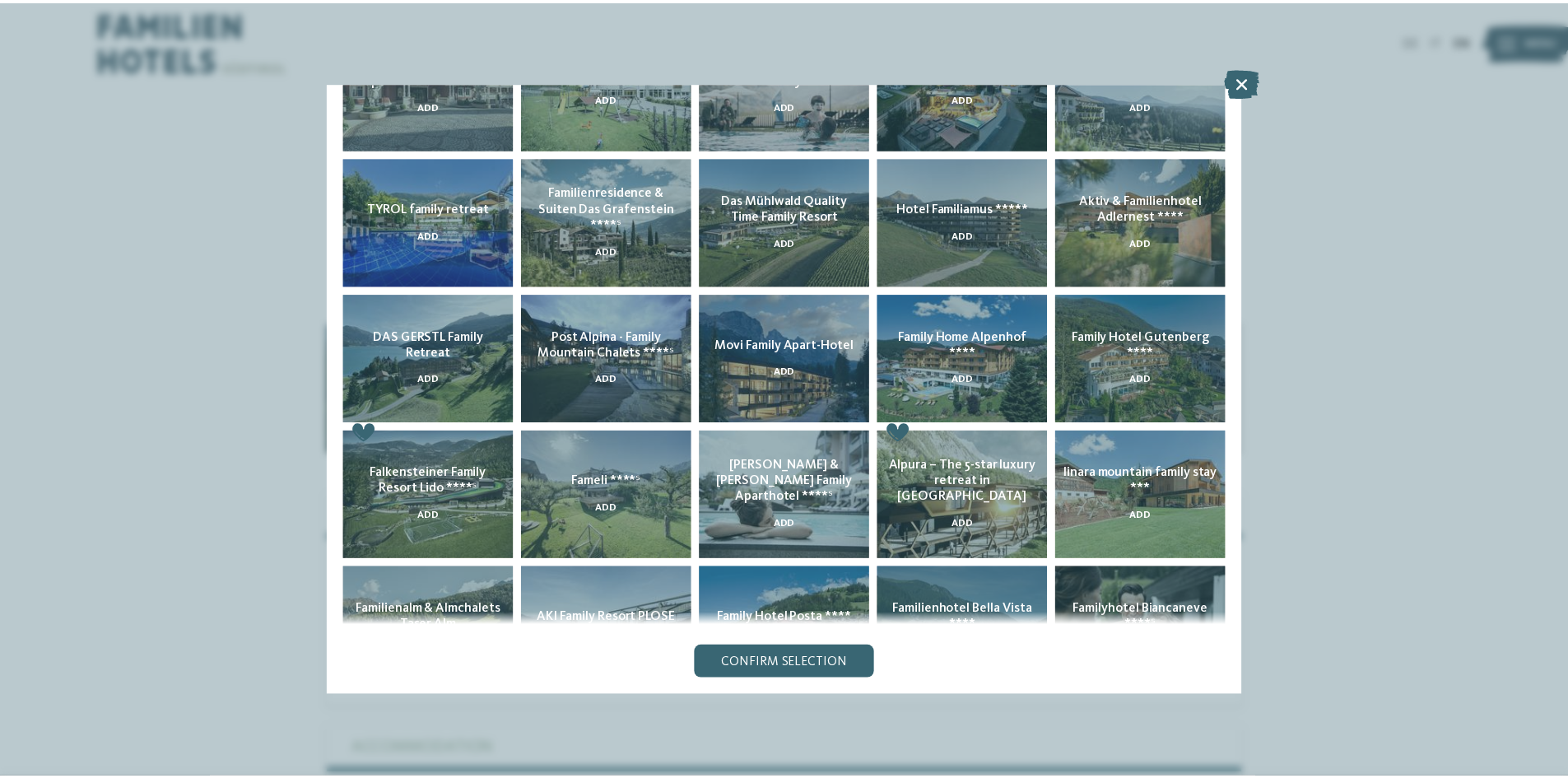
scroll to position [298, 0]
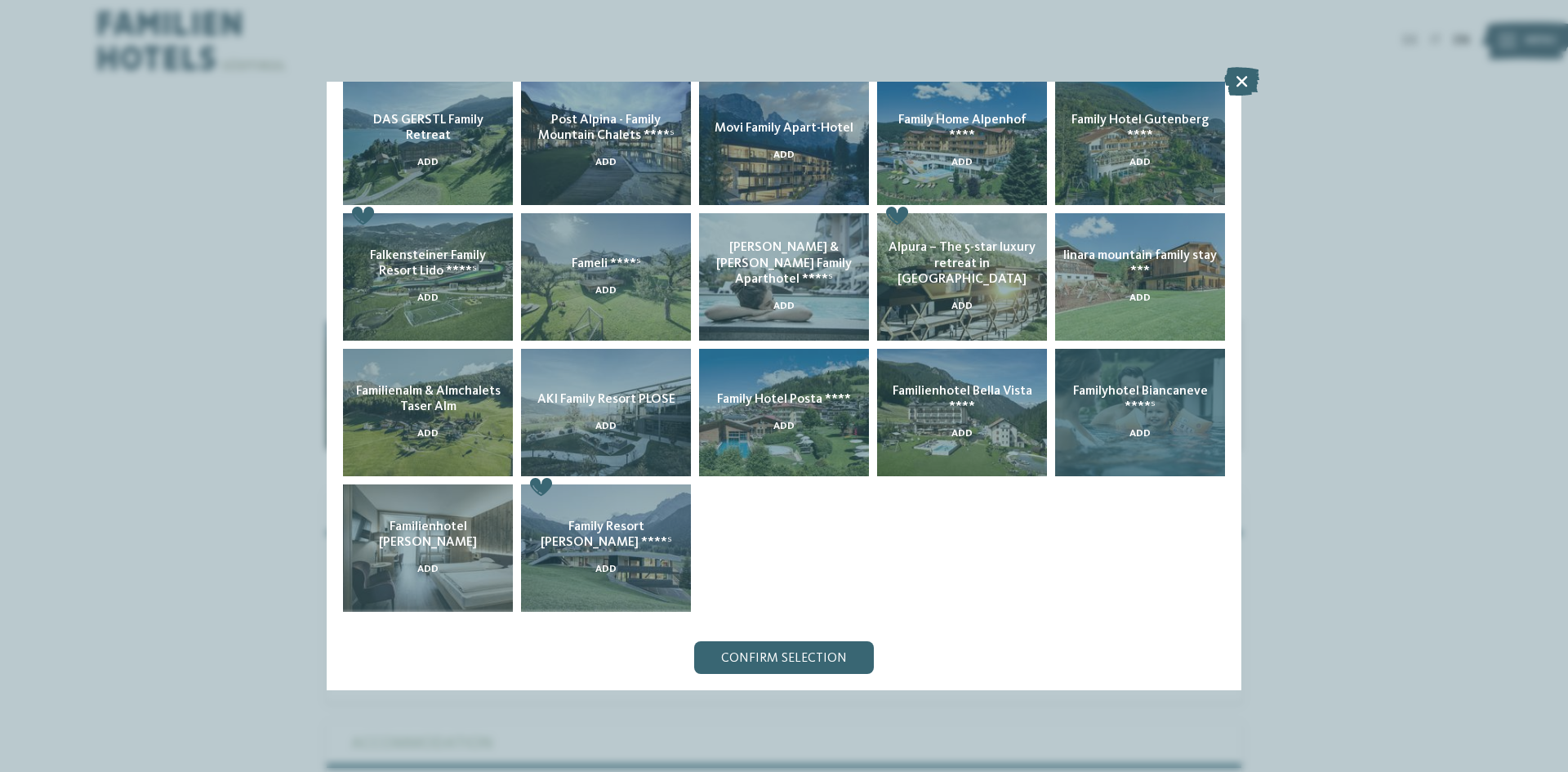
click at [1109, 405] on h5 "Familyhotel Biancaneve ****ˢ" at bounding box center [1140, 400] width 153 height 31
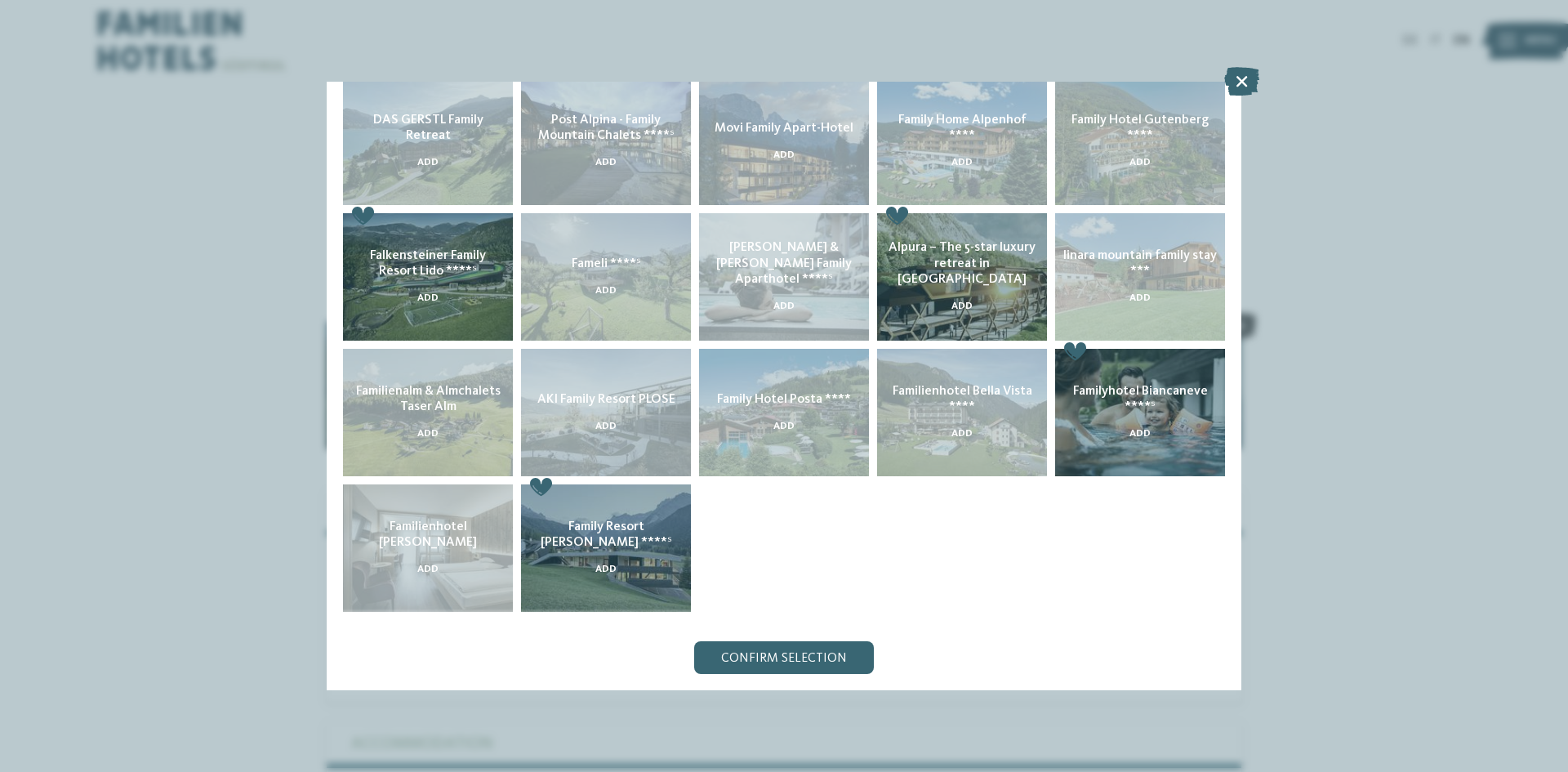
click at [829, 640] on div "Add" at bounding box center [784, 386] width 915 height 609
click at [805, 657] on span "Confirm selection" at bounding box center [784, 658] width 126 height 13
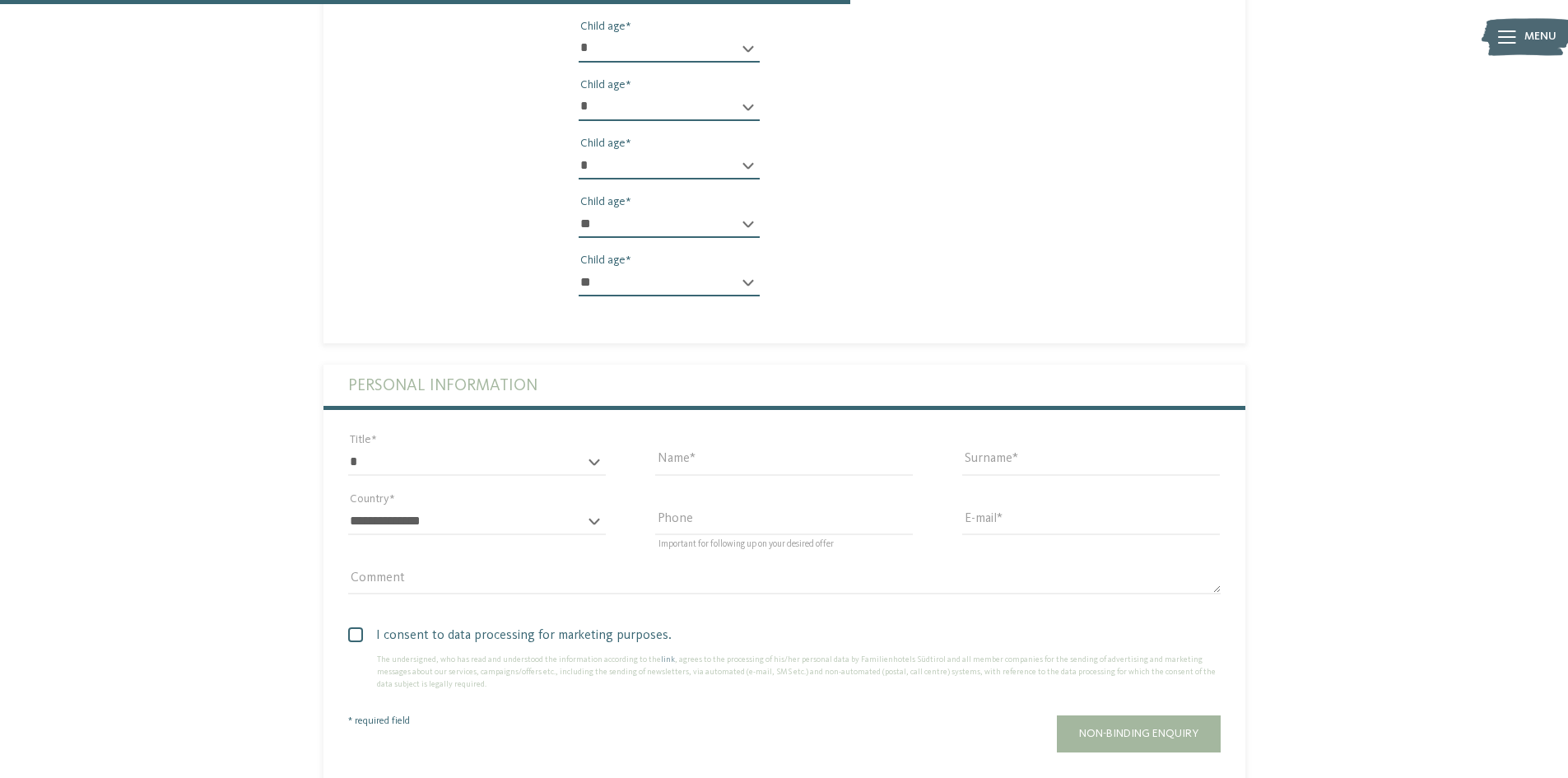
scroll to position [988, 0]
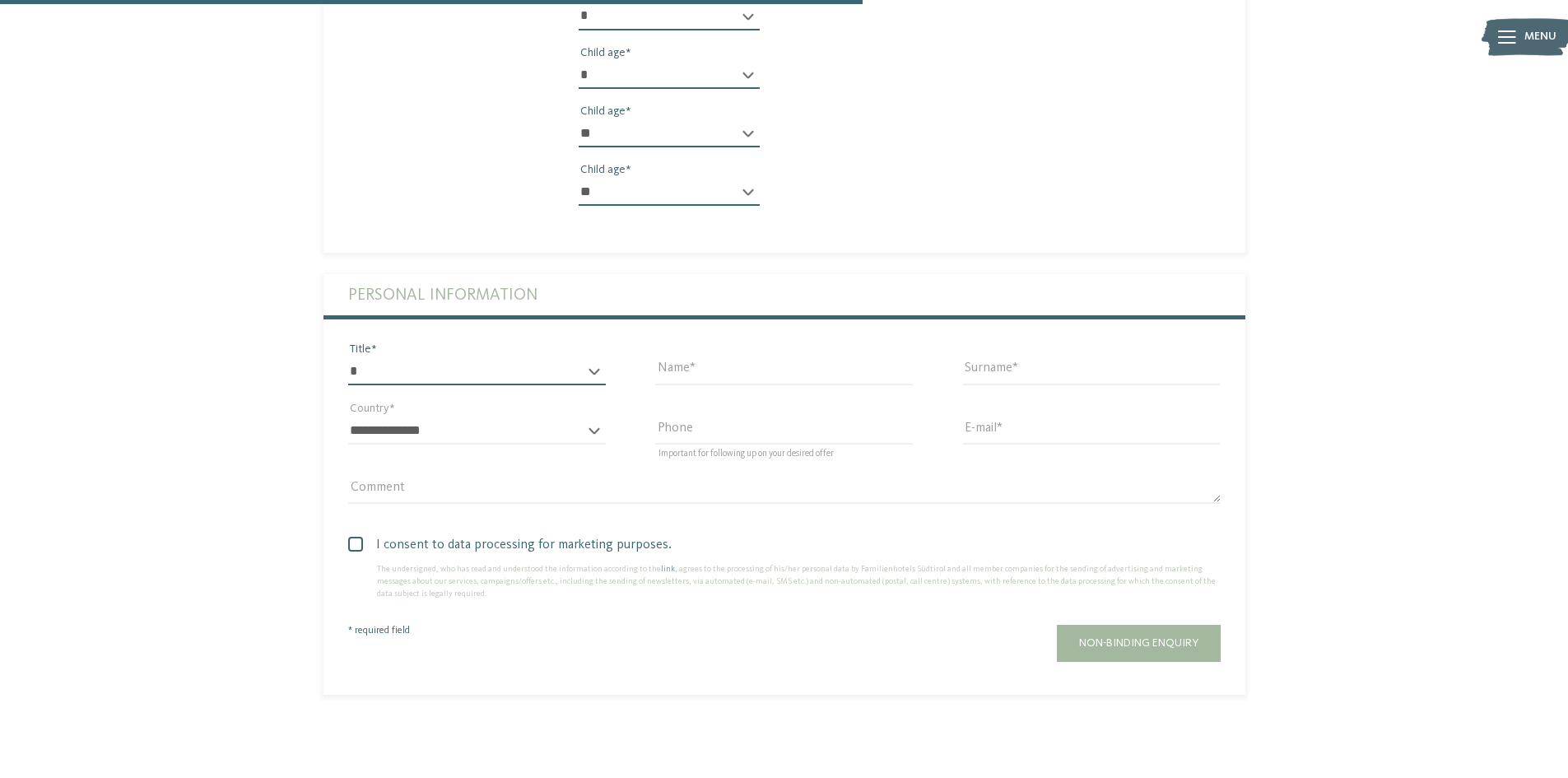
click at [419, 366] on select "* ** ** ****** **" at bounding box center [476, 371] width 257 height 28
select select "*"
click at [348, 357] on select "* ** ** ****** **" at bounding box center [476, 371] width 257 height 28
click at [690, 371] on input "Name" at bounding box center [784, 371] width 257 height 28
type input "*******"
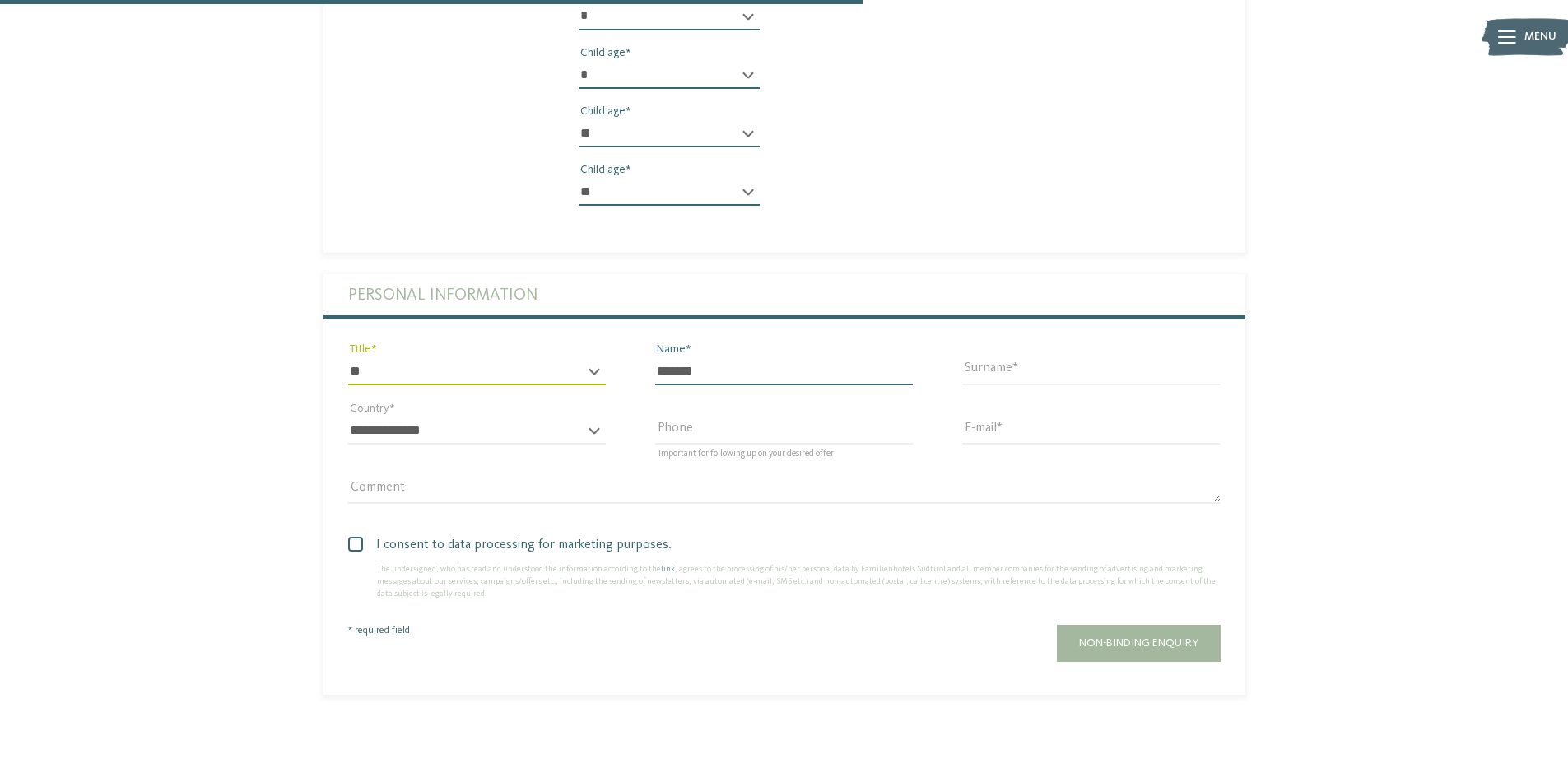
type input "******"
select select "**"
type input "**********"
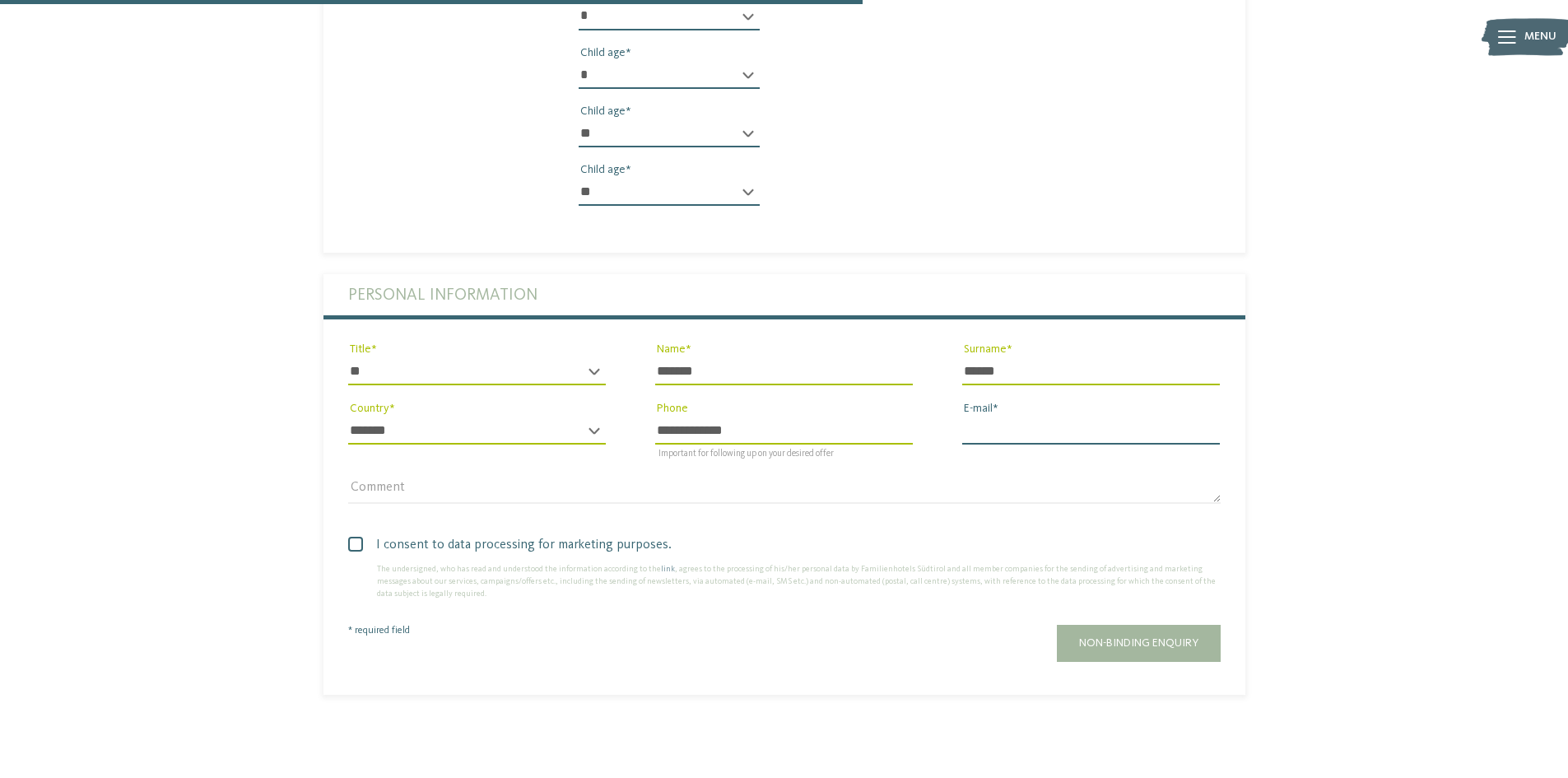
click at [998, 428] on input "E-mail" at bounding box center [1091, 431] width 257 height 28
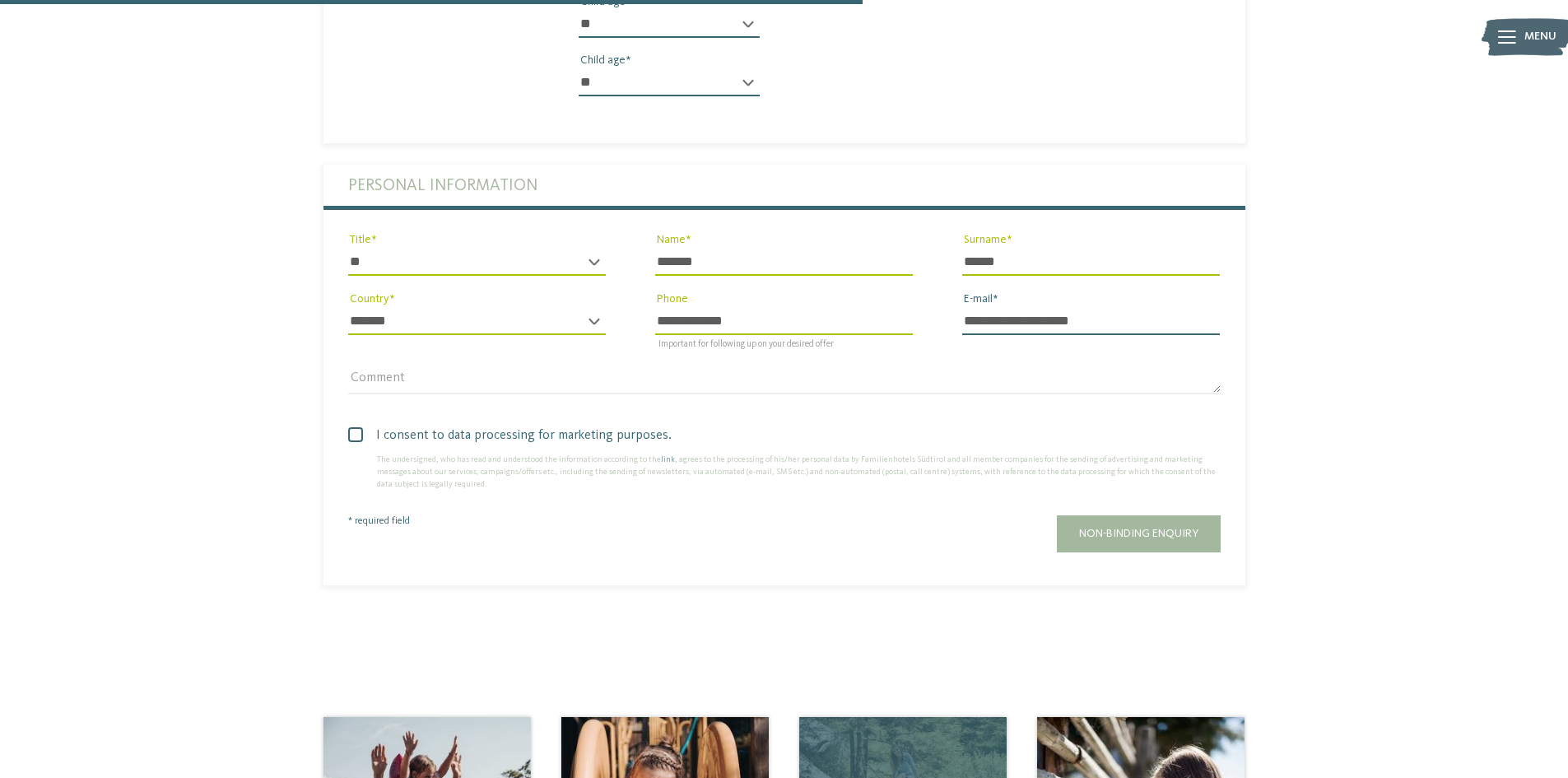
scroll to position [1236, 0]
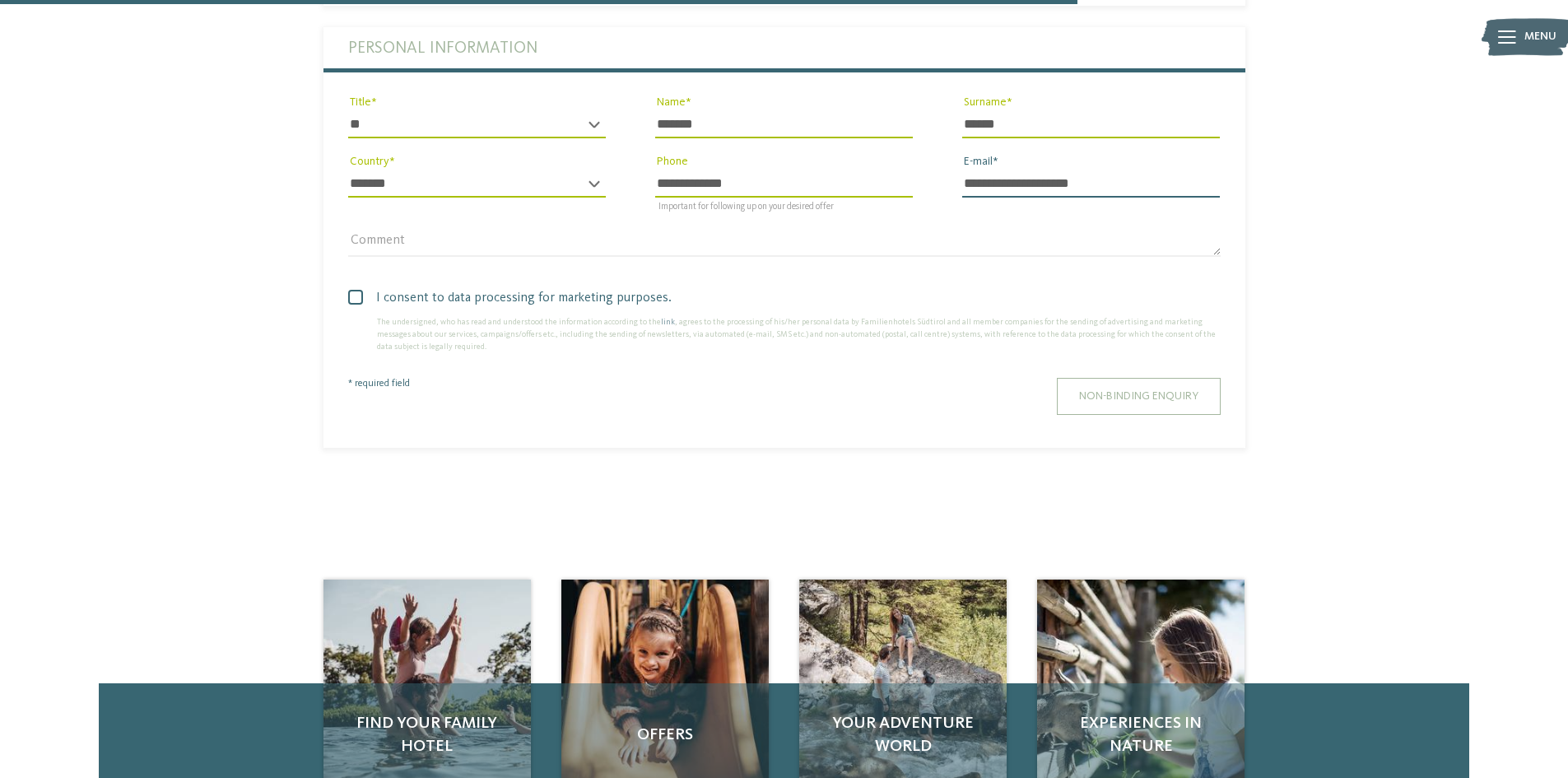
type input "**********"
click at [1114, 402] on button "Non-binding enquiry" at bounding box center [1138, 396] width 164 height 37
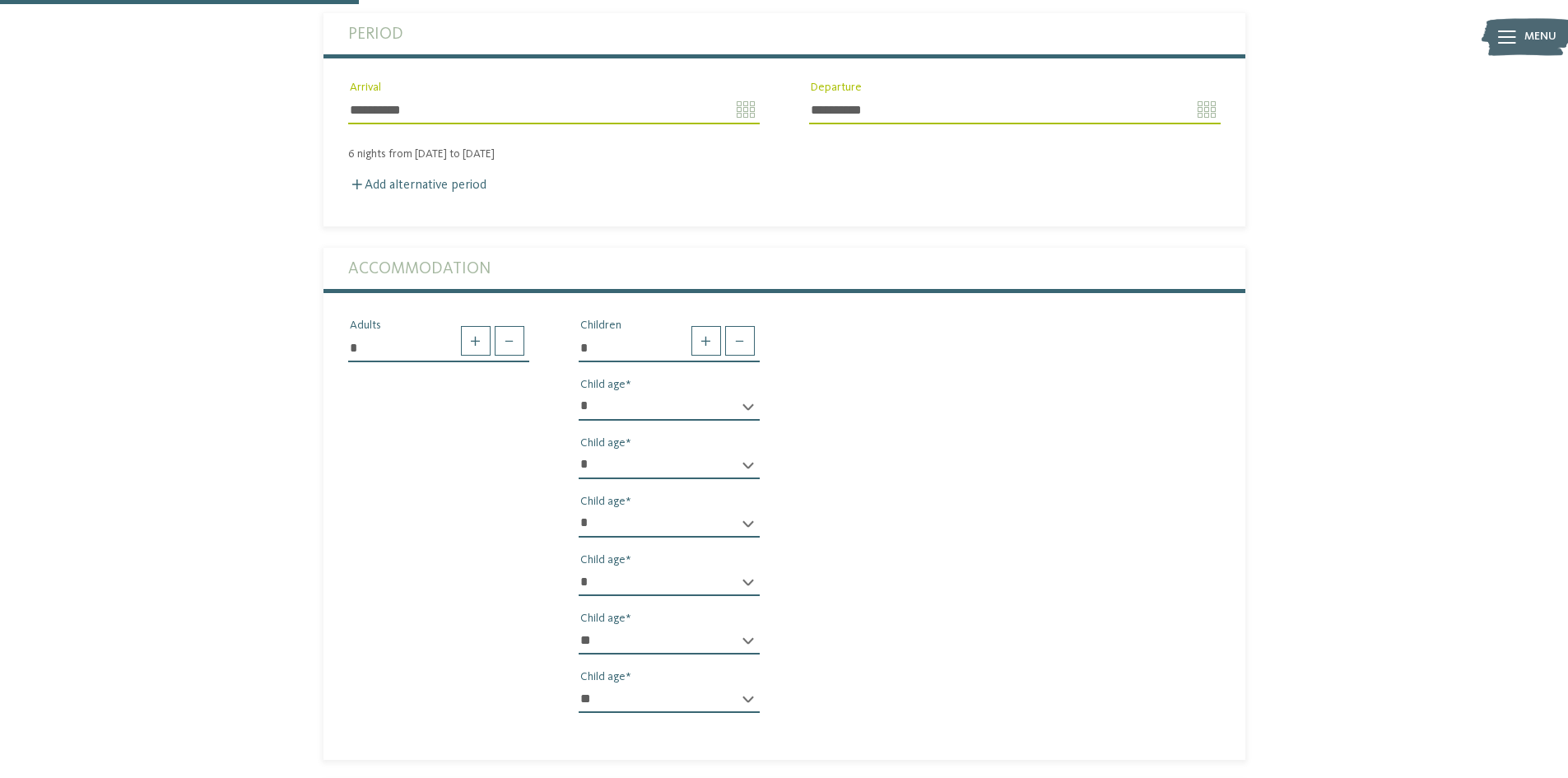
scroll to position [633, 0]
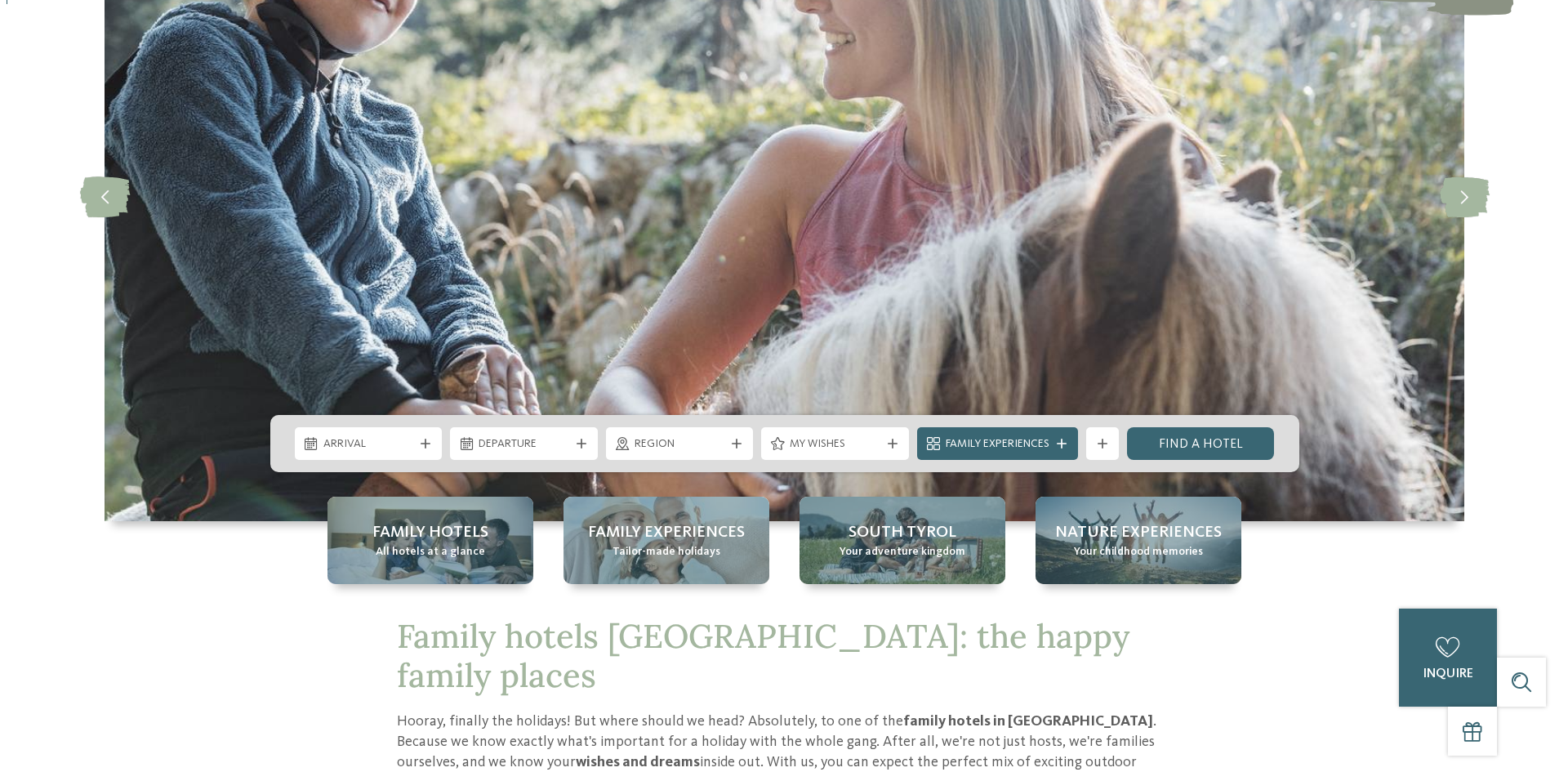
scroll to position [327, 0]
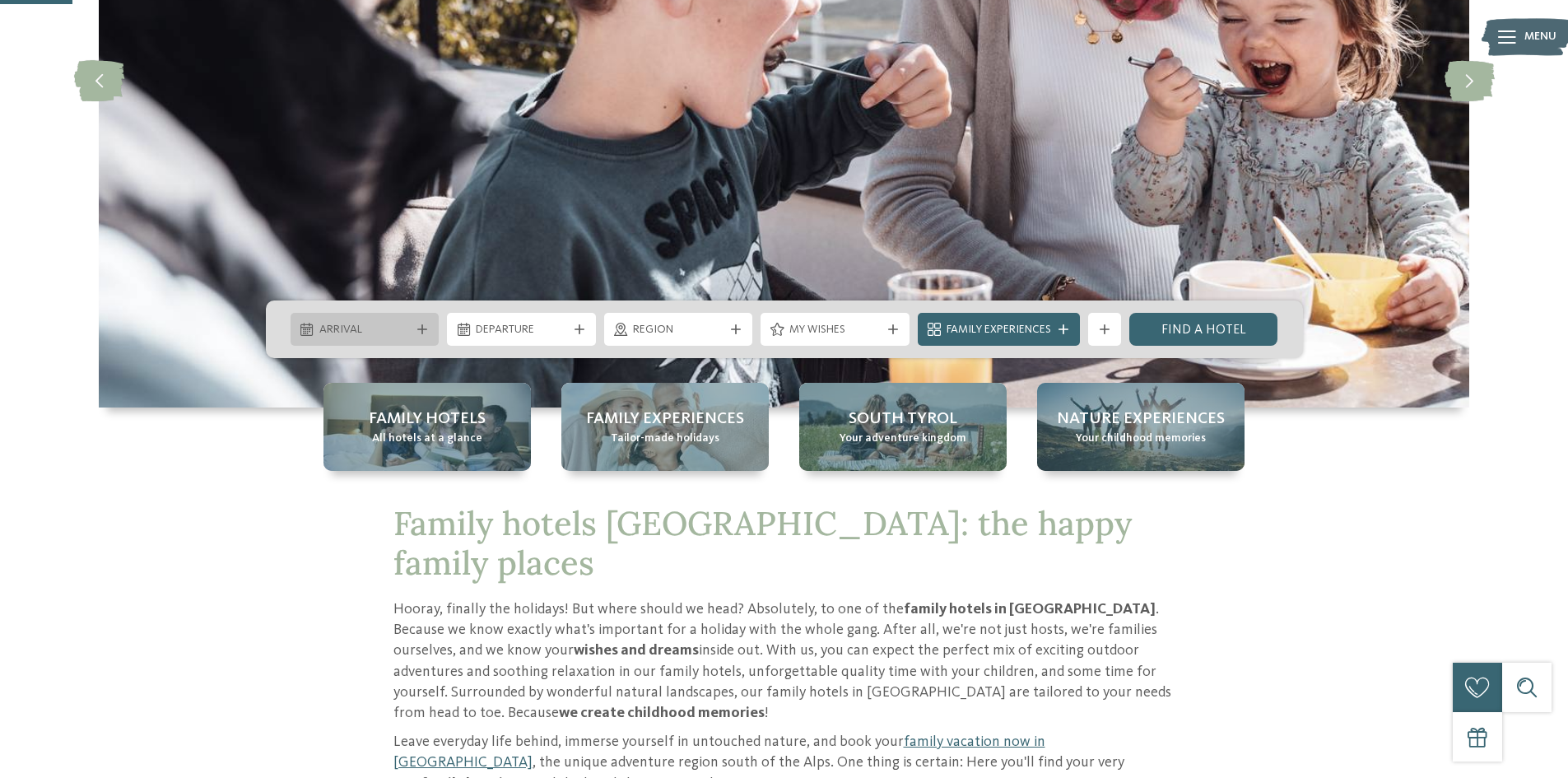
click at [401, 325] on span "Arrival" at bounding box center [365, 330] width 91 height 17
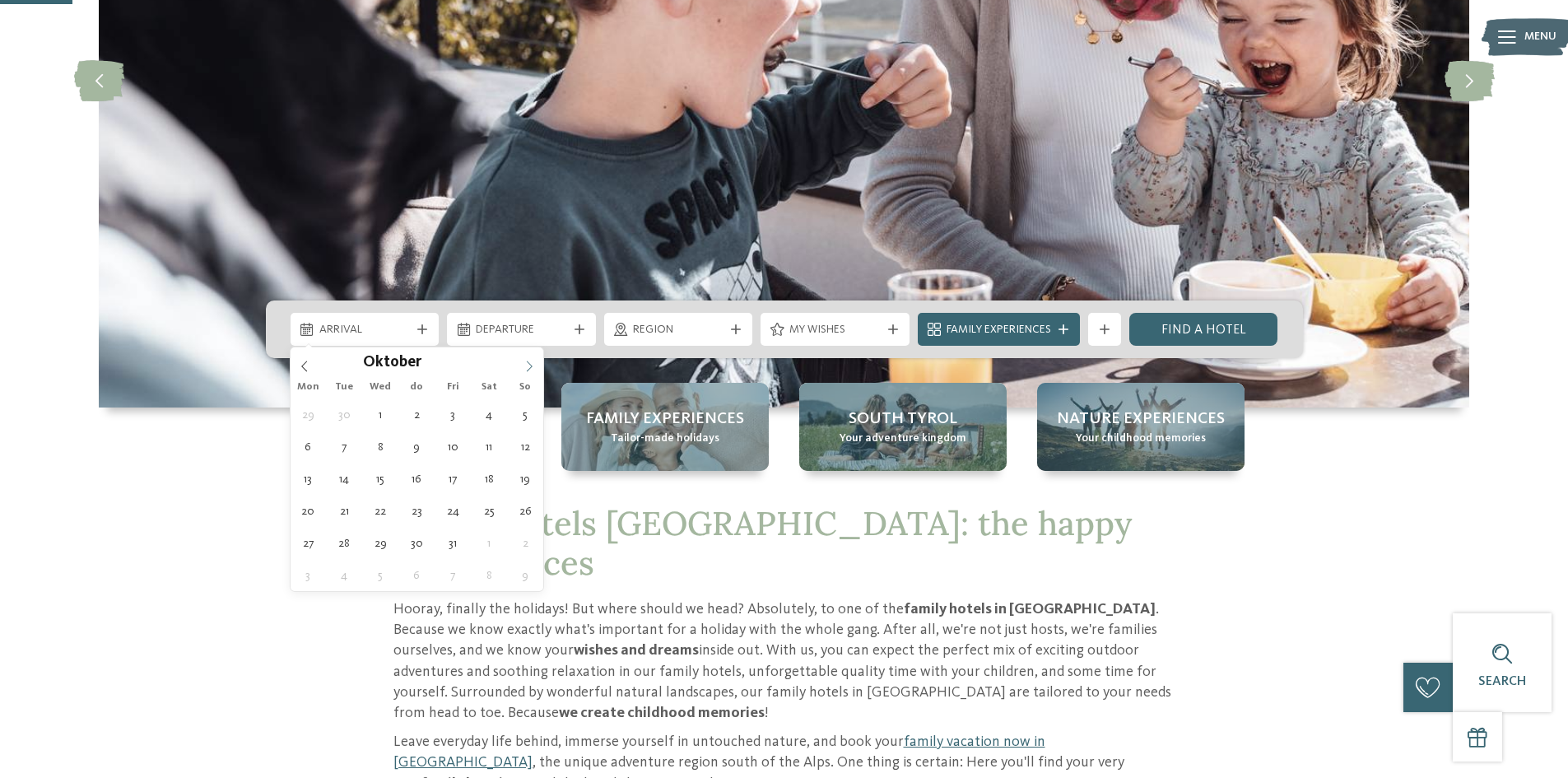
click at [535, 369] on icon at bounding box center [530, 366] width 12 height 12
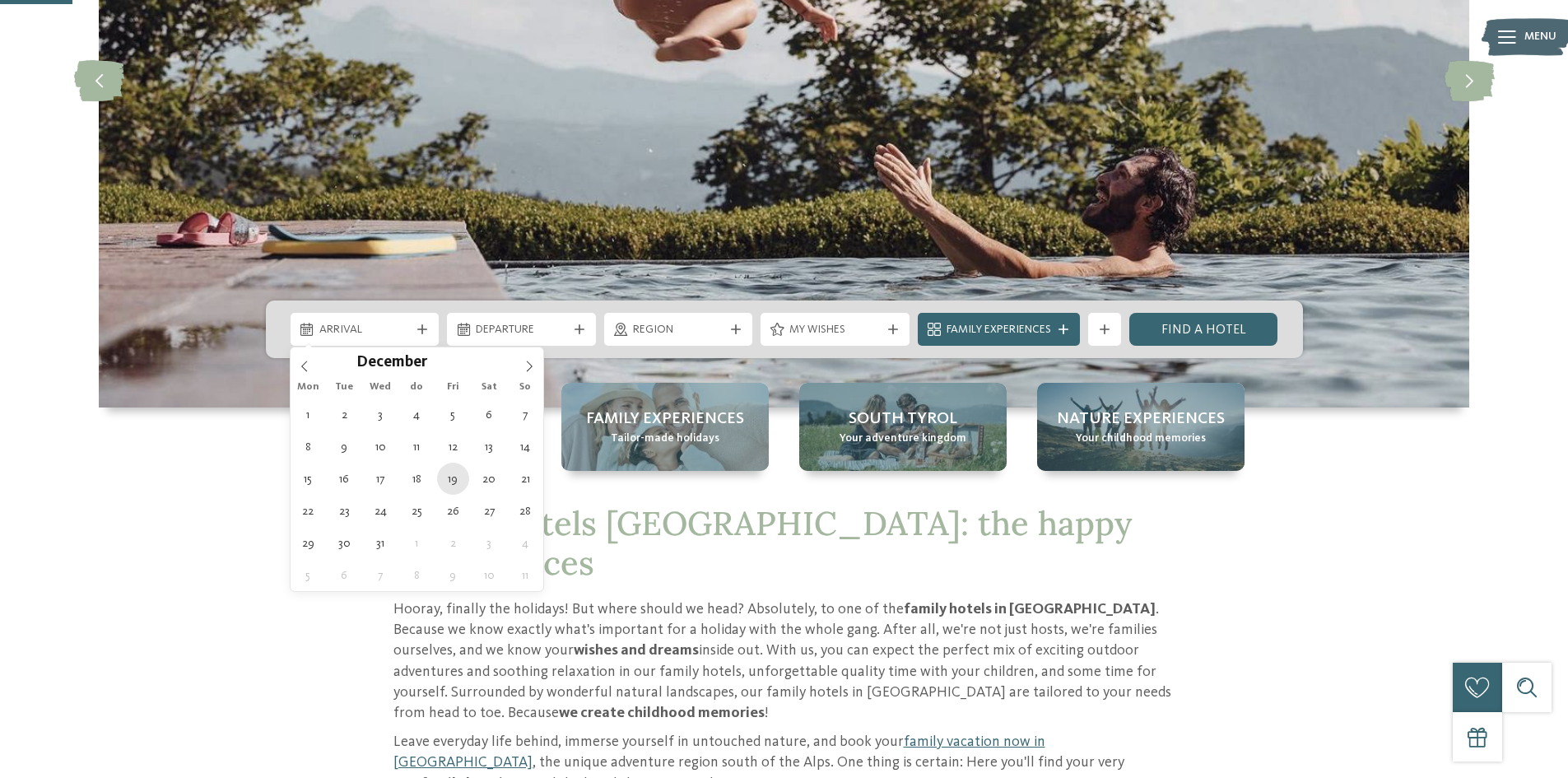
type div "[DATE]"
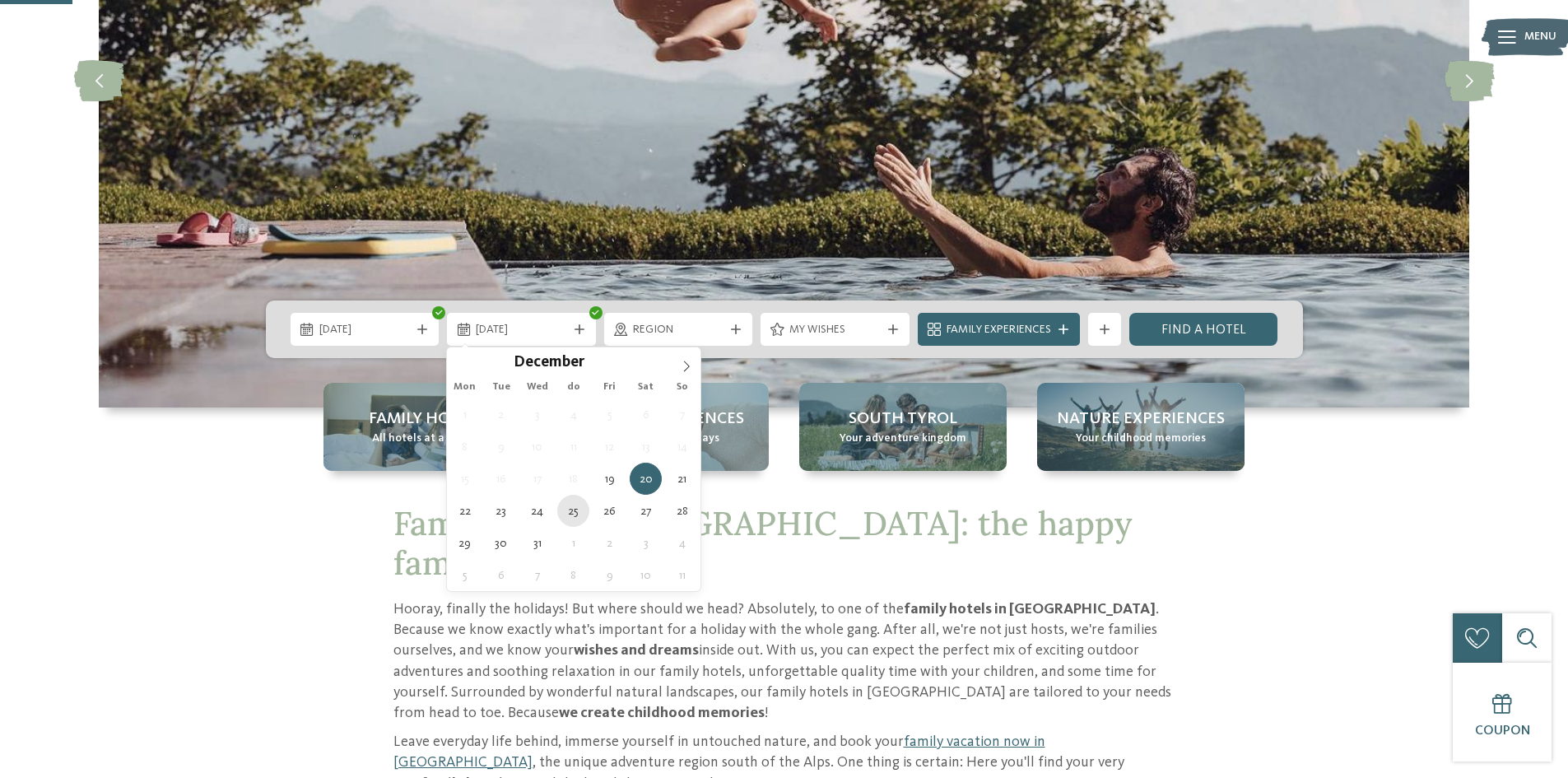
type div "[DATE]"
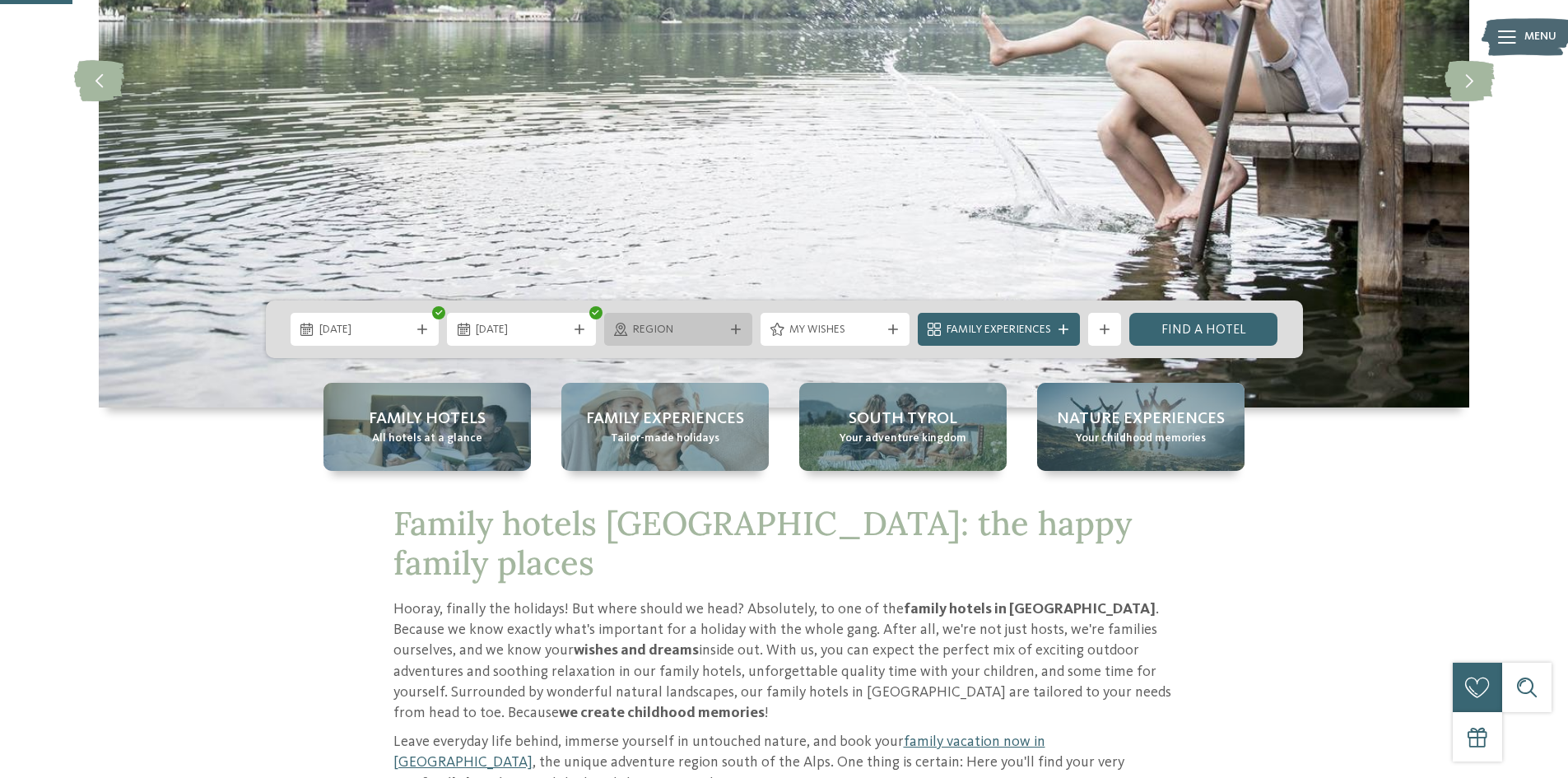
click at [693, 321] on div "region" at bounding box center [679, 330] width 100 height 18
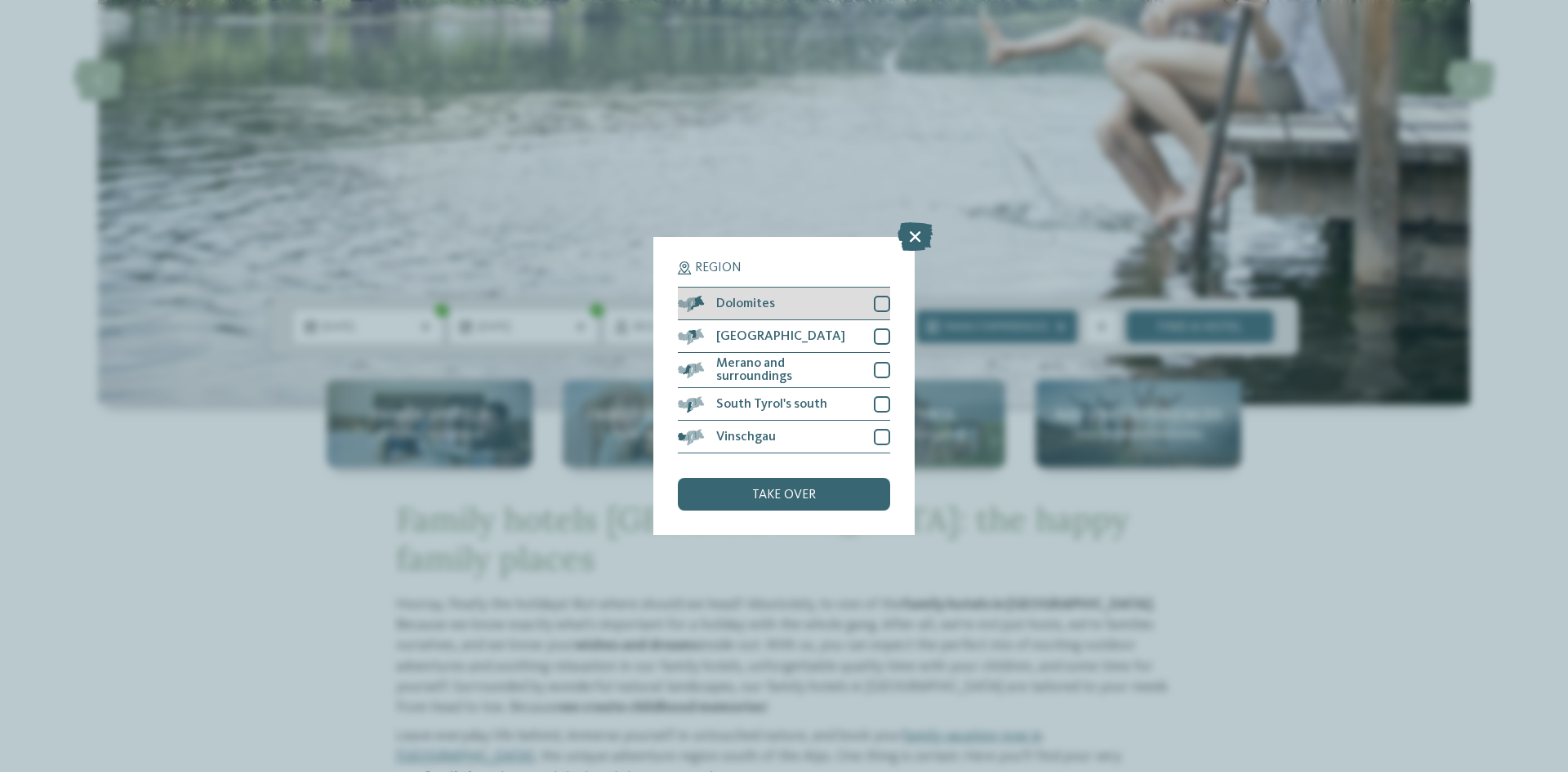
click at [882, 304] on div at bounding box center [882, 304] width 16 height 16
click at [880, 330] on div at bounding box center [882, 337] width 16 height 16
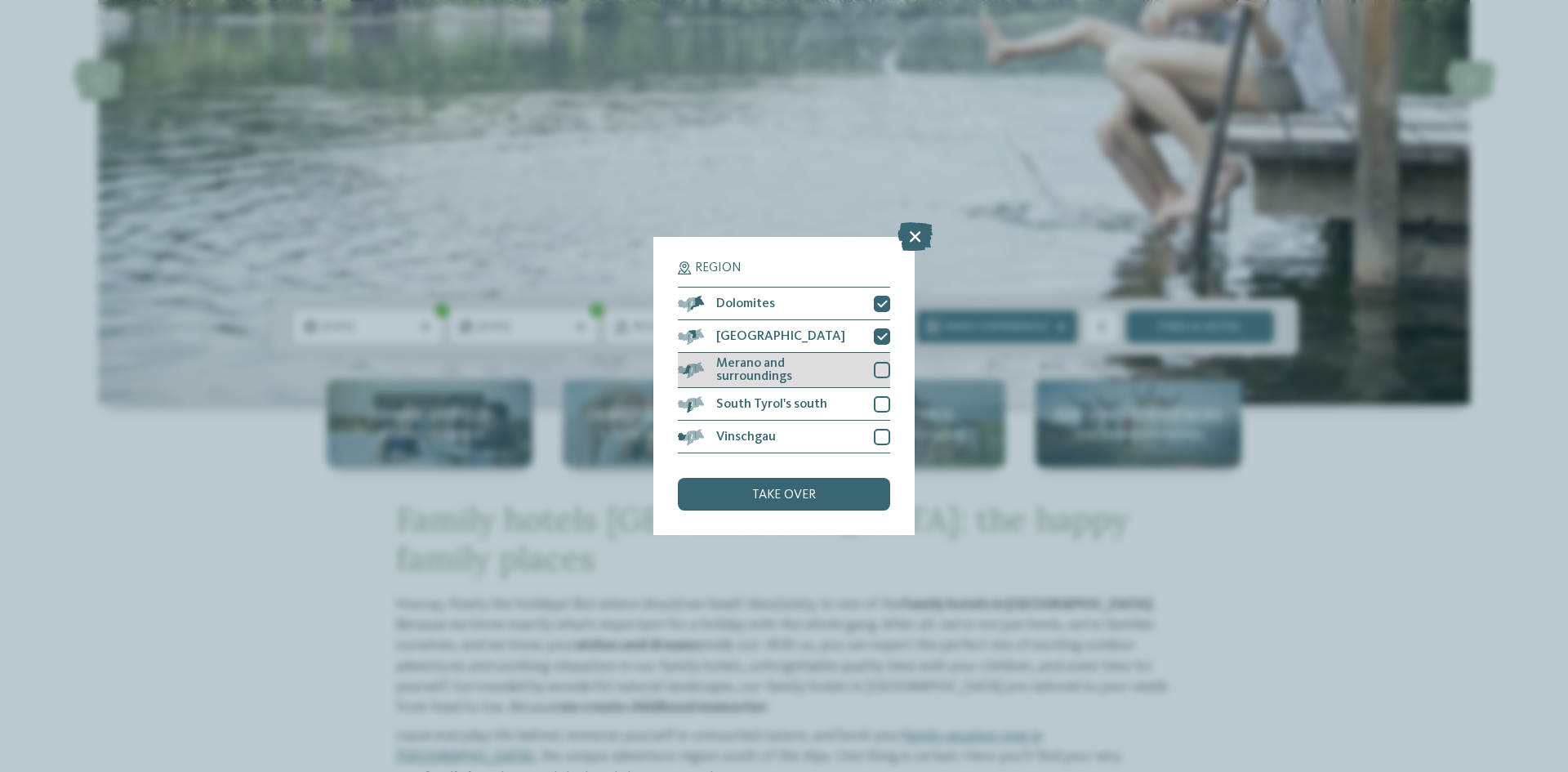
click at [887, 372] on div at bounding box center [882, 370] width 16 height 16
click at [885, 400] on div at bounding box center [882, 405] width 16 height 16
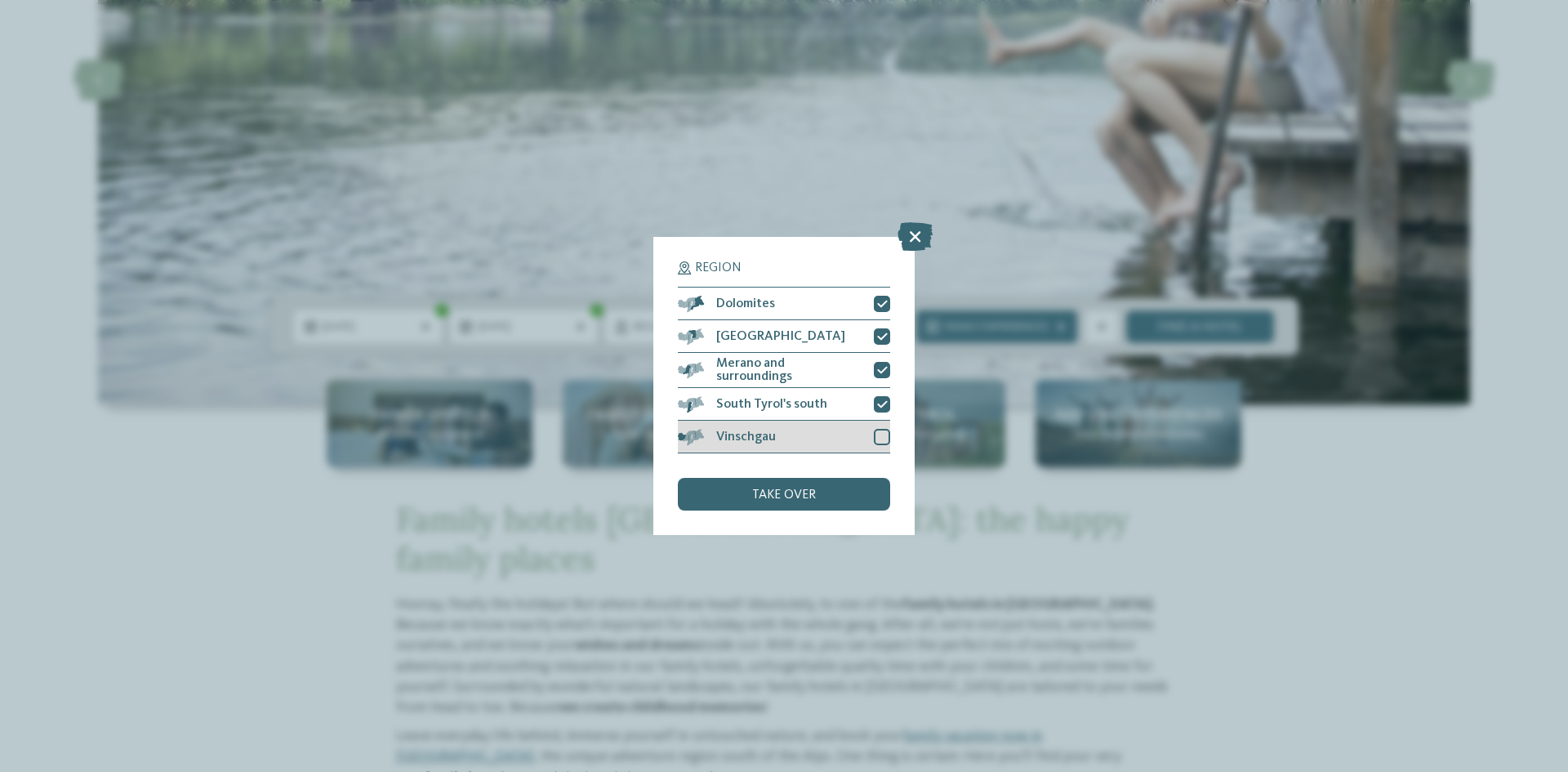
click at [882, 437] on div at bounding box center [882, 437] width 16 height 16
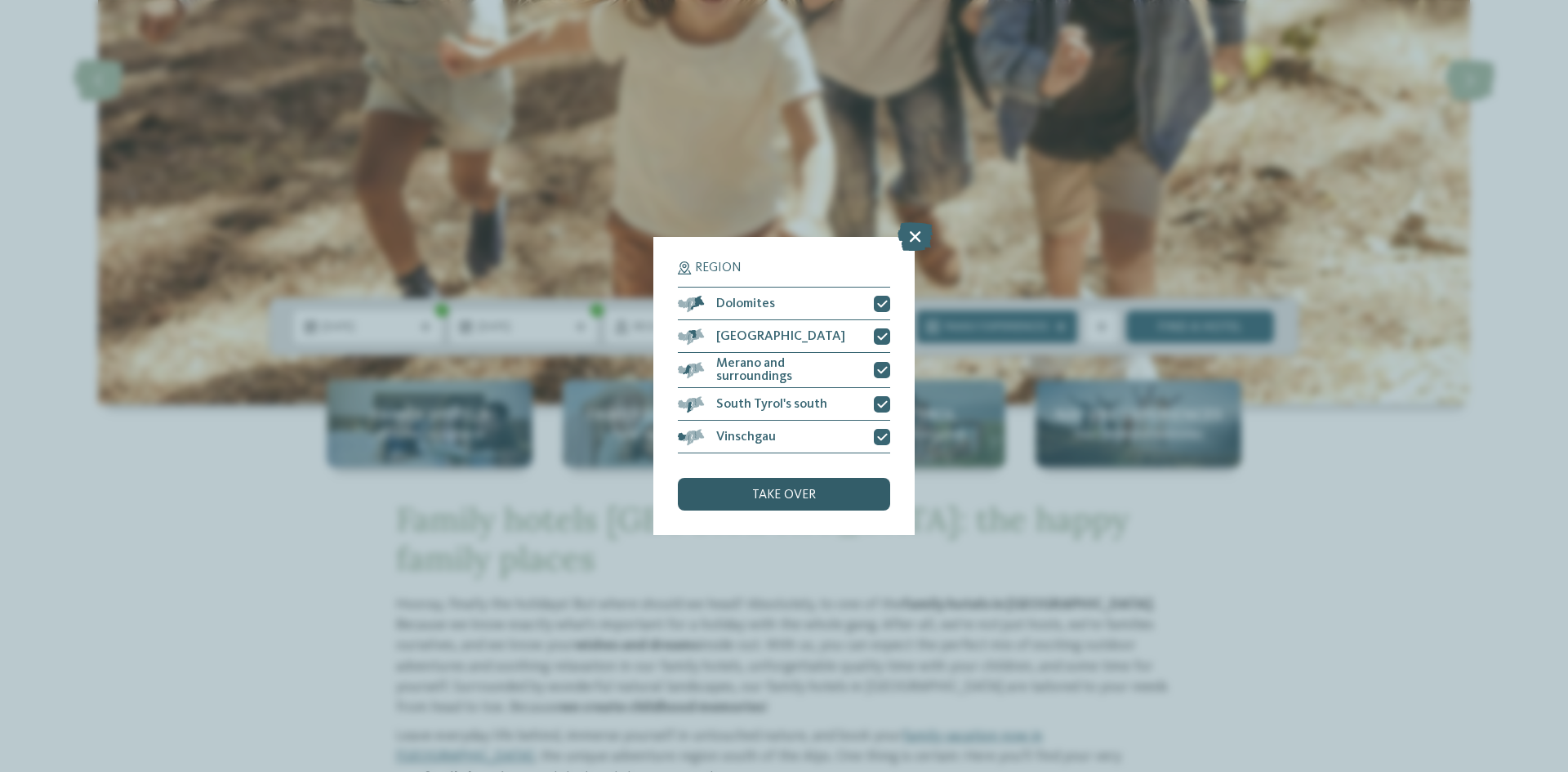
click at [808, 489] on font "take over" at bounding box center [783, 495] width 63 height 13
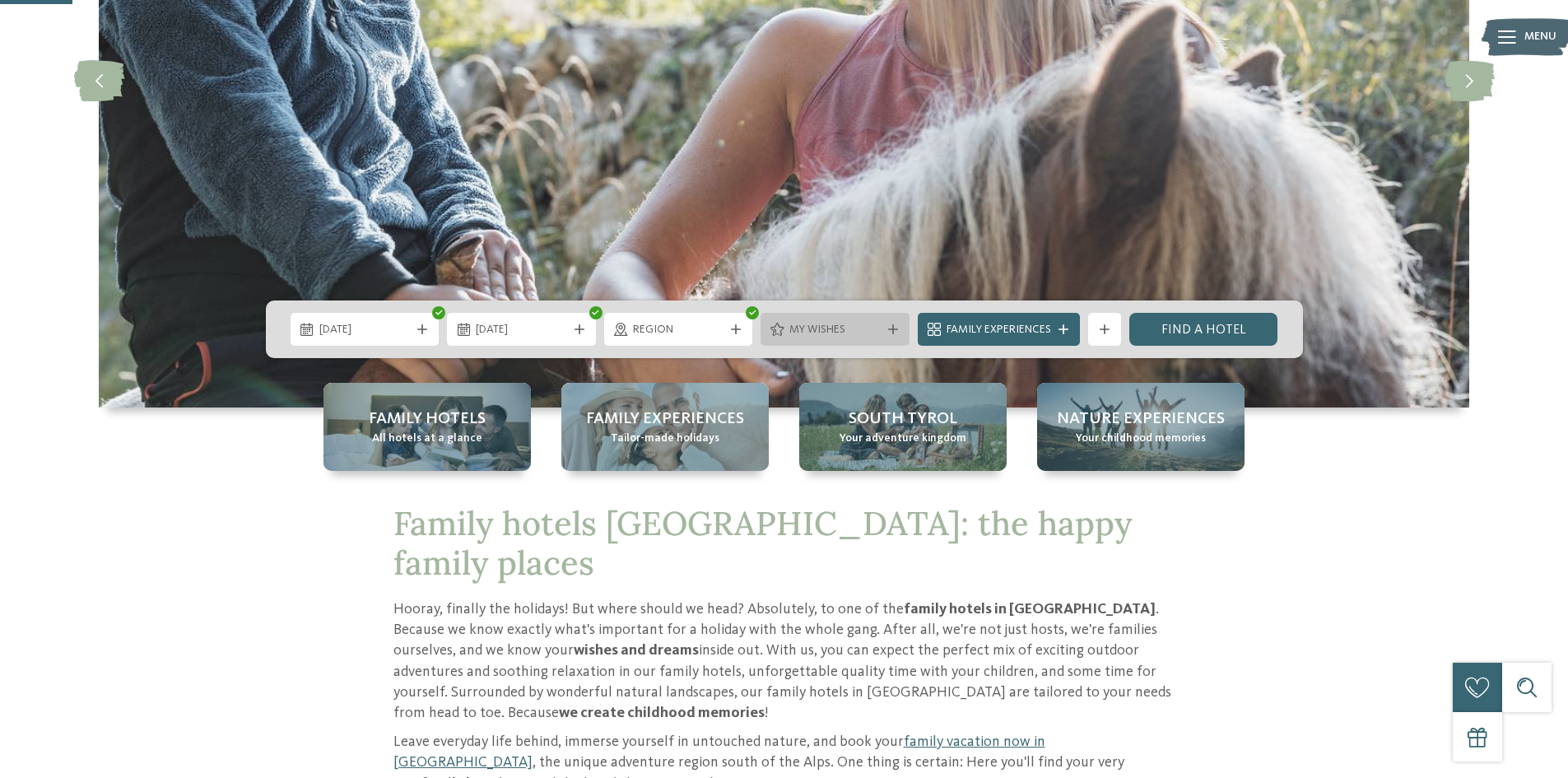
click at [895, 313] on div "My wishes" at bounding box center [834, 330] width 149 height 33
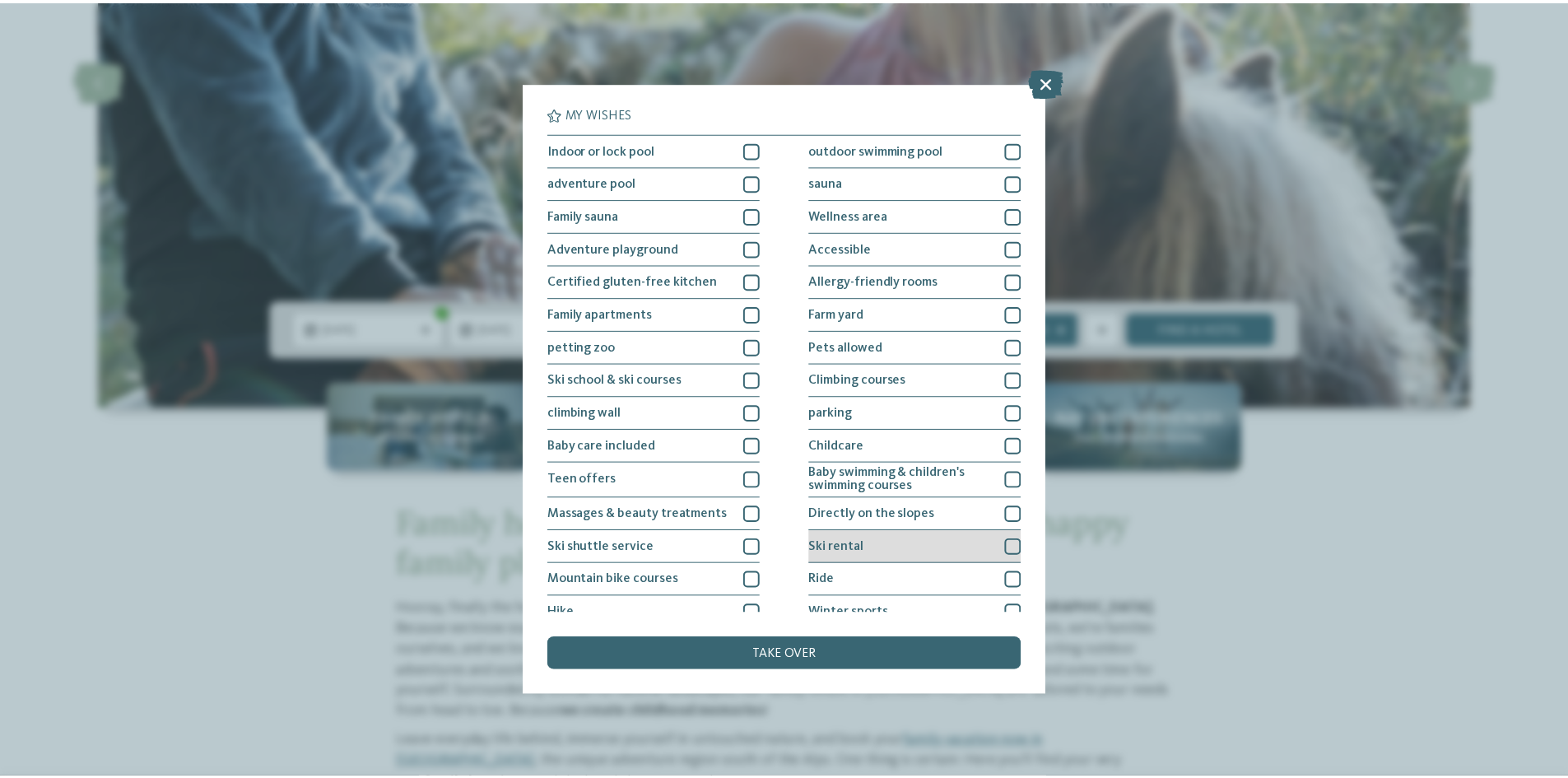
scroll to position [82, 0]
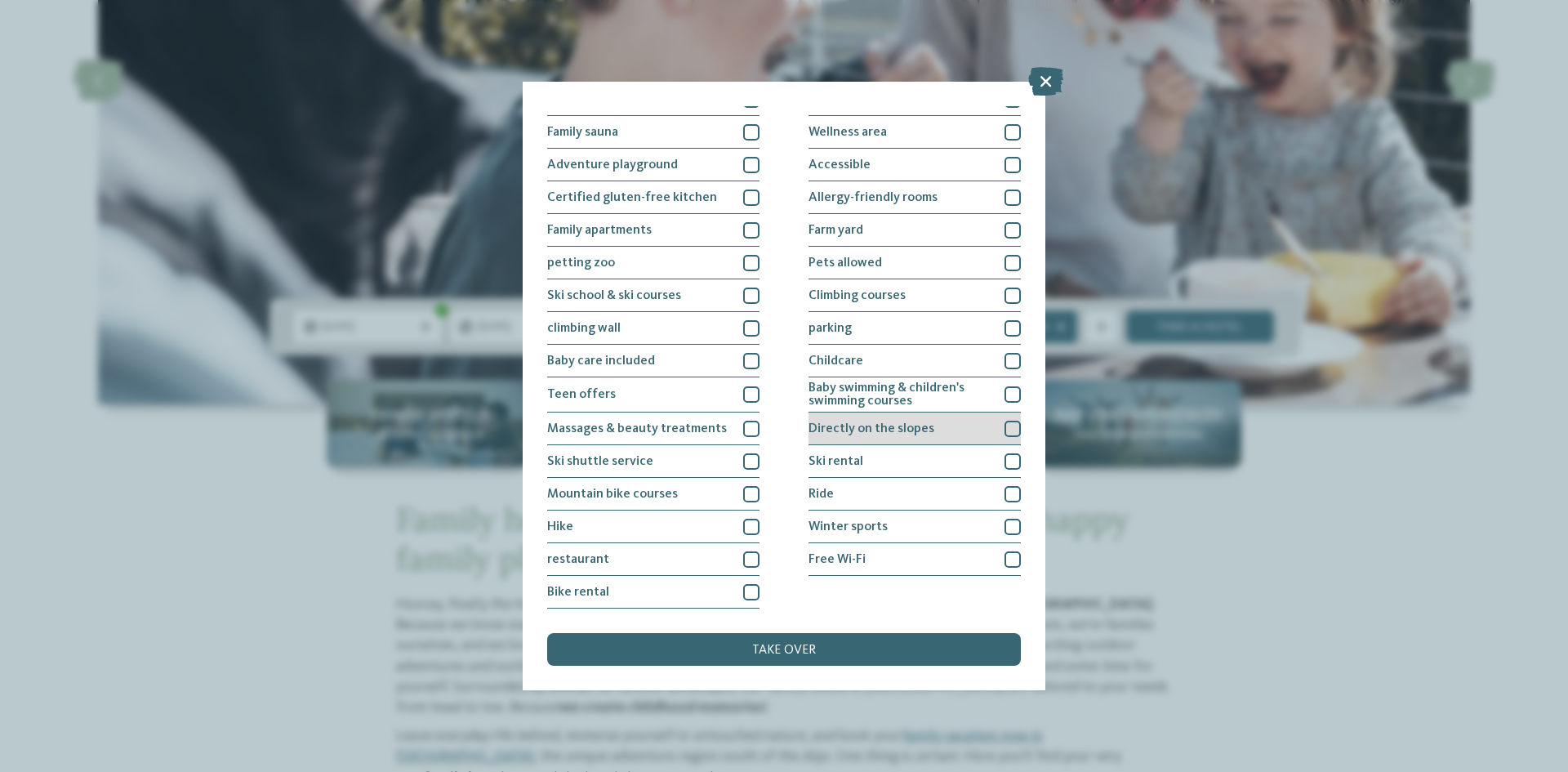
click at [1006, 426] on div at bounding box center [1013, 429] width 16 height 16
click at [855, 640] on div "take over" at bounding box center [783, 650] width 474 height 33
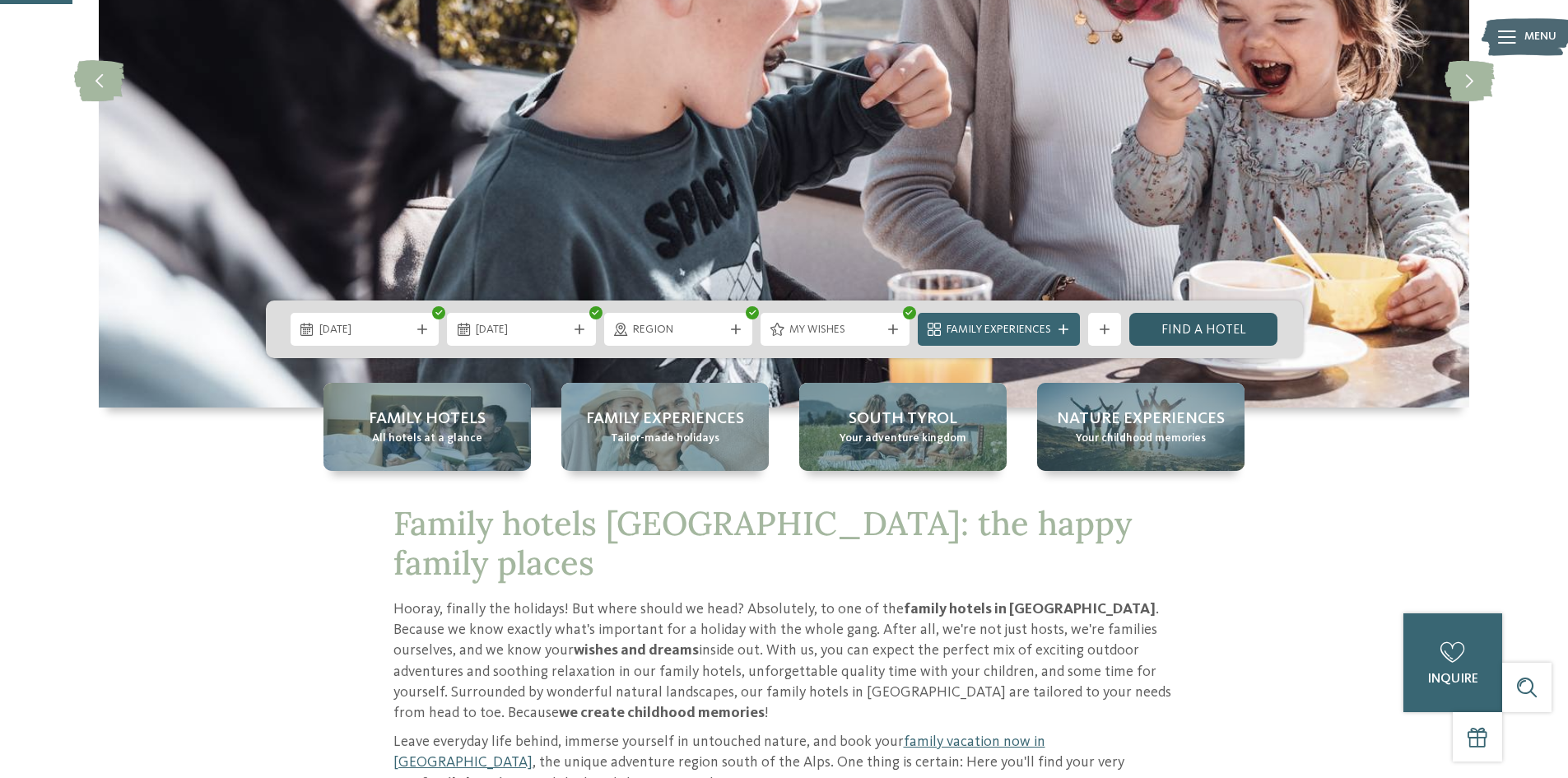
click at [1233, 328] on font "Find a hotel" at bounding box center [1204, 330] width 85 height 13
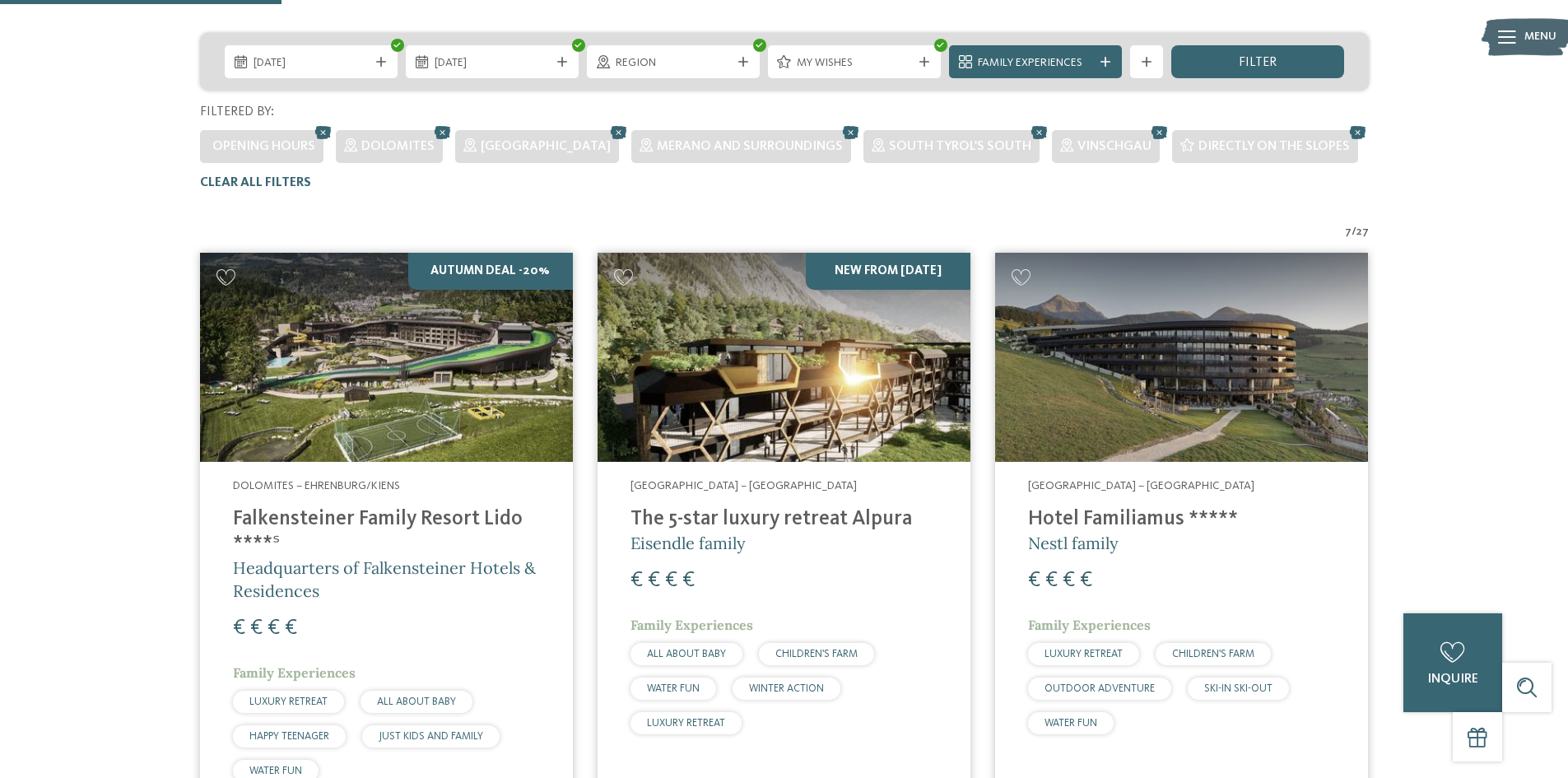
scroll to position [375, 0]
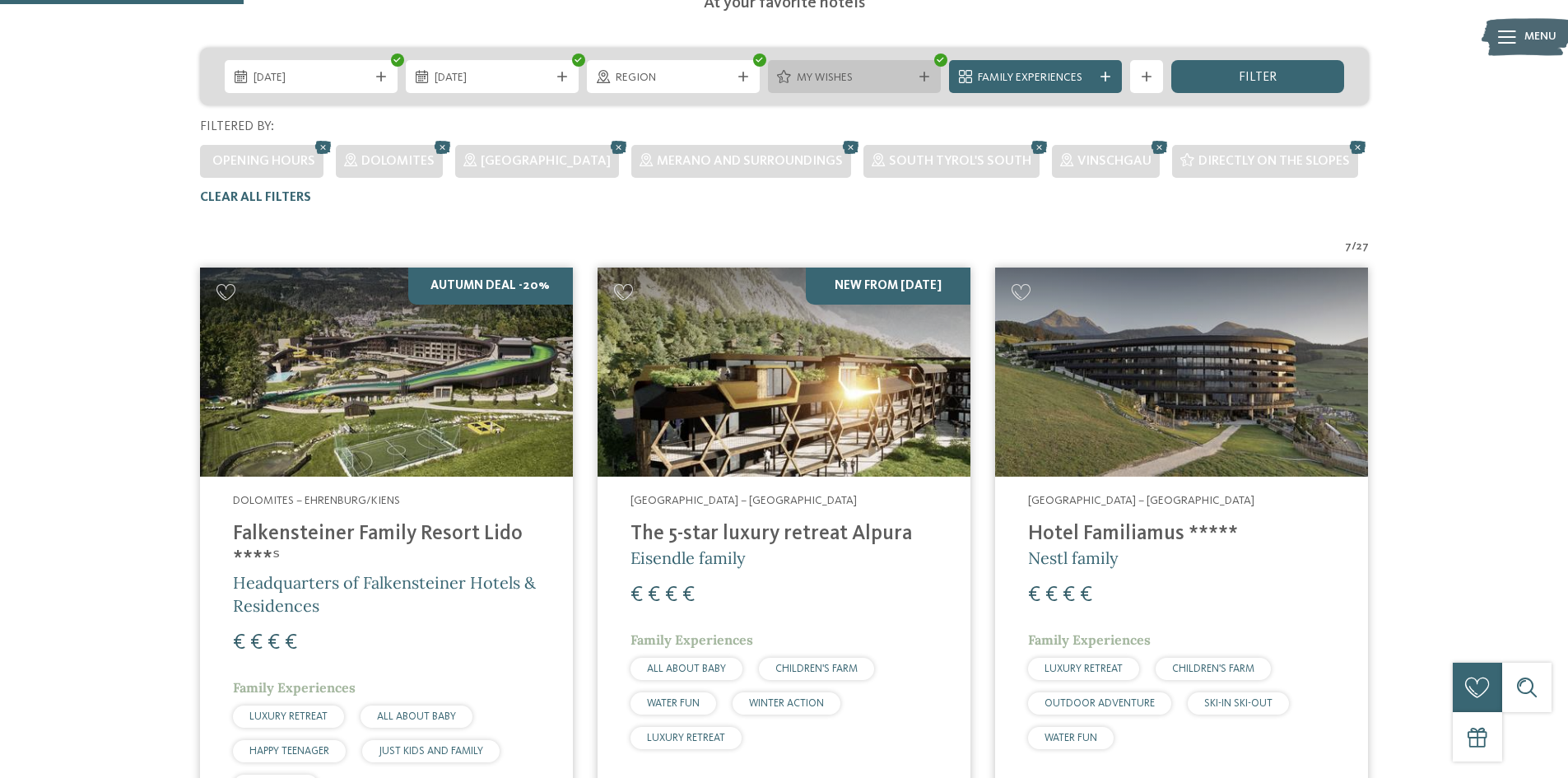
click at [931, 79] on div at bounding box center [925, 76] width 17 height 10
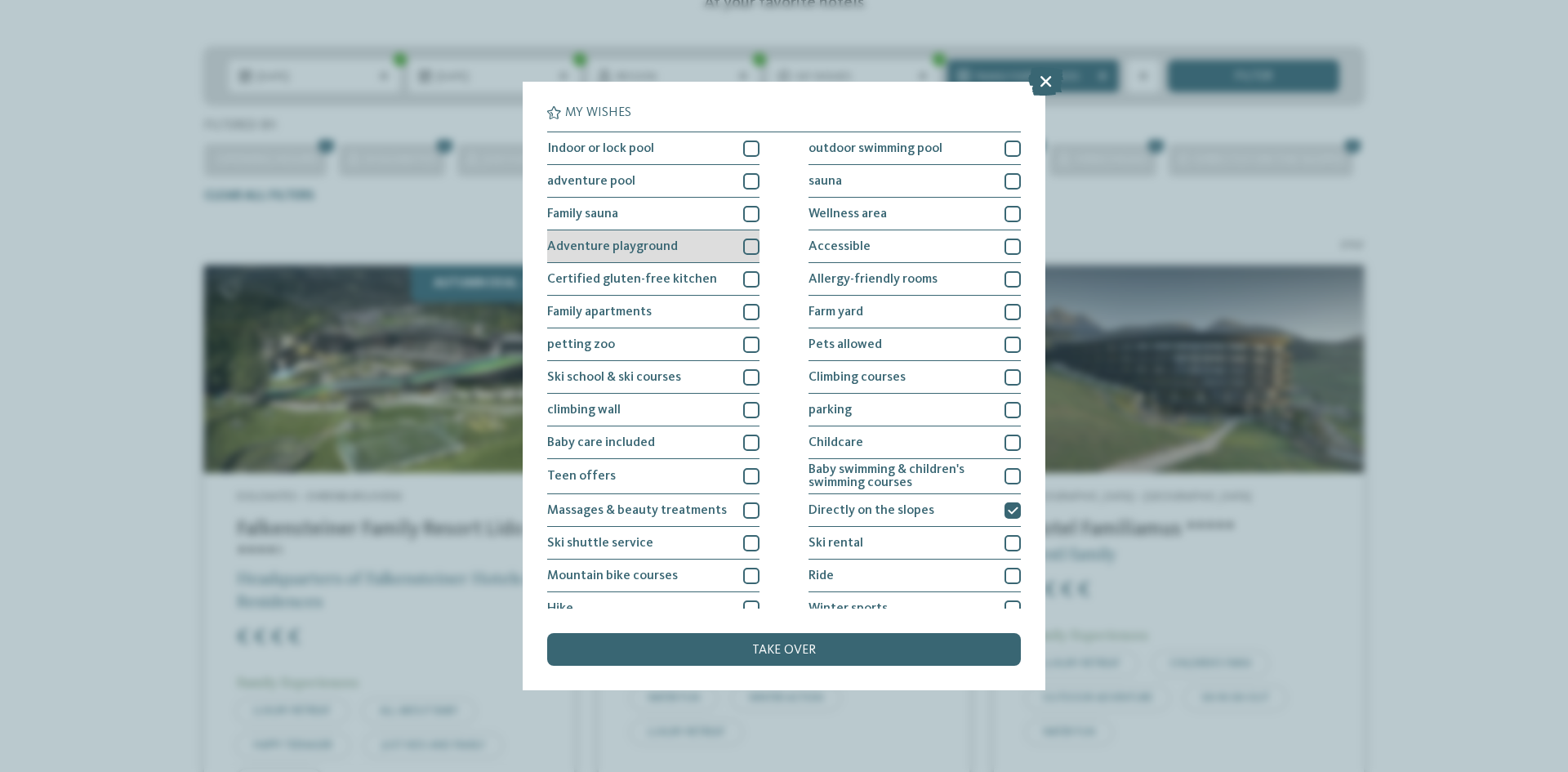
click at [744, 244] on div at bounding box center [751, 247] width 16 height 16
click at [786, 646] on font "take over" at bounding box center [783, 650] width 63 height 13
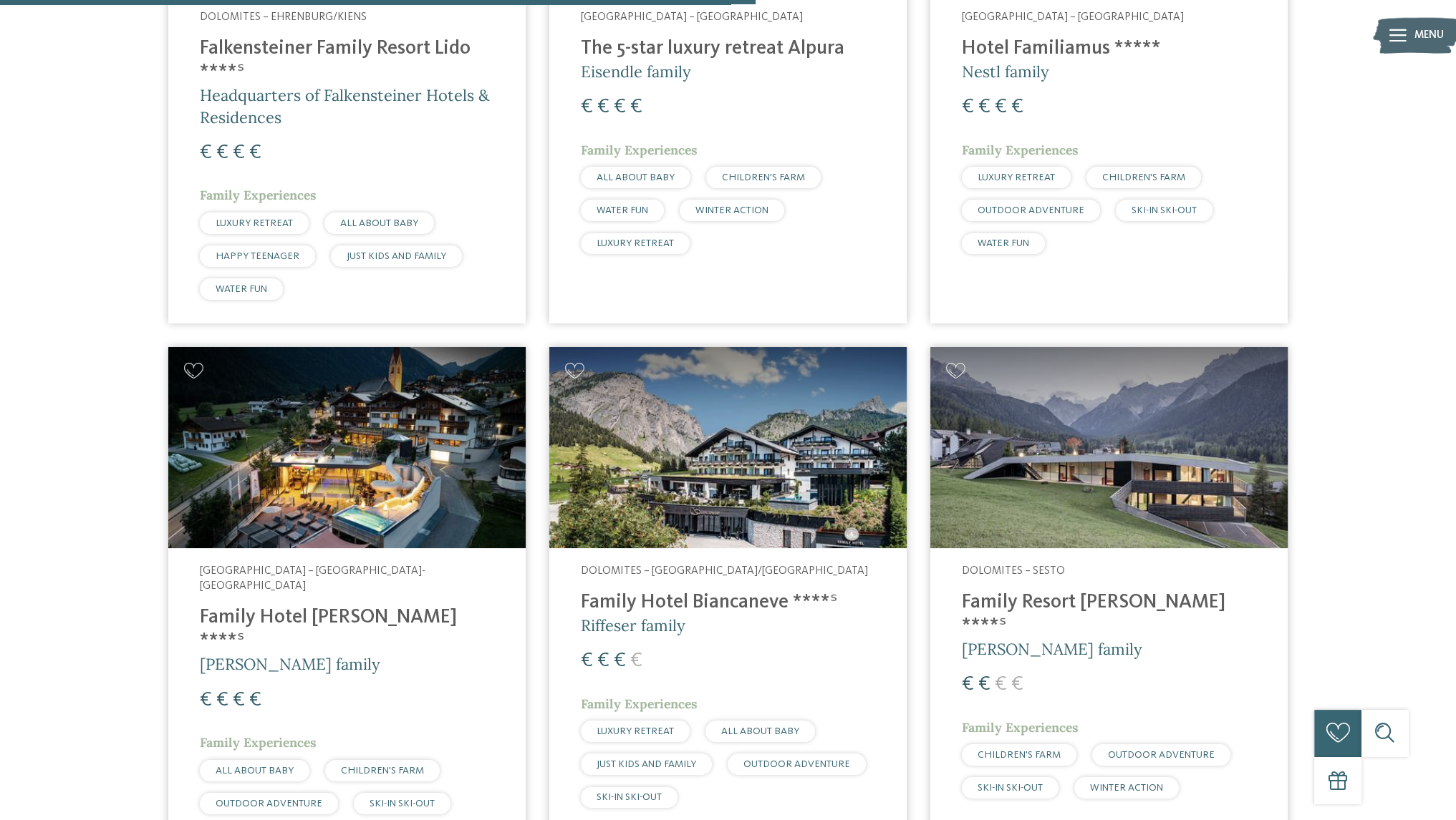
scroll to position [935, 0]
